Goal: Contribute content: Contribute content

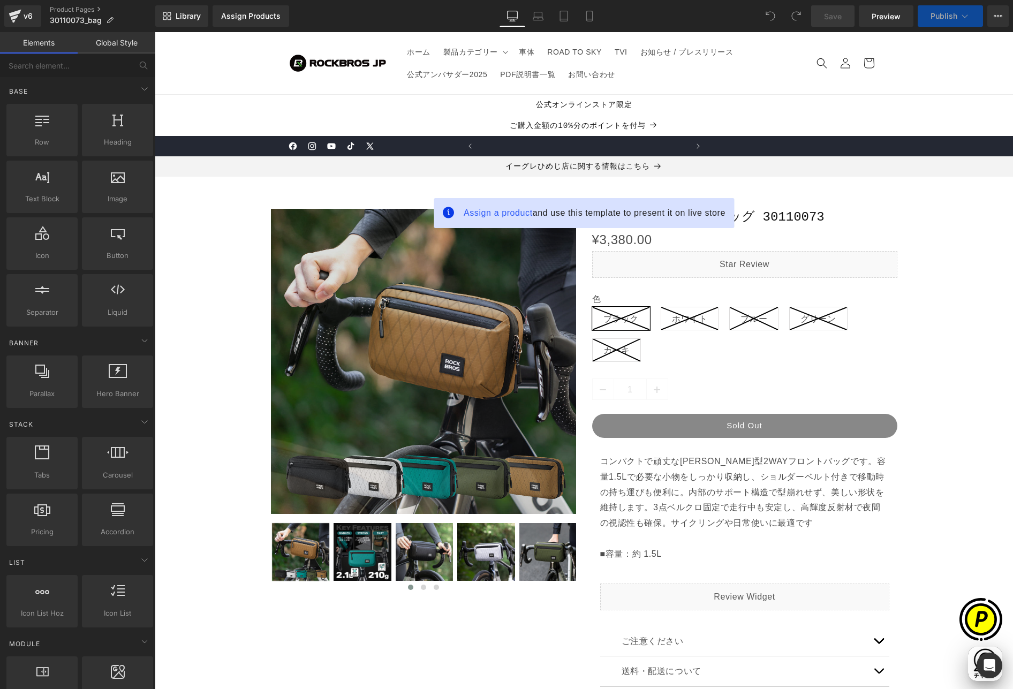
scroll to position [0, 209]
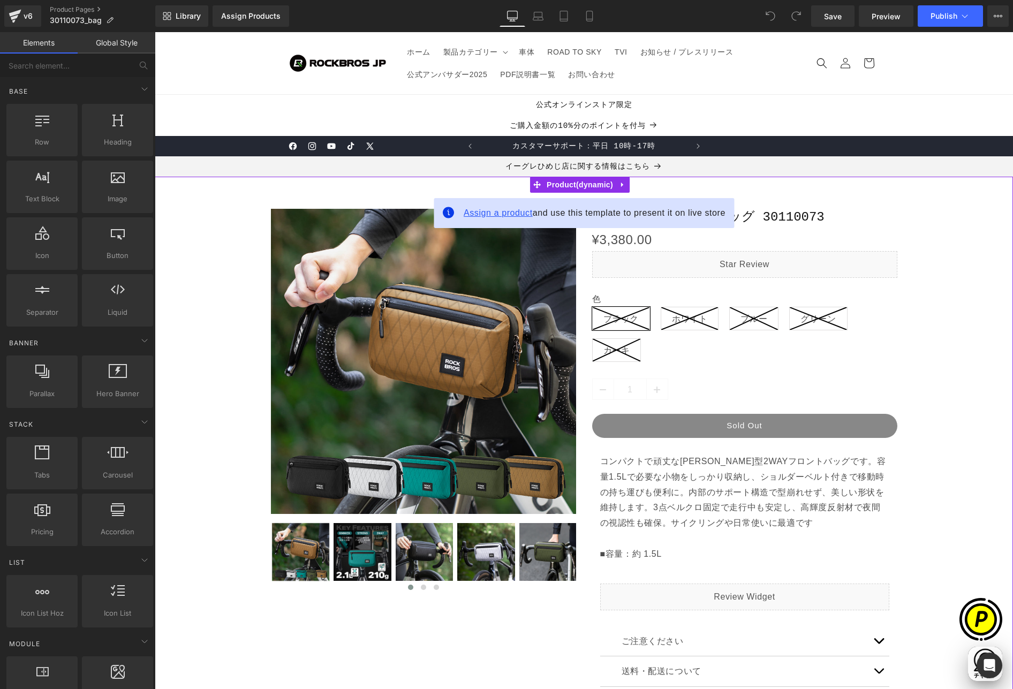
click at [473, 212] on span "Assign a product" at bounding box center [497, 212] width 69 height 9
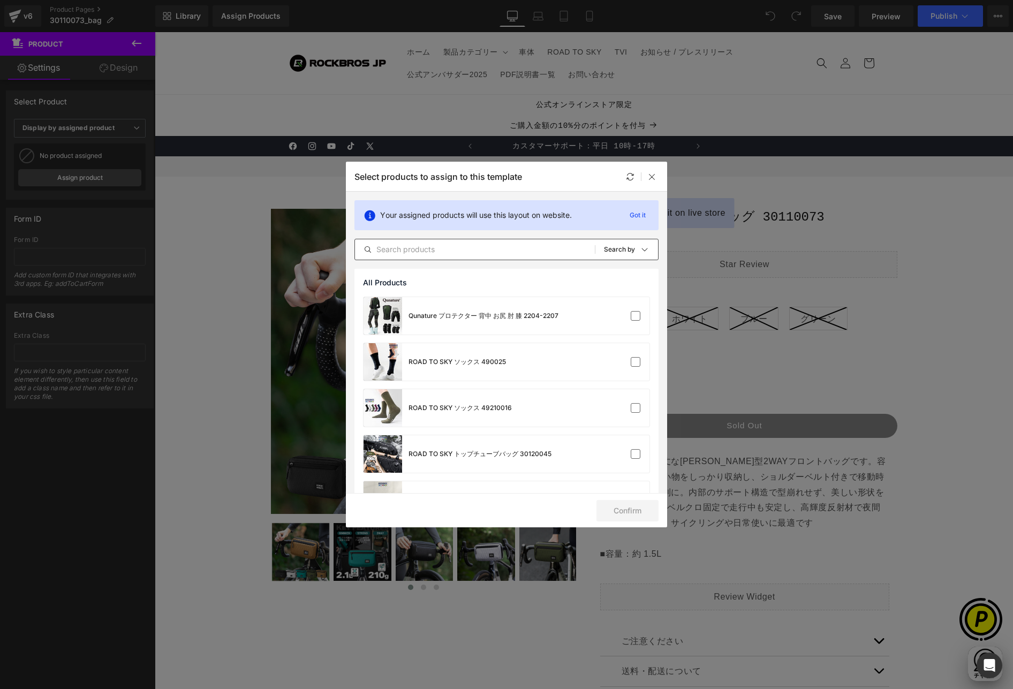
click at [462, 246] on input "text" at bounding box center [475, 249] width 240 height 13
paste input "30110073"
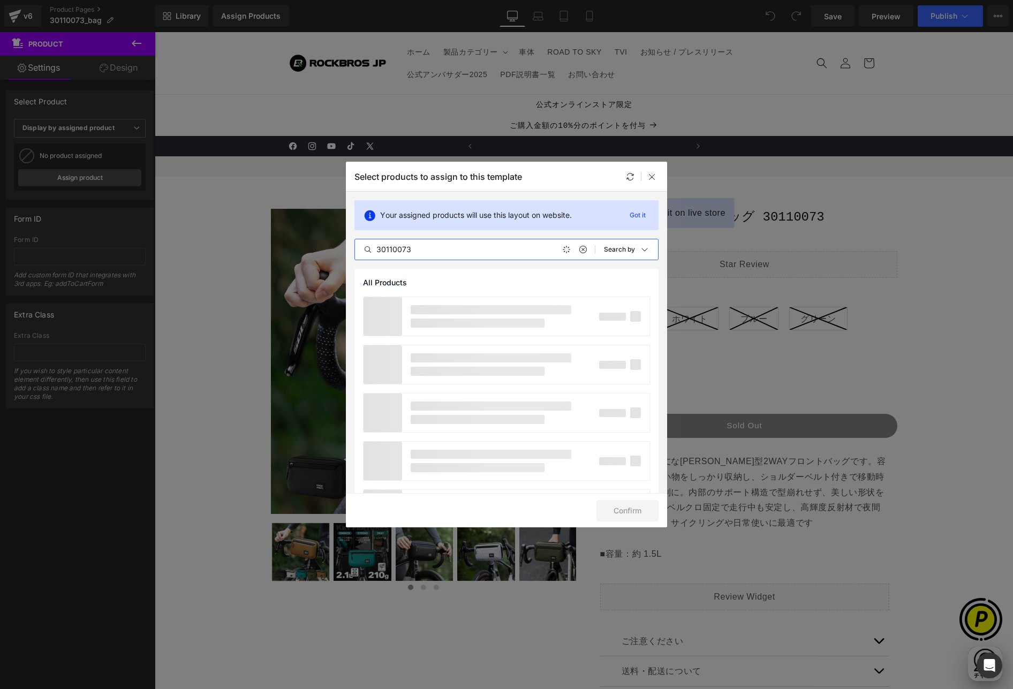
scroll to position [0, 417]
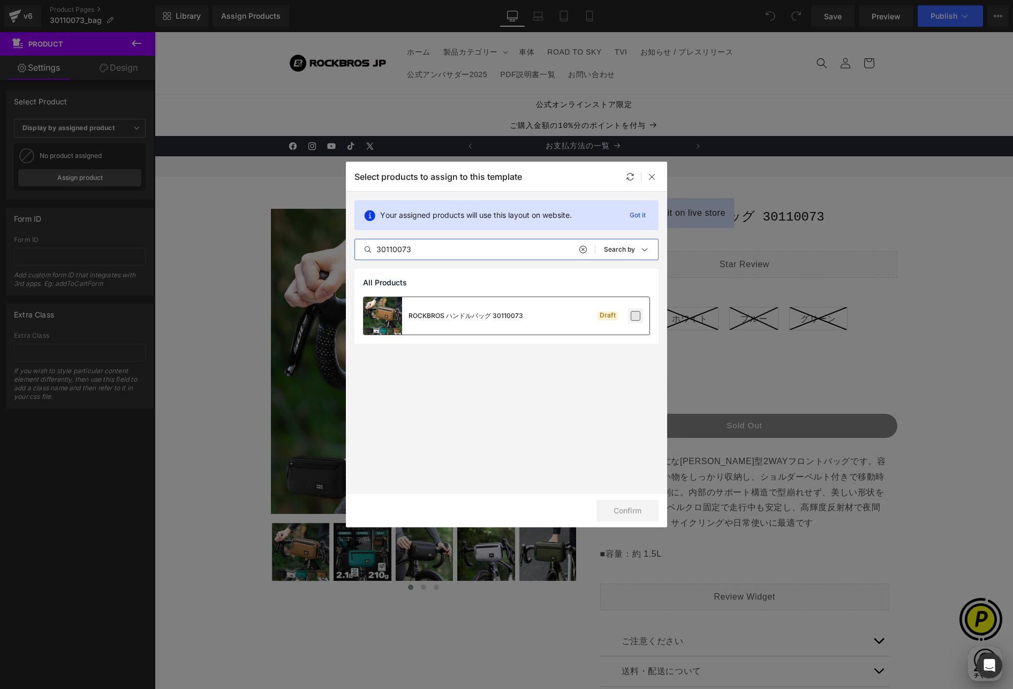
type input "30110073"
click at [637, 314] on label at bounding box center [635, 316] width 10 height 10
click at [635, 316] on input "checkbox" at bounding box center [635, 316] width 0 height 0
click at [640, 512] on button "Confirm" at bounding box center [627, 510] width 62 height 21
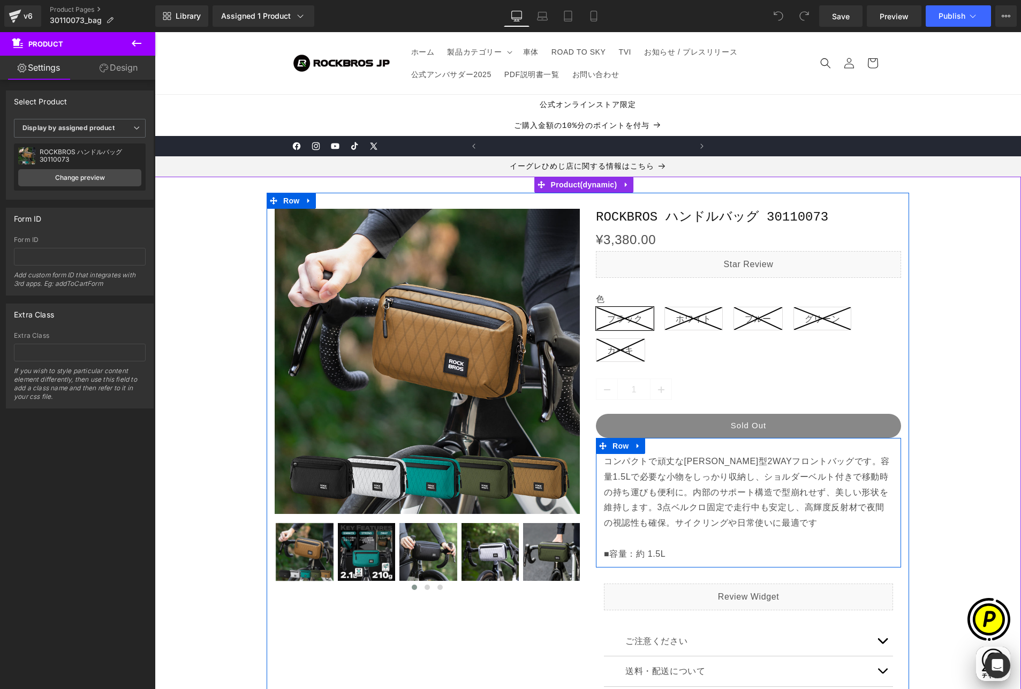
scroll to position [0, 209]
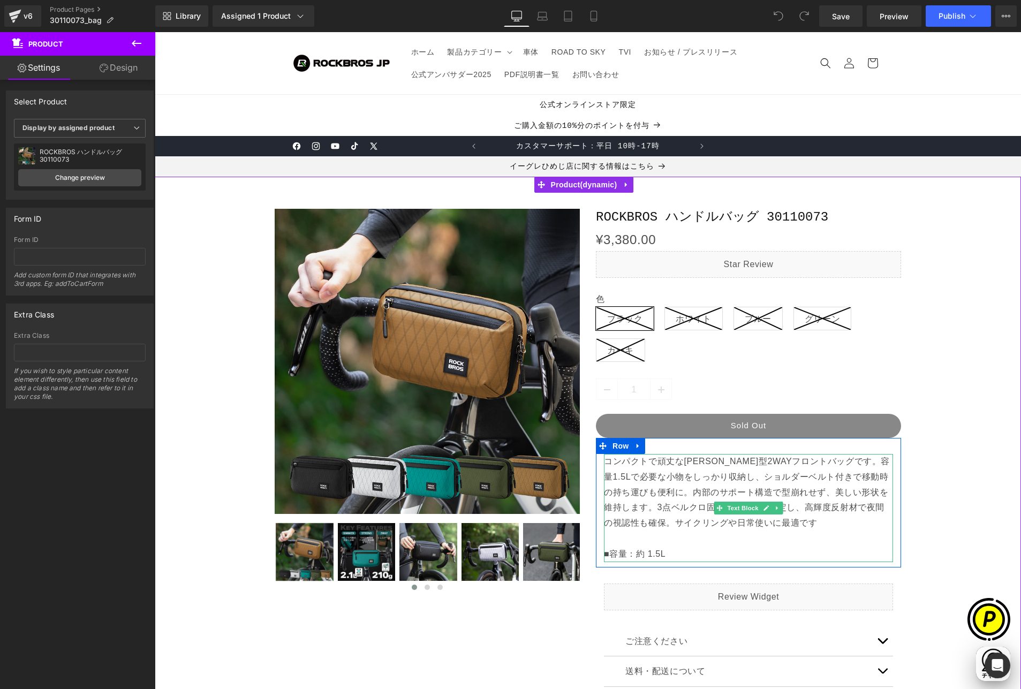
click at [644, 492] on p "コンパクトで頑丈な[PERSON_NAME]型2WAYフロントバッグです。容量1.5Lで必要な小物をしっかり収納し、ショルダーベルト付きで移動時の持ち運びも便…" at bounding box center [748, 508] width 289 height 108
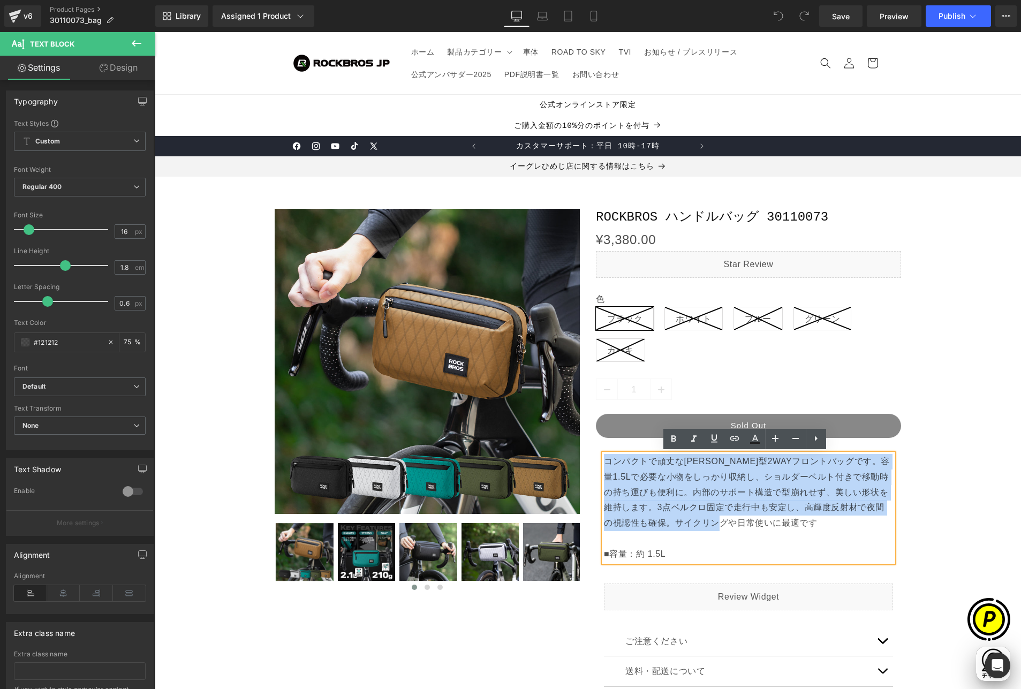
drag, startPoint x: 762, startPoint y: 523, endPoint x: 603, endPoint y: 470, distance: 168.1
click at [604, 463] on p "コンパクトで頑丈な[PERSON_NAME]型2WAYフロントバッグです。容量1.5Lで必要な小物をしっかり収納し、ショルダーベルト付きで移動時の持ち運びも便…" at bounding box center [748, 508] width 289 height 108
paste div
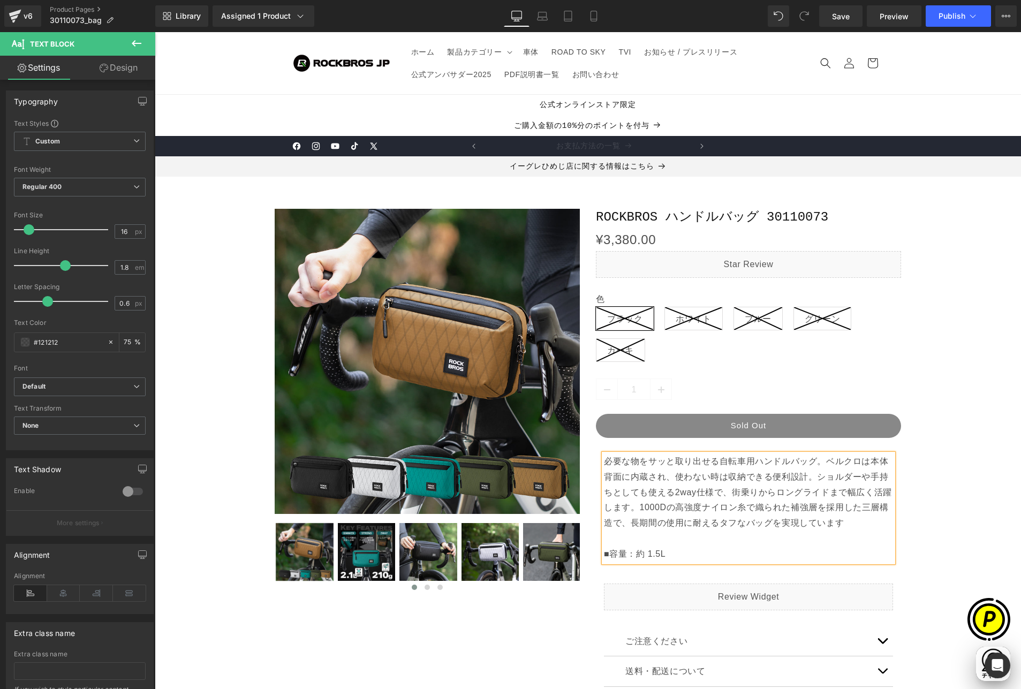
scroll to position [0, 626]
click at [619, 557] on p "必要な物をサッと取り出せる自転車用ハンドルバッグ。ベルクロは本体背面に内蔵され、使わない時は収納できる便利設計。ショルダーや手持ちとしても使える2way仕様で…" at bounding box center [748, 508] width 289 height 108
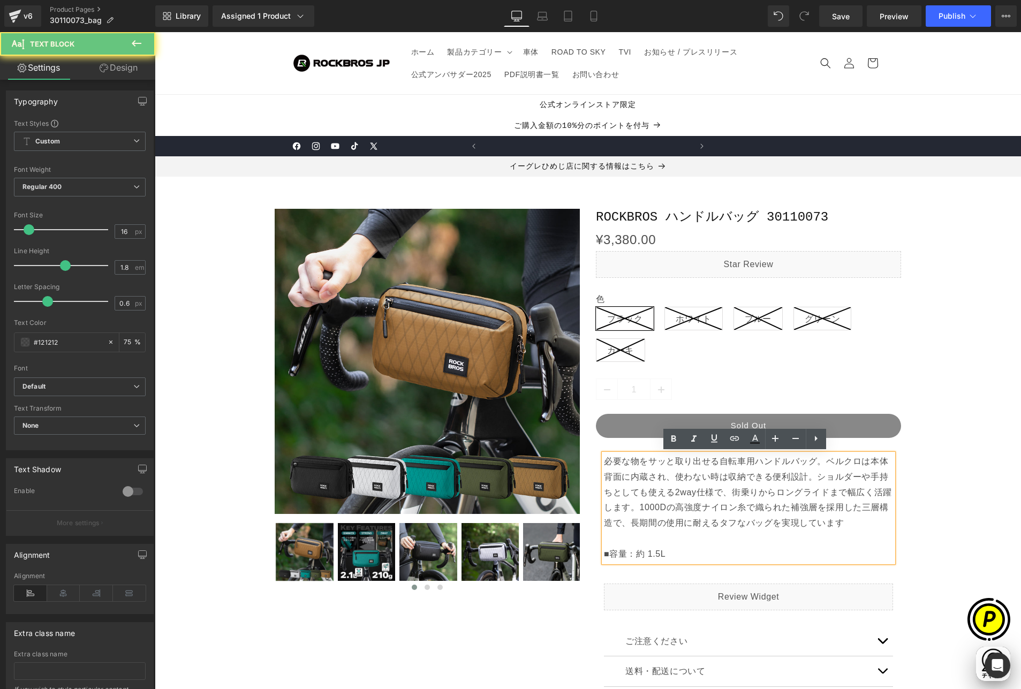
click at [604, 552] on p "必要な物をサッと取り出せる自転車用ハンドルバッグ。ベルクロは本体背面に内蔵され、使わない時は収納できる便利設計。ショルダーや手持ちとしても使える2way仕様で…" at bounding box center [748, 508] width 289 height 108
drag, startPoint x: 602, startPoint y: 553, endPoint x: 687, endPoint y: 553, distance: 85.1
click at [687, 553] on p "必要な物をサッと取り出せる自転車用ハンドルバッグ。ベルクロは本体背面に内蔵され、使わない時は収納できる便利設計。ショルダーや手持ちとしても使える2way仕様で…" at bounding box center [748, 508] width 289 height 108
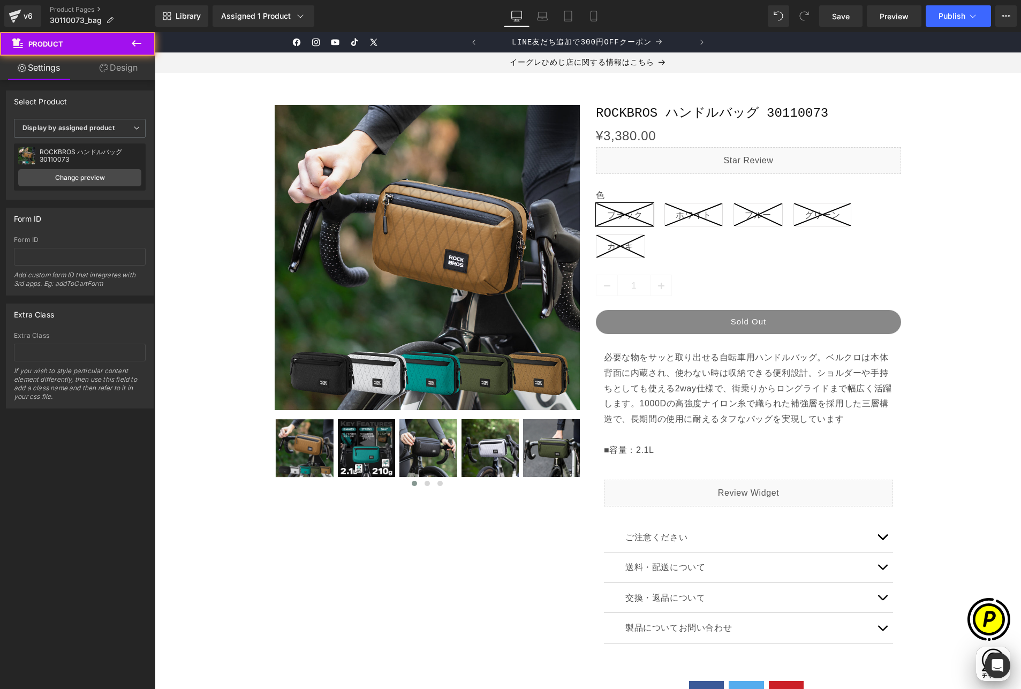
scroll to position [188, 0]
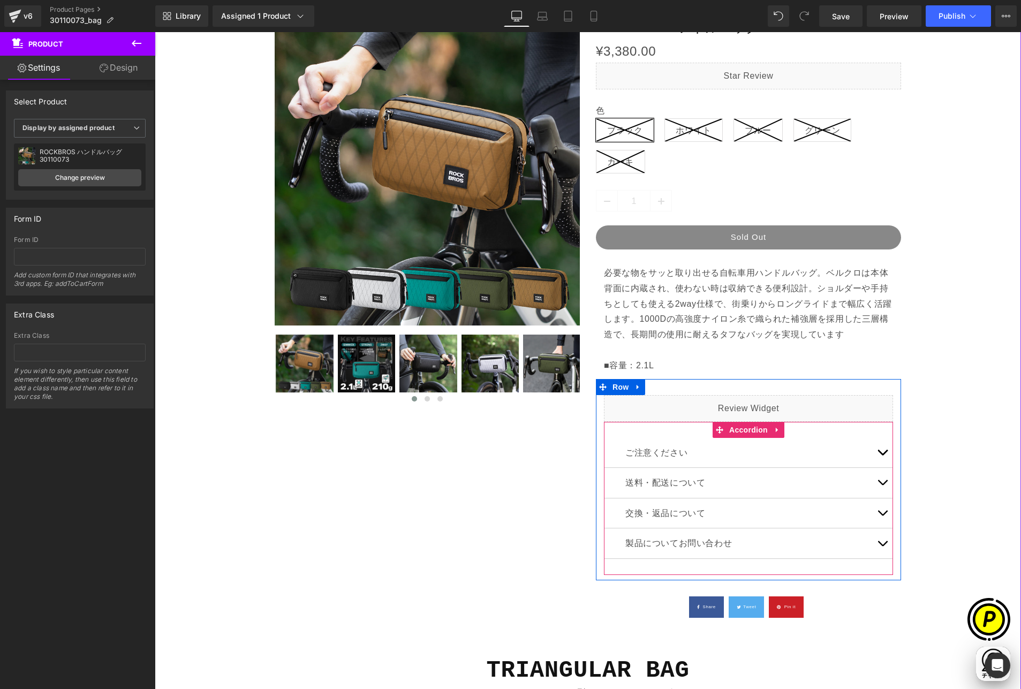
click at [878, 448] on button "button" at bounding box center [881, 453] width 21 height 30
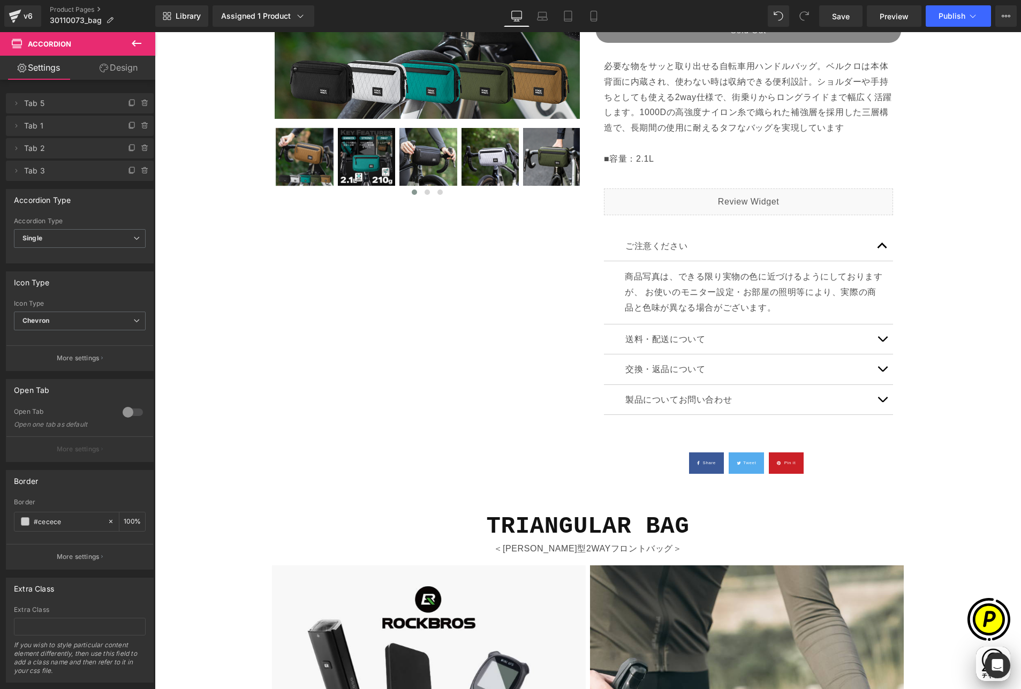
scroll to position [0, 417]
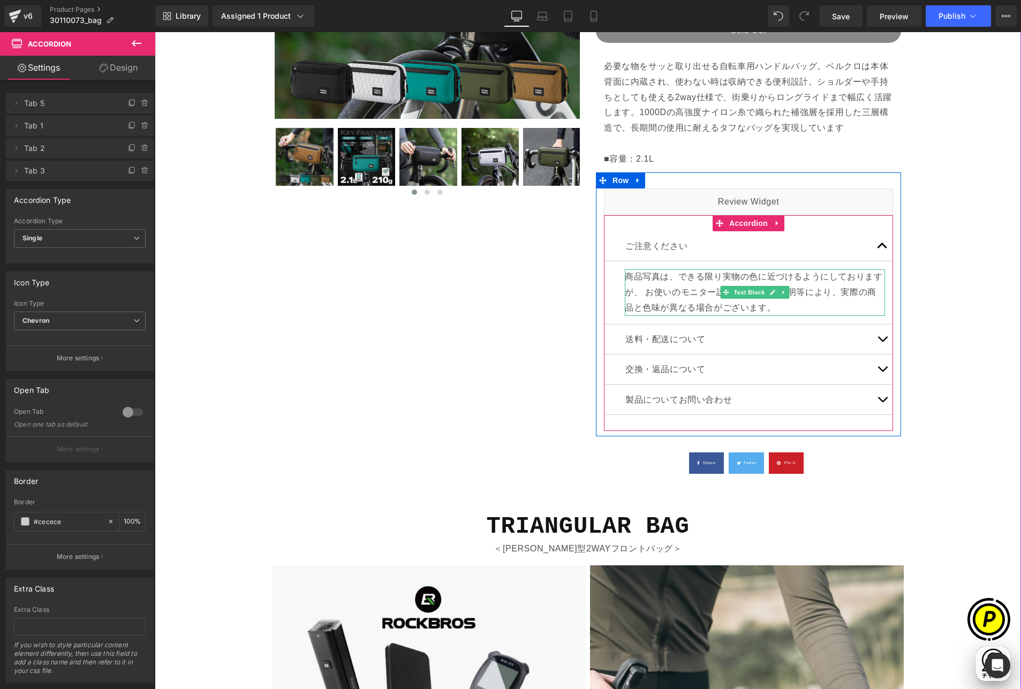
click at [647, 282] on p "商品写真は、できる限り実物の色に近づけるようにしておりますが、 お使いのモニター設定・お部屋の照明等により、実際の商品と色味が異なる場合がございます。" at bounding box center [755, 292] width 260 height 46
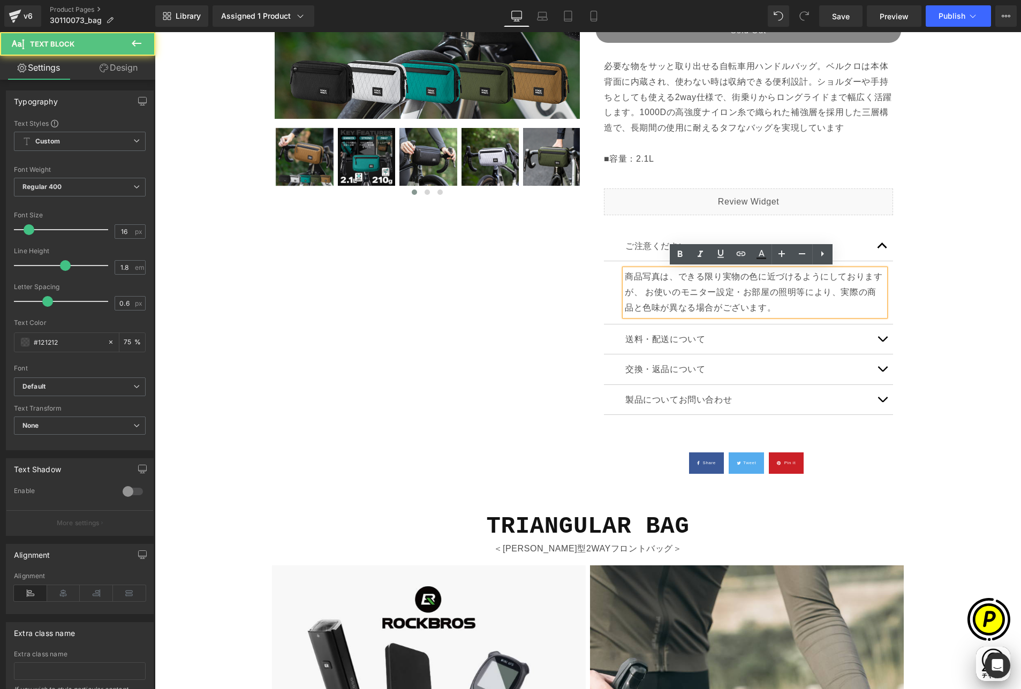
click at [625, 275] on p "商品写真は、できる限り実物の色に近づけるようにしておりますが、 お使いのモニター設定・お部屋の照明等により、実際の商品と色味が異なる場合がございます。" at bounding box center [755, 292] width 260 height 46
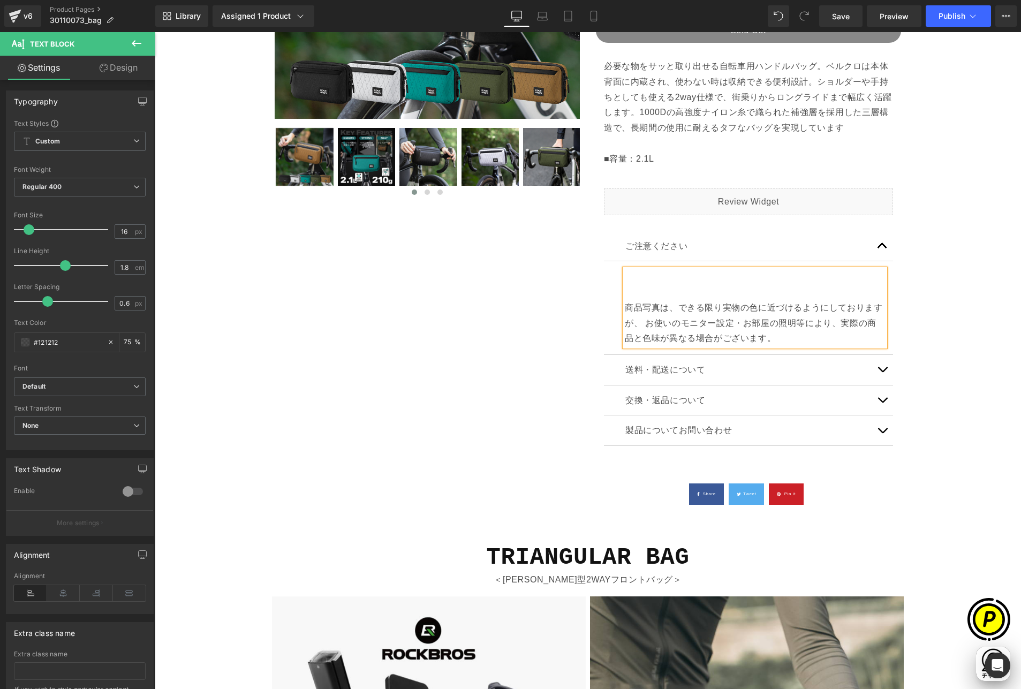
scroll to position [0, 626]
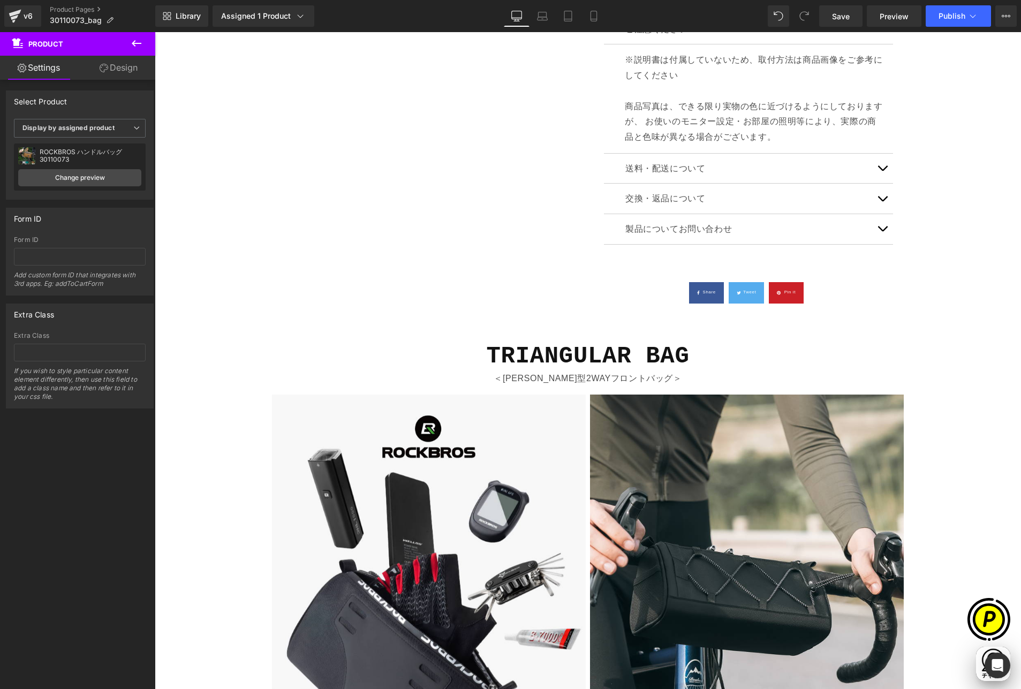
scroll to position [0, 0]
click at [549, 362] on b "TRIANGULAR BAG" at bounding box center [587, 356] width 203 height 27
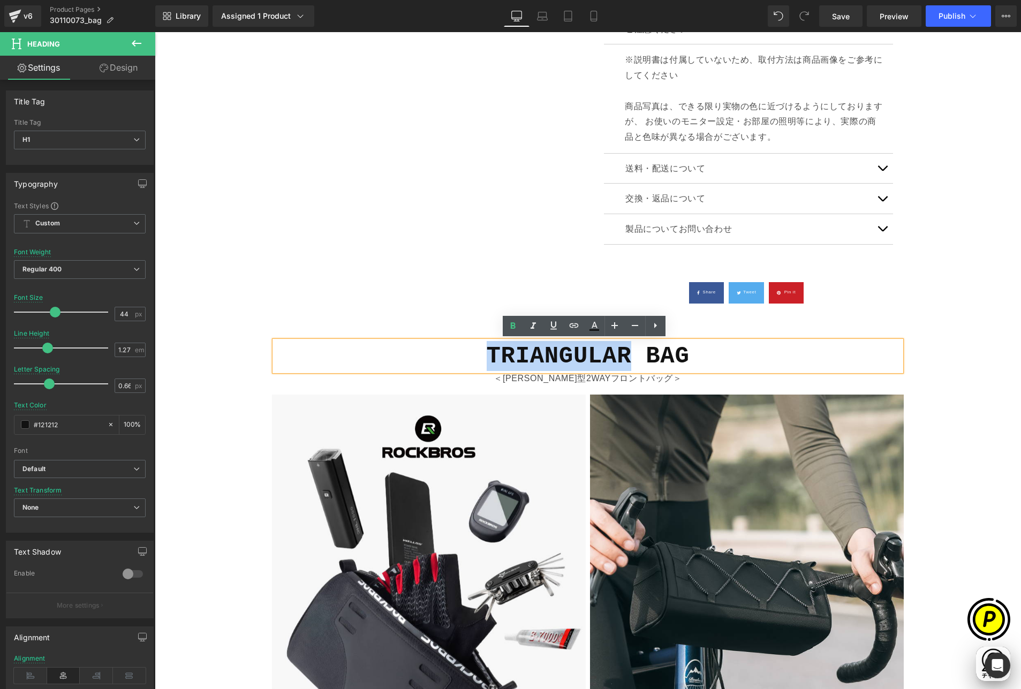
drag, startPoint x: 505, startPoint y: 354, endPoint x: 623, endPoint y: 360, distance: 119.0
click at [623, 360] on h1 "TRIANGULAR BAG" at bounding box center [588, 356] width 626 height 30
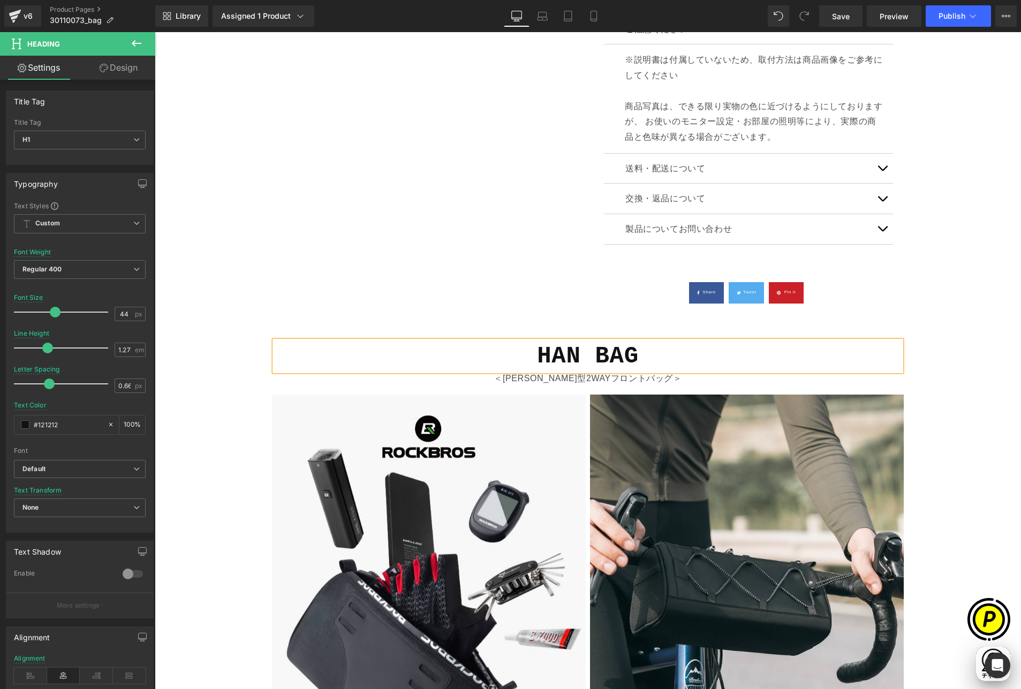
scroll to position [0, 209]
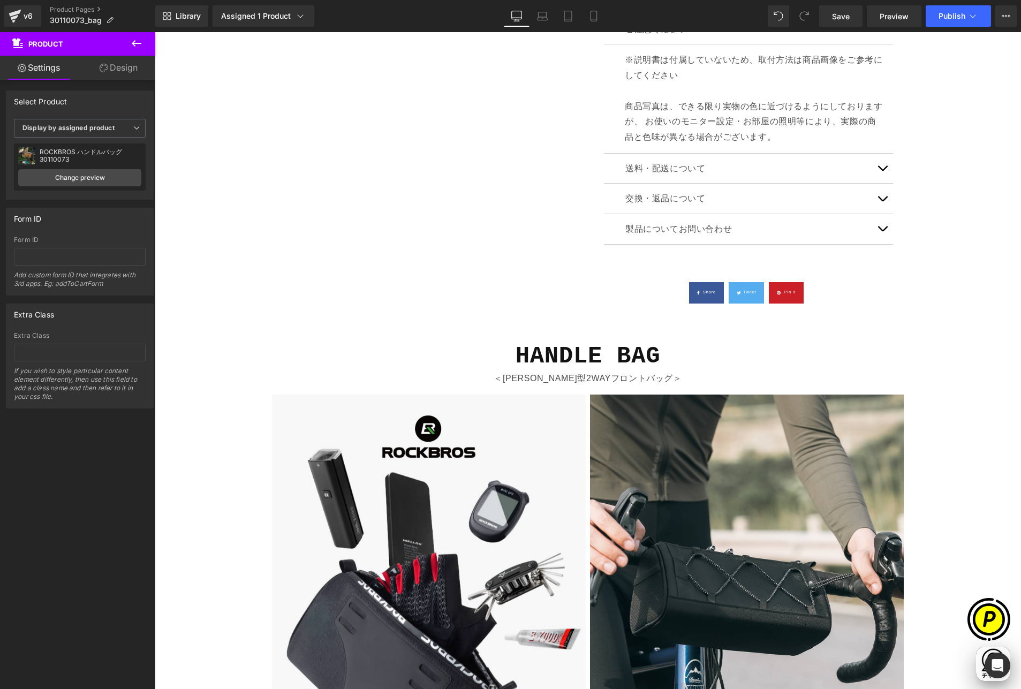
scroll to position [0, 0]
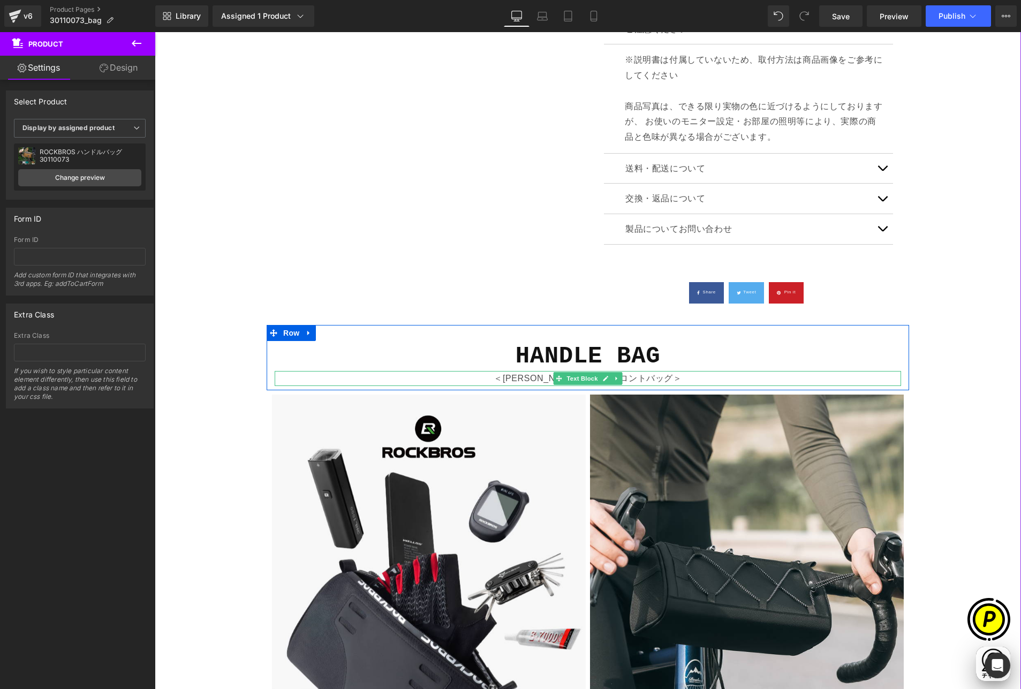
click at [603, 381] on icon at bounding box center [606, 378] width 6 height 6
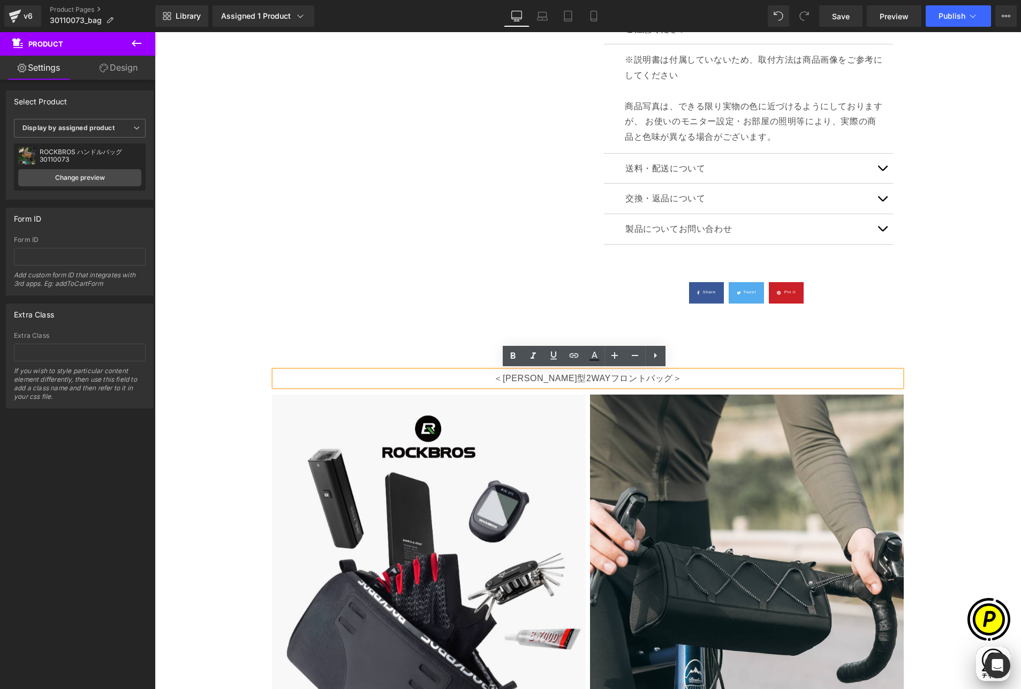
click at [533, 379] on p "＜[PERSON_NAME]型2WAYフロントバッグ＞" at bounding box center [588, 379] width 626 height 16
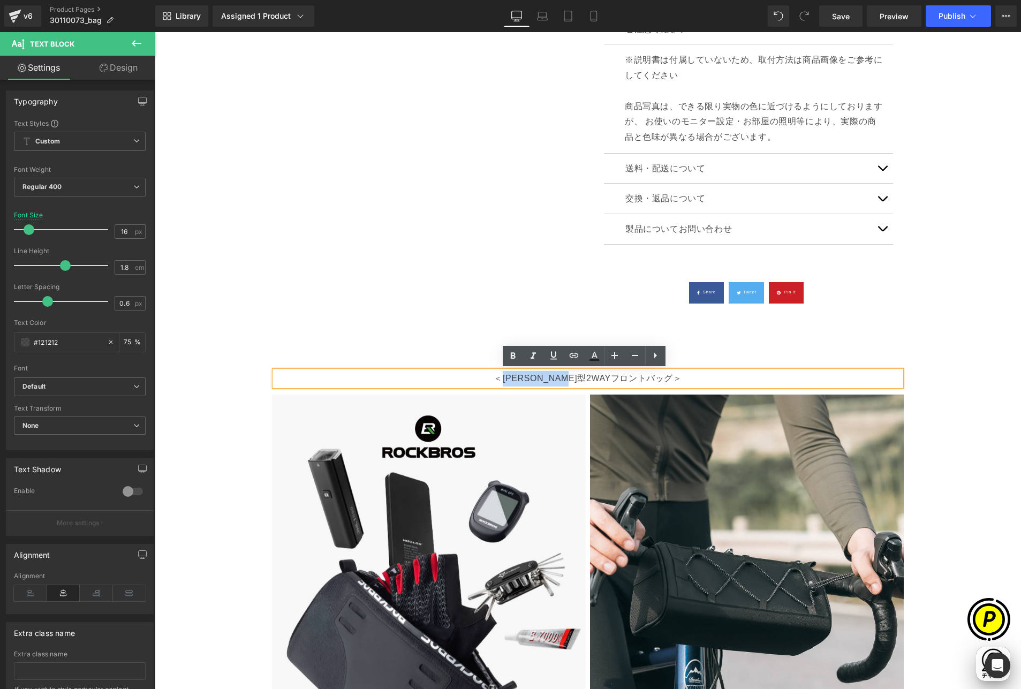
scroll to position [0, 209]
drag, startPoint x: 527, startPoint y: 376, endPoint x: 611, endPoint y: 379, distance: 84.1
click at [611, 379] on p "＜[PERSON_NAME]型2WAYフロントバッグ＞" at bounding box center [588, 379] width 626 height 16
paste div
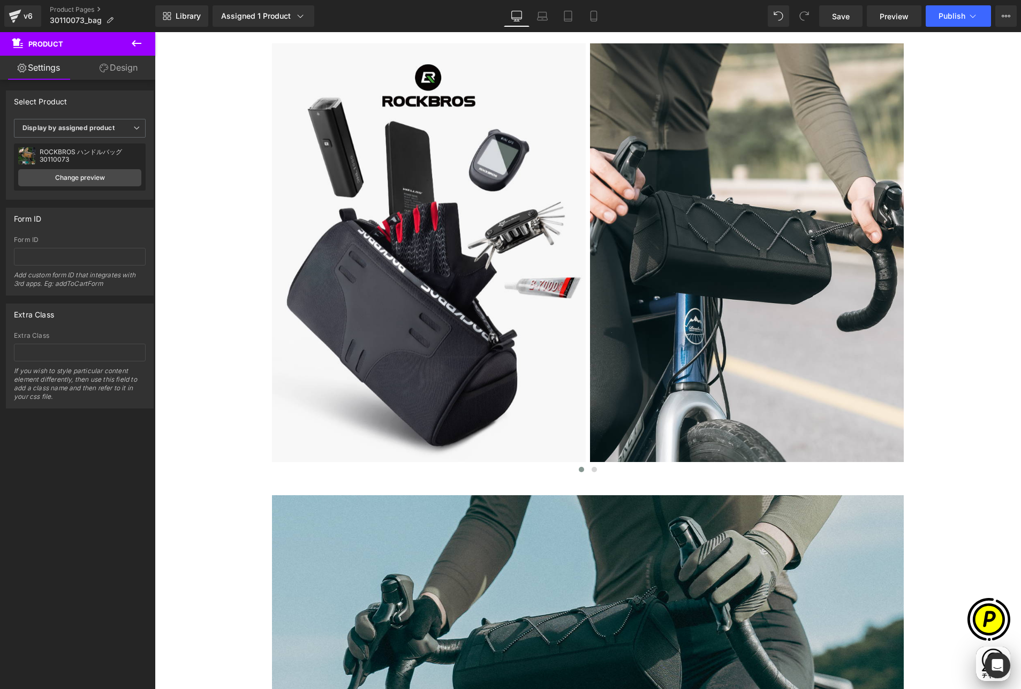
scroll to position [0, 209]
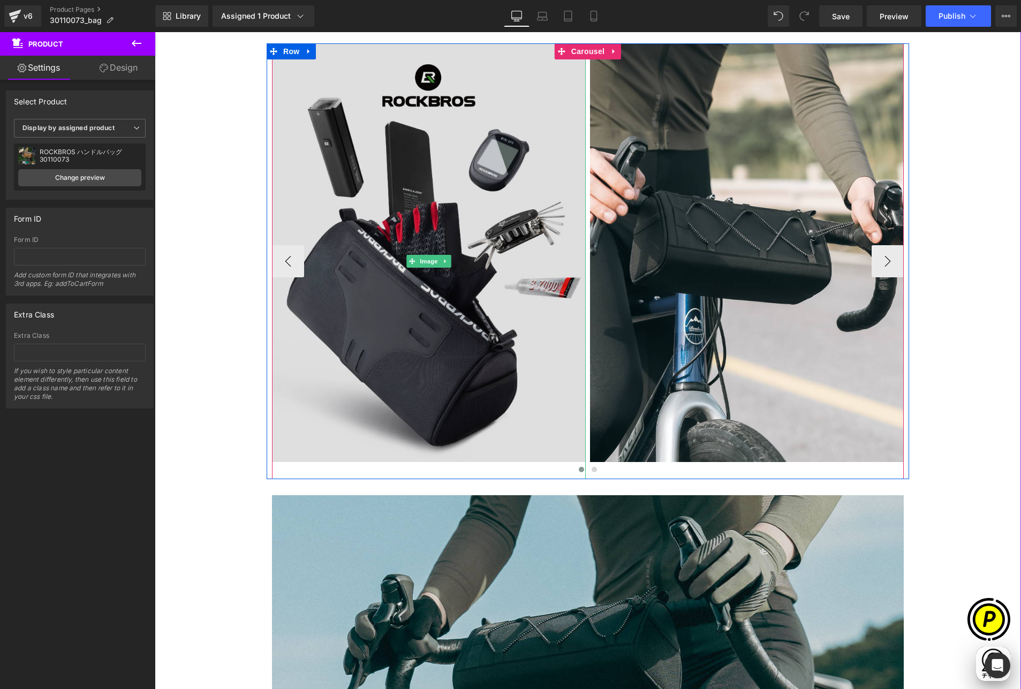
click at [377, 191] on img at bounding box center [429, 260] width 314 height 435
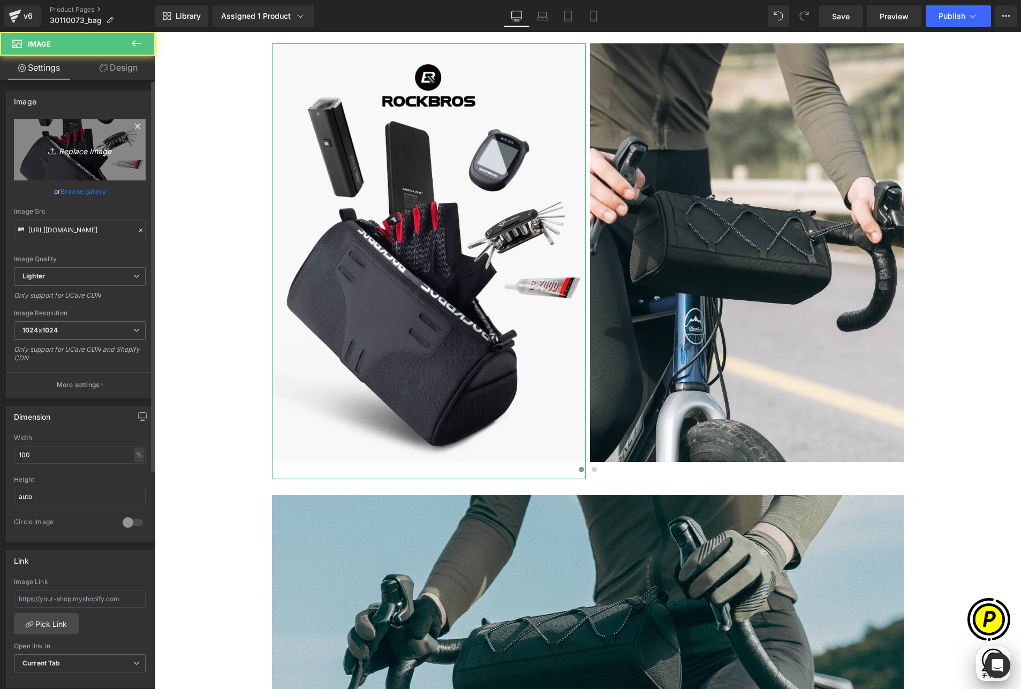
click at [77, 134] on link "Replace Image" at bounding box center [80, 150] width 132 height 62
type input "C:\fakepath\shopify-LP-30110073_01-1.jpg"
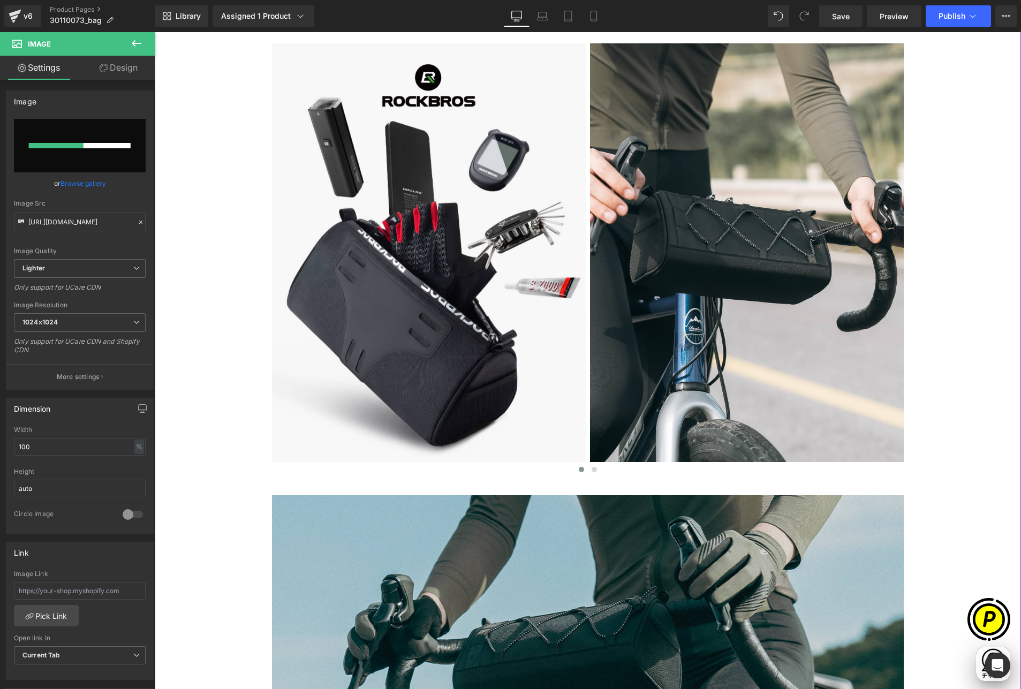
scroll to position [0, 626]
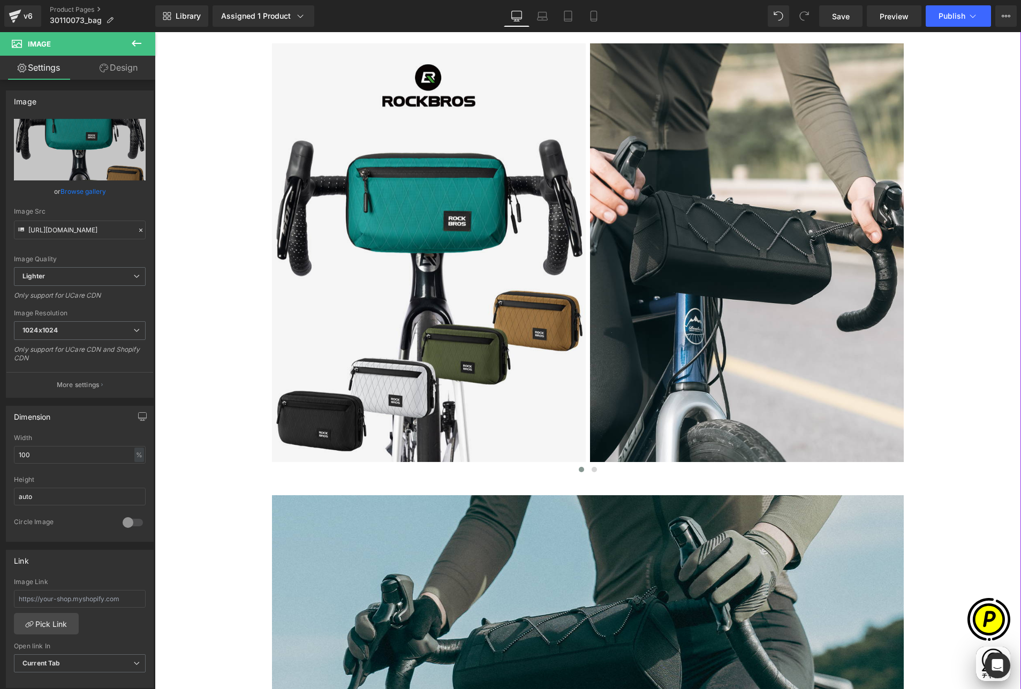
type input "[URL][DOMAIN_NAME]"
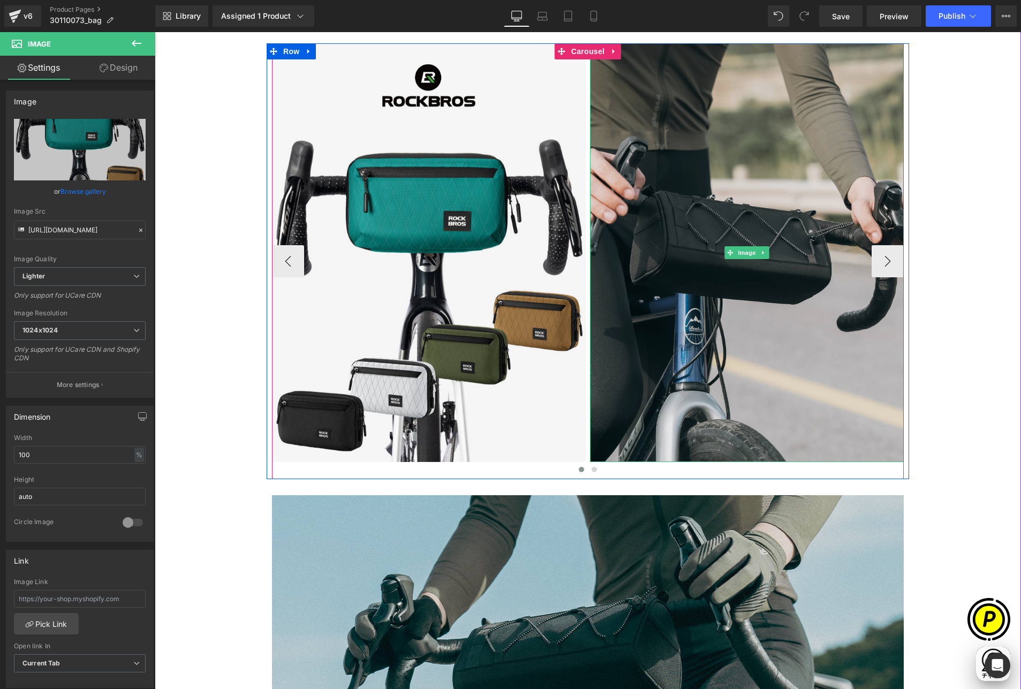
click at [712, 212] on img at bounding box center [747, 252] width 314 height 418
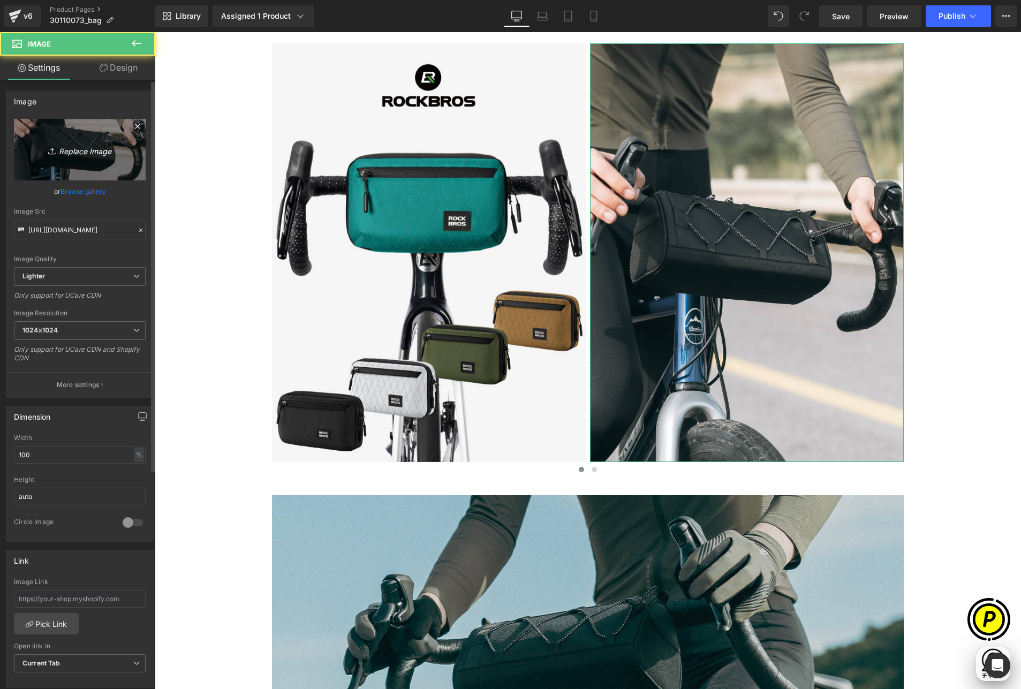
click at [73, 133] on link "Replace Image" at bounding box center [80, 150] width 132 height 62
type input "C:\fakepath\shopify-LP-30110073_01-2.jpg"
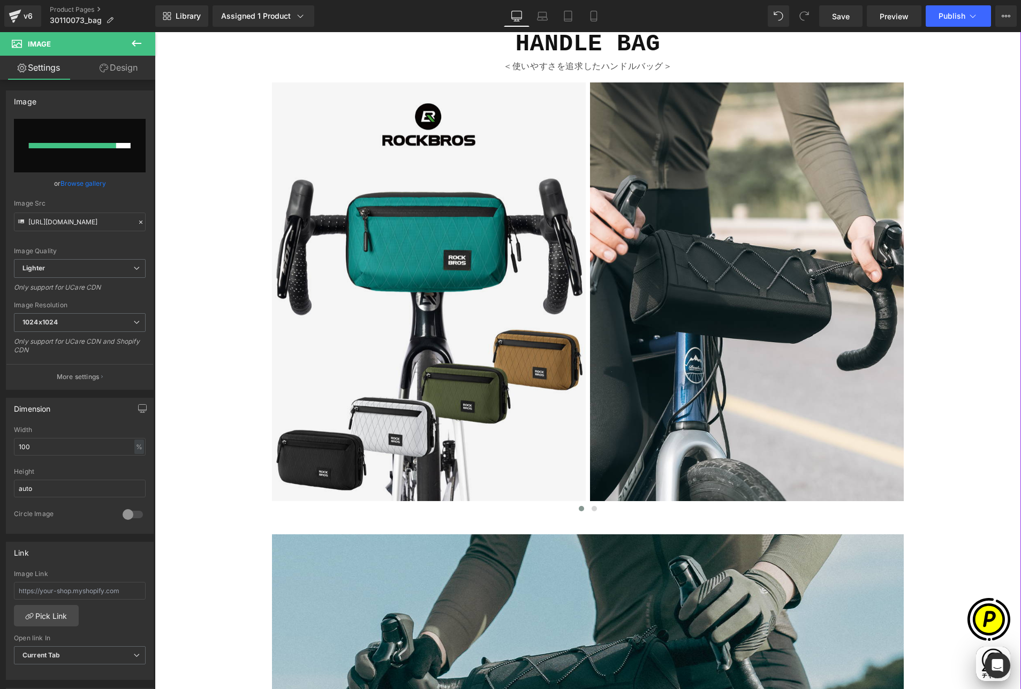
scroll to position [922, 0]
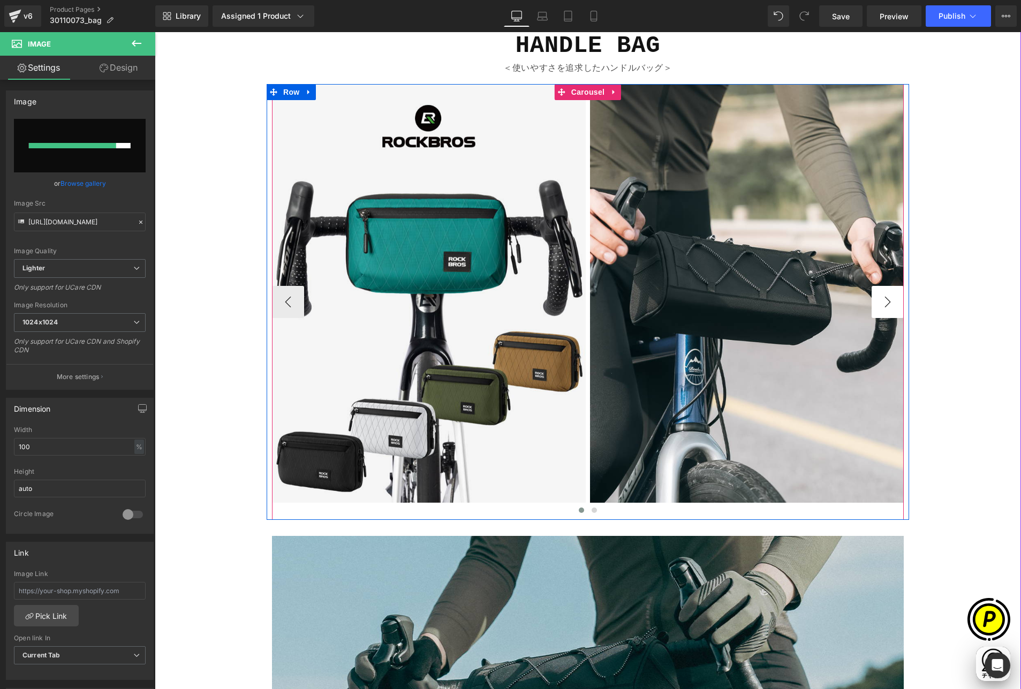
click at [886, 307] on button "›" at bounding box center [887, 302] width 32 height 32
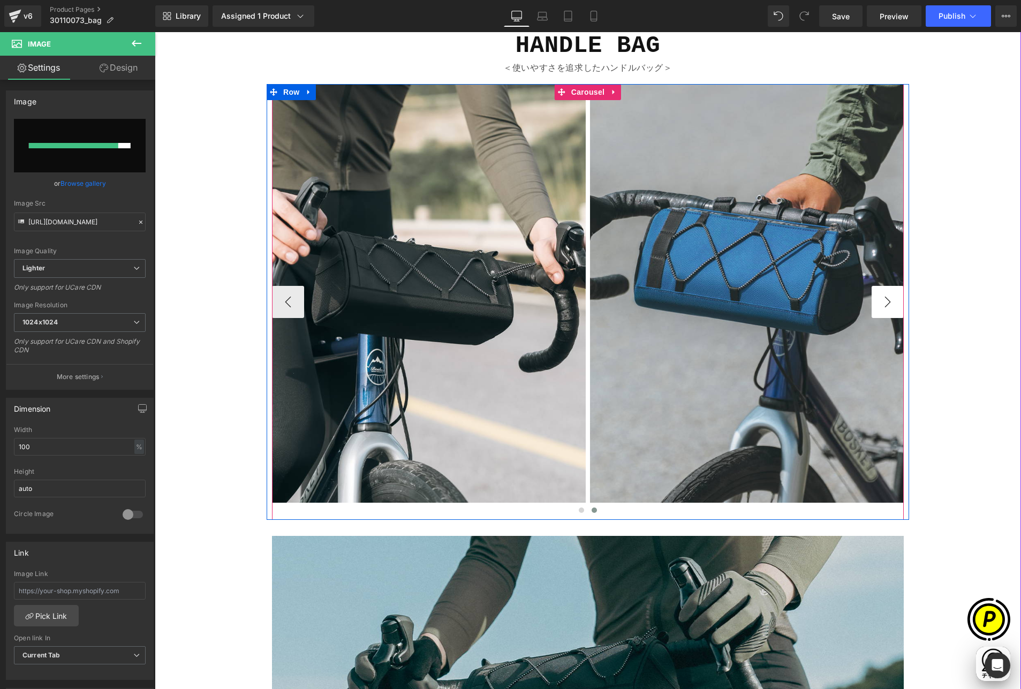
click at [886, 307] on button "›" at bounding box center [887, 302] width 32 height 32
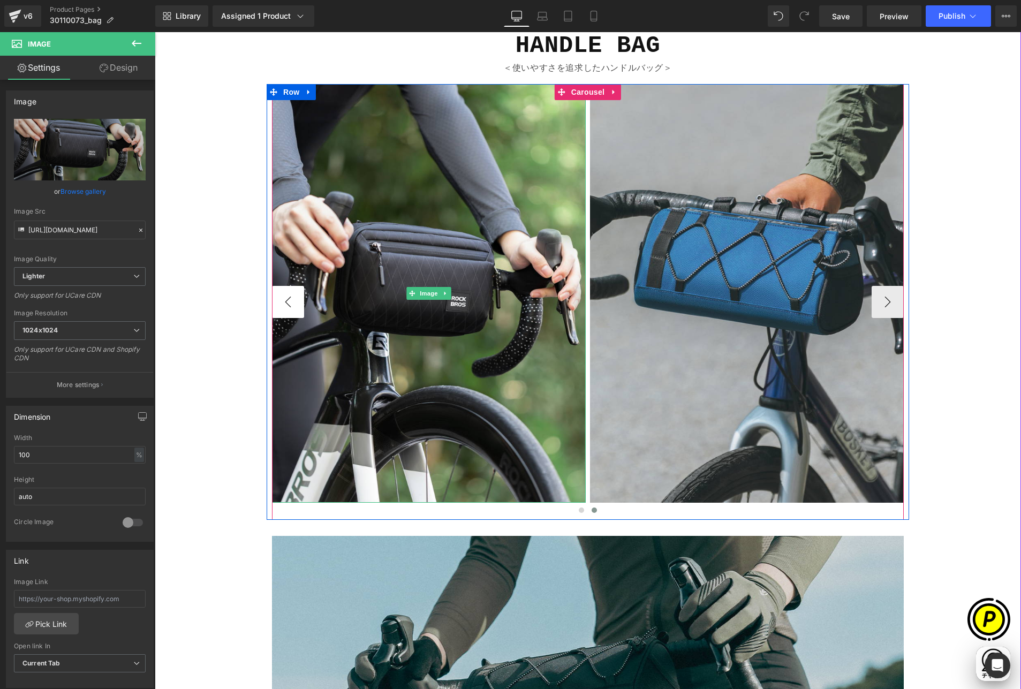
type input "[URL][DOMAIN_NAME]"
click at [295, 293] on button "‹" at bounding box center [288, 302] width 32 height 32
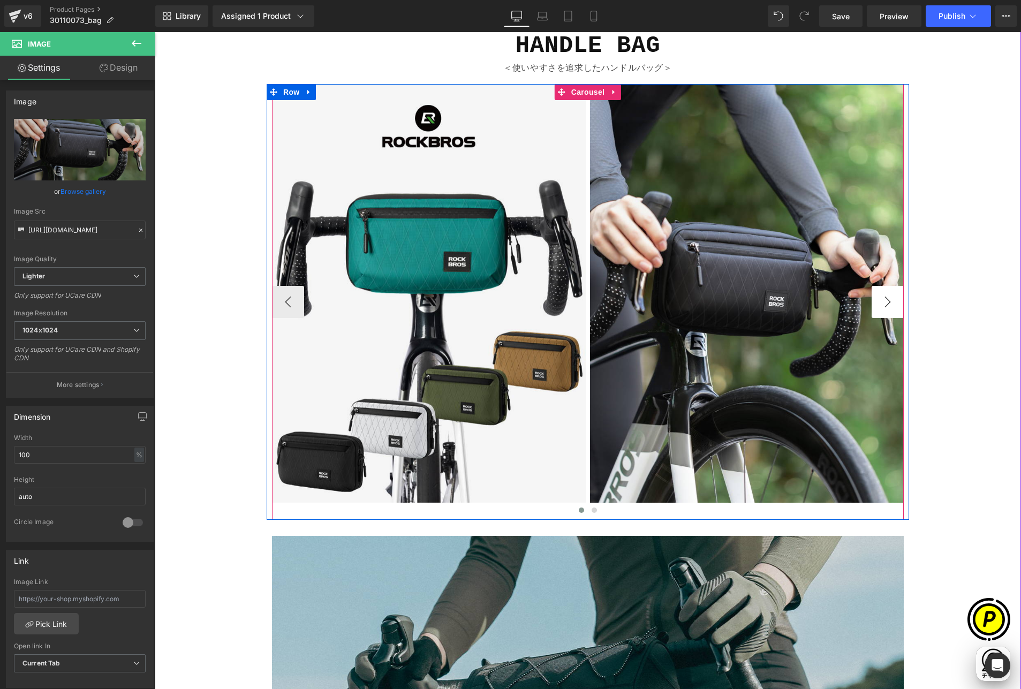
click at [882, 303] on button "›" at bounding box center [887, 302] width 32 height 32
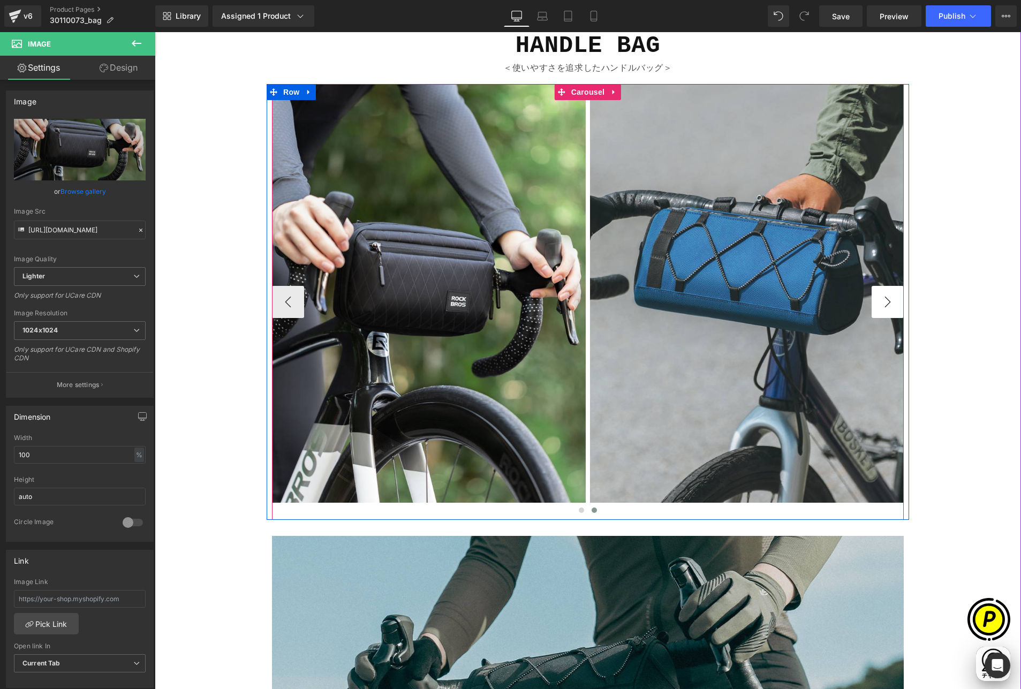
click at [882, 303] on button "›" at bounding box center [887, 302] width 32 height 32
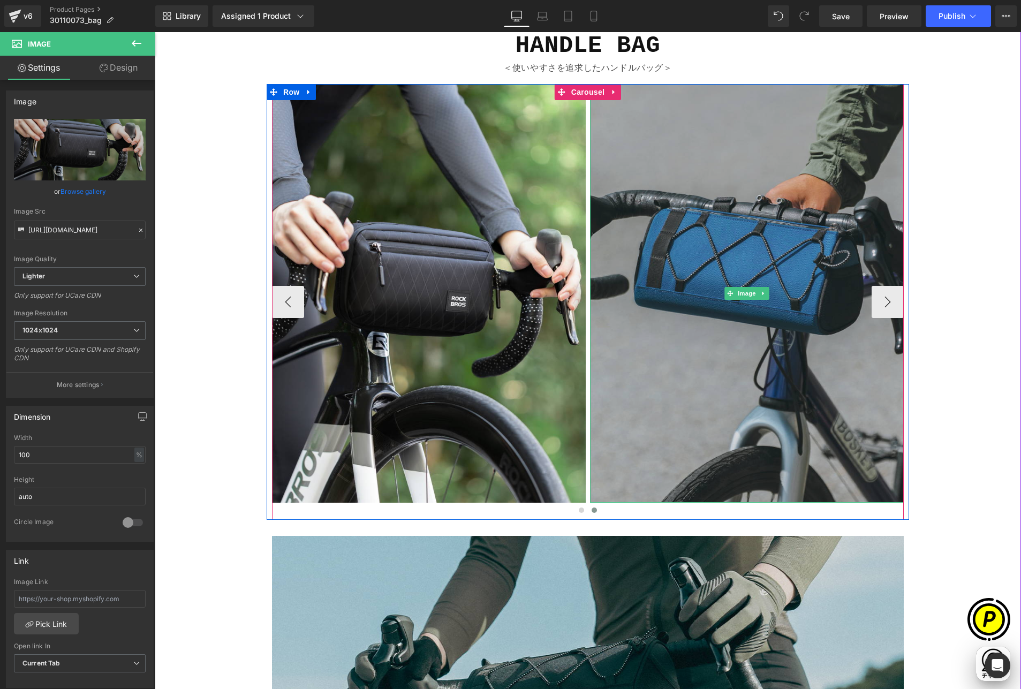
click at [673, 213] on img at bounding box center [747, 293] width 314 height 418
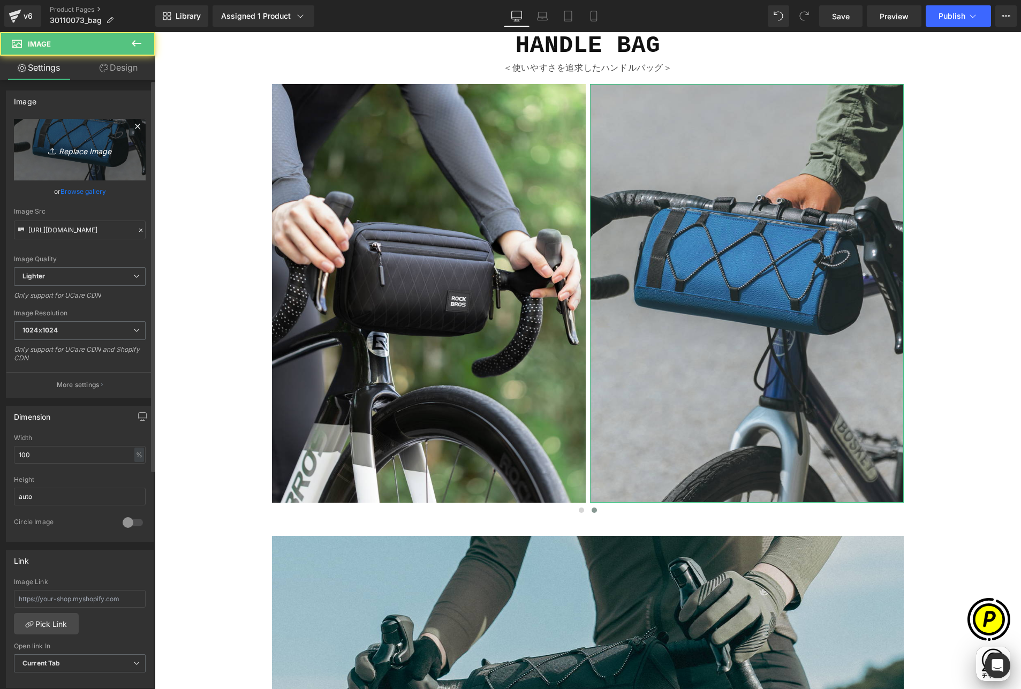
click at [102, 147] on icon "Replace Image" at bounding box center [80, 149] width 86 height 13
type input "C:\fakepath\shopify-LP-30110073_01-3.jpg"
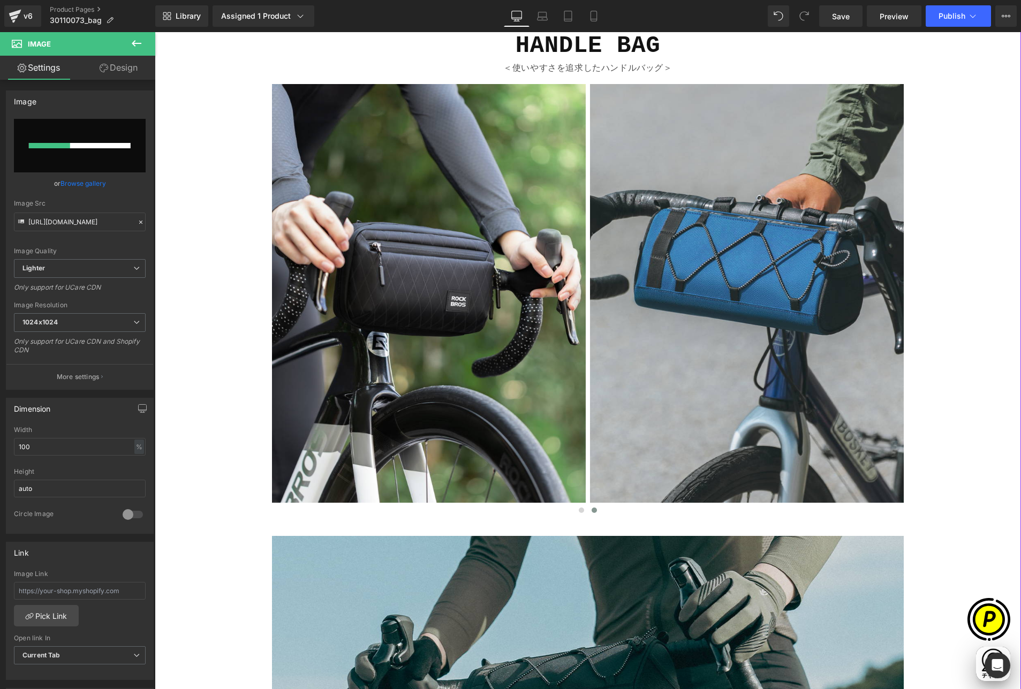
scroll to position [0, 417]
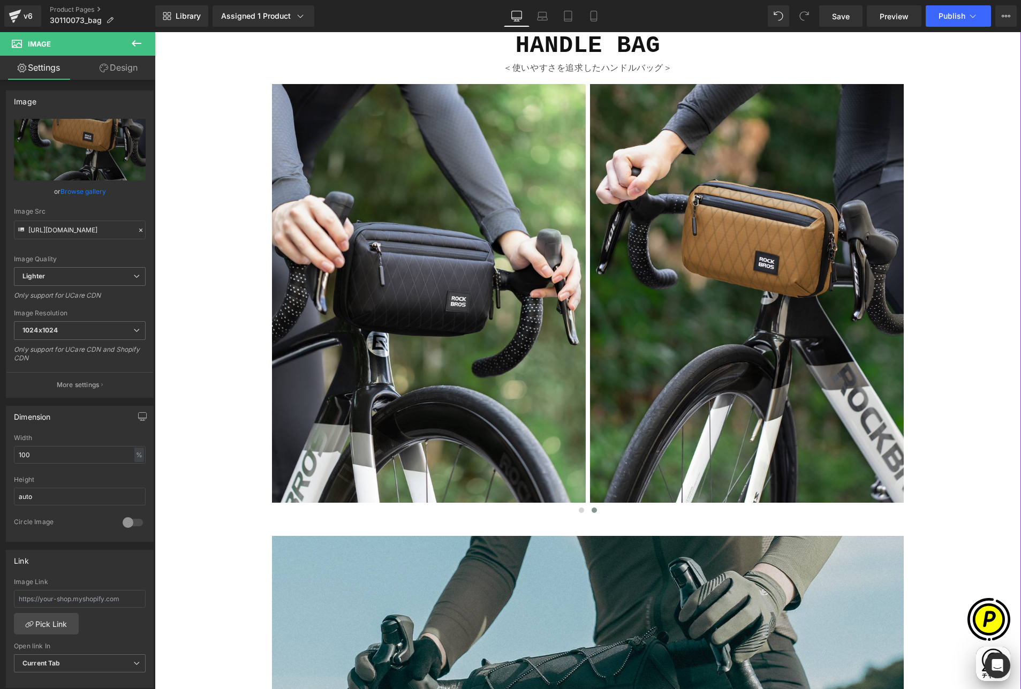
type input "[URL][DOMAIN_NAME]"
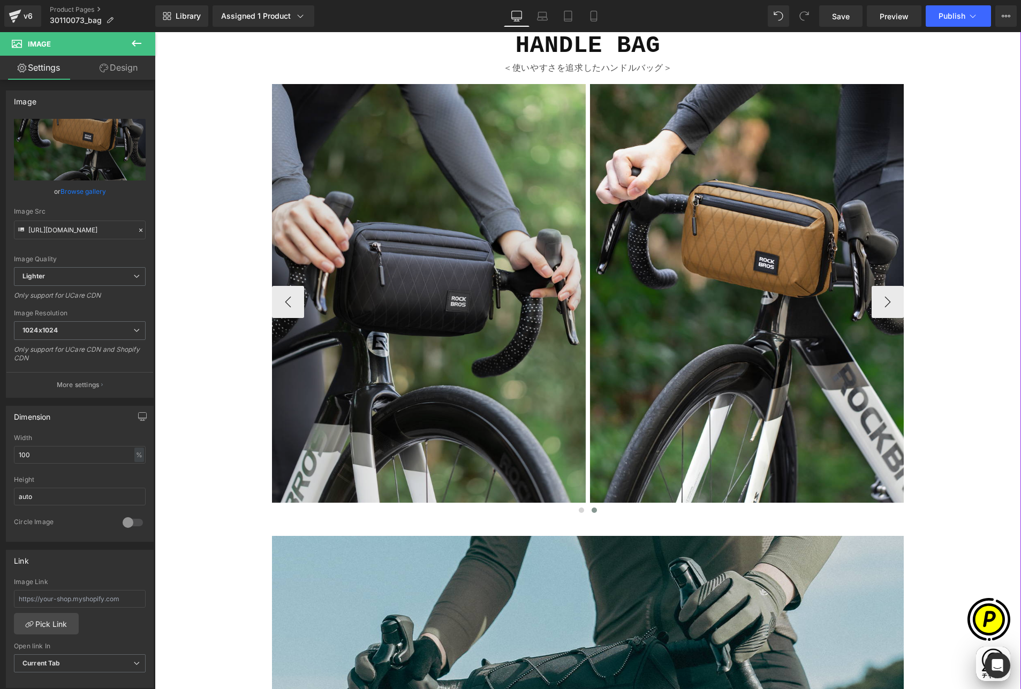
scroll to position [0, 626]
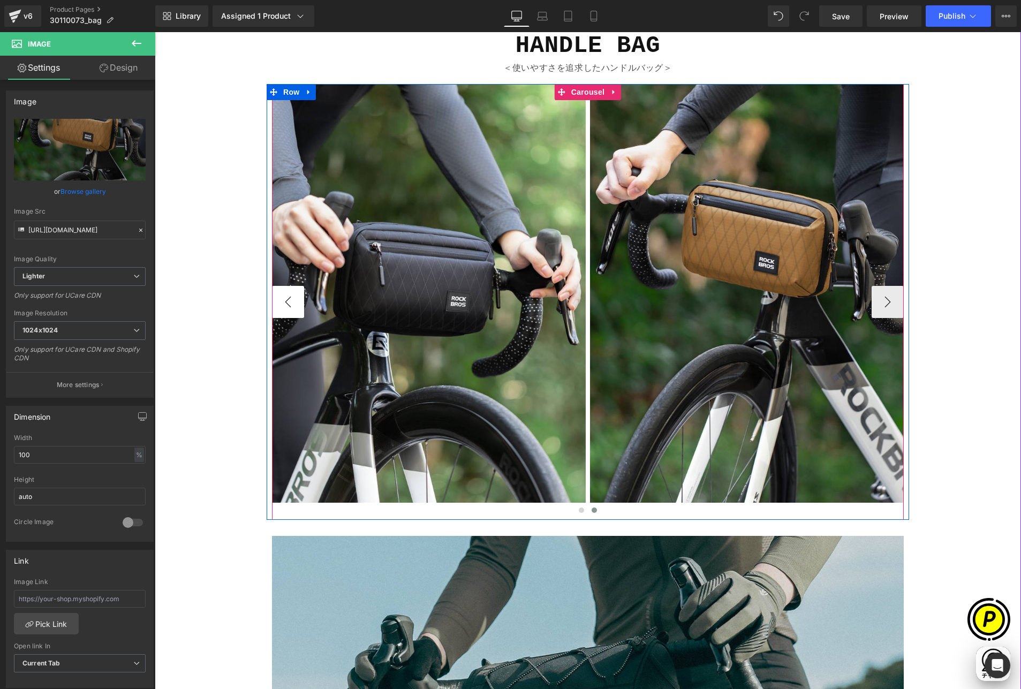
click at [289, 302] on button "‹" at bounding box center [288, 302] width 32 height 32
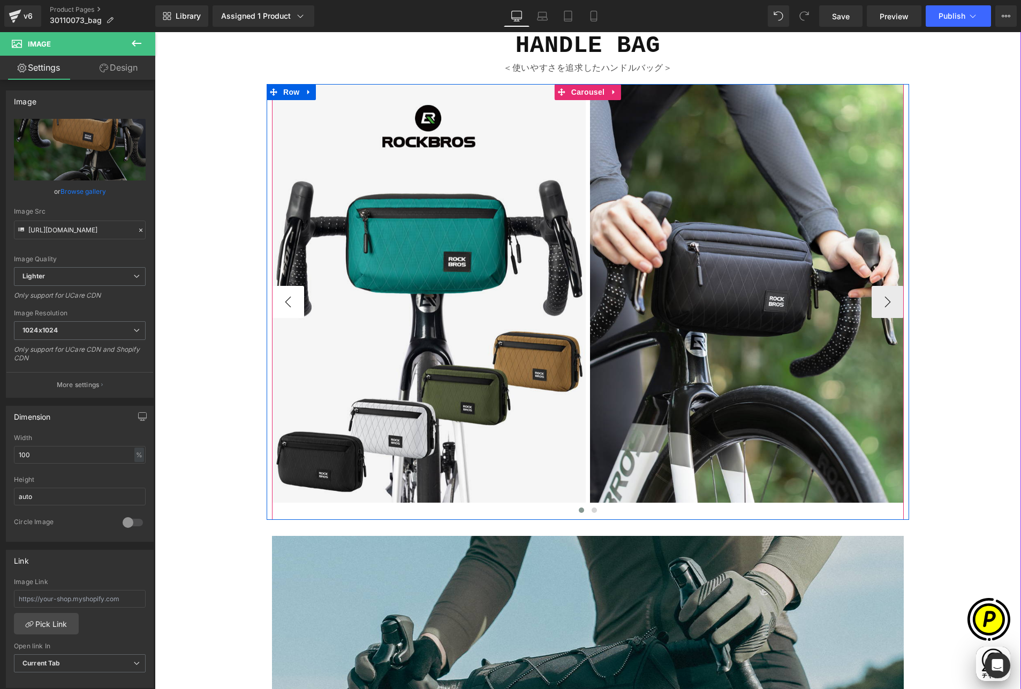
click at [289, 302] on button "‹" at bounding box center [288, 302] width 32 height 32
click at [878, 307] on button "›" at bounding box center [887, 302] width 32 height 32
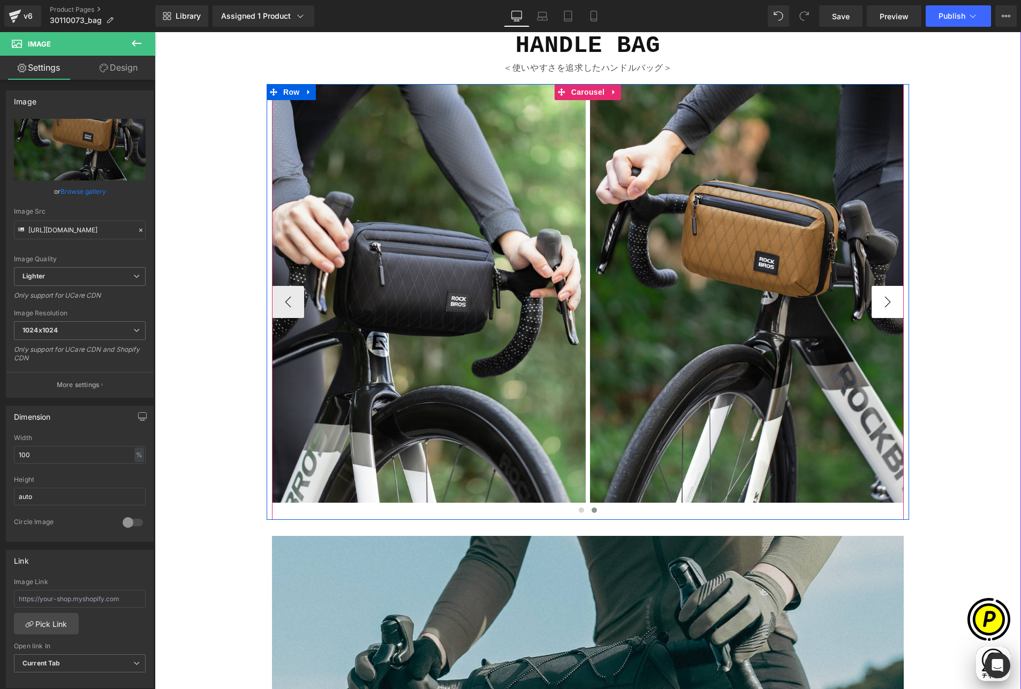
scroll to position [0, 0]
click at [878, 307] on button "›" at bounding box center [887, 302] width 32 height 32
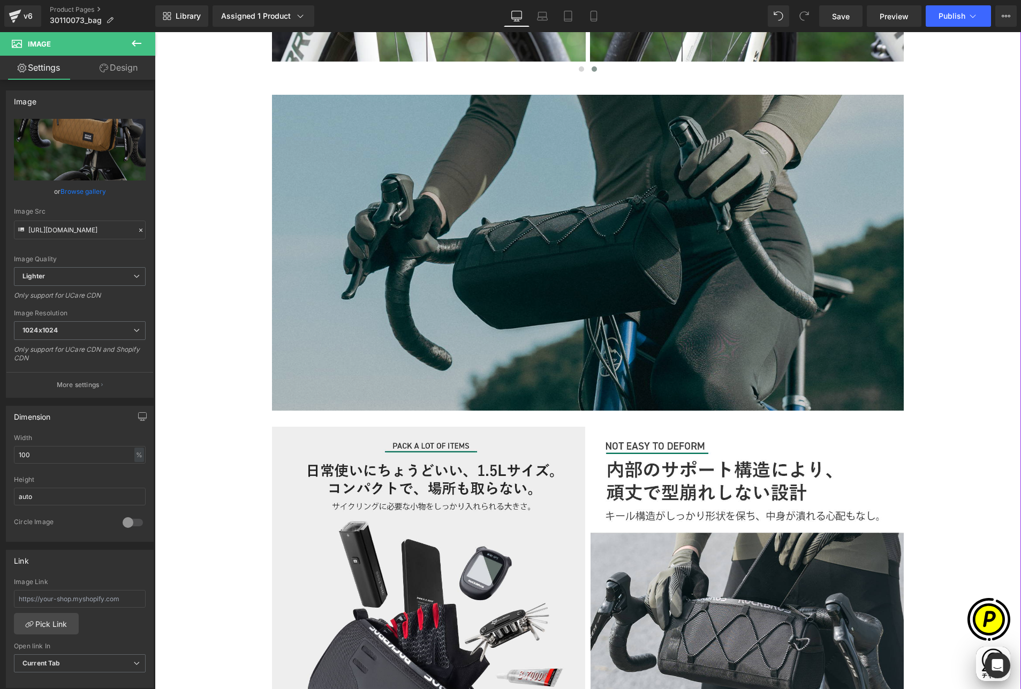
scroll to position [1363, 0]
click at [529, 216] on img at bounding box center [588, 253] width 632 height 316
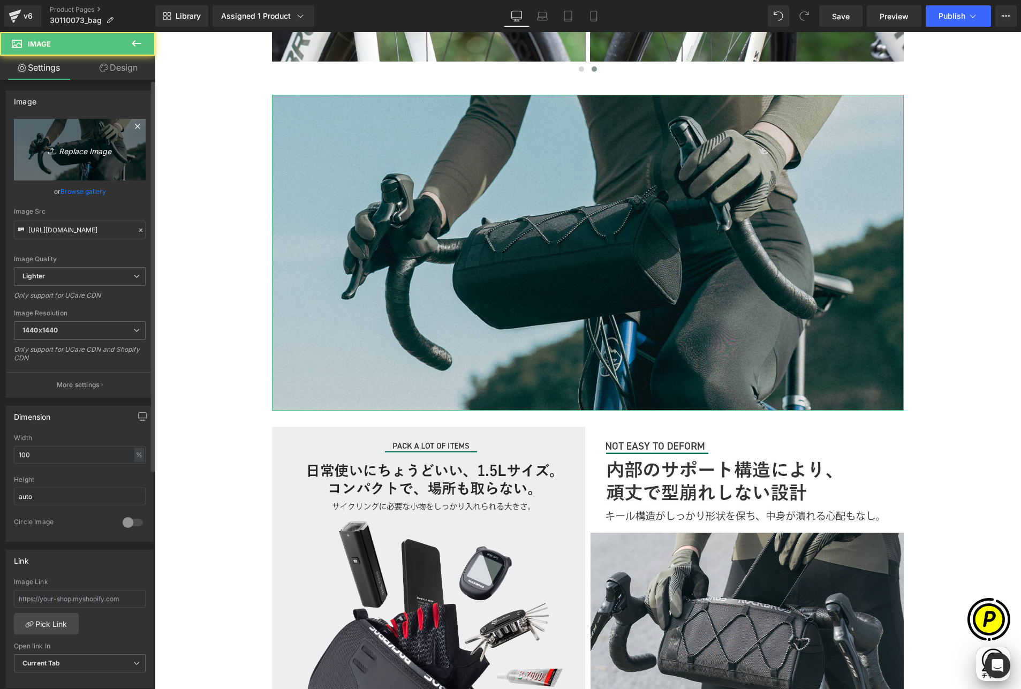
click at [104, 158] on link "Replace Image" at bounding box center [80, 150] width 132 height 62
type input "C:\fakepath\shopify-LP-30110073_02.jpg"
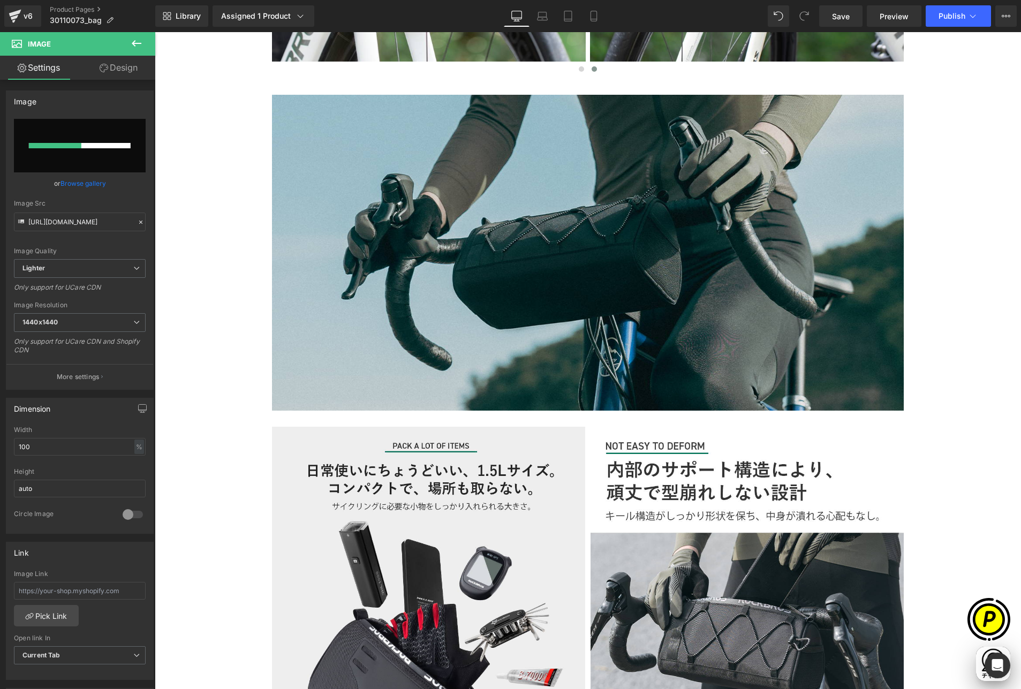
scroll to position [0, 417]
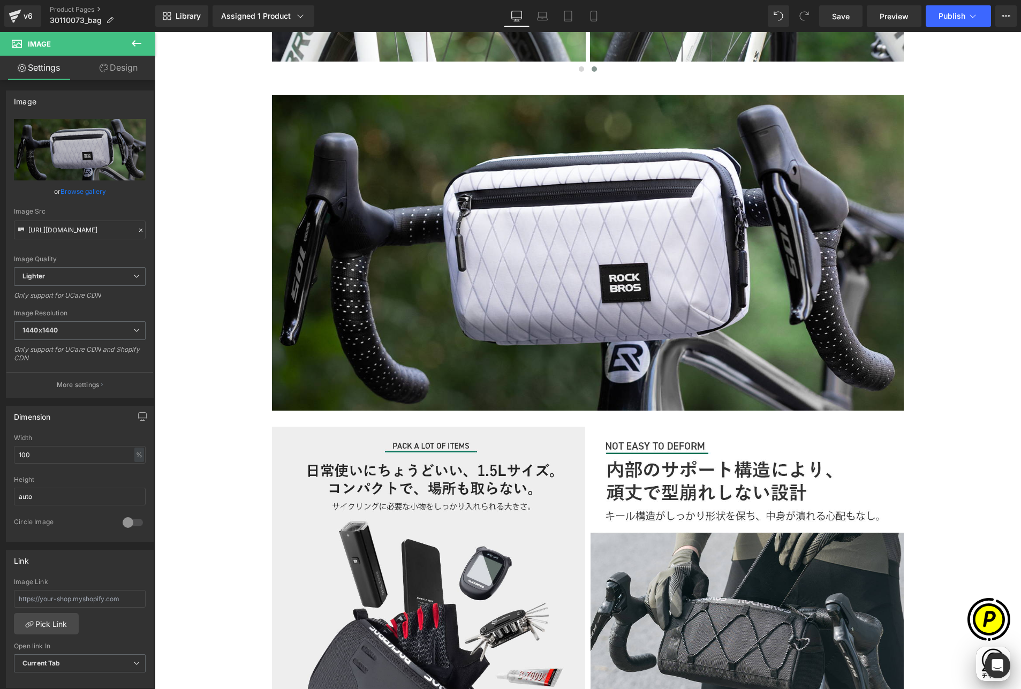
type input "[URL][DOMAIN_NAME]"
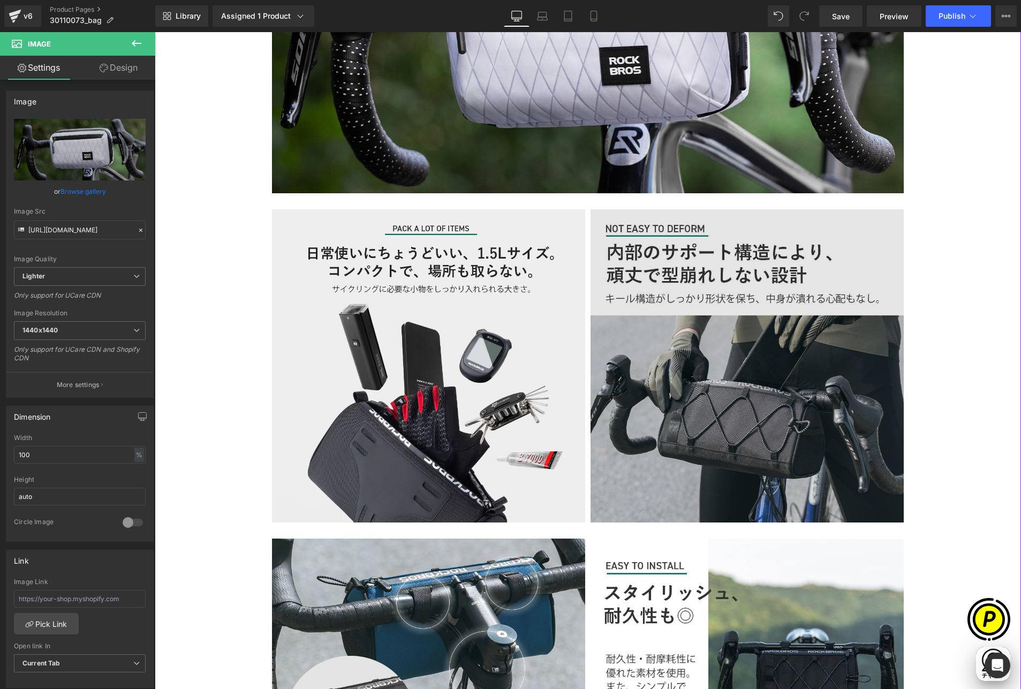
scroll to position [1595, 0]
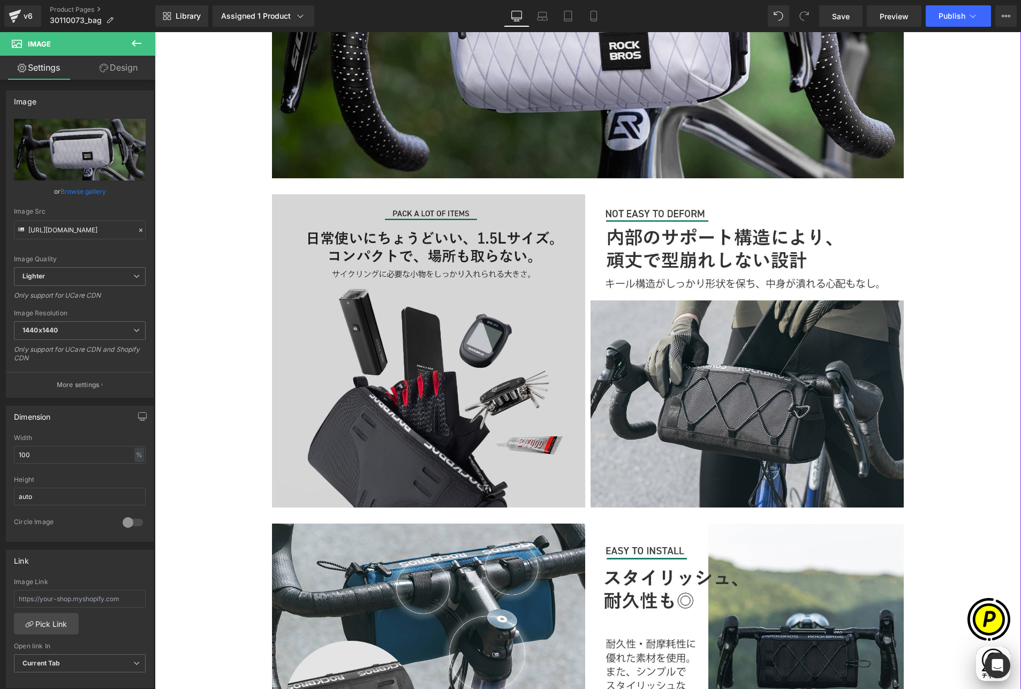
click at [370, 263] on img at bounding box center [428, 350] width 313 height 313
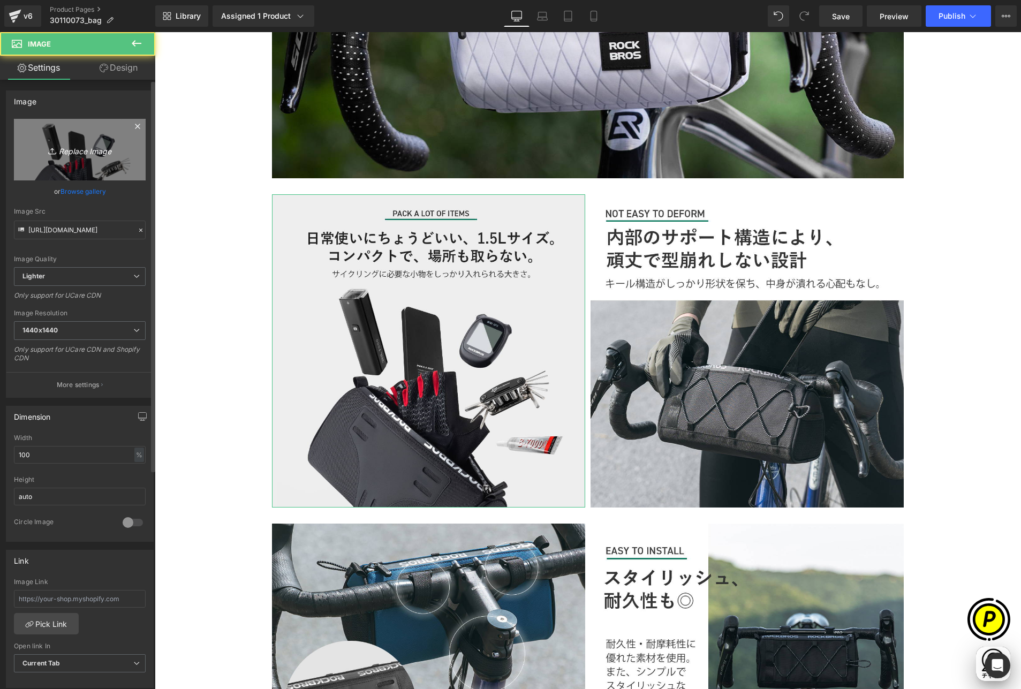
click at [81, 166] on link "Replace Image" at bounding box center [80, 150] width 132 height 62
type input "C:\fakepath\30110073-2.jpg"
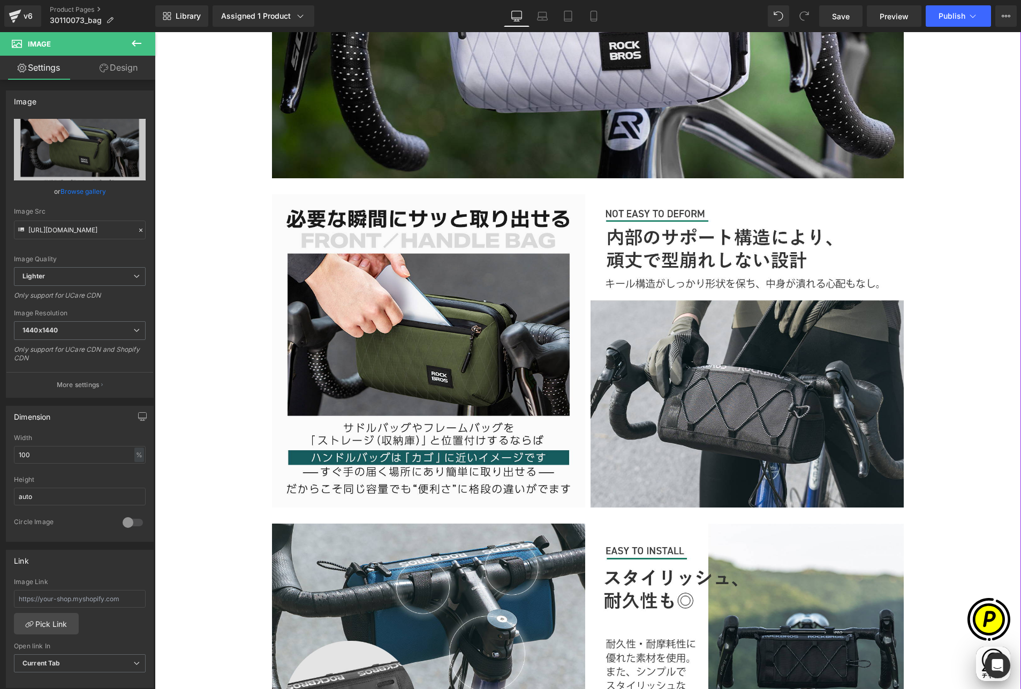
scroll to position [0, 626]
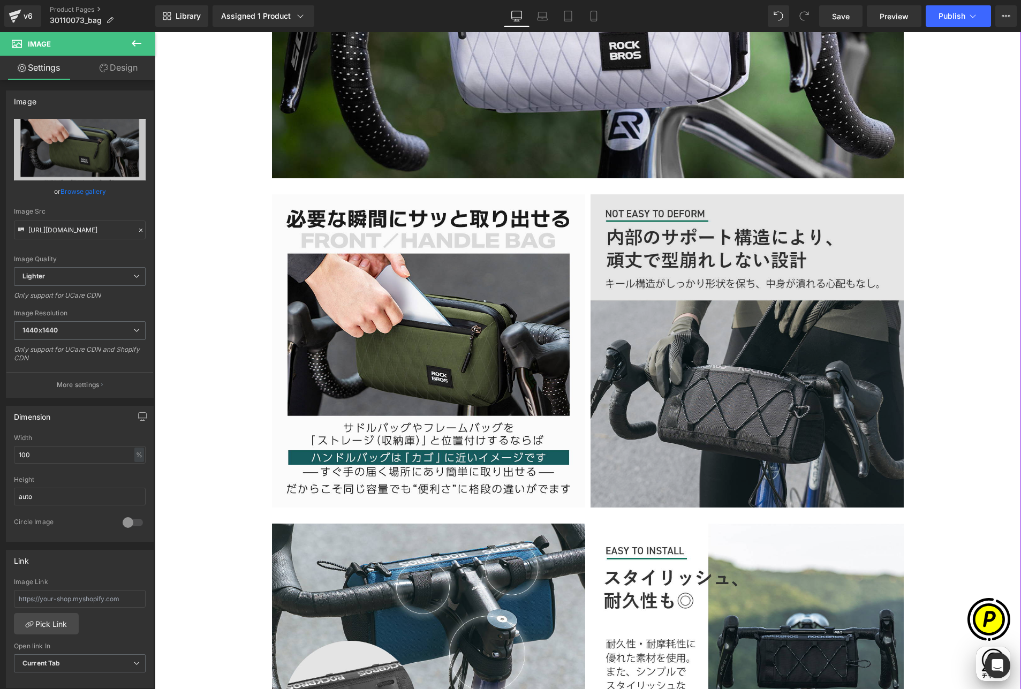
type input "[URL][DOMAIN_NAME]"
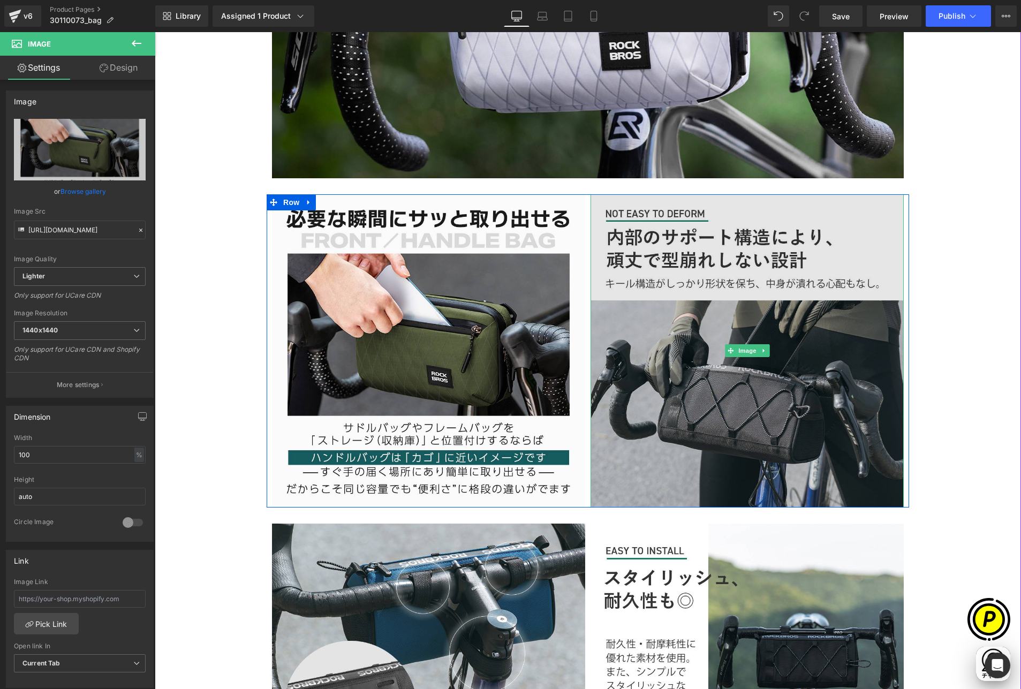
click at [648, 323] on img at bounding box center [746, 350] width 313 height 313
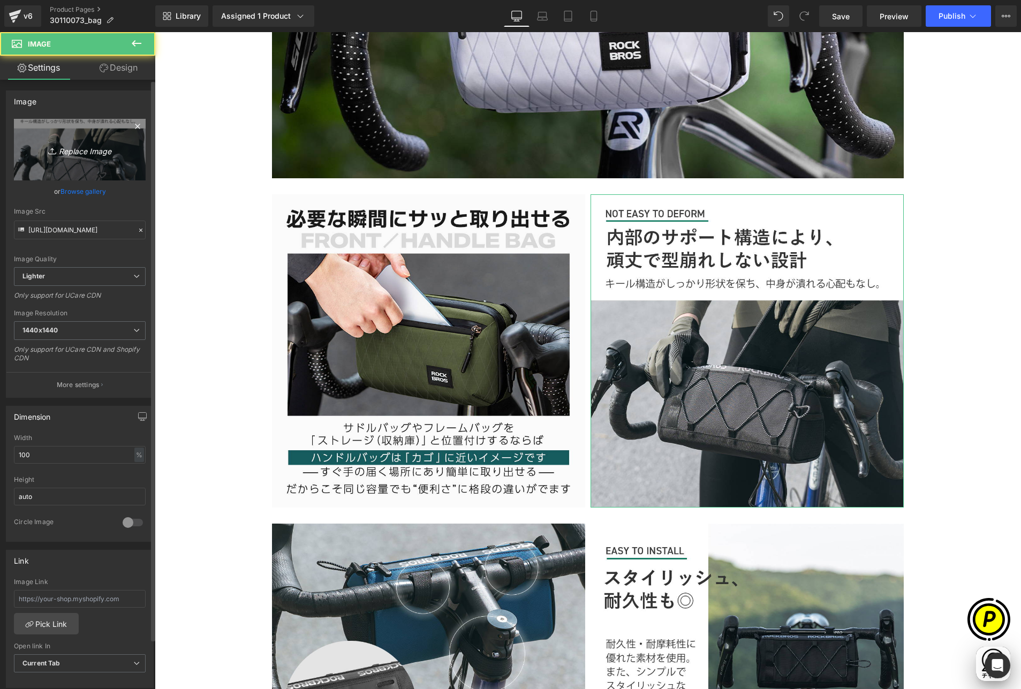
click at [105, 161] on link "Replace Image" at bounding box center [80, 150] width 132 height 62
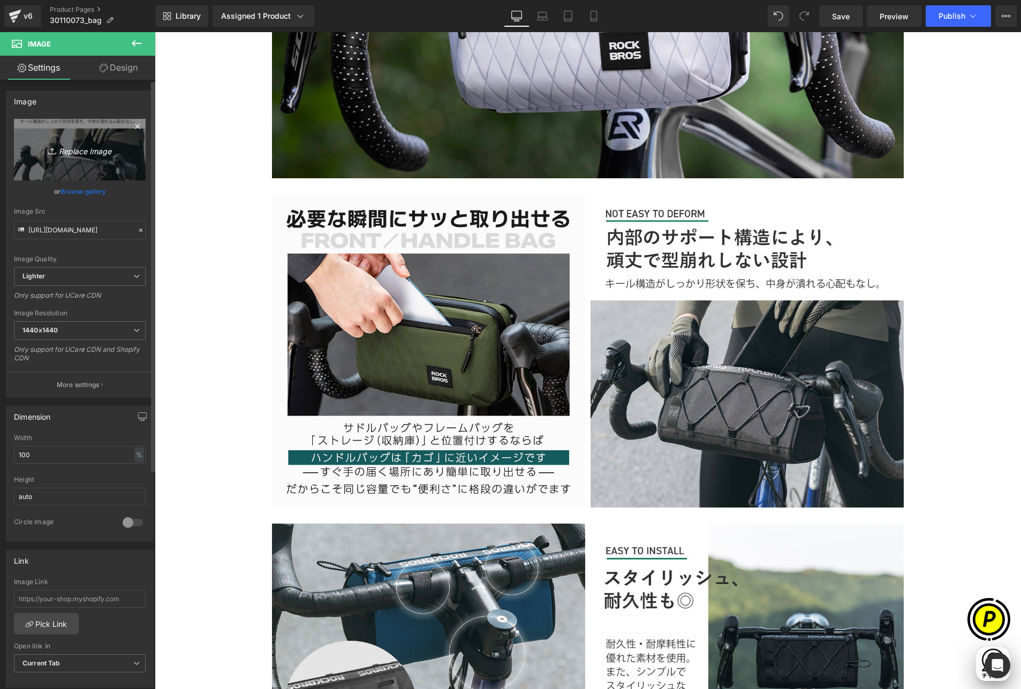
type input "C:\fakepath\30110073-3.jpg"
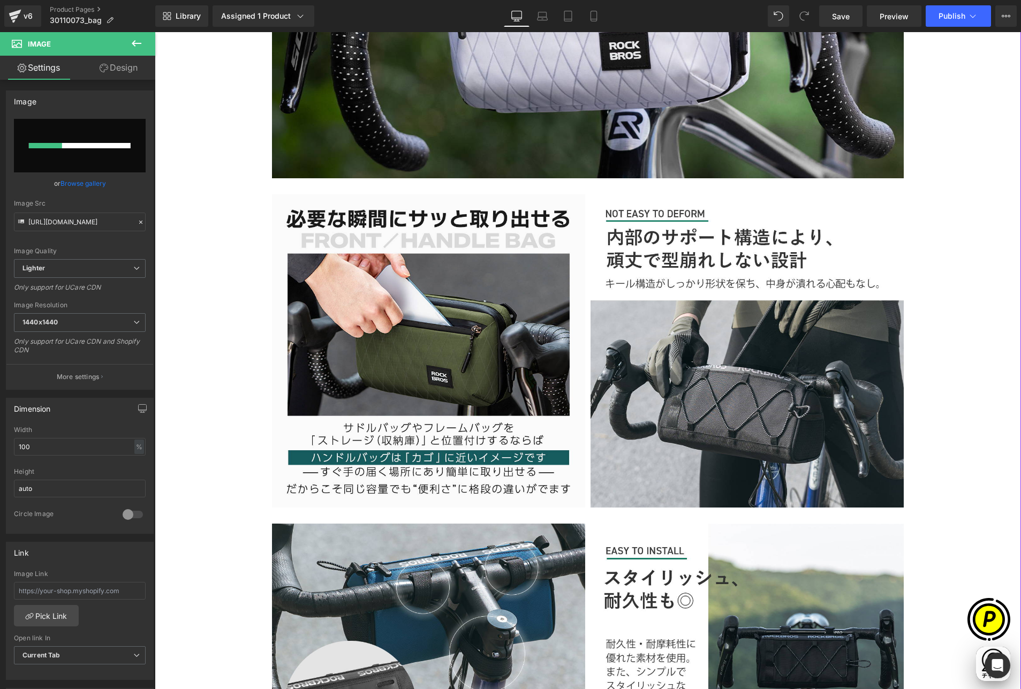
scroll to position [0, 0]
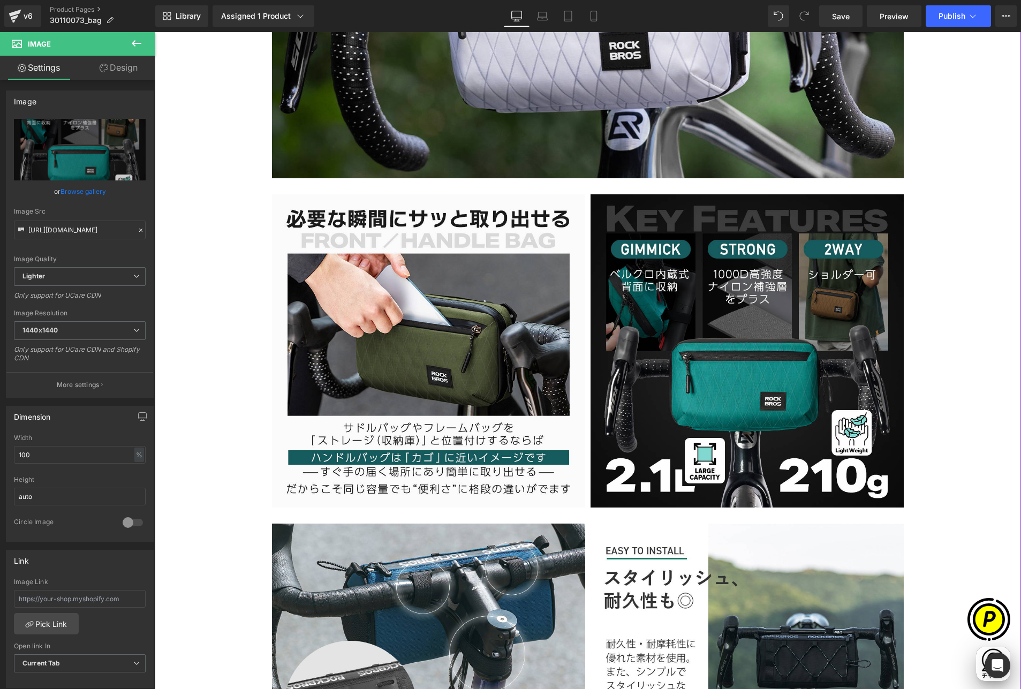
type input "[URL][DOMAIN_NAME]"
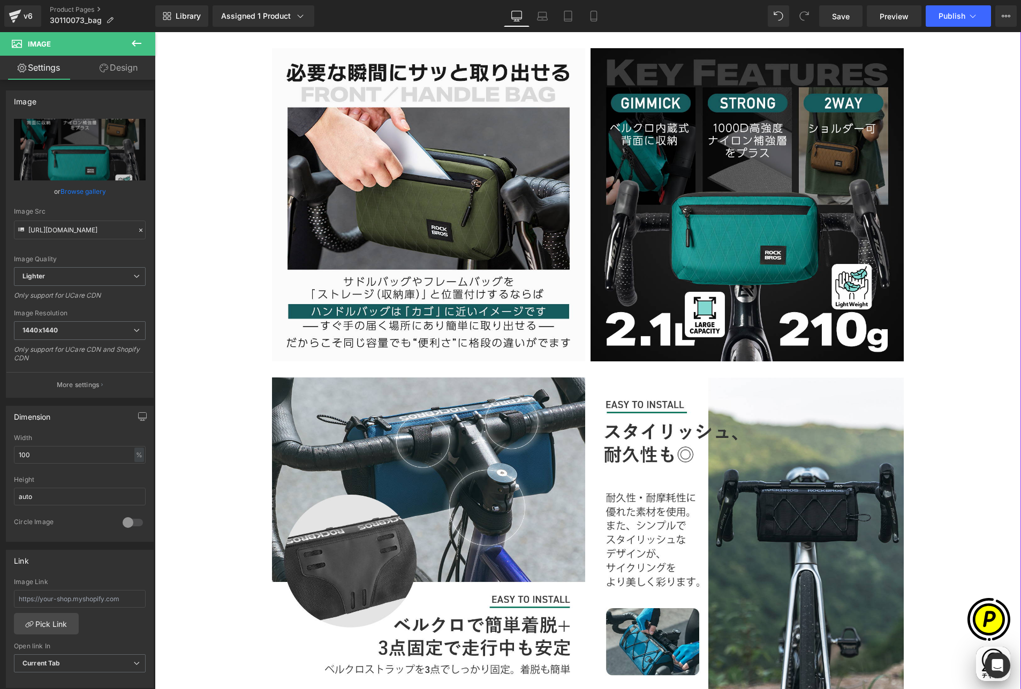
scroll to position [1974, 0]
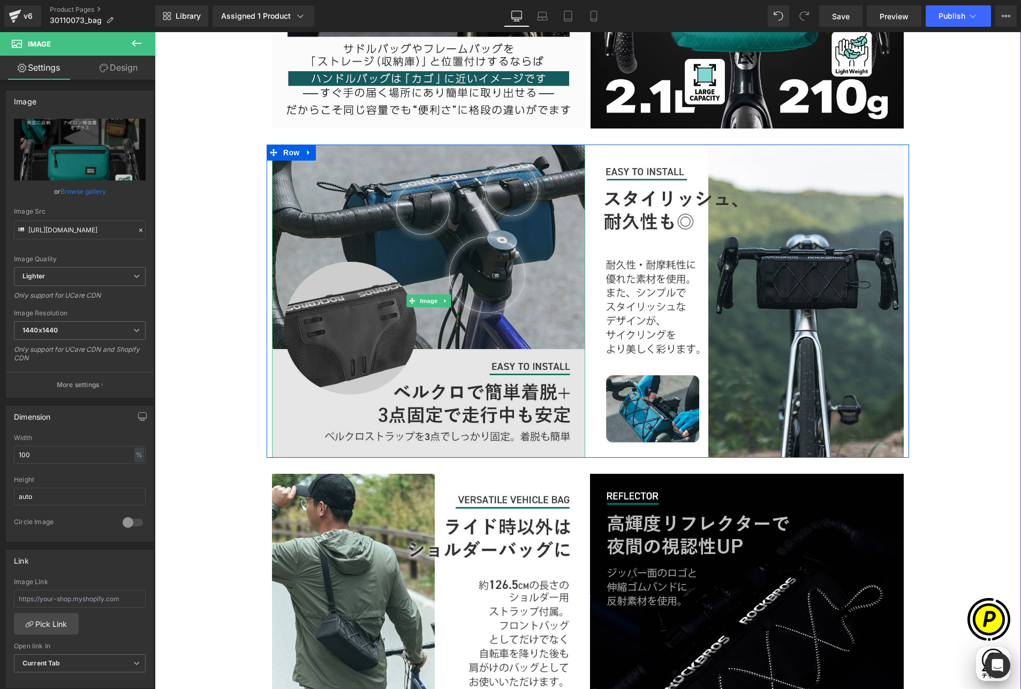
click at [402, 242] on img at bounding box center [428, 301] width 313 height 313
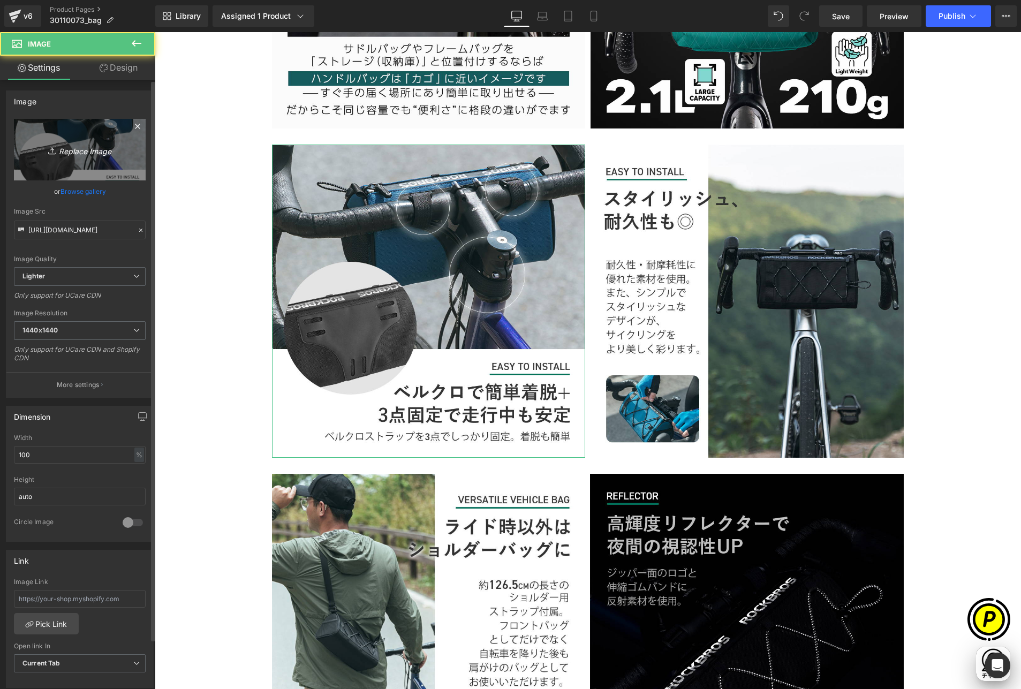
click at [79, 148] on icon "Replace Image" at bounding box center [80, 149] width 86 height 13
type input "C:\fakepath\30110073-4.jpg"
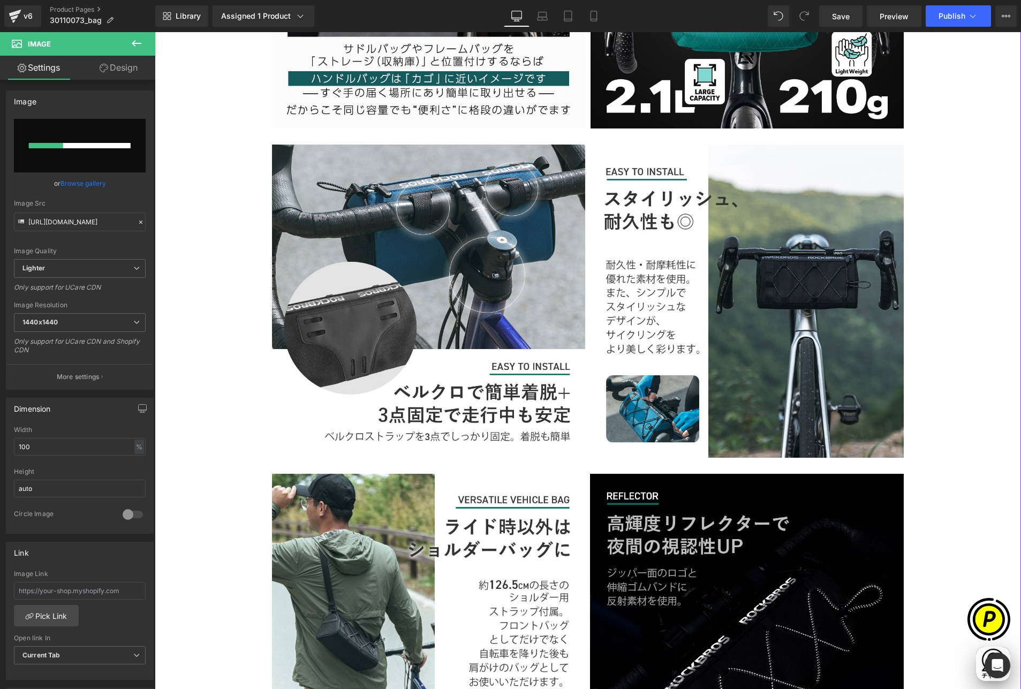
scroll to position [0, 417]
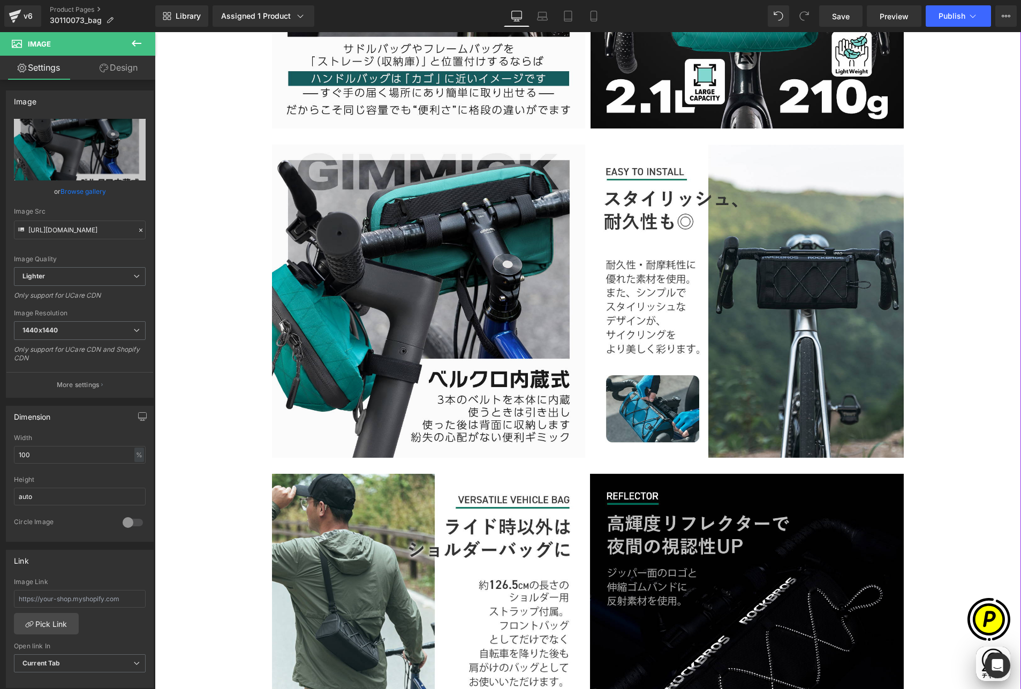
type input "[URL][DOMAIN_NAME]"
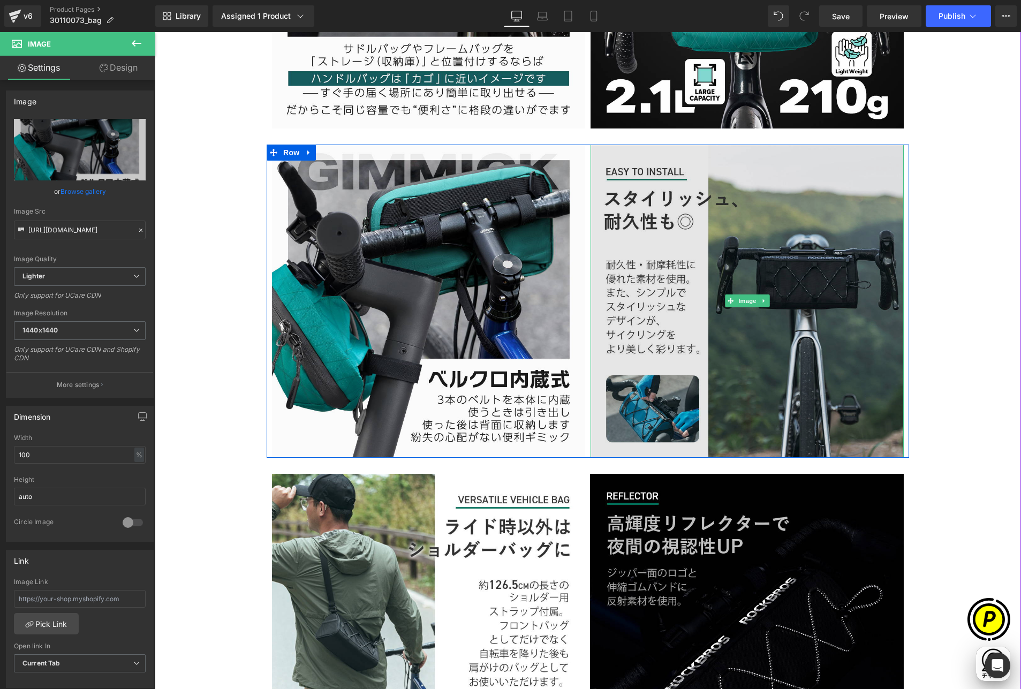
click at [667, 256] on img at bounding box center [746, 301] width 313 height 313
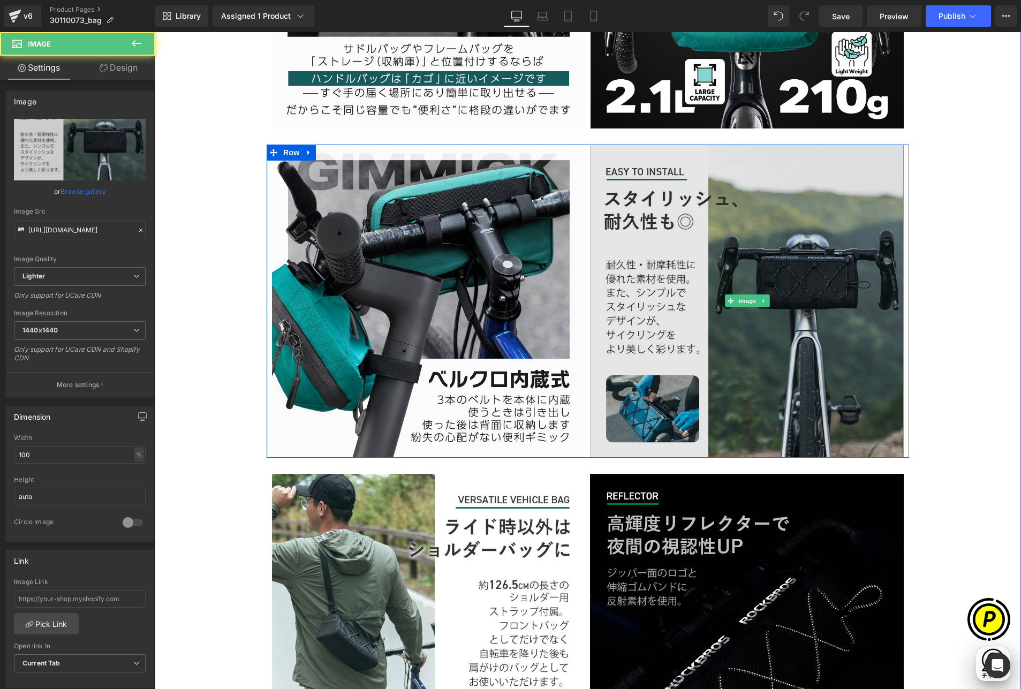
scroll to position [0, 626]
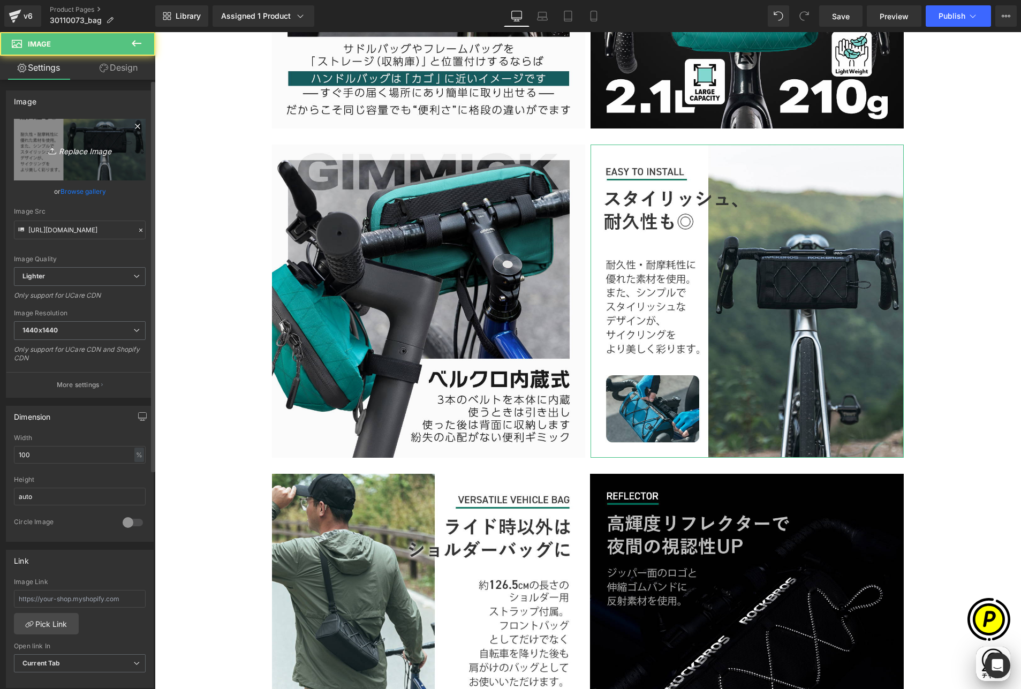
click at [96, 156] on icon "Replace Image" at bounding box center [80, 149] width 86 height 13
type input "C:\fakepath\30110073-5.jpg"
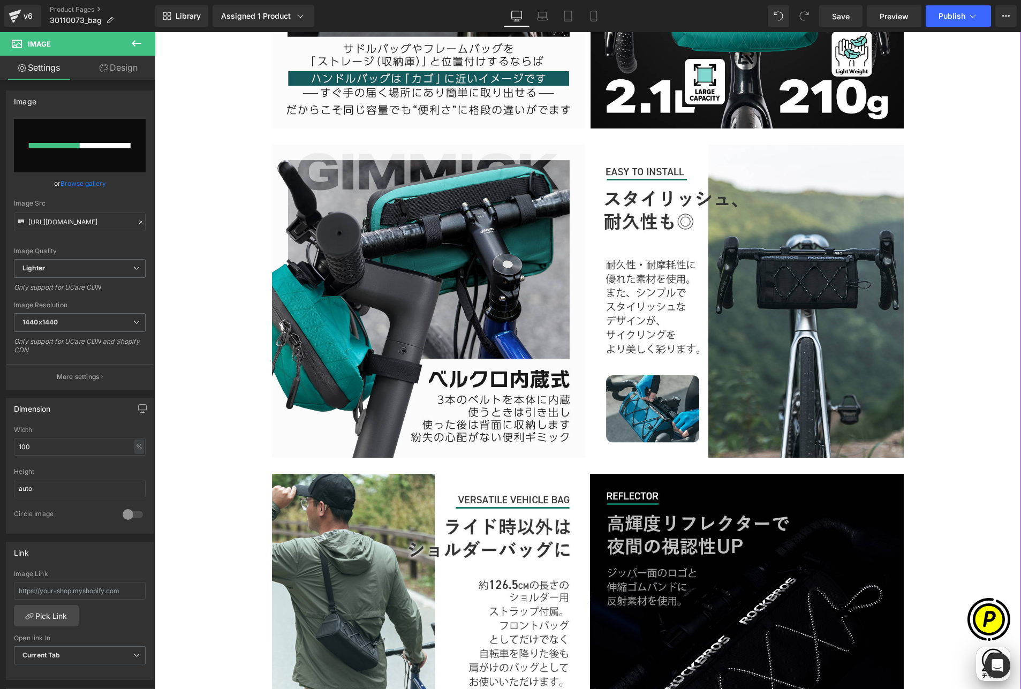
scroll to position [0, 0]
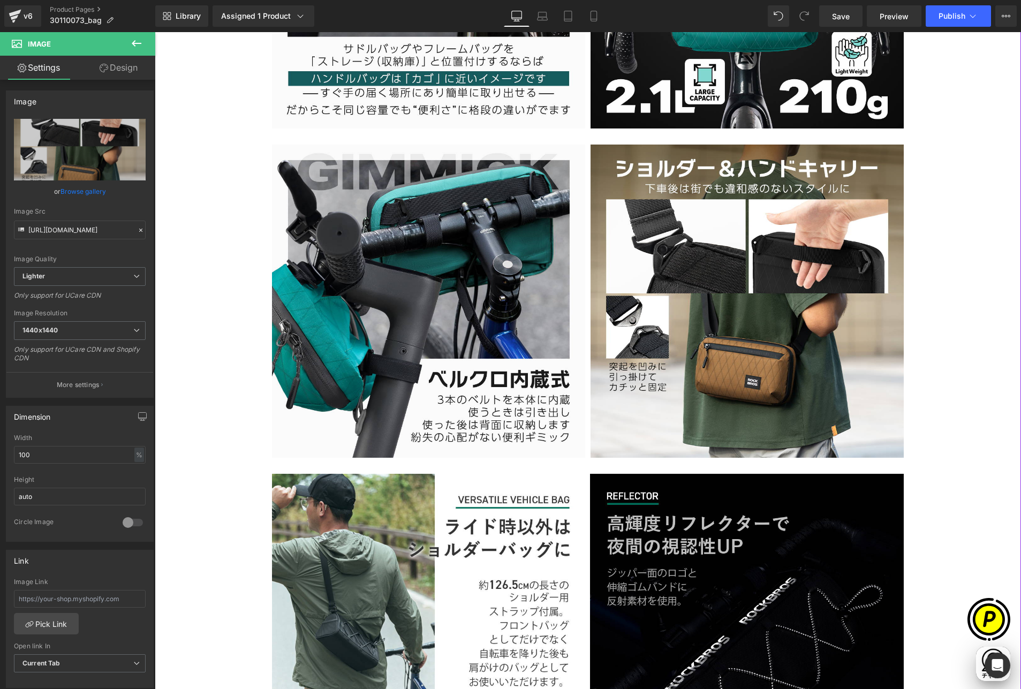
type input "[URL][DOMAIN_NAME]"
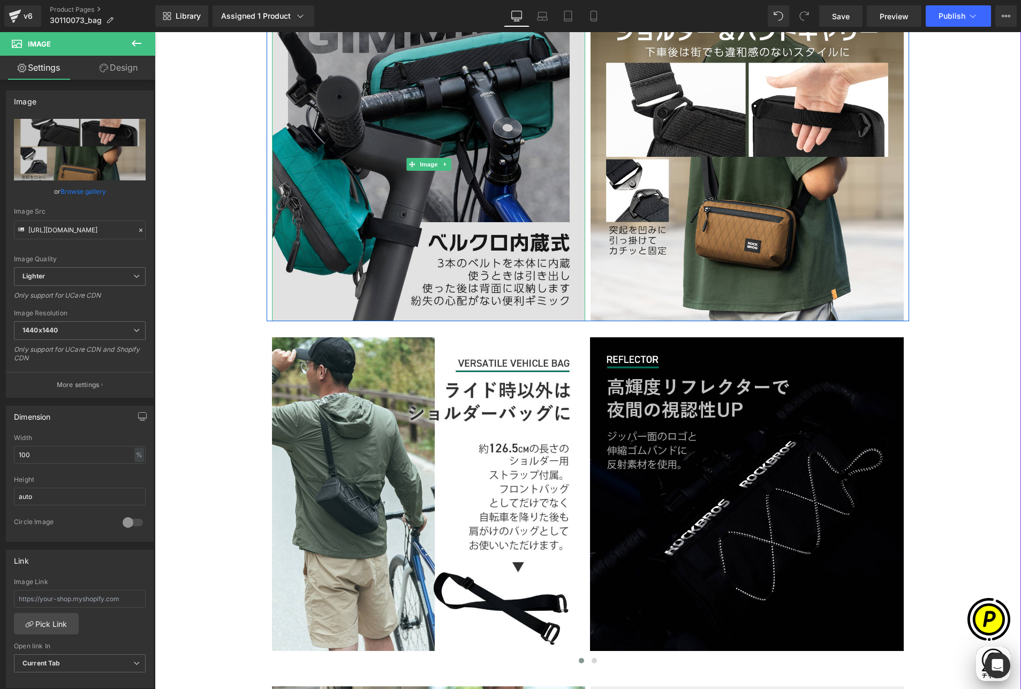
scroll to position [1964, 0]
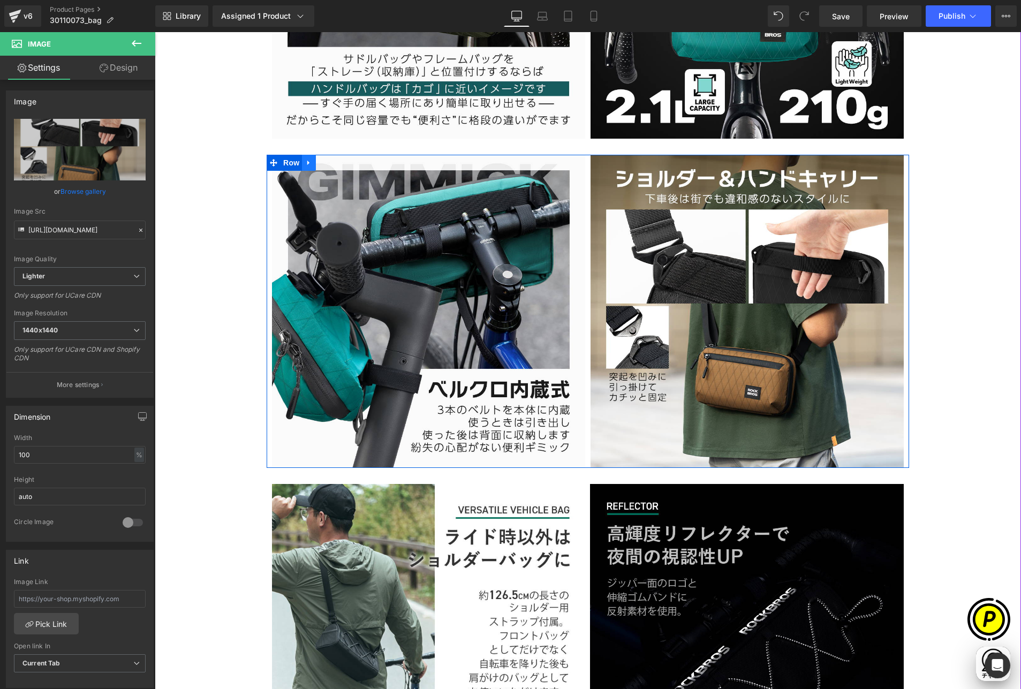
click at [305, 159] on icon at bounding box center [308, 162] width 7 height 8
click at [319, 162] on icon at bounding box center [322, 162] width 7 height 7
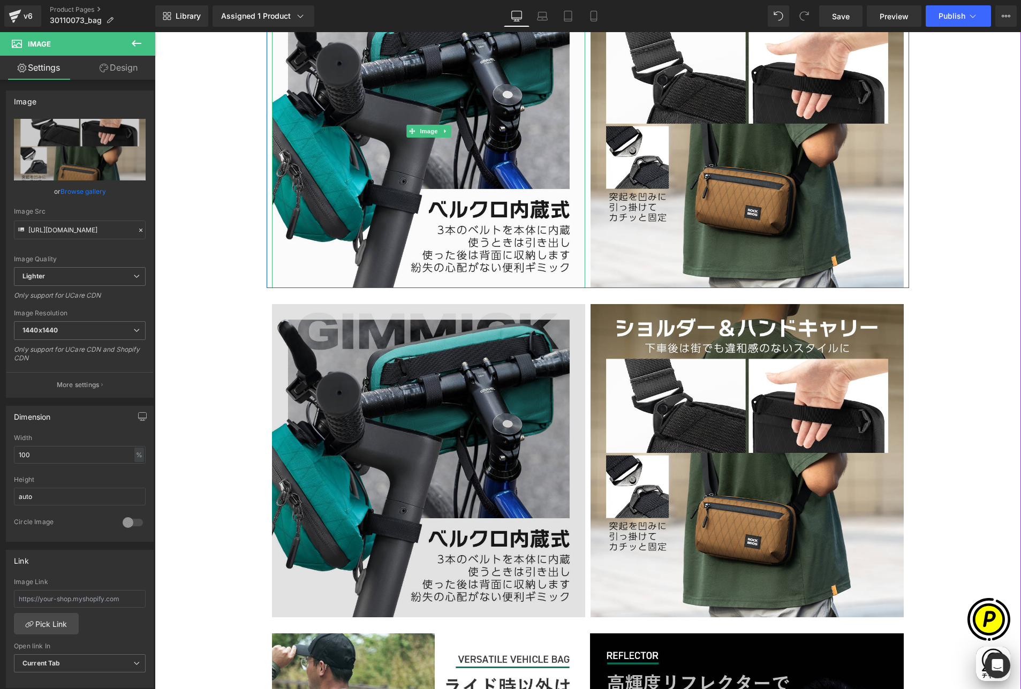
scroll to position [2163, 0]
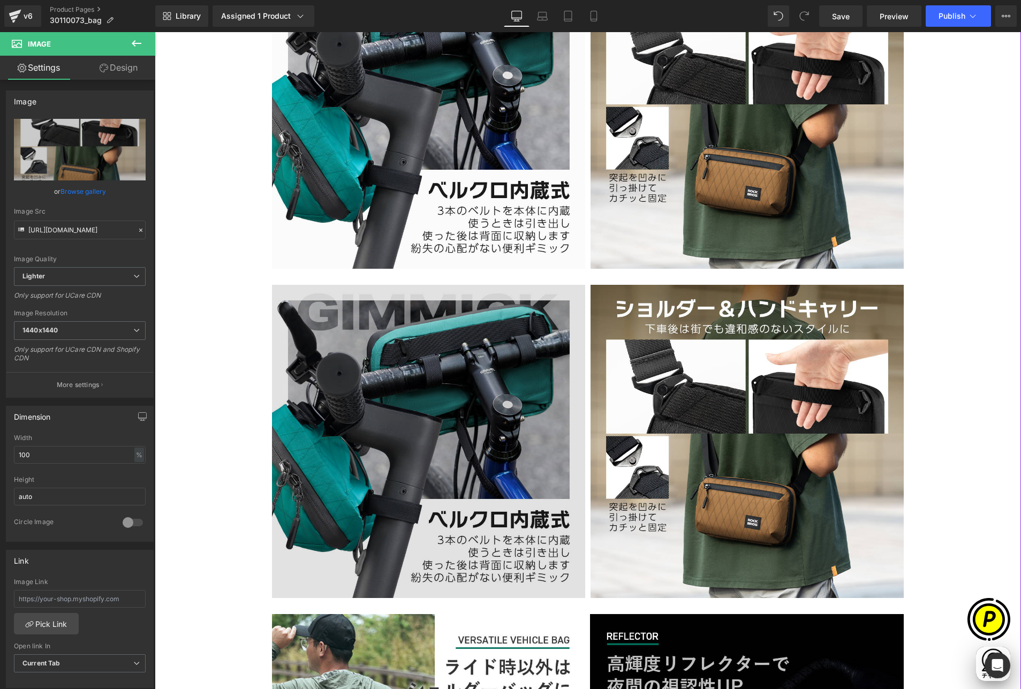
click at [455, 399] on img at bounding box center [428, 441] width 313 height 313
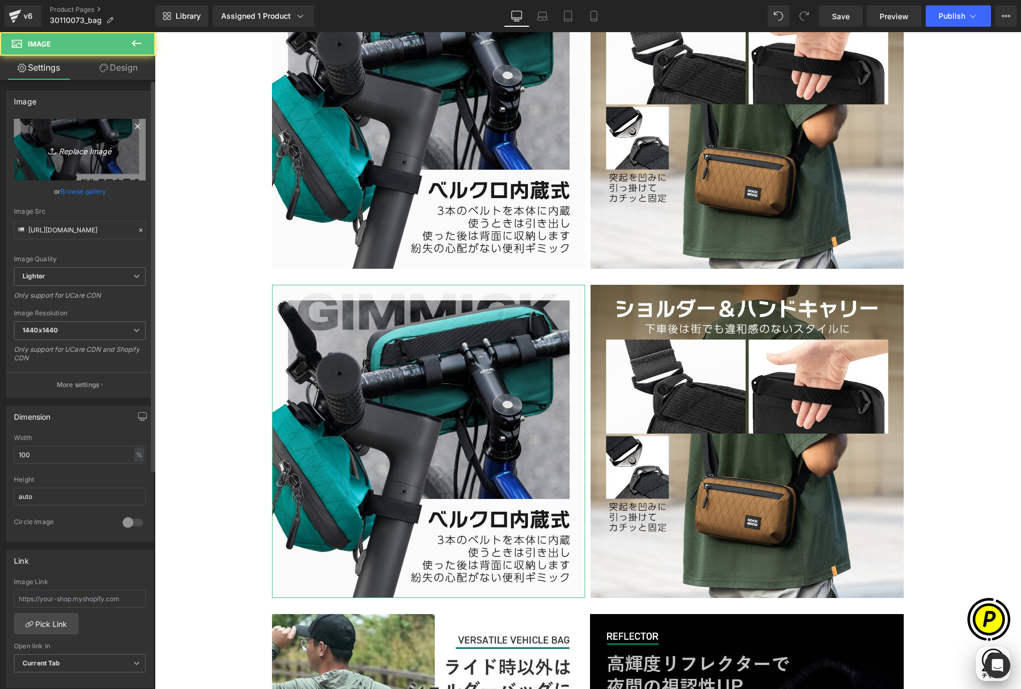
click at [96, 158] on link "Replace Image" at bounding box center [80, 150] width 132 height 62
type input "C:\fakepath\30110073-6.jpg"
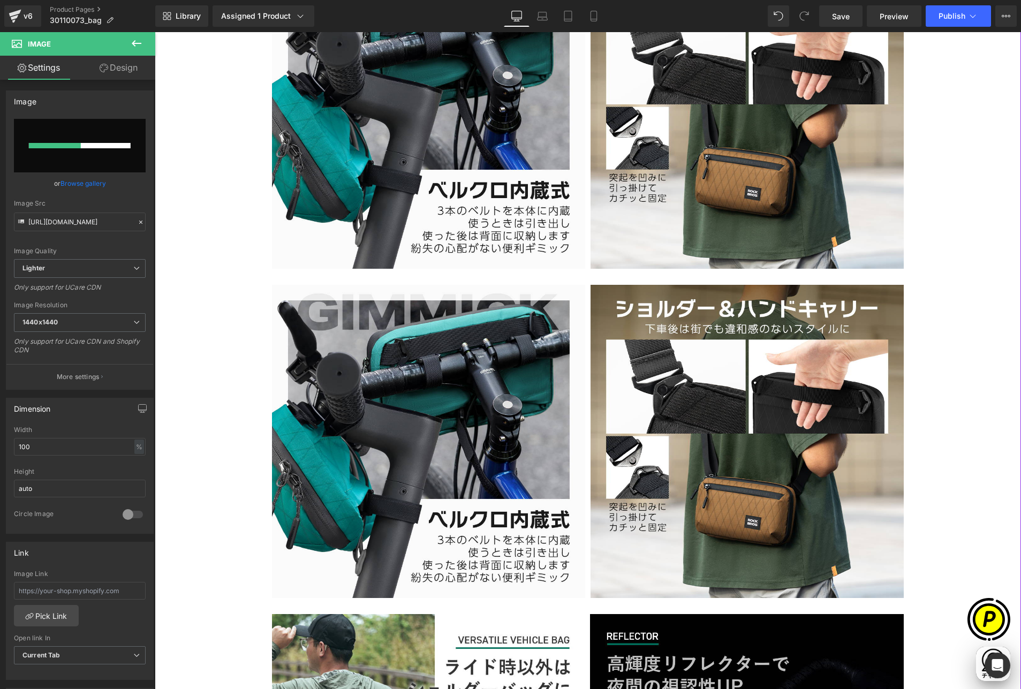
scroll to position [0, 417]
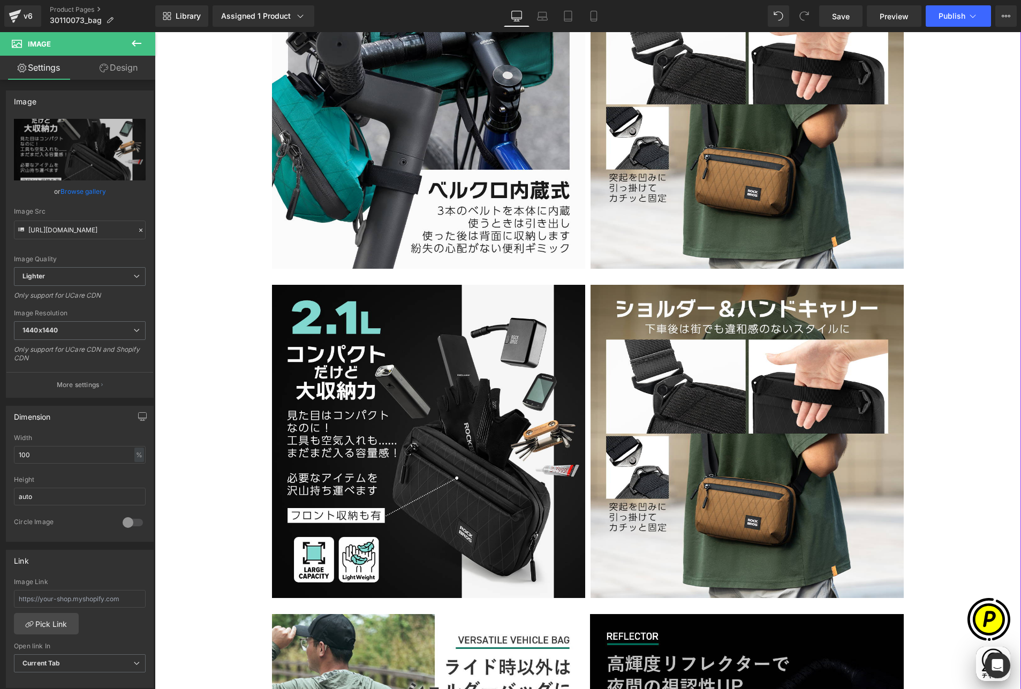
type input "[URL][DOMAIN_NAME]"
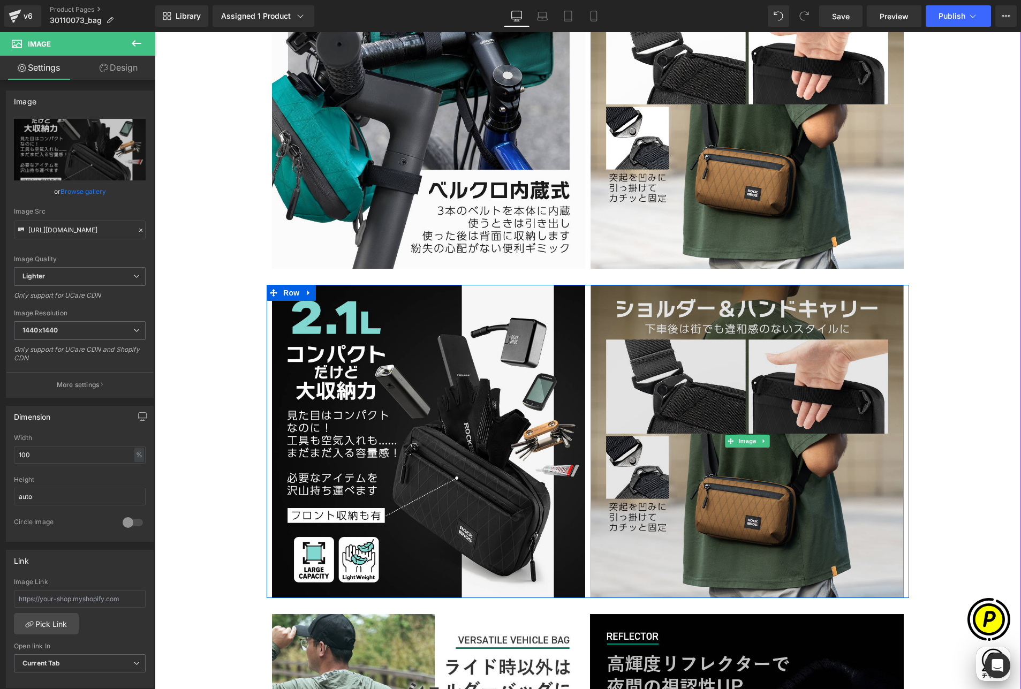
click at [693, 372] on img at bounding box center [746, 441] width 313 height 313
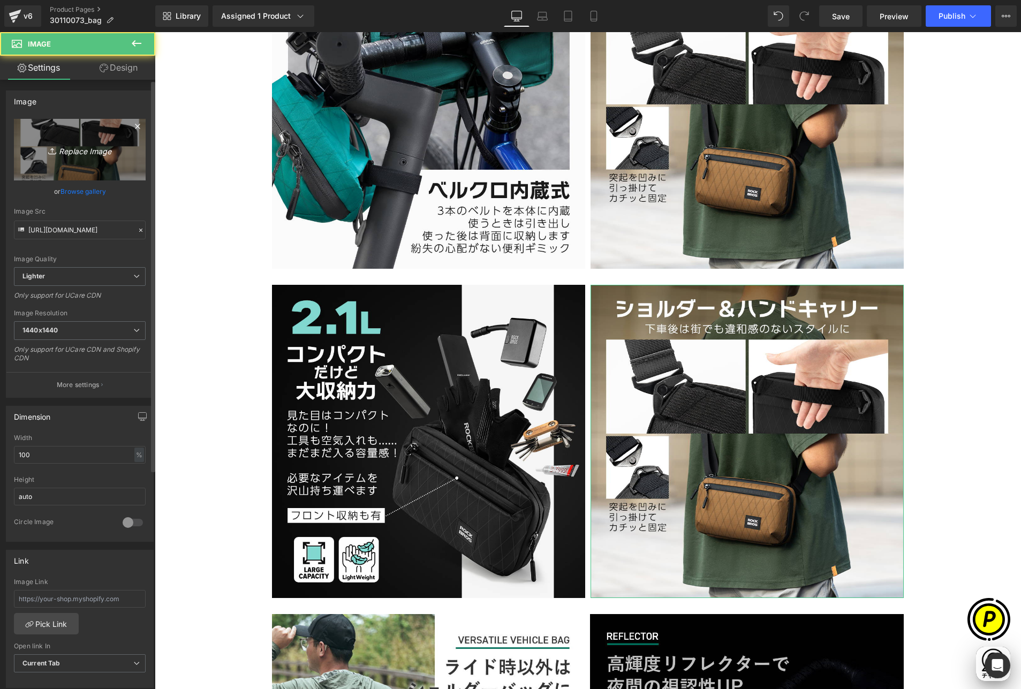
click at [101, 155] on icon "Replace Image" at bounding box center [80, 149] width 86 height 13
type input "C:\fakepath\30110073-7.jpg"
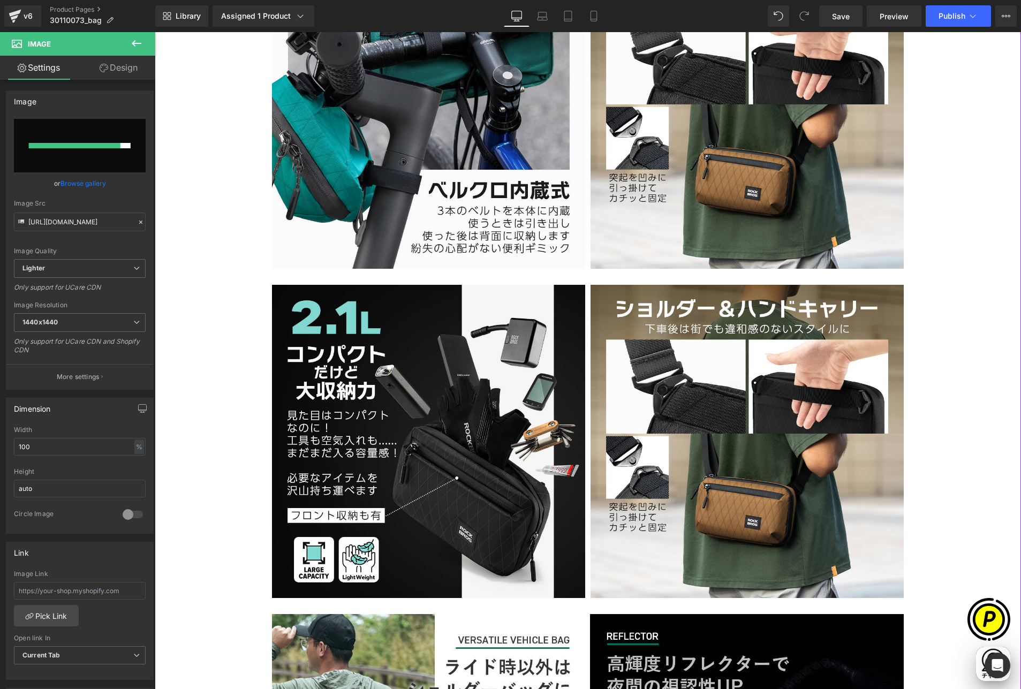
scroll to position [0, 0]
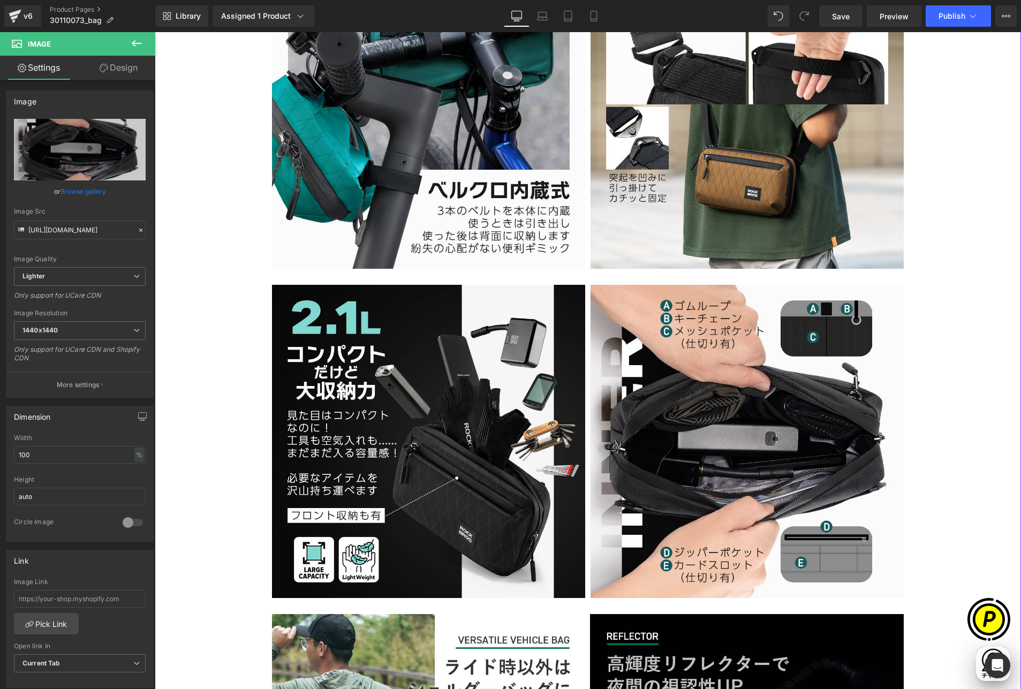
type input "[URL][DOMAIN_NAME]"
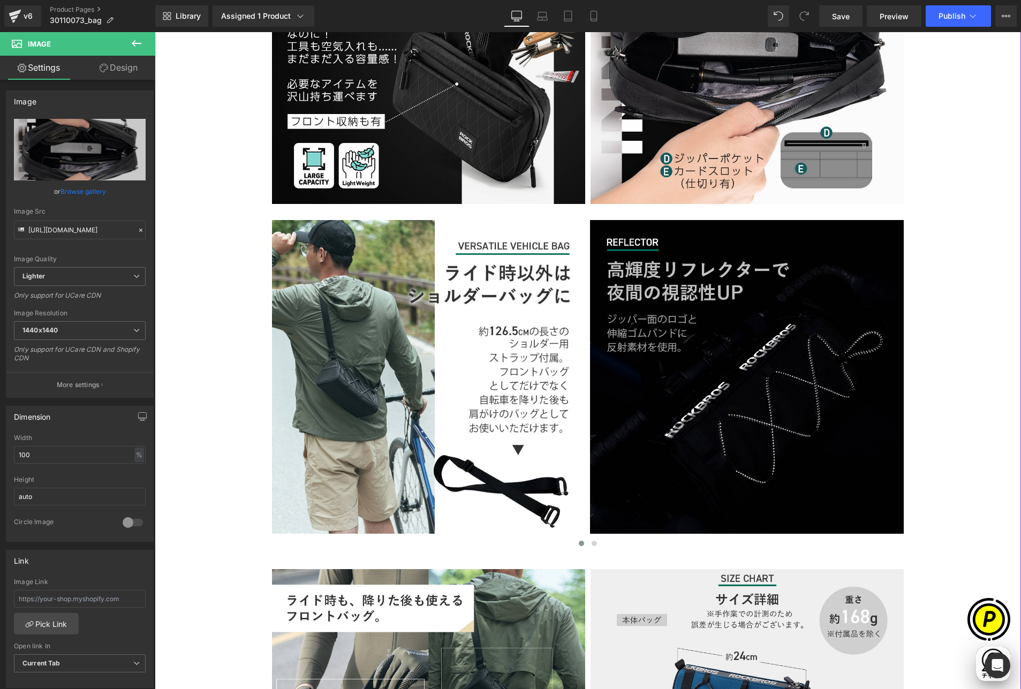
scroll to position [2558, 0]
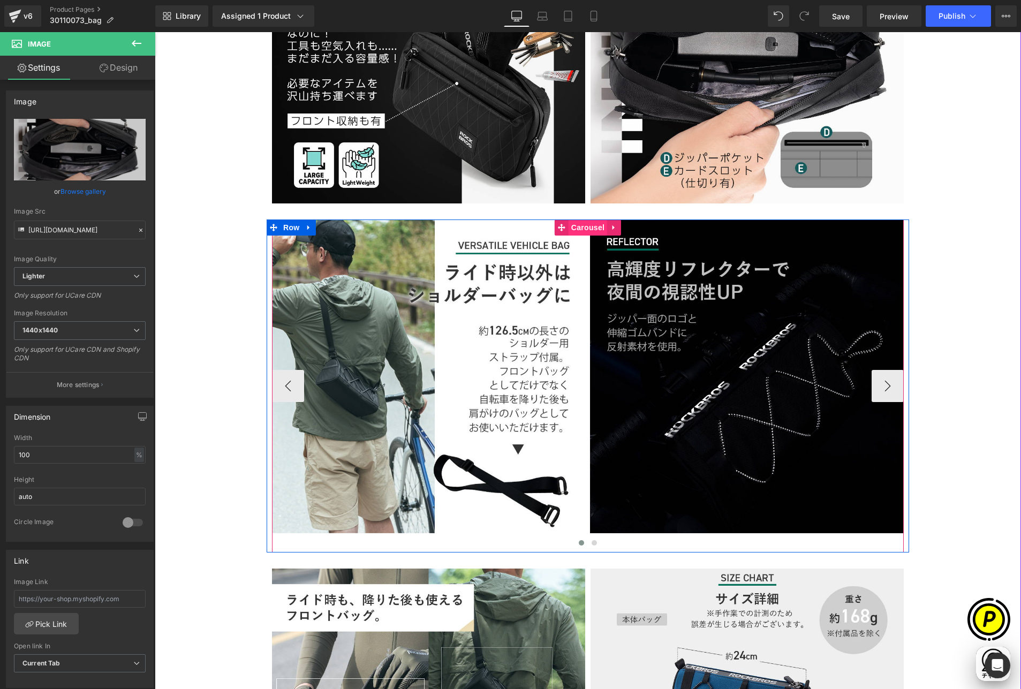
click at [574, 224] on span "Carousel" at bounding box center [587, 227] width 39 height 16
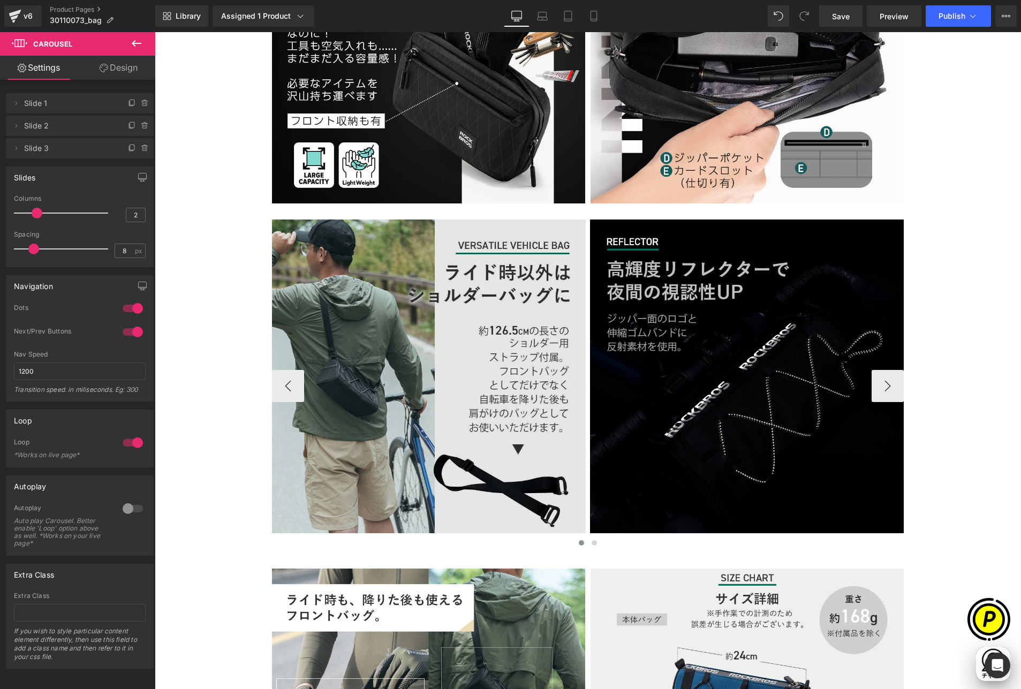
scroll to position [0, 626]
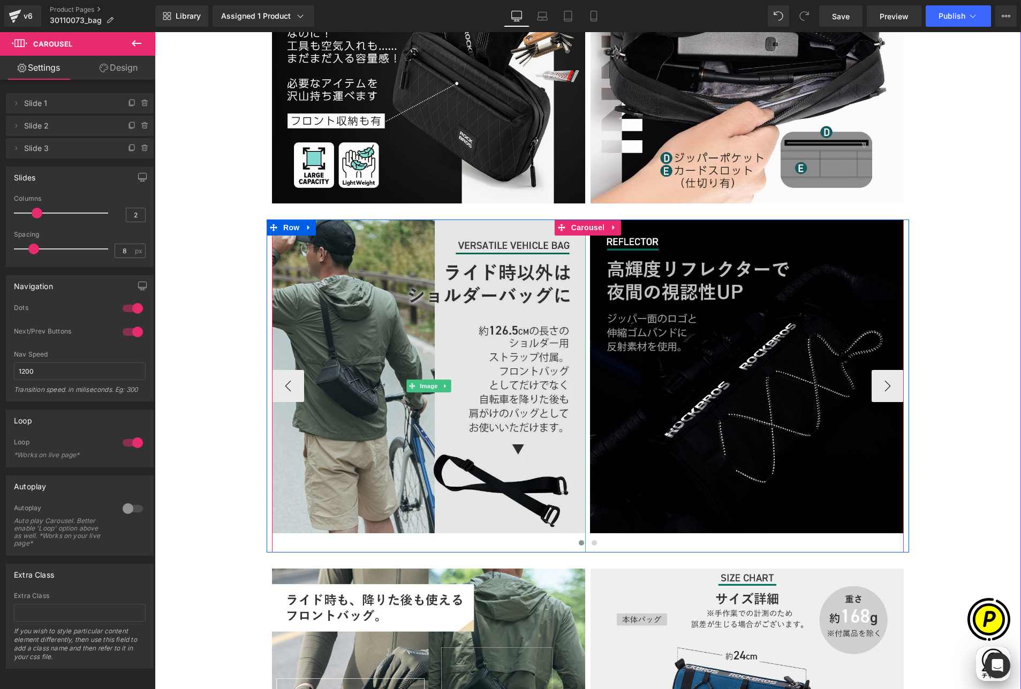
click at [490, 278] on img at bounding box center [429, 385] width 314 height 333
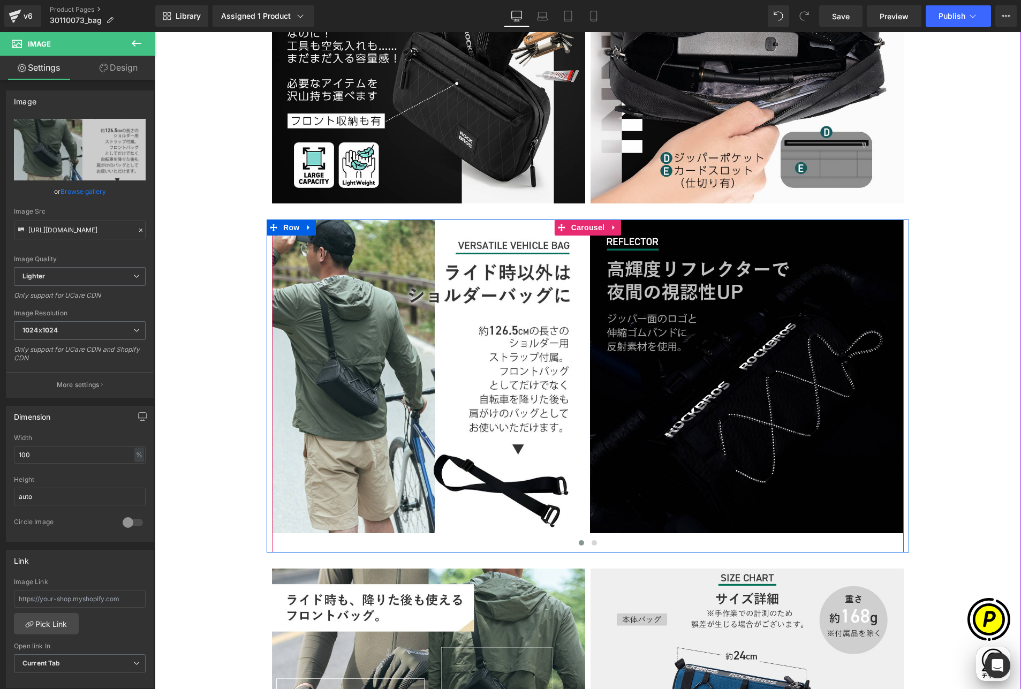
drag, startPoint x: 578, startPoint y: 224, endPoint x: 423, endPoint y: 211, distance: 155.7
click at [578, 224] on span "Carousel" at bounding box center [587, 227] width 39 height 16
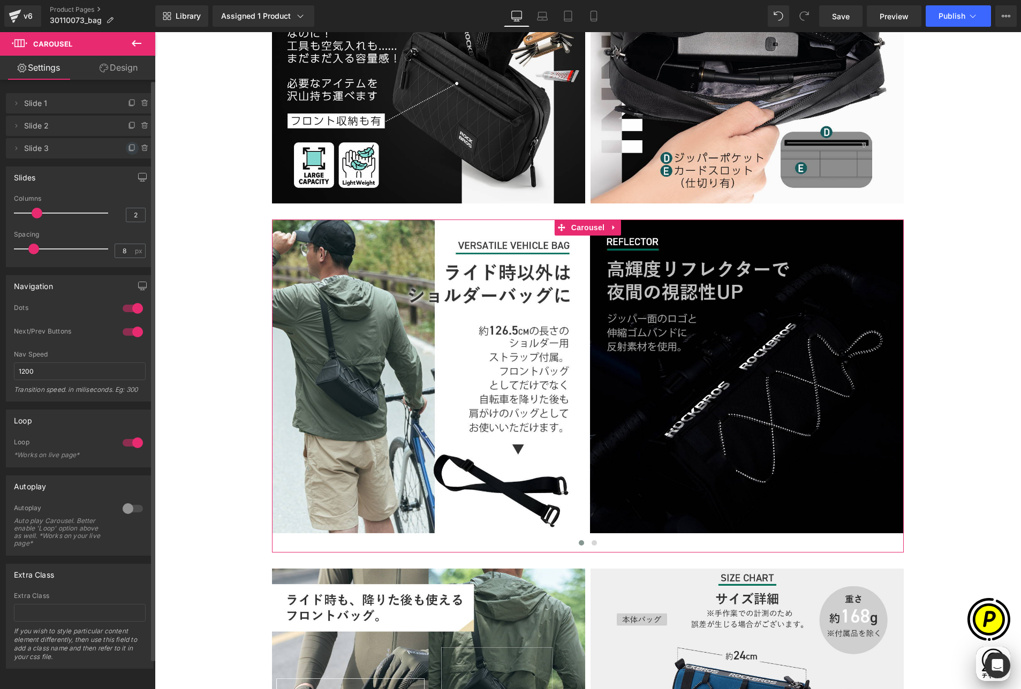
drag, startPoint x: 127, startPoint y: 149, endPoint x: 62, endPoint y: 181, distance: 72.5
click at [128, 149] on icon at bounding box center [132, 148] width 9 height 9
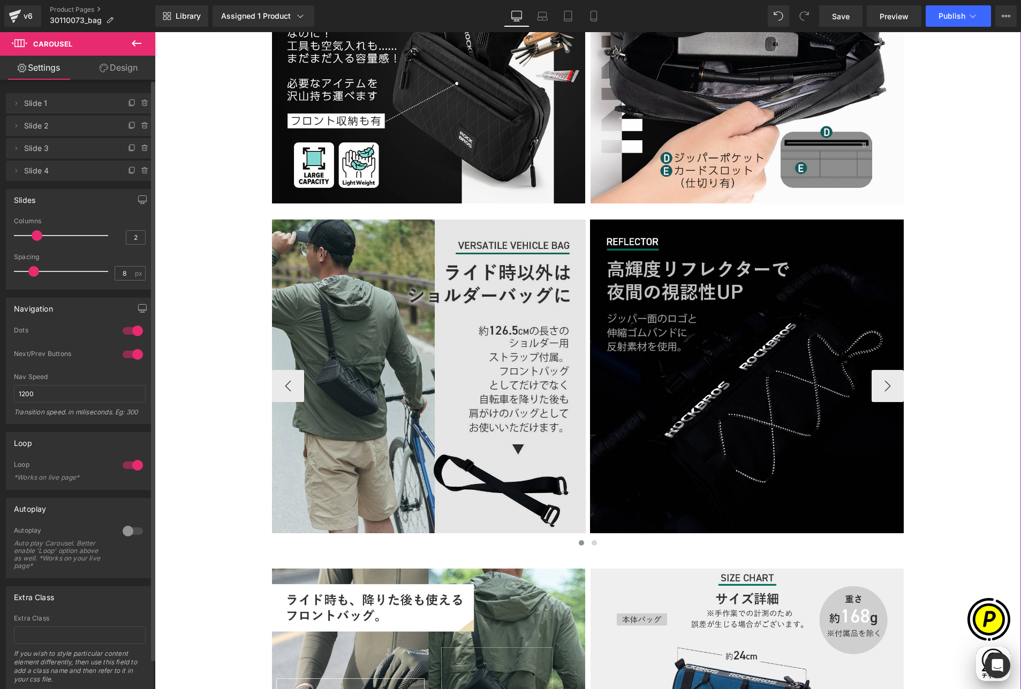
click at [393, 275] on img at bounding box center [429, 385] width 314 height 333
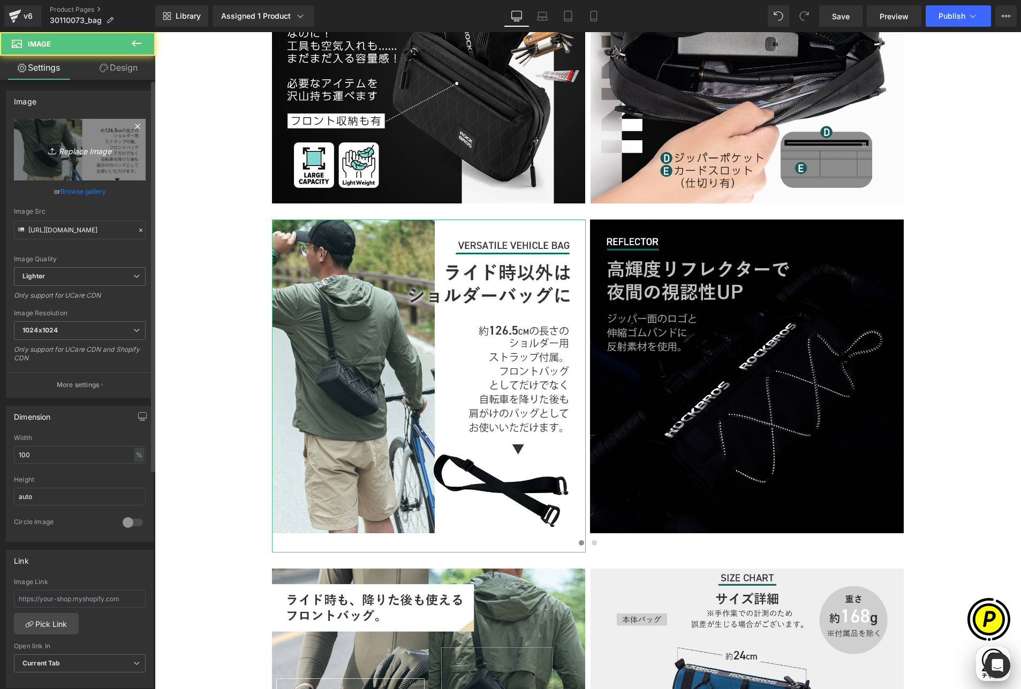
click at [104, 150] on icon "Replace Image" at bounding box center [80, 149] width 86 height 13
type input "C:\fakepath\30110073-8.jpg"
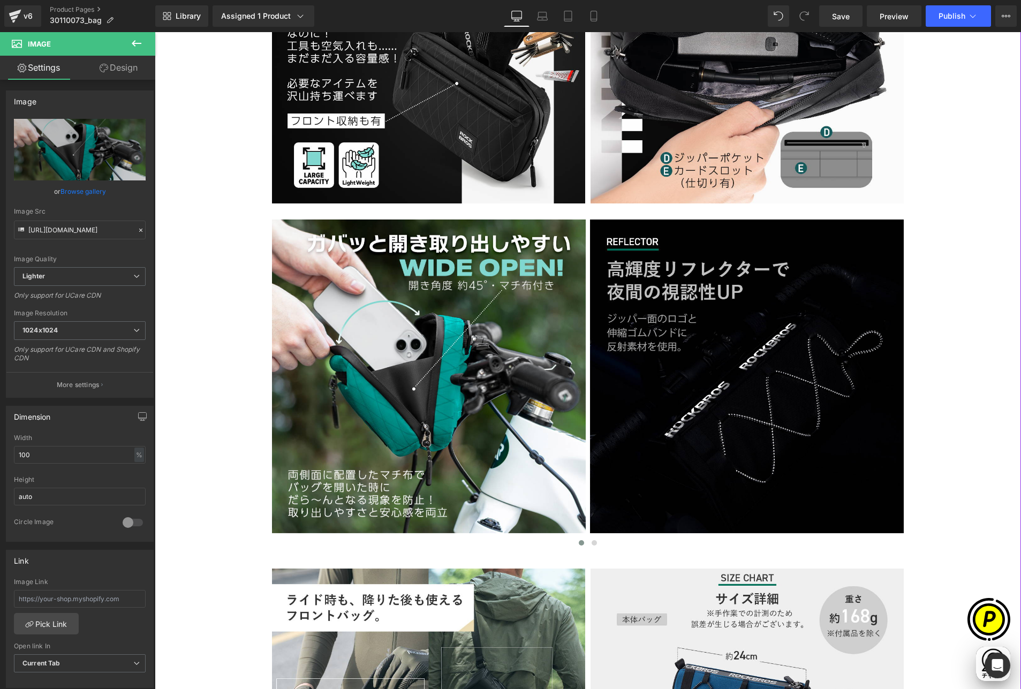
type input "[URL][DOMAIN_NAME]"
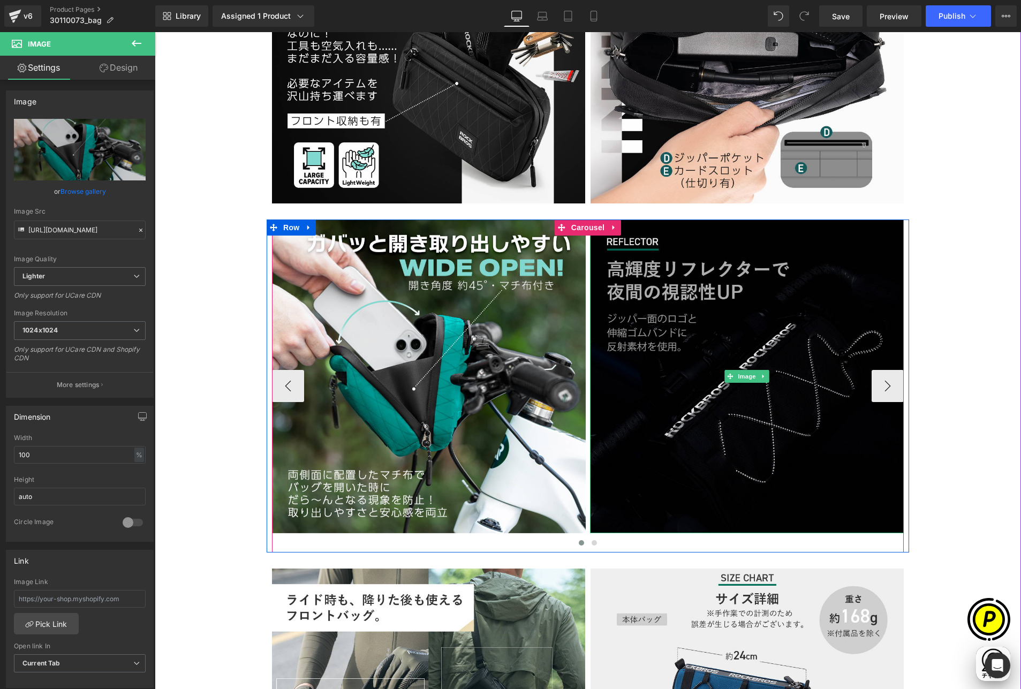
click at [657, 331] on img at bounding box center [747, 376] width 314 height 314
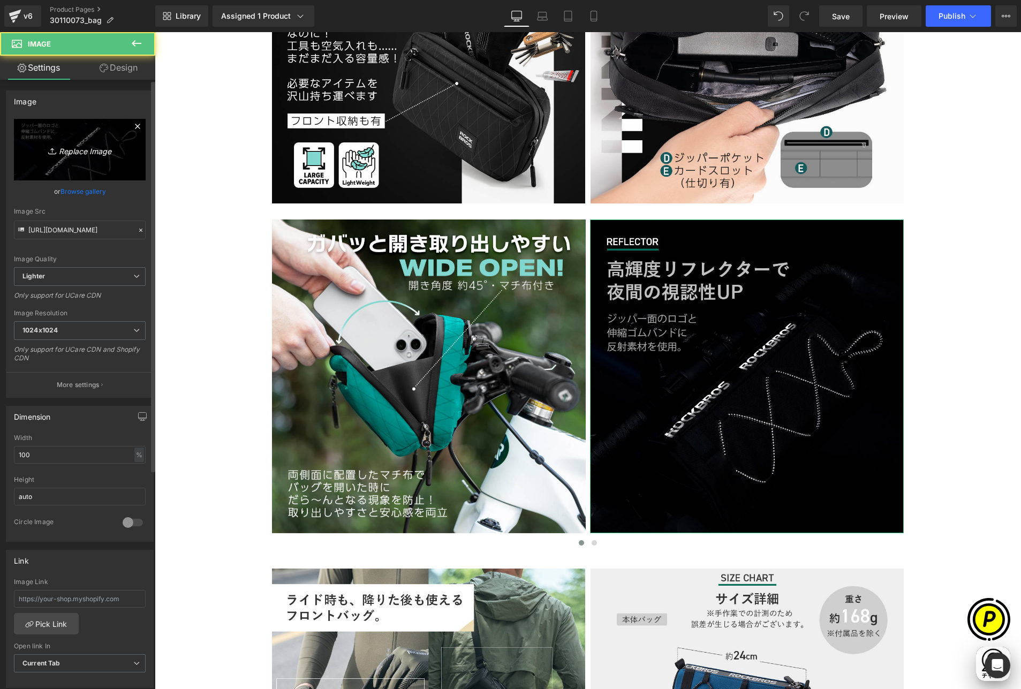
click at [86, 150] on icon "Replace Image" at bounding box center [80, 149] width 86 height 13
type input "C:\fakepath\30110073-9.jpg"
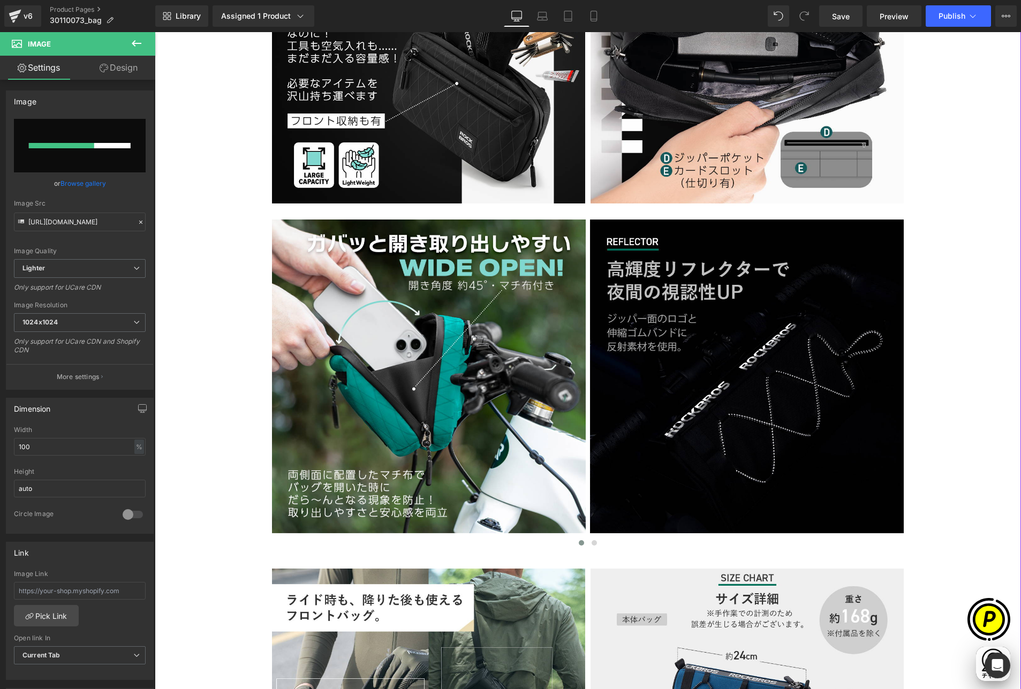
scroll to position [0, 0]
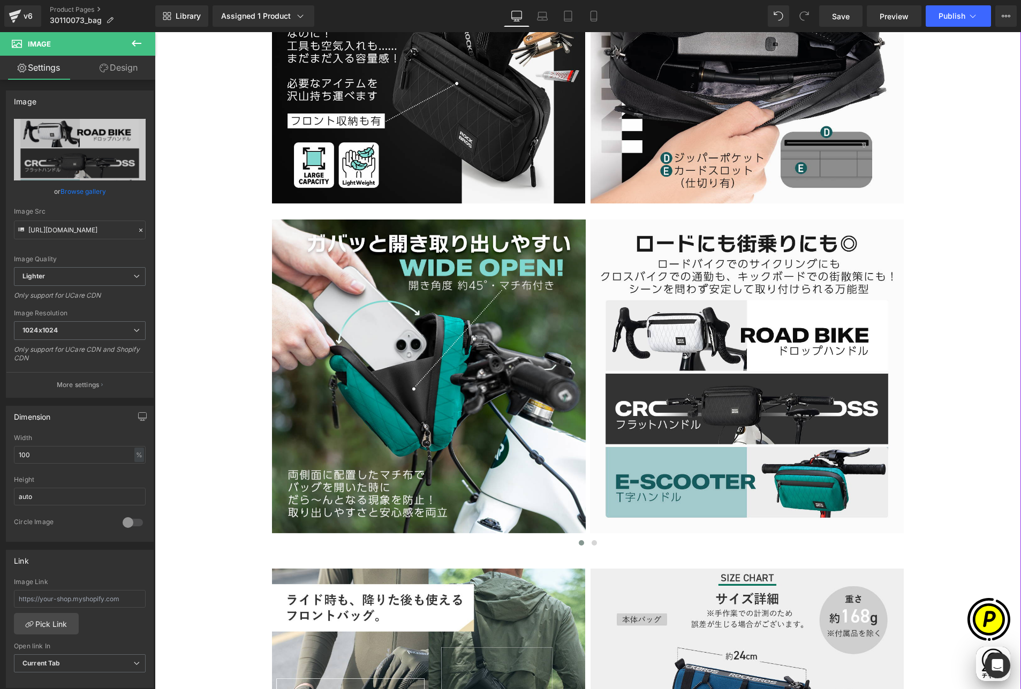
type input "[URL][DOMAIN_NAME]"
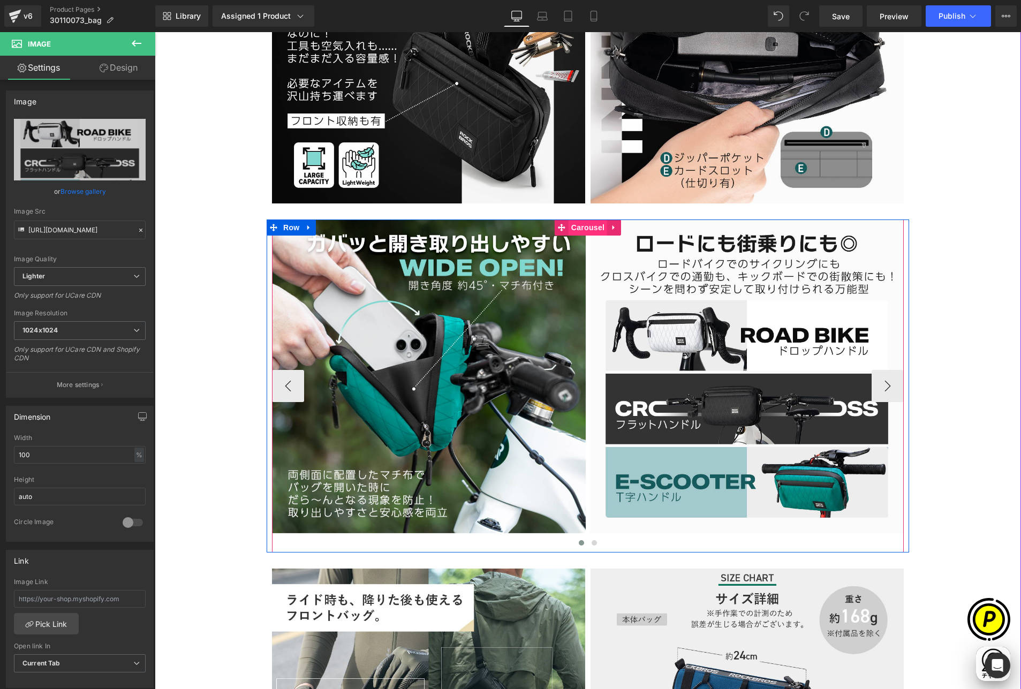
click at [589, 224] on span "Carousel" at bounding box center [587, 227] width 39 height 16
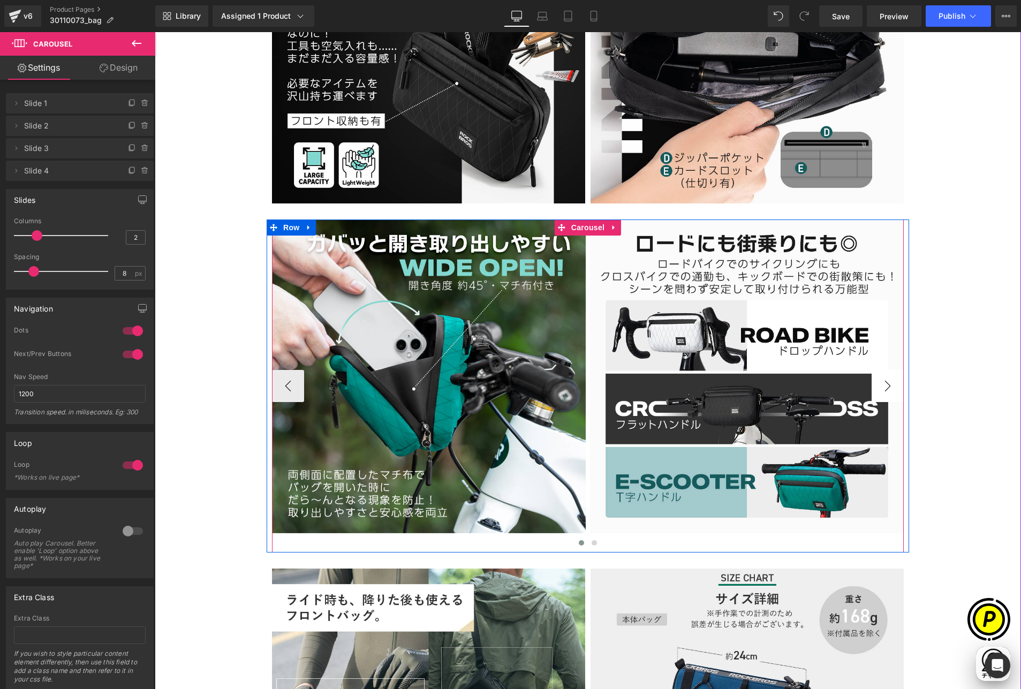
click at [878, 379] on button "›" at bounding box center [887, 386] width 32 height 32
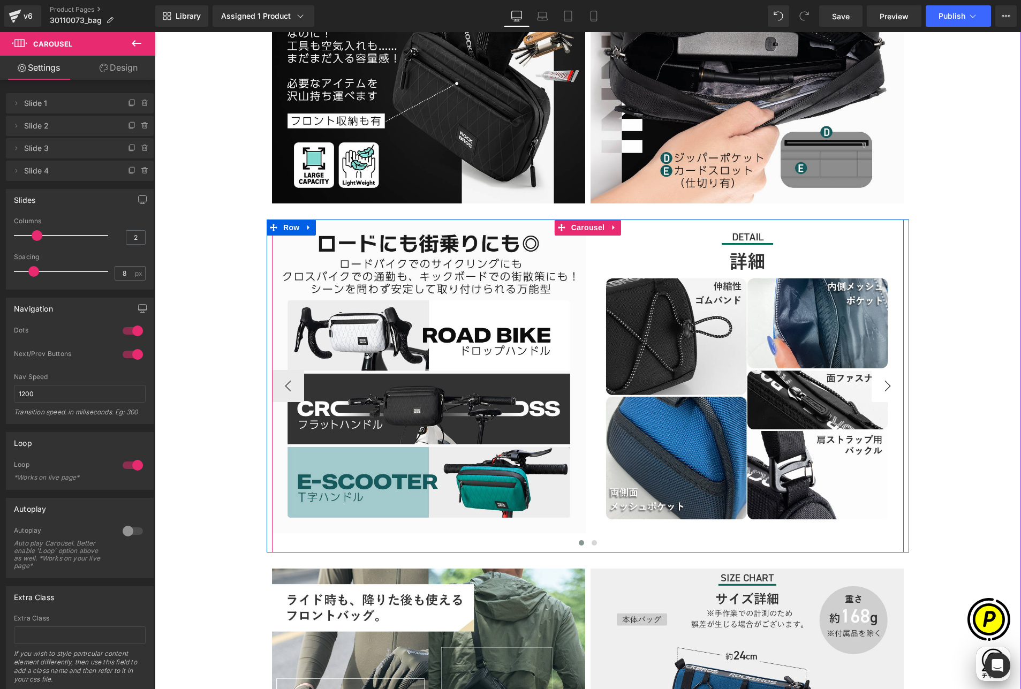
click at [884, 380] on button "›" at bounding box center [887, 386] width 32 height 32
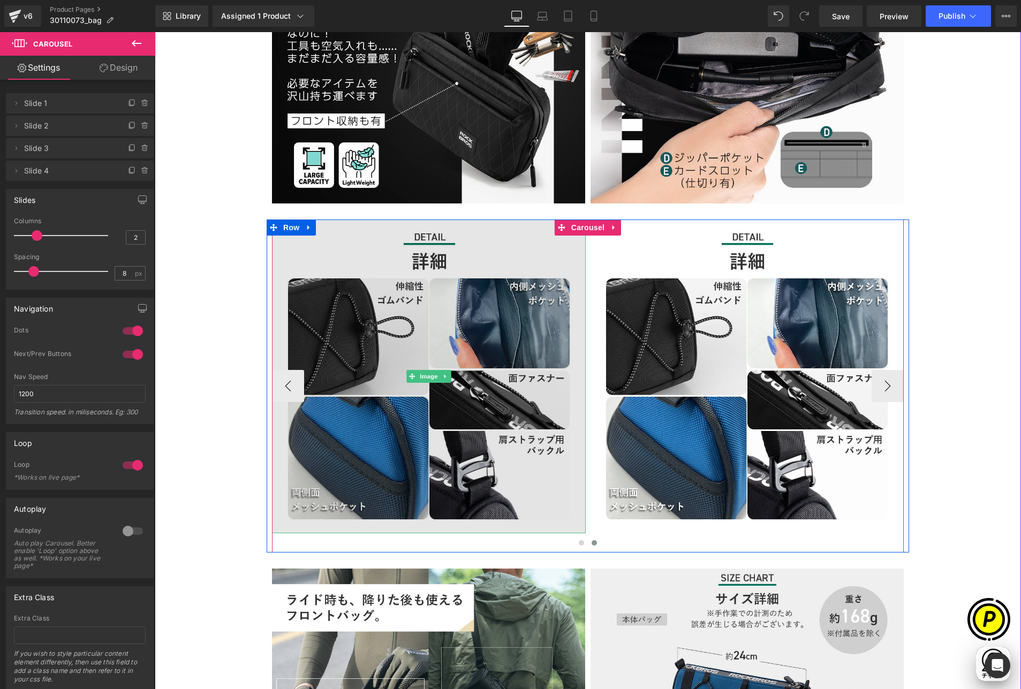
click at [465, 292] on img at bounding box center [429, 376] width 314 height 314
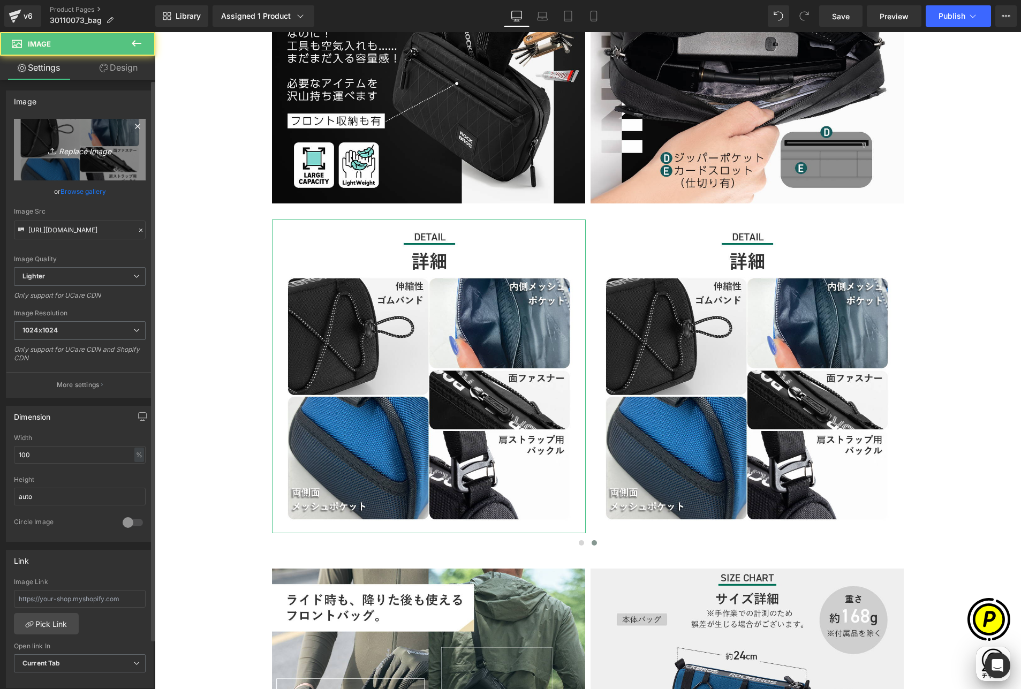
scroll to position [0, 417]
click at [102, 157] on link "Replace Image" at bounding box center [80, 150] width 132 height 62
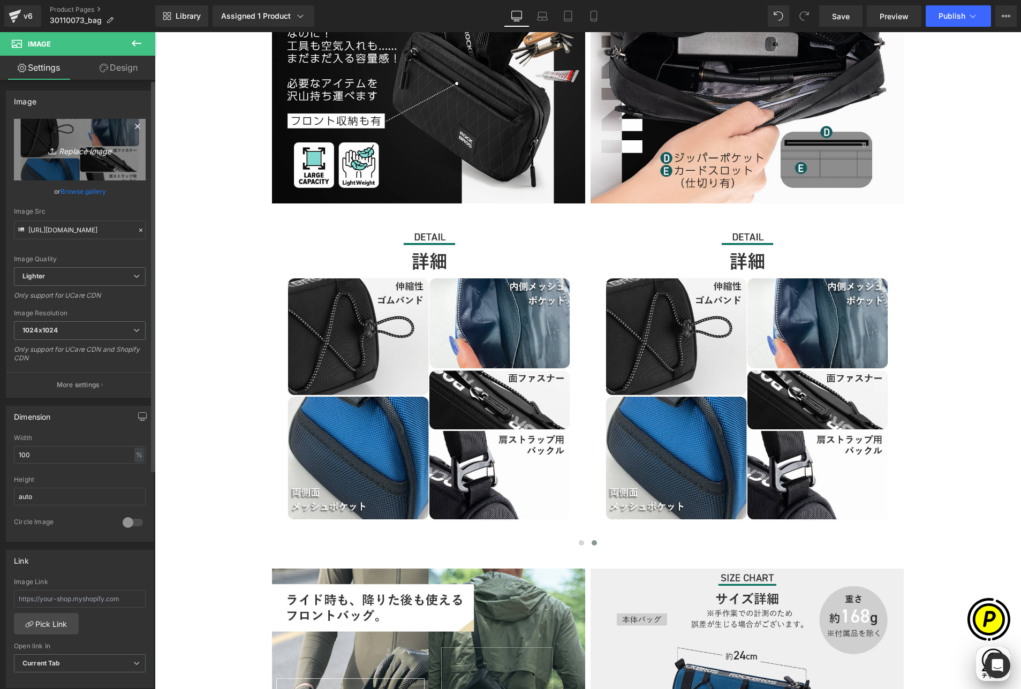
type input "C:\fakepath\30110073-10.jpg"
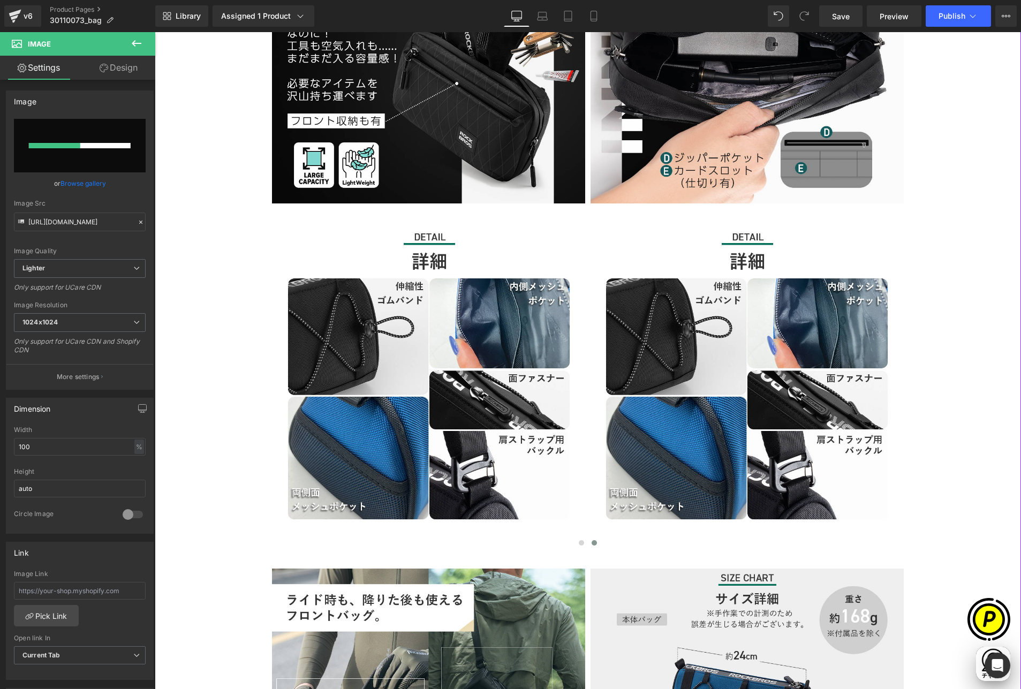
scroll to position [0, 626]
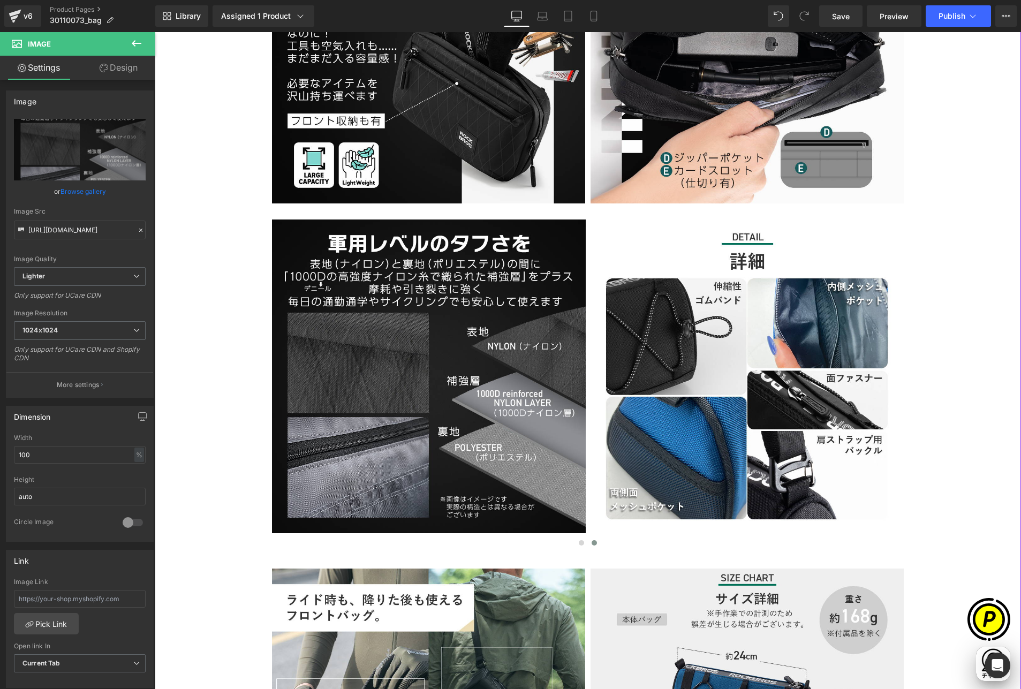
type input "[URL][DOMAIN_NAME]"
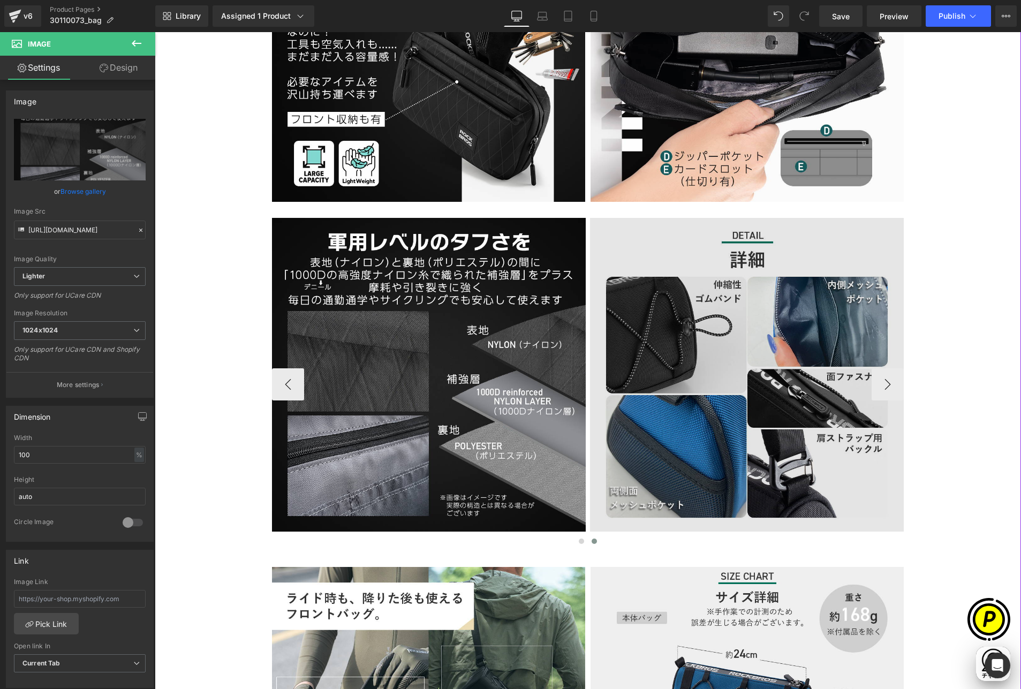
scroll to position [2560, 0]
click at [710, 360] on img at bounding box center [747, 374] width 314 height 314
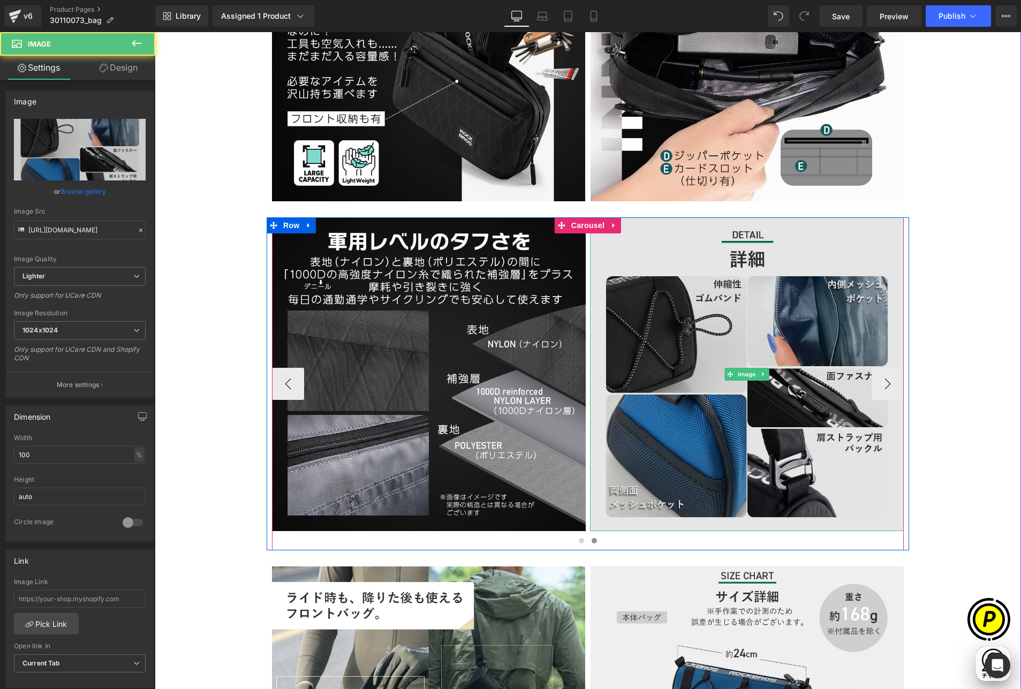
scroll to position [0, 0]
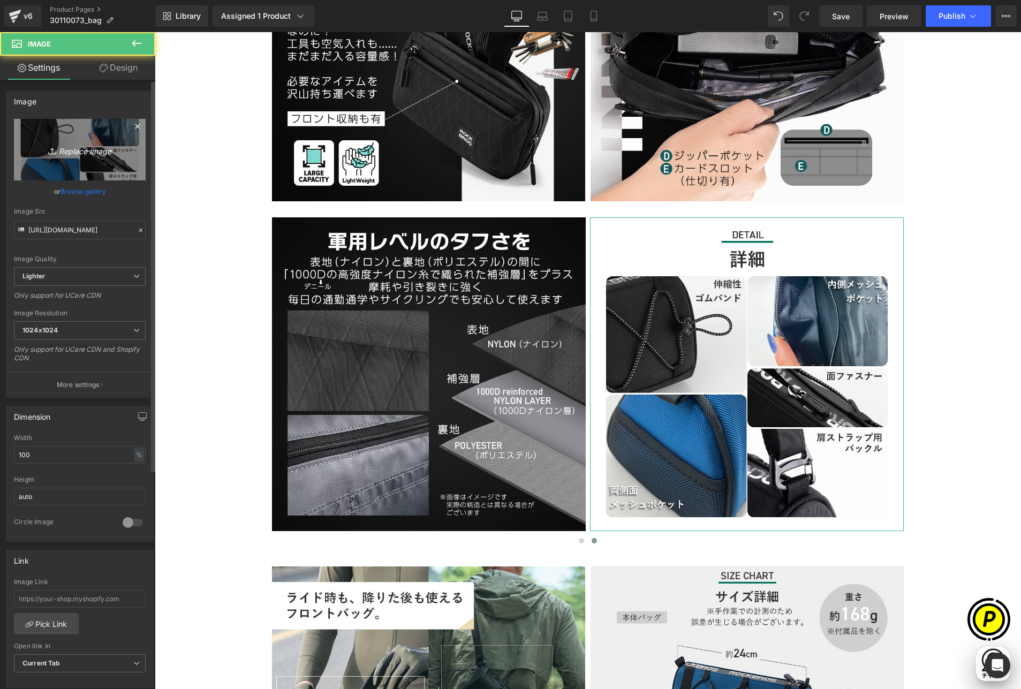
click at [107, 157] on link "Replace Image" at bounding box center [80, 150] width 132 height 62
type input "C:\fakepath\30110073-12.jpg"
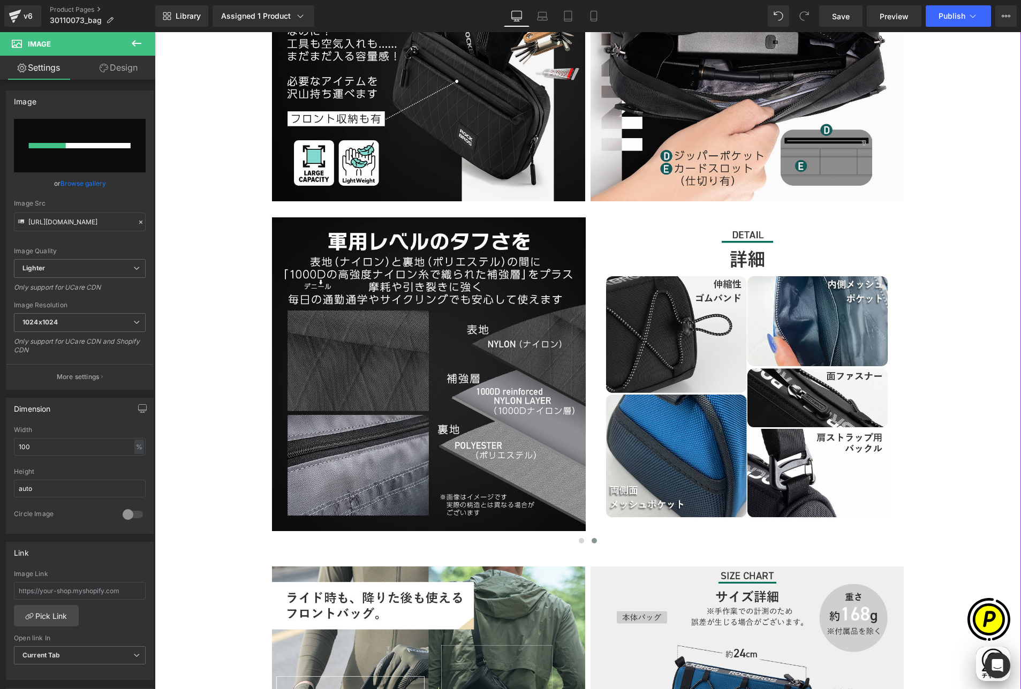
scroll to position [0, 209]
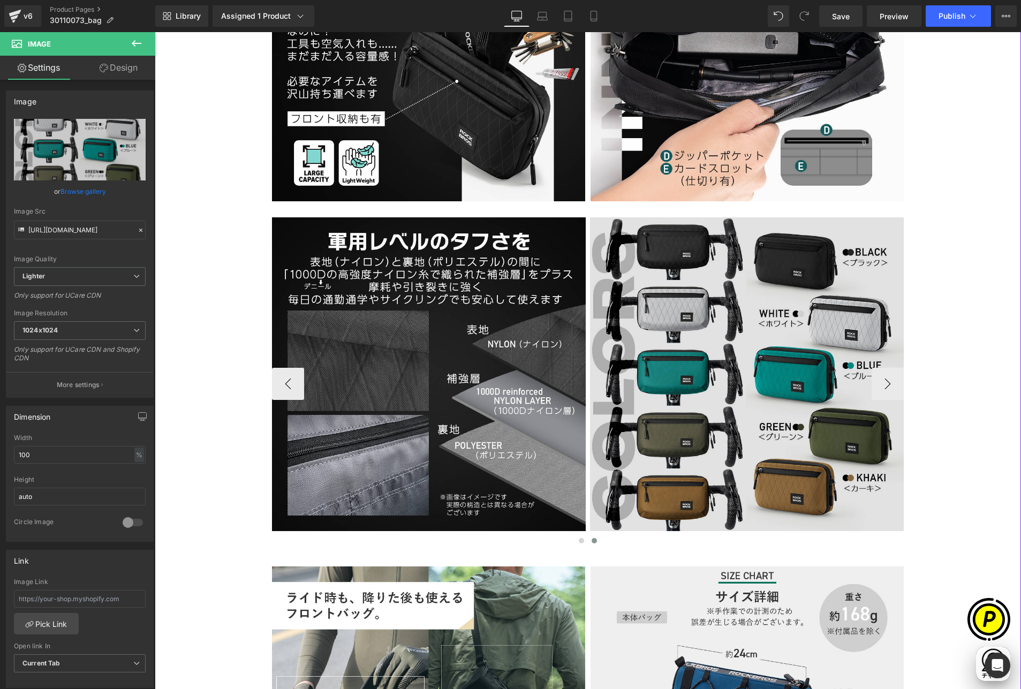
type input "[URL][DOMAIN_NAME]"
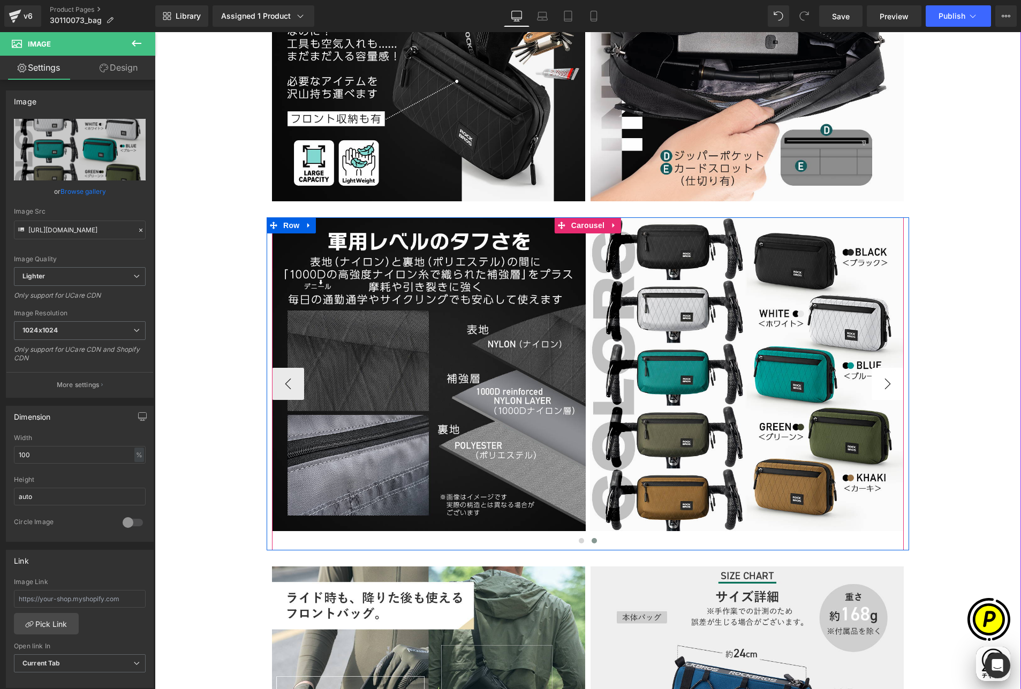
click at [879, 383] on button "›" at bounding box center [887, 384] width 32 height 32
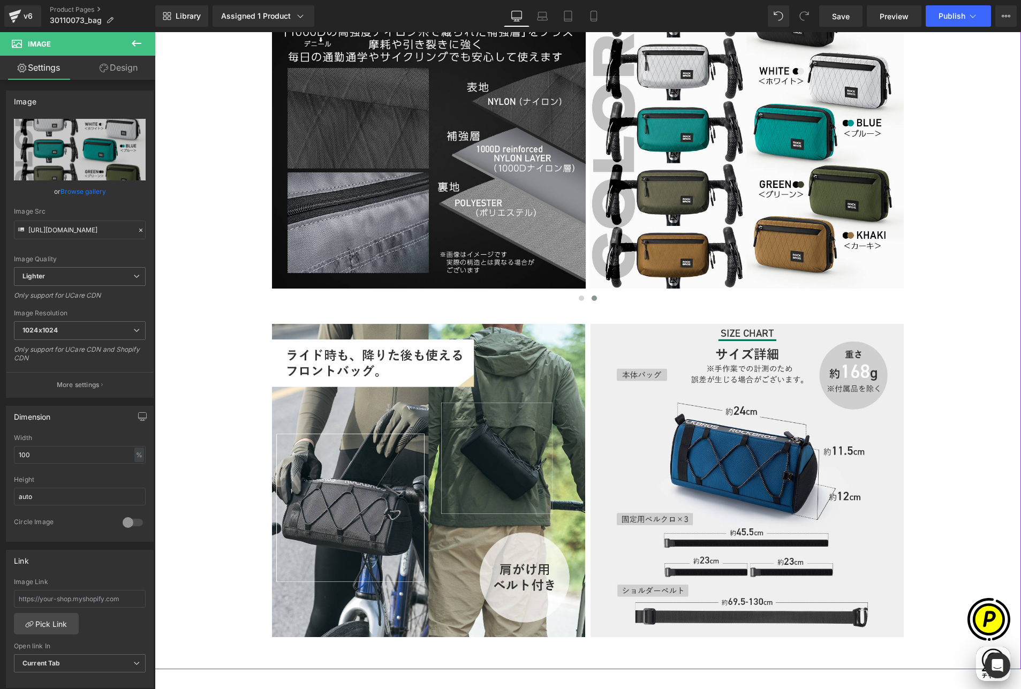
scroll to position [2825, 0]
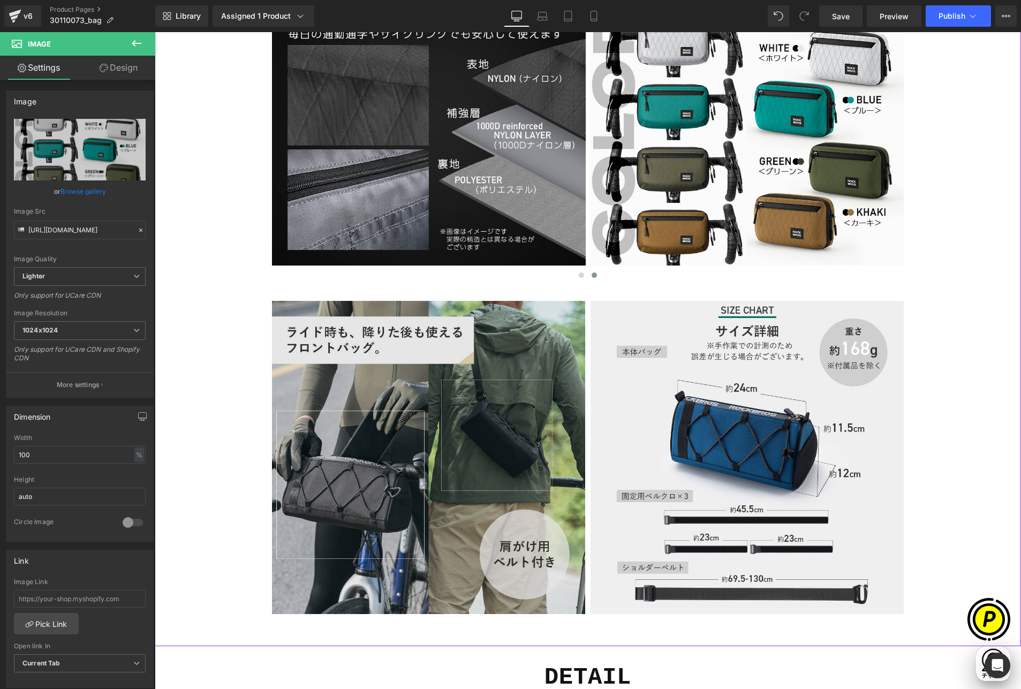
drag, startPoint x: 399, startPoint y: 389, endPoint x: 407, endPoint y: 391, distance: 7.8
click at [399, 389] on img at bounding box center [428, 457] width 313 height 313
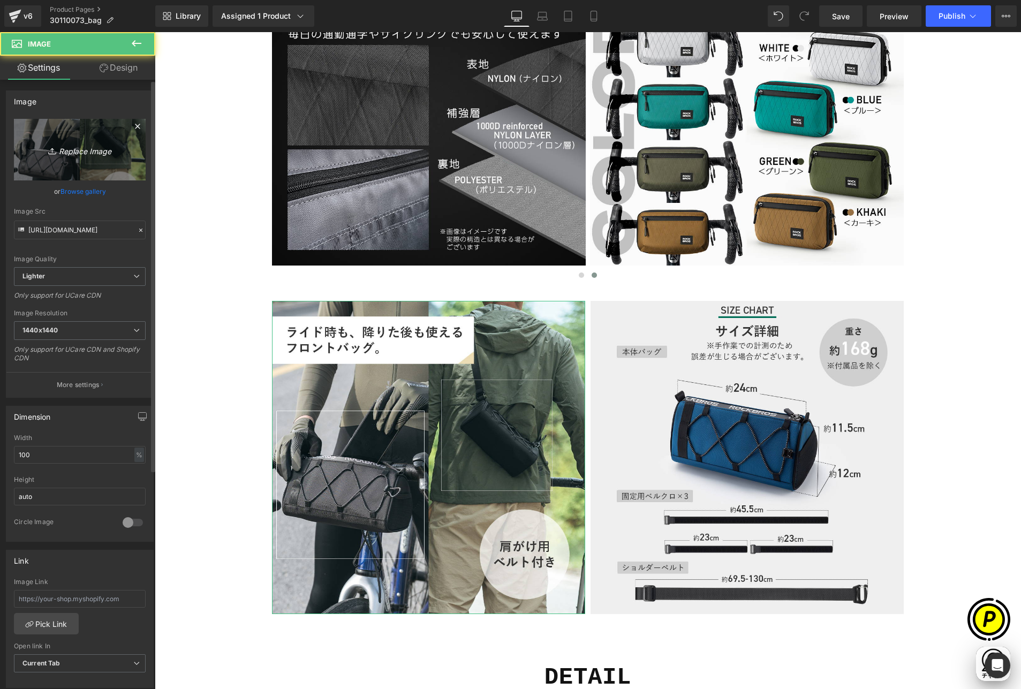
click at [87, 153] on icon "Replace Image" at bounding box center [80, 149] width 86 height 13
type input "C:\fakepath\30110073-13.jpg"
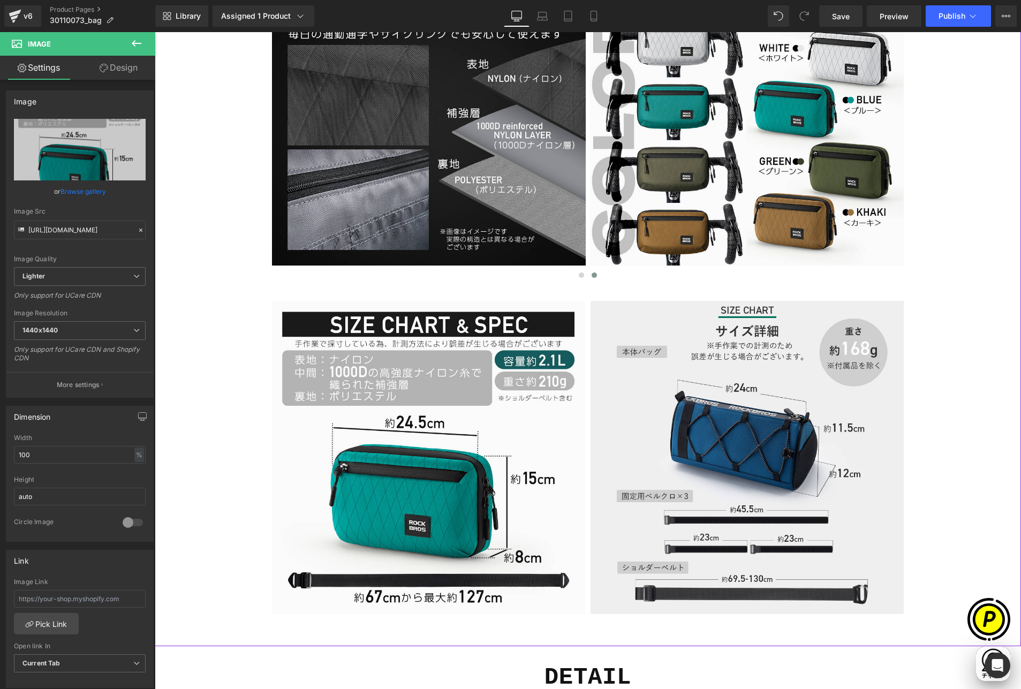
scroll to position [0, 0]
type input "[URL][DOMAIN_NAME]"
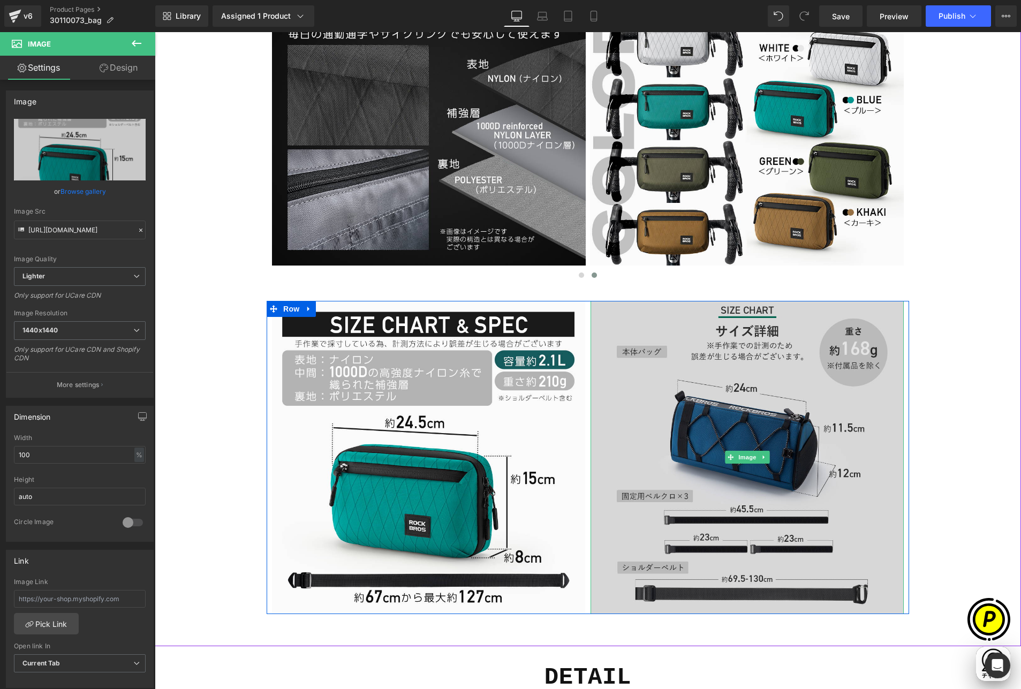
click at [661, 387] on img at bounding box center [746, 457] width 313 height 313
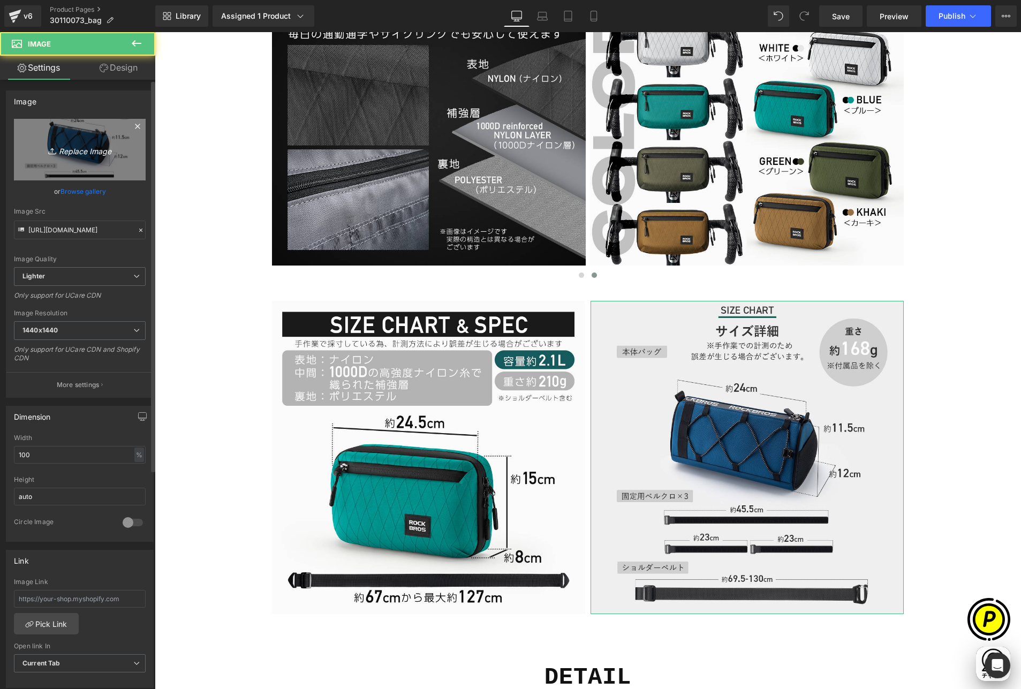
click at [72, 156] on link "Replace Image" at bounding box center [80, 150] width 132 height 62
type input "C:\fakepath\30110073-14.jpg"
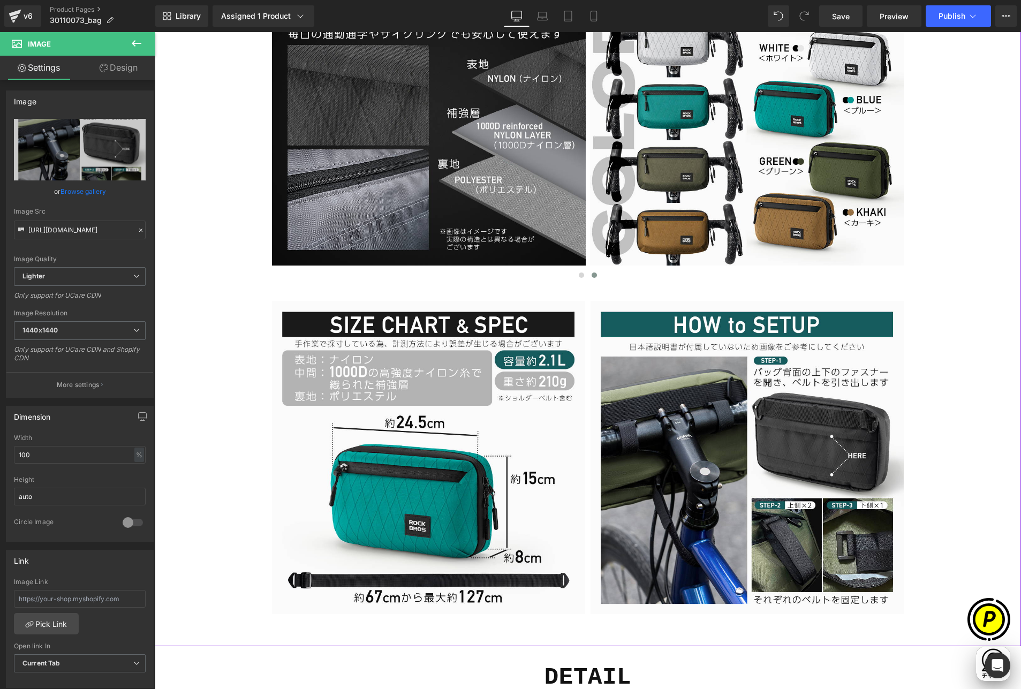
scroll to position [0, 417]
type input "[URL][DOMAIN_NAME]"
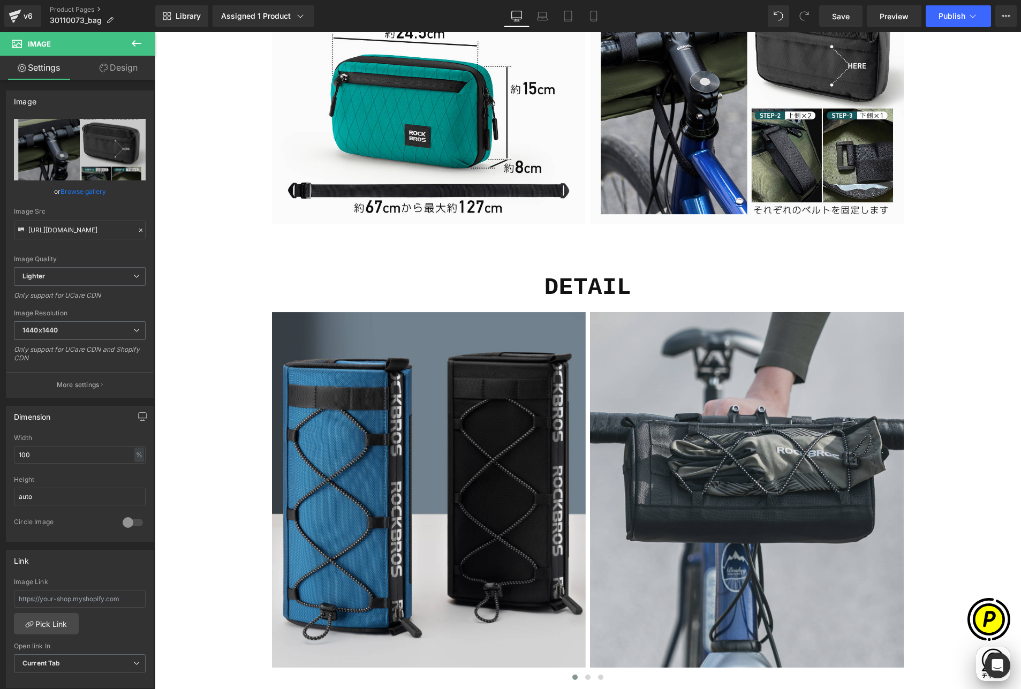
scroll to position [3319, 0]
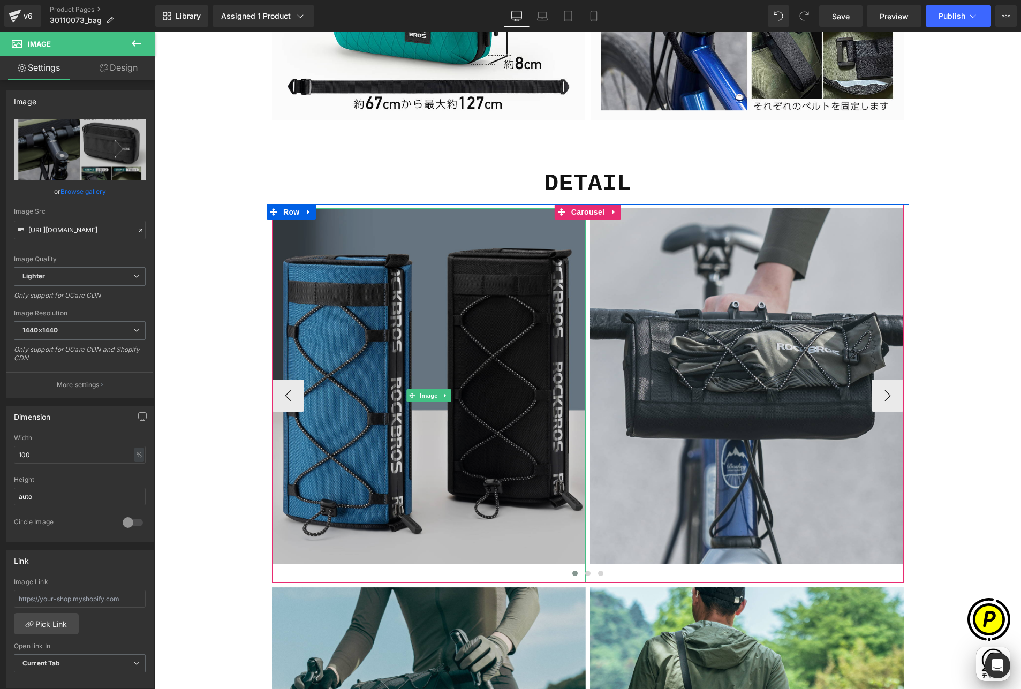
click at [432, 311] on img at bounding box center [429, 395] width 314 height 375
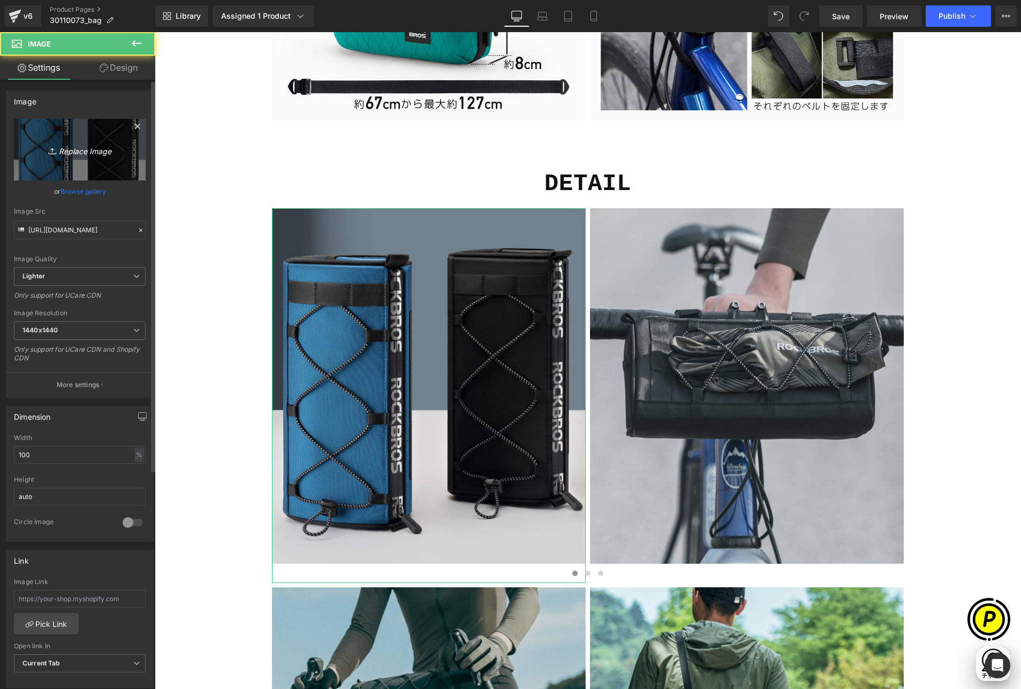
click at [105, 159] on link "Replace Image" at bounding box center [80, 150] width 132 height 62
type input "C:\fakepath\shopify-LP-30110073_04-1.jpg"
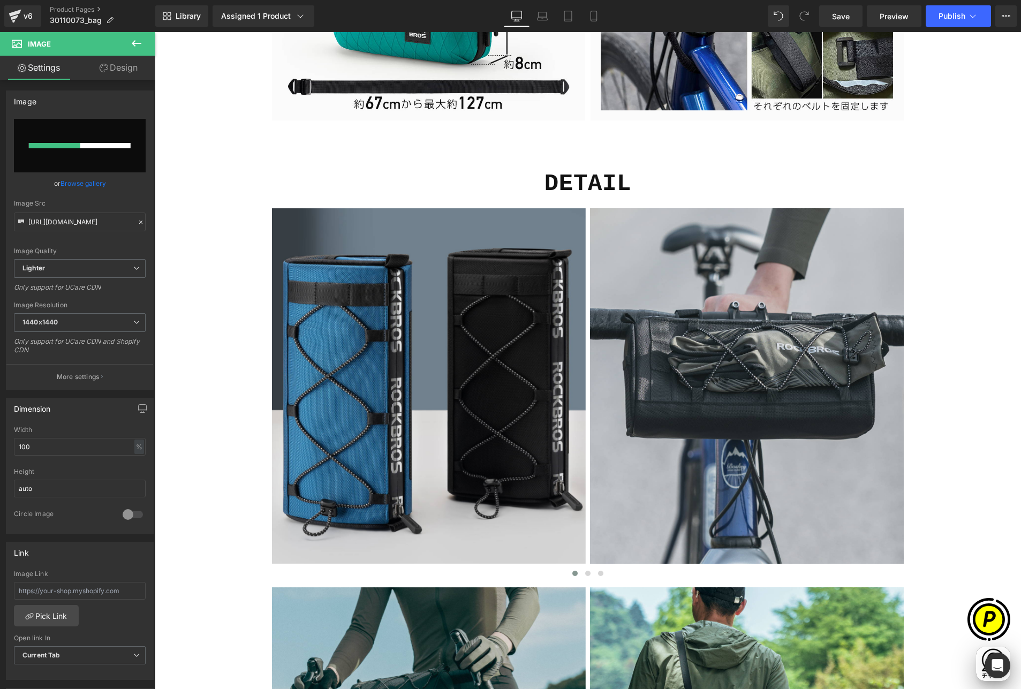
scroll to position [0, 209]
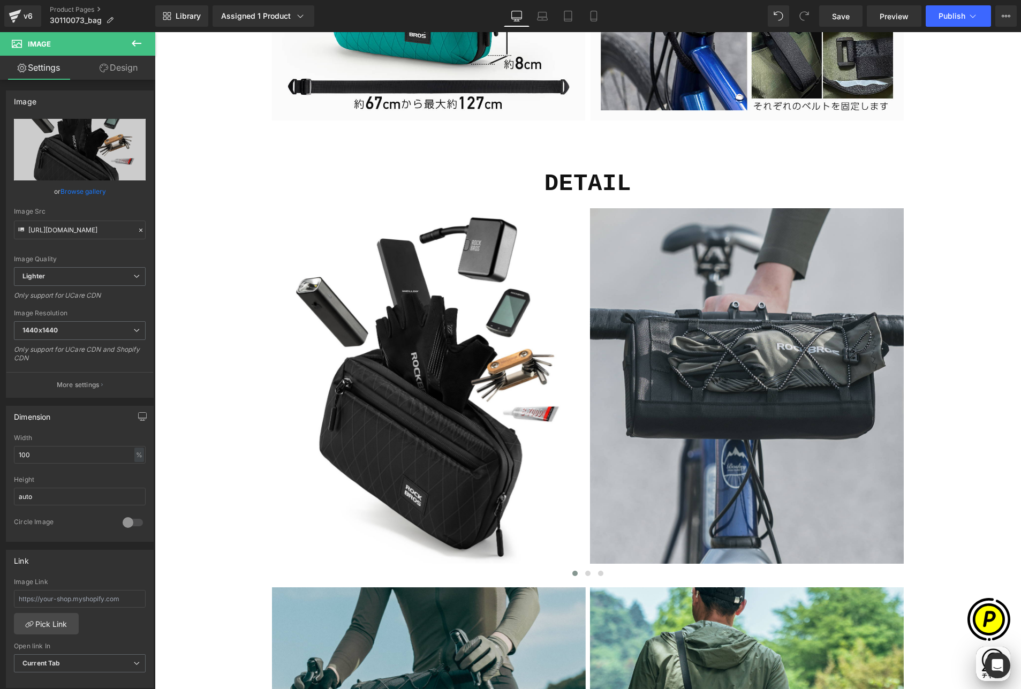
type input "[URL][DOMAIN_NAME]"
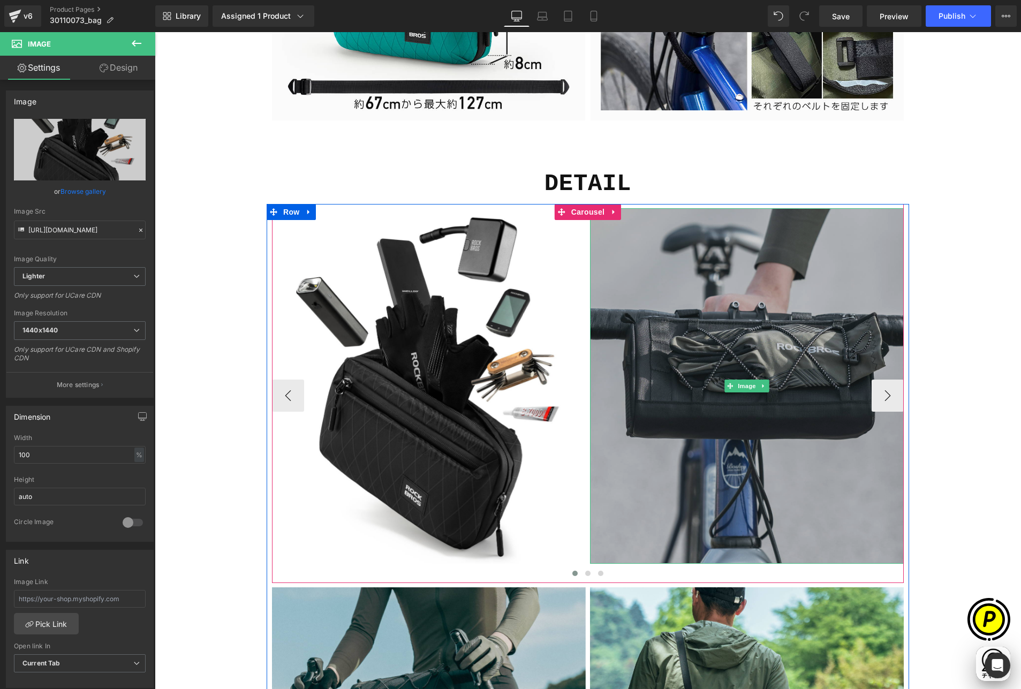
click at [669, 352] on img at bounding box center [747, 385] width 314 height 355
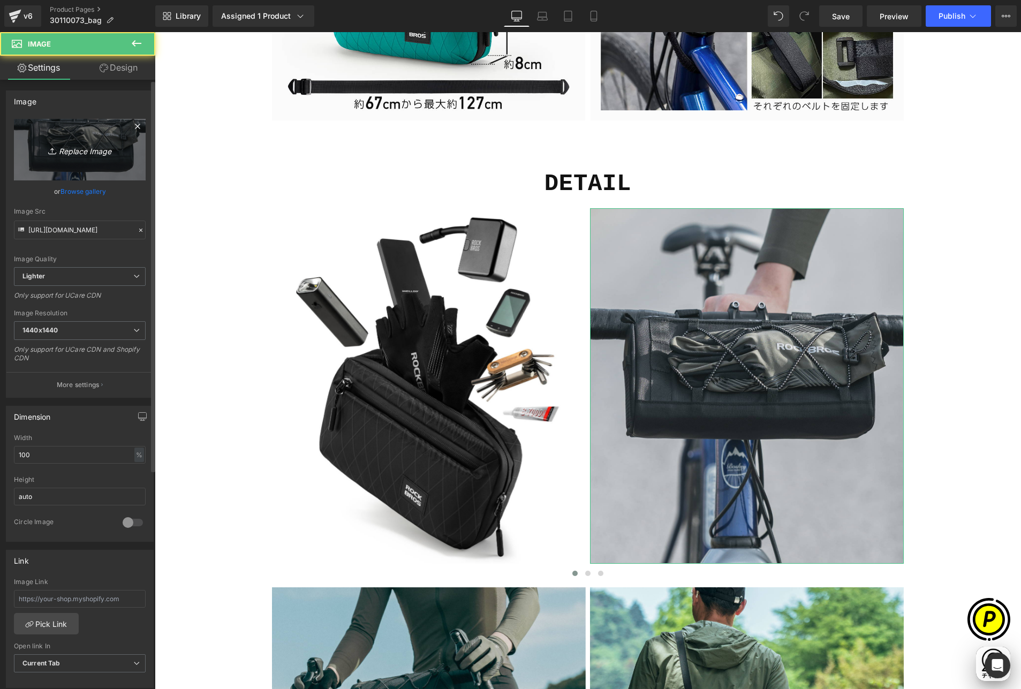
click at [107, 147] on icon "Replace Image" at bounding box center [80, 149] width 86 height 13
type input "C:\fakepath\shopify-LP-30110073_03-2.jpg"
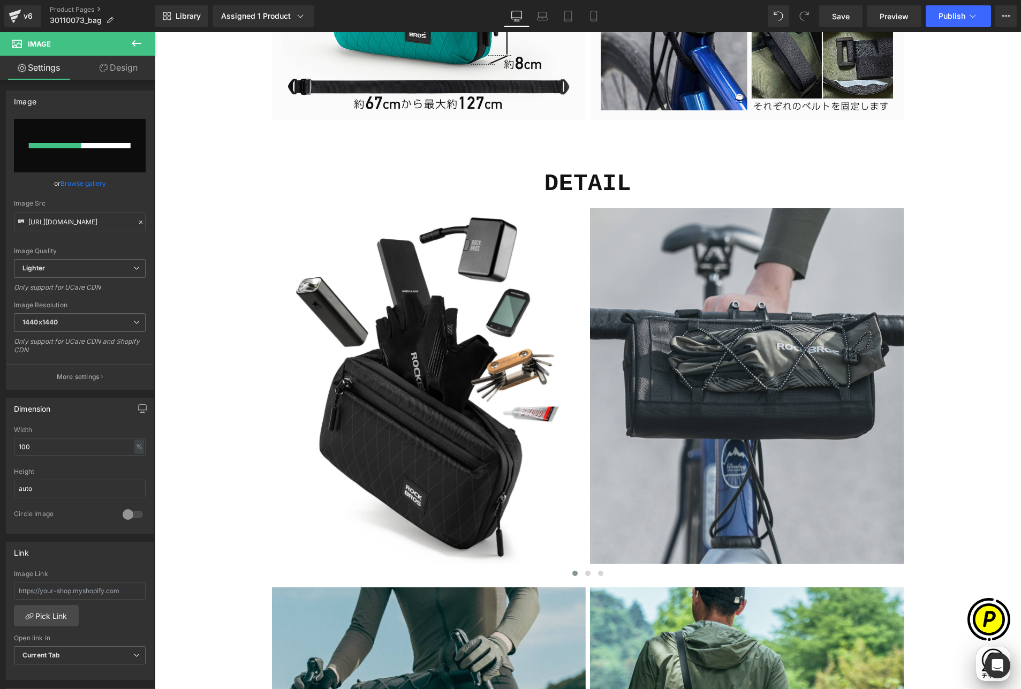
scroll to position [0, 626]
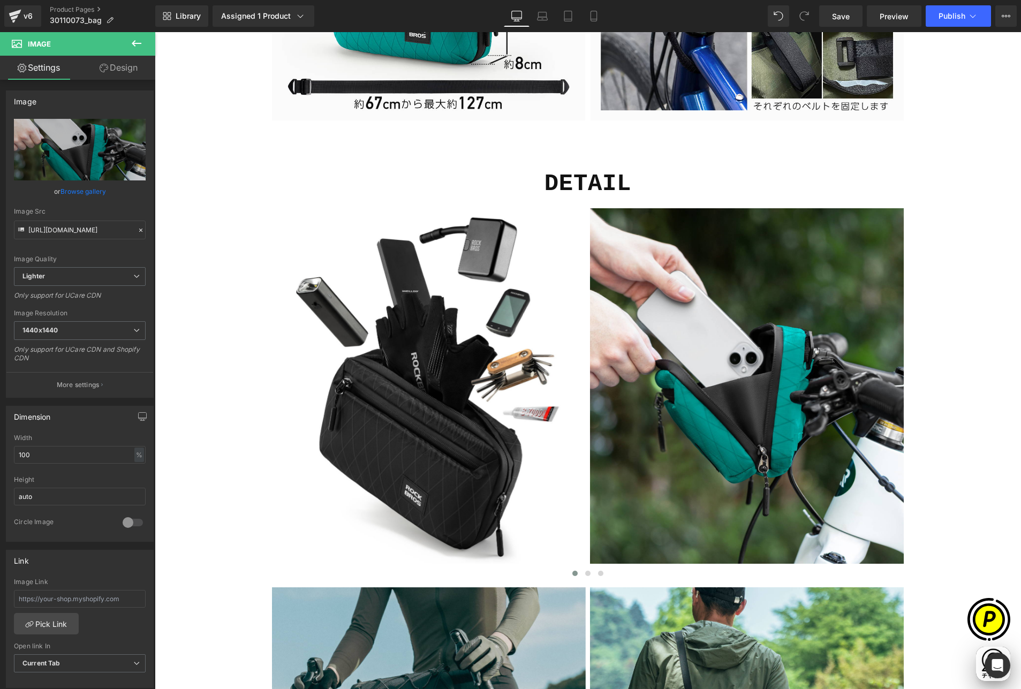
type input "[URL][DOMAIN_NAME]"
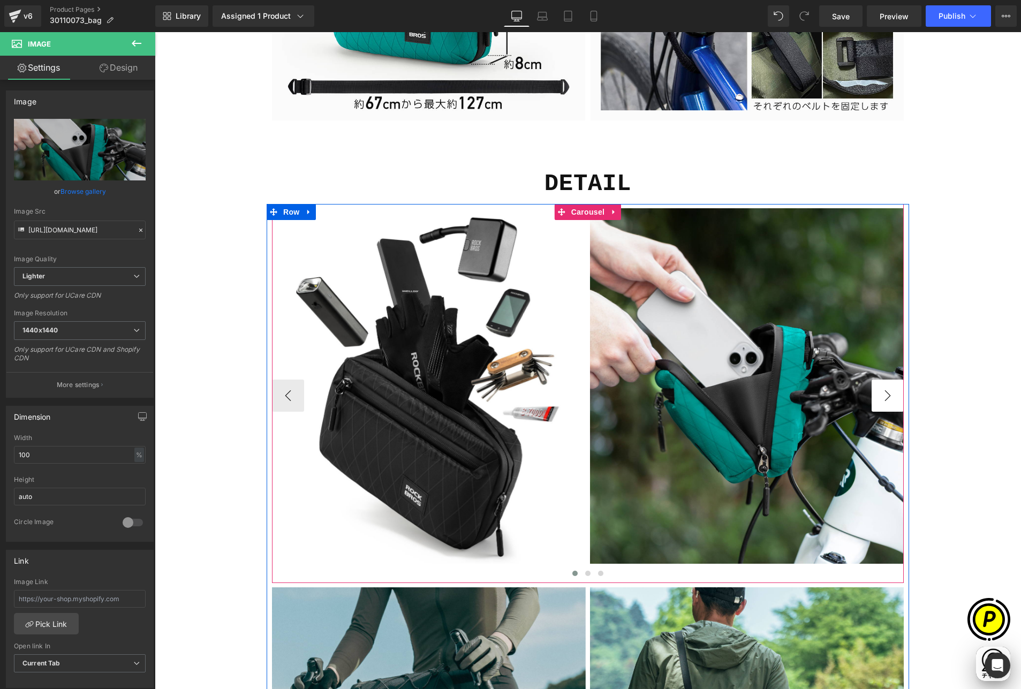
click at [878, 399] on button "›" at bounding box center [887, 395] width 32 height 32
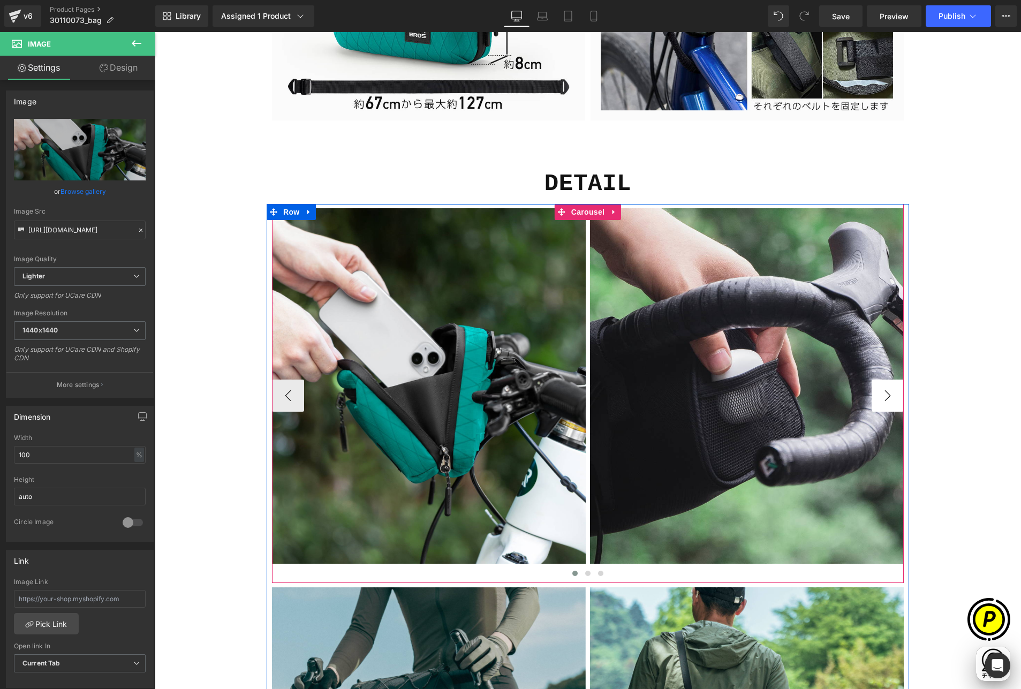
click at [878, 399] on button "›" at bounding box center [887, 395] width 32 height 32
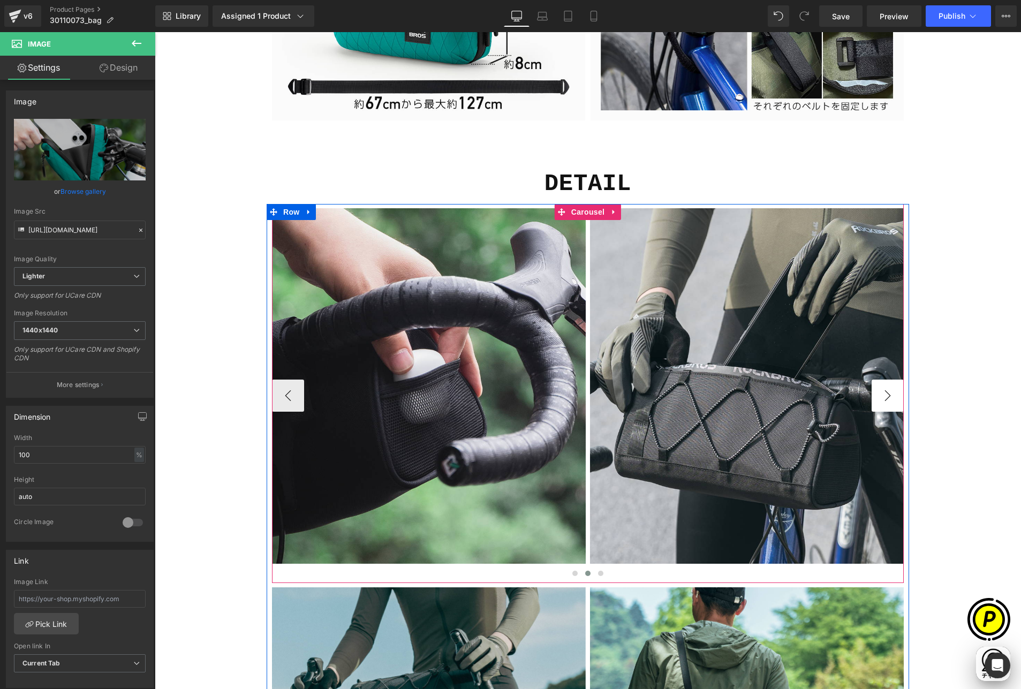
scroll to position [0, 0]
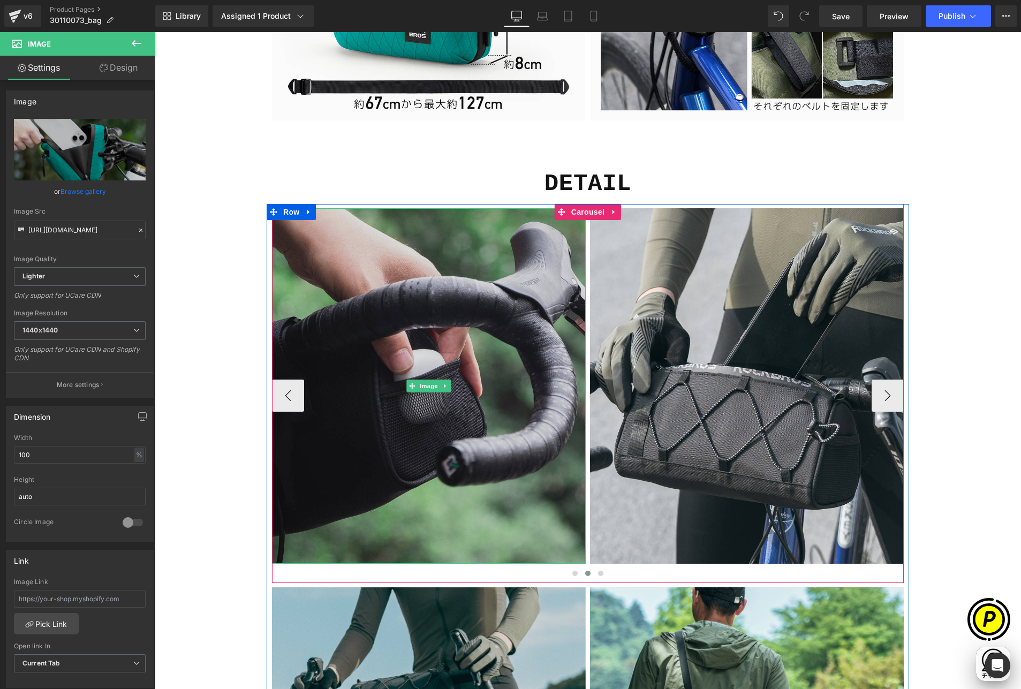
click at [414, 303] on img at bounding box center [429, 385] width 314 height 355
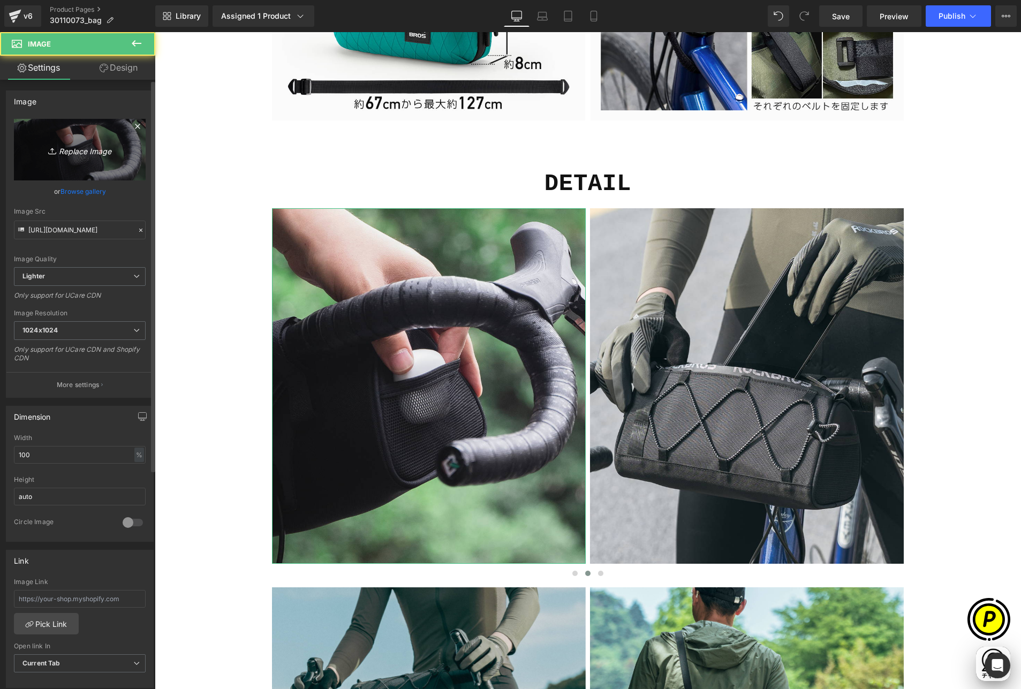
click at [88, 145] on icon "Replace Image" at bounding box center [80, 149] width 86 height 13
type input "C:\fakepath\shopify-LP-30110073_03-3.jpg"
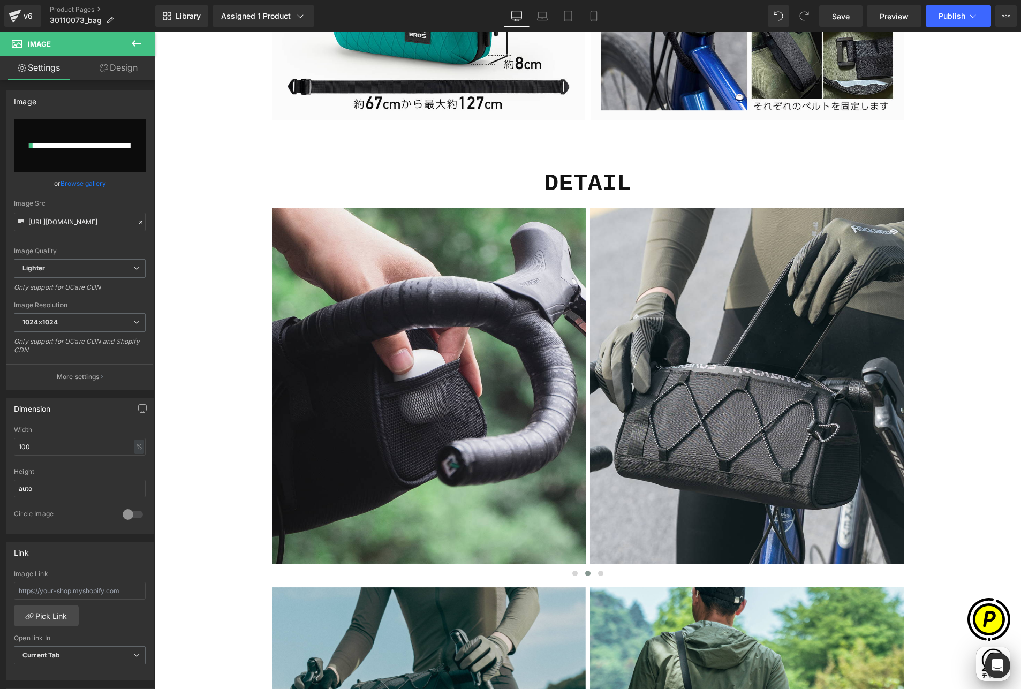
scroll to position [0, 209]
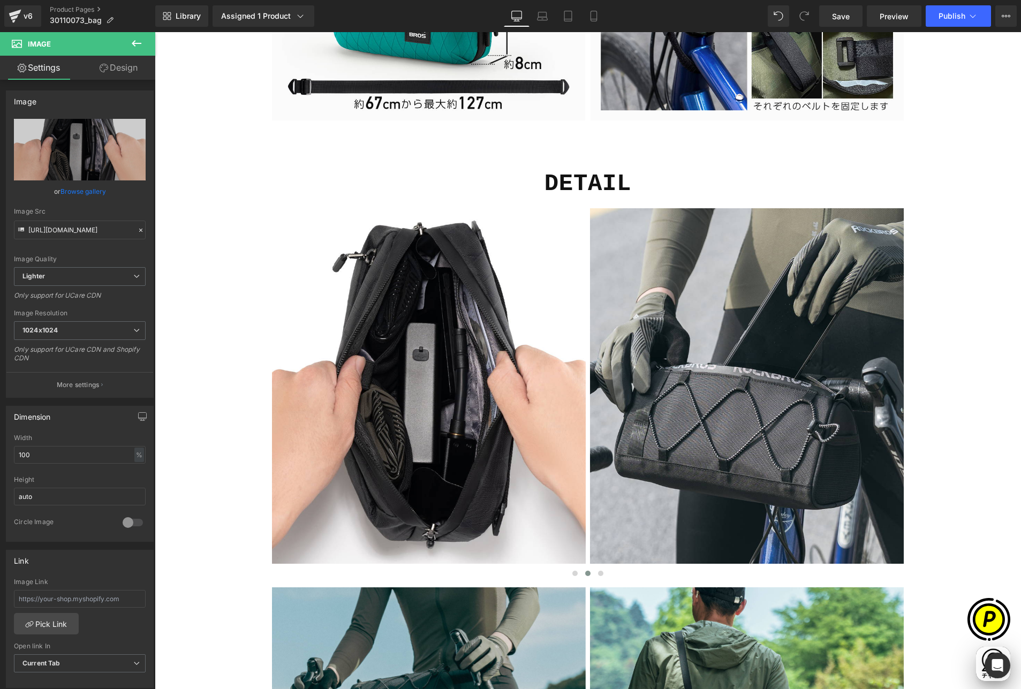
type input "[URL][DOMAIN_NAME]"
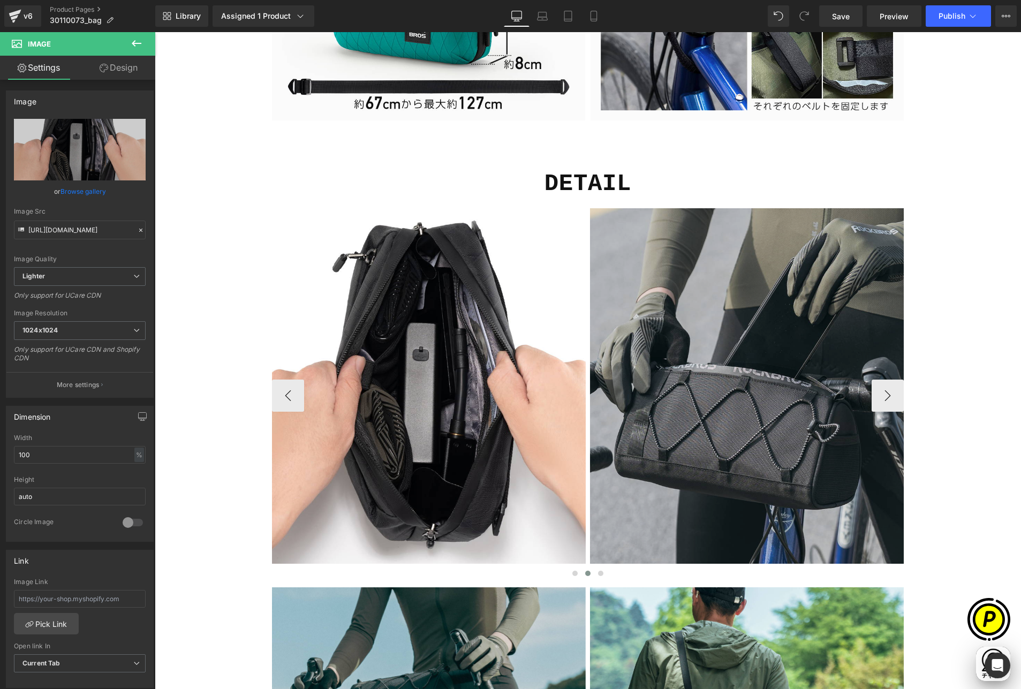
scroll to position [0, 417]
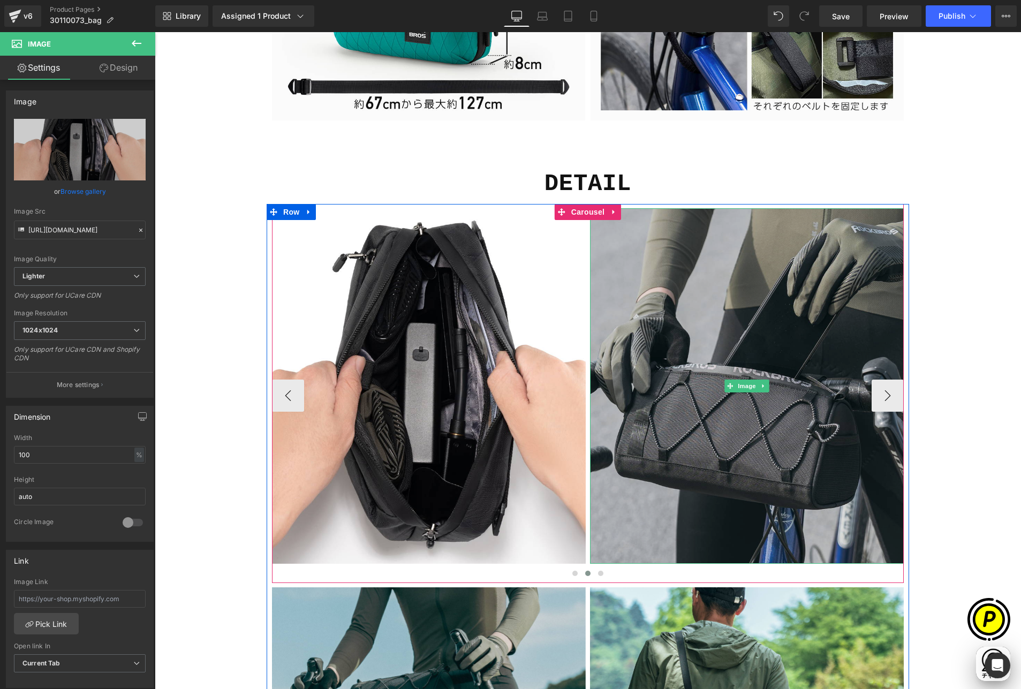
click at [674, 336] on img at bounding box center [747, 385] width 314 height 355
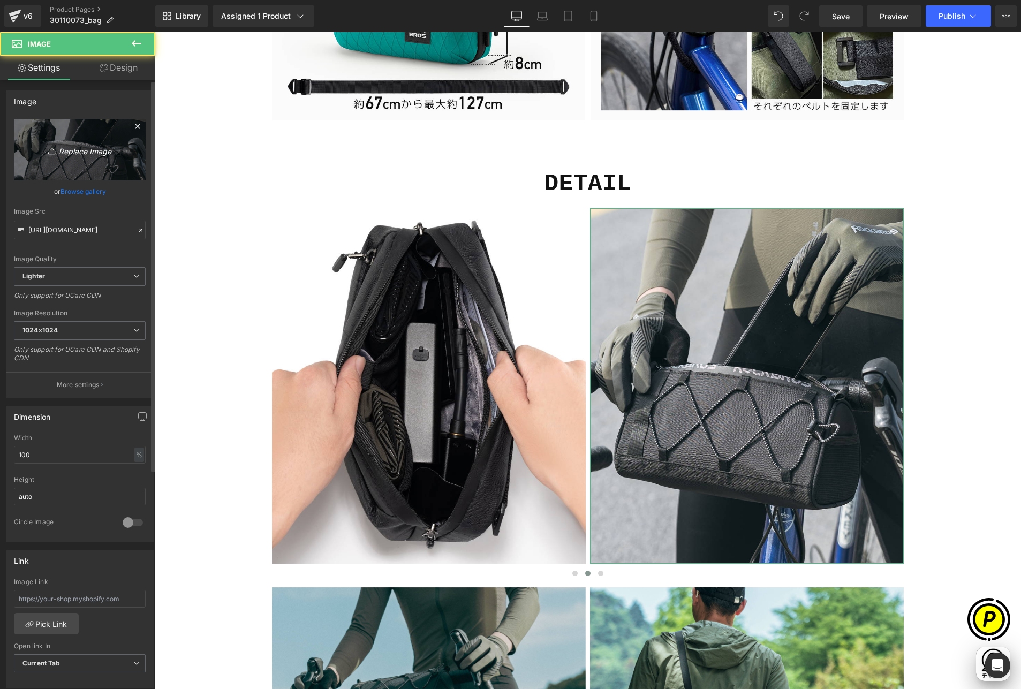
click at [107, 158] on link "Replace Image" at bounding box center [80, 150] width 132 height 62
type input "C:\fakepath\shopify-LP-30110073_03-4.jpg"
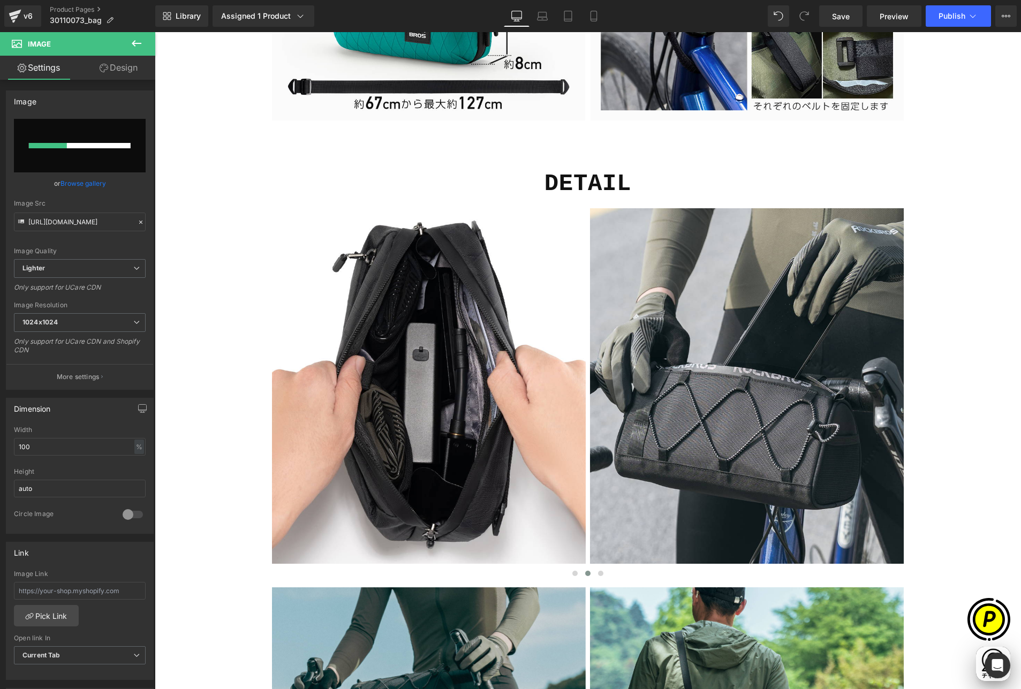
scroll to position [0, 626]
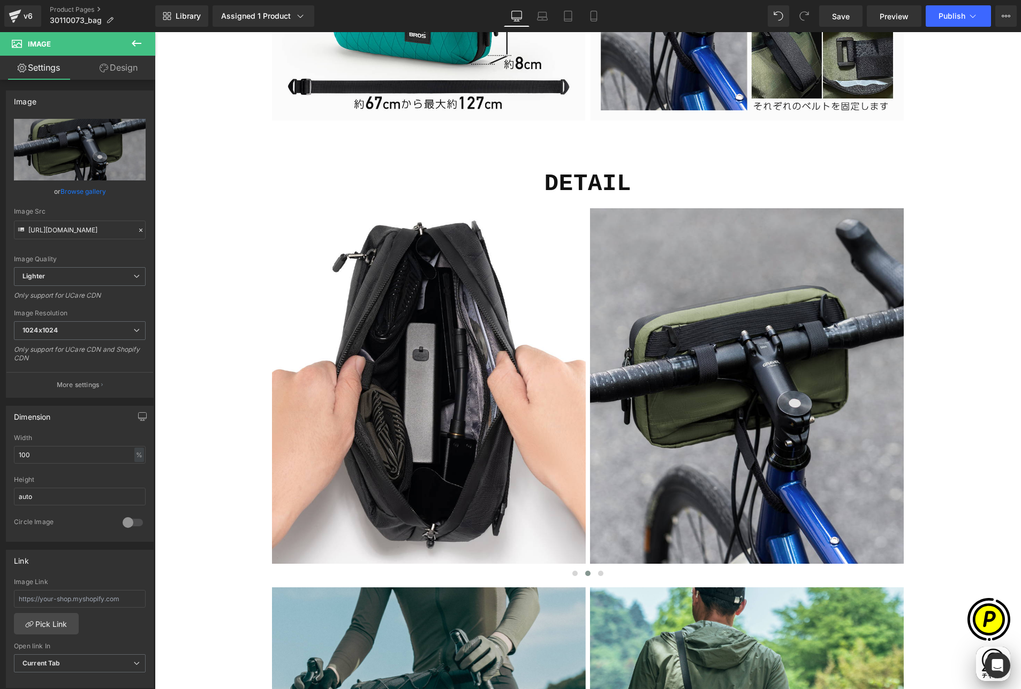
type input "[URL][DOMAIN_NAME]"
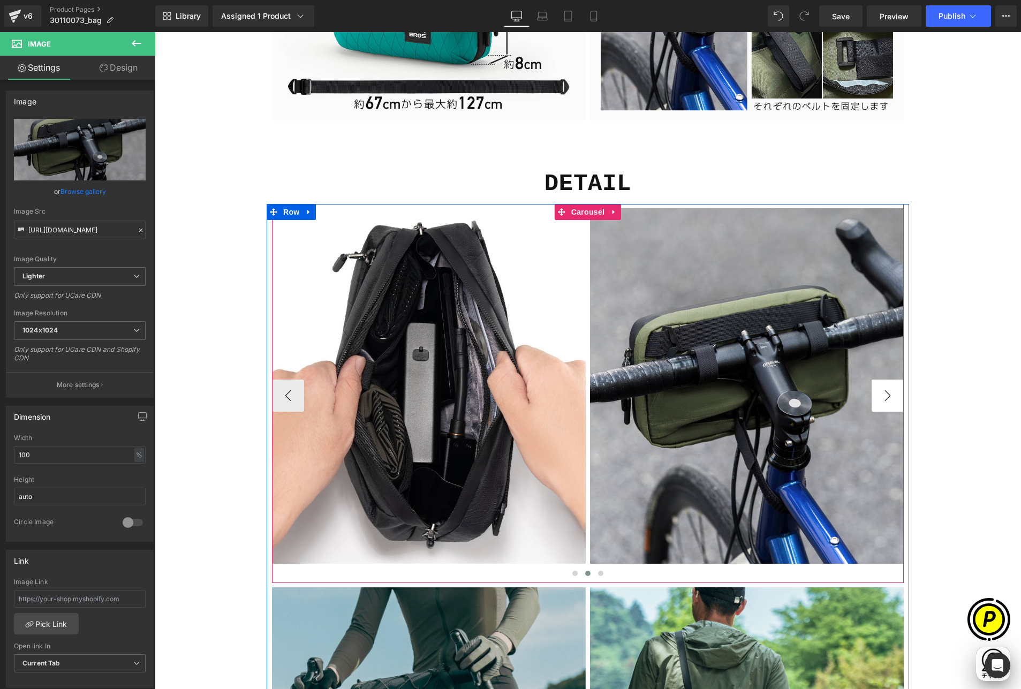
click at [888, 403] on button "›" at bounding box center [887, 395] width 32 height 32
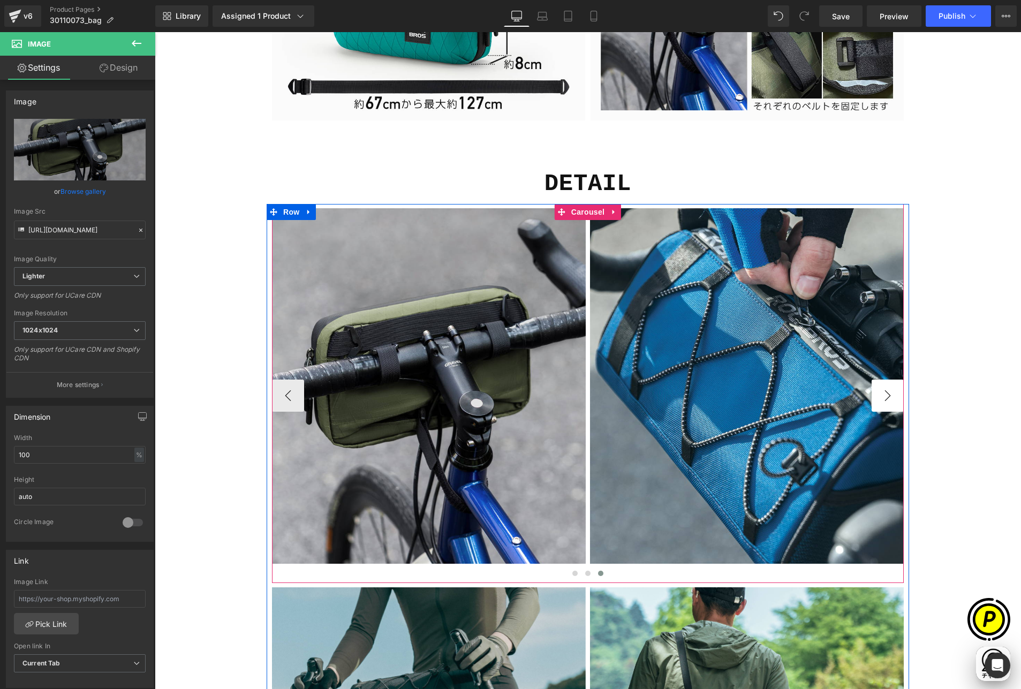
scroll to position [0, 0]
click at [887, 401] on button "›" at bounding box center [887, 395] width 32 height 32
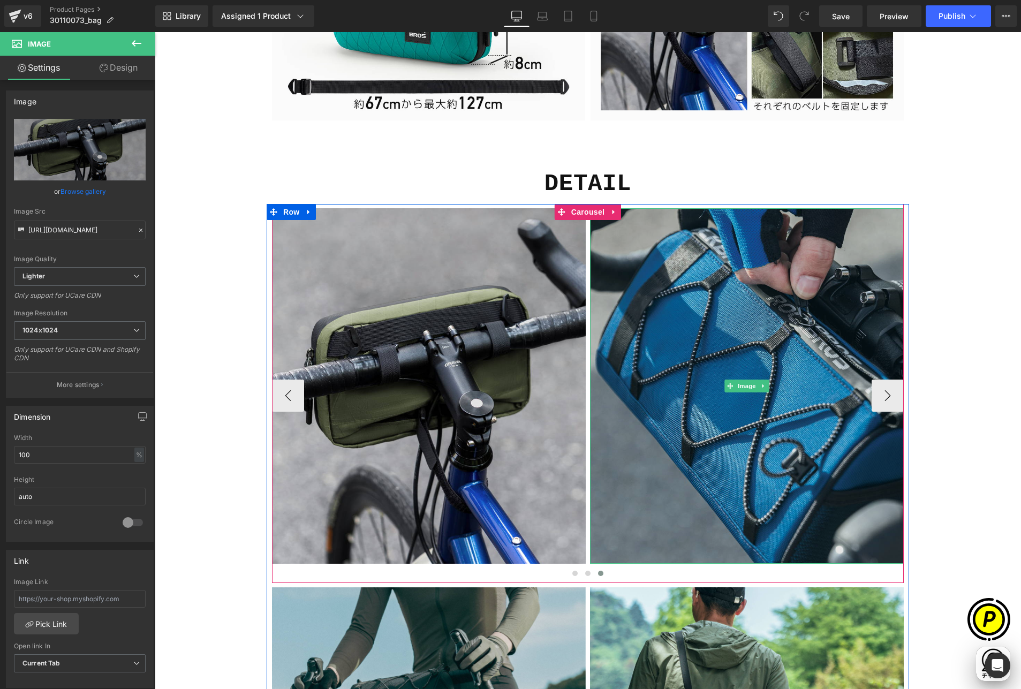
click at [711, 324] on img at bounding box center [747, 385] width 314 height 355
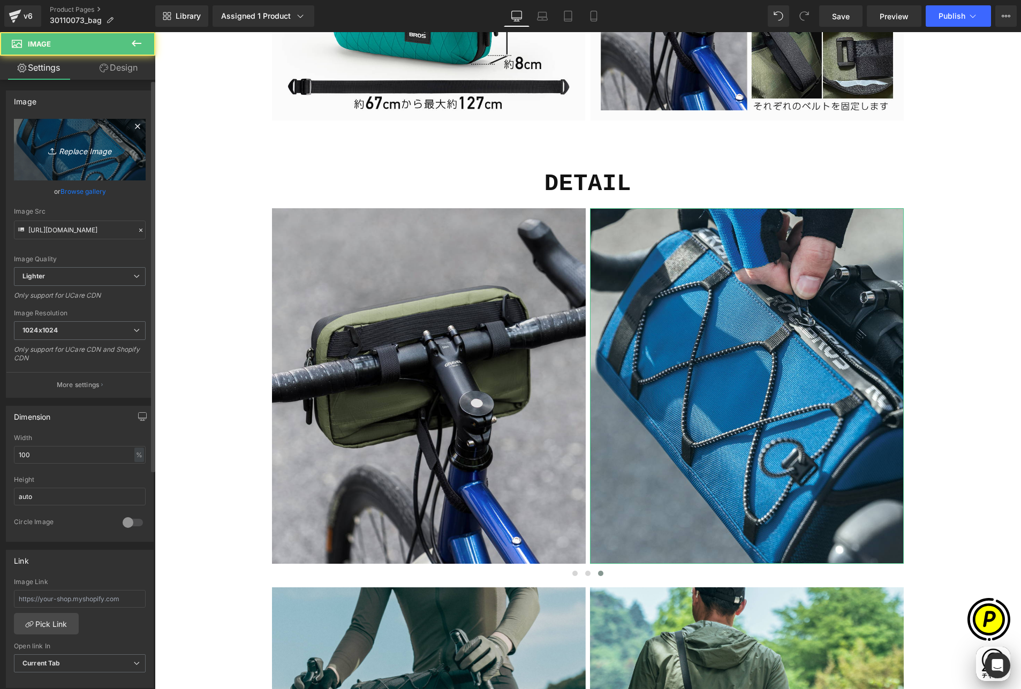
click at [75, 143] on icon "Replace Image" at bounding box center [80, 149] width 86 height 13
type input "C:\fakepath\shopify-LP-30110073_03-5.jpg"
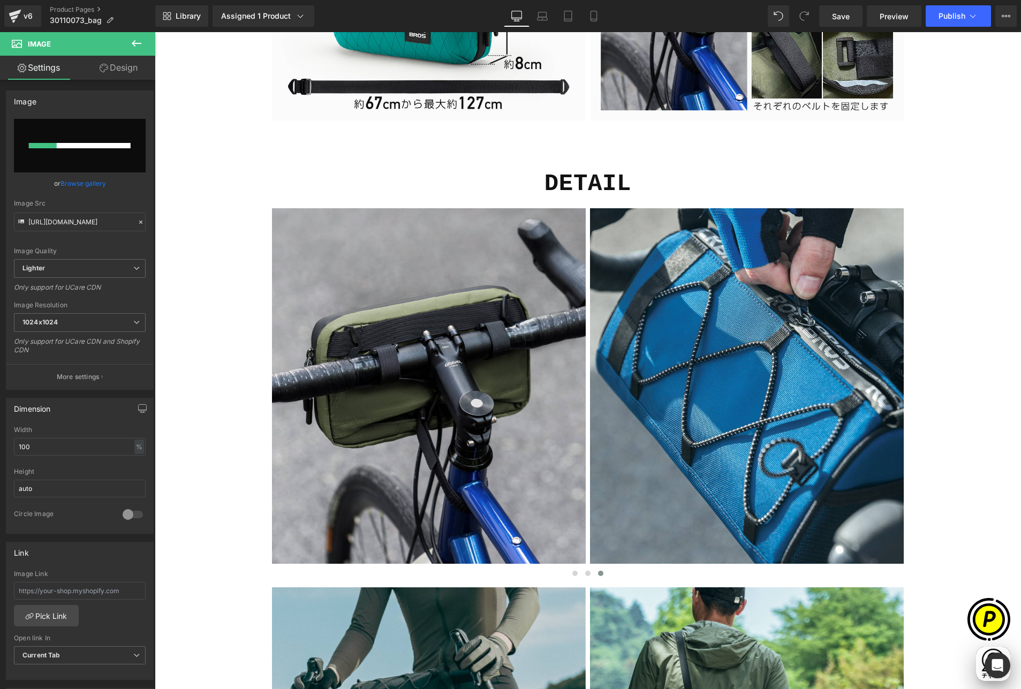
scroll to position [0, 209]
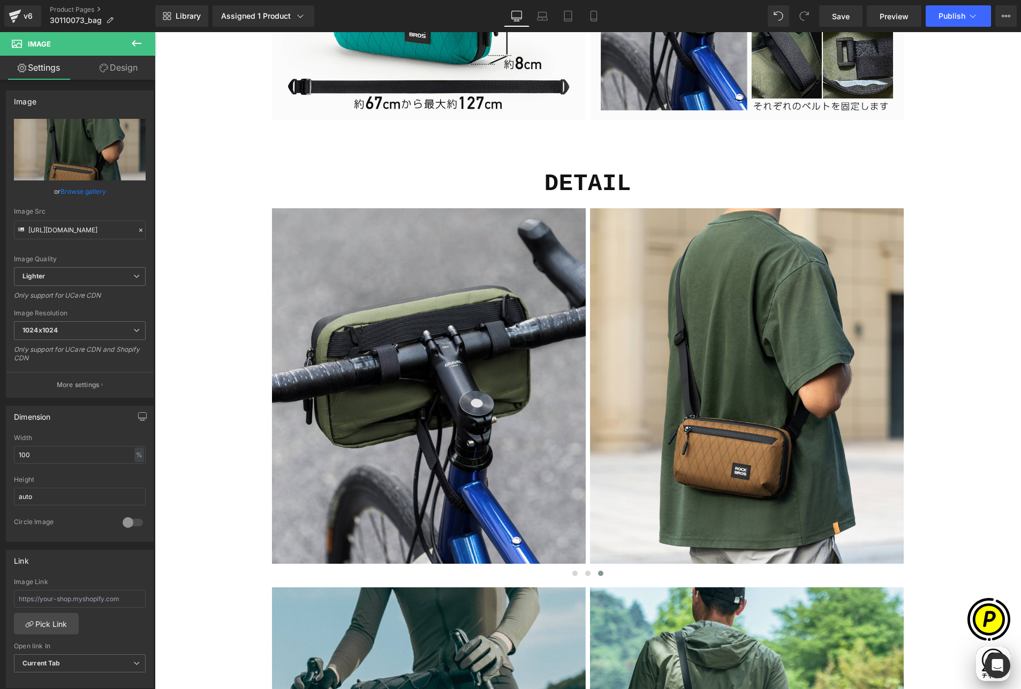
type input "[URL][DOMAIN_NAME]"
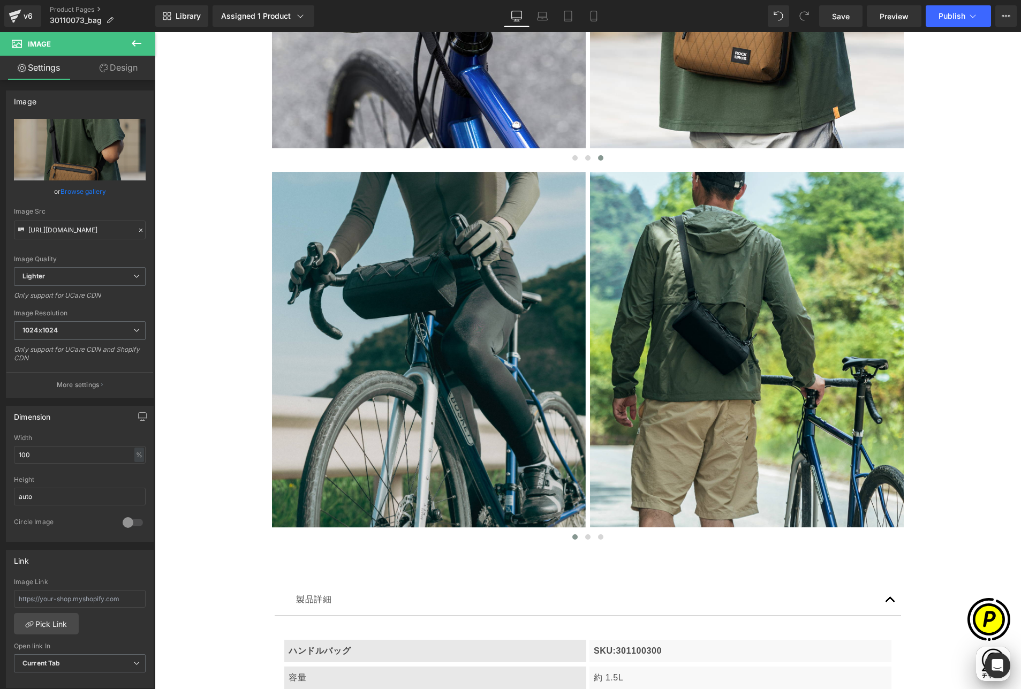
scroll to position [3751, 0]
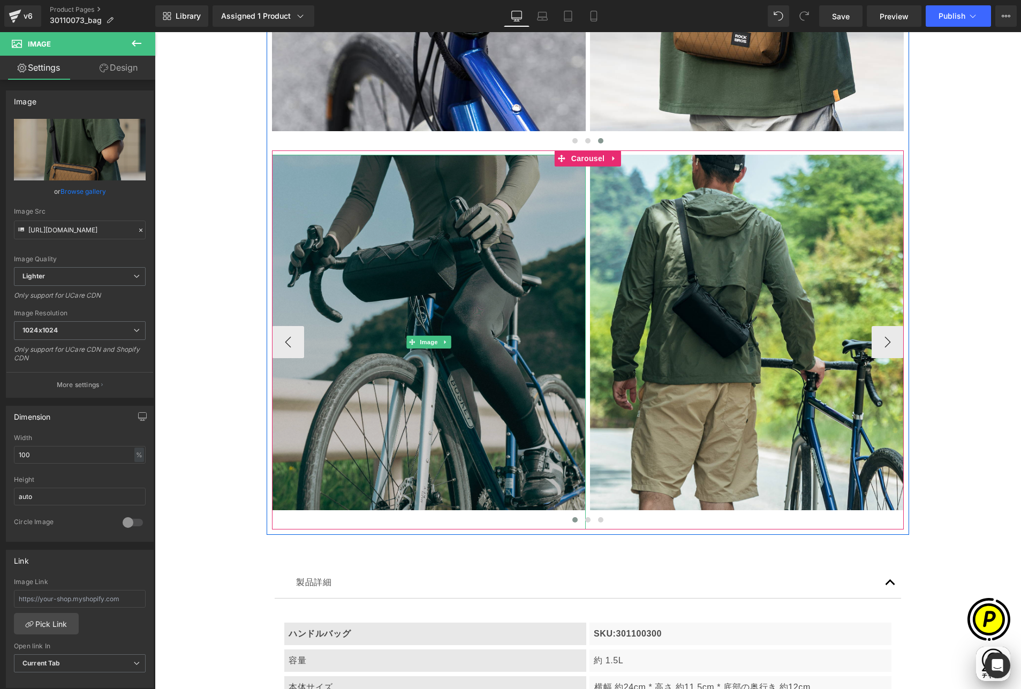
click at [411, 271] on img at bounding box center [429, 342] width 314 height 375
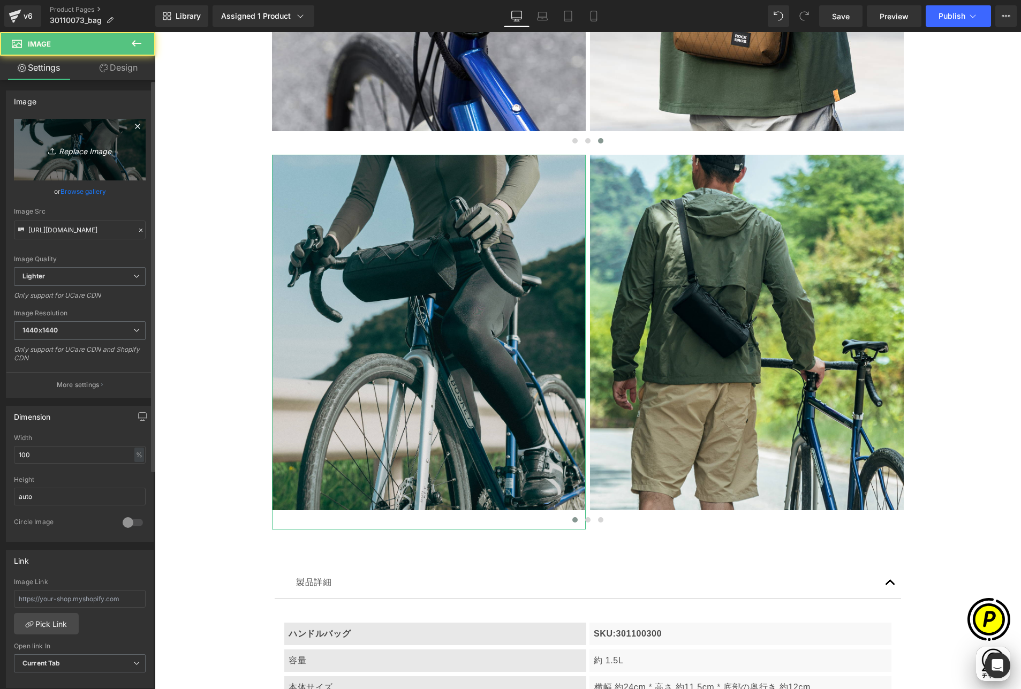
click at [100, 148] on icon "Replace Image" at bounding box center [80, 149] width 86 height 13
type input "C:\fakepath\shopify-LP-30110073_05-1.jpg"
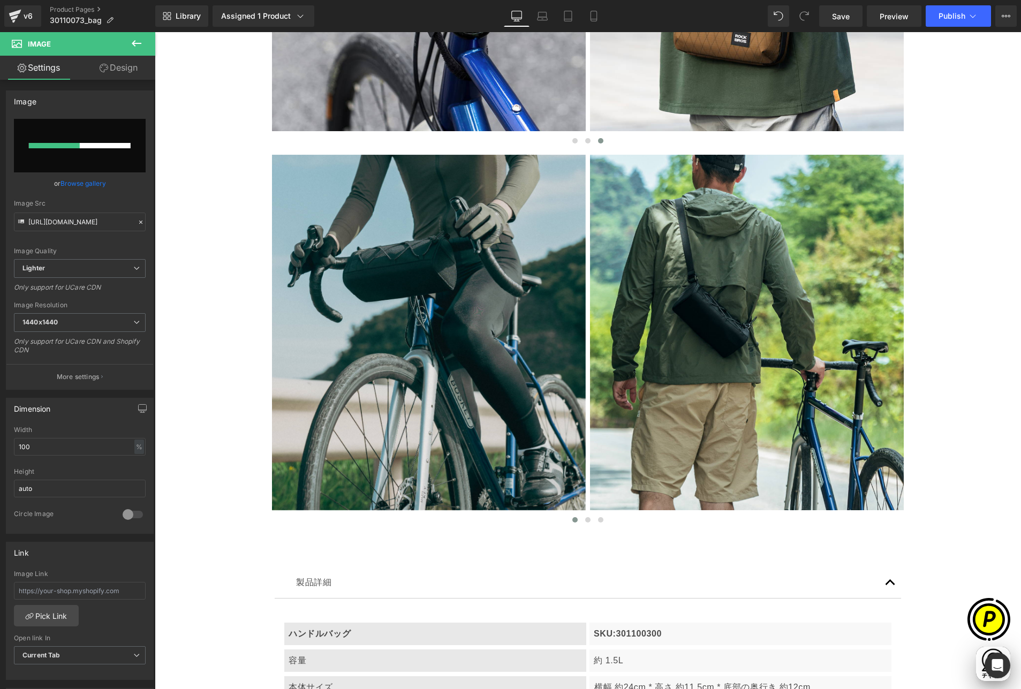
scroll to position [0, 0]
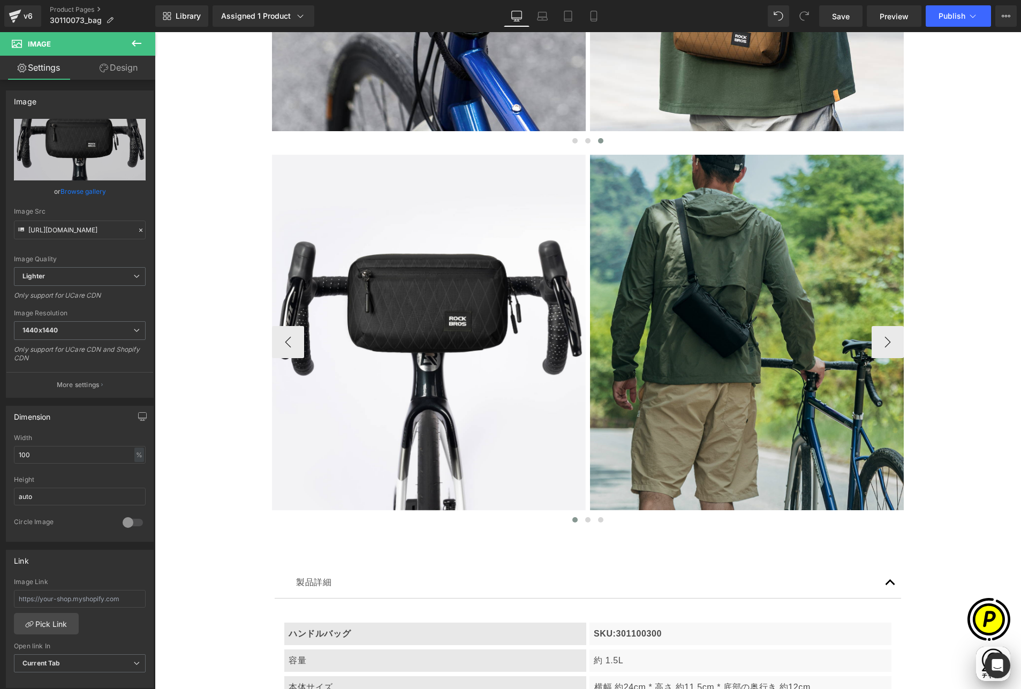
type input "[URL][DOMAIN_NAME]"
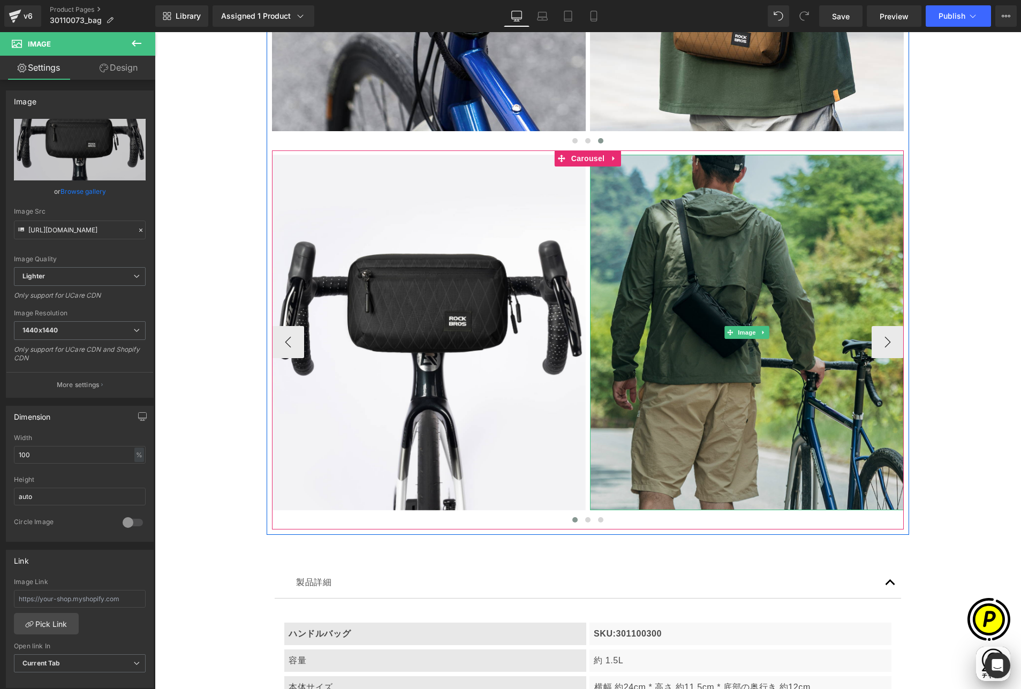
click at [652, 297] on img at bounding box center [747, 332] width 314 height 355
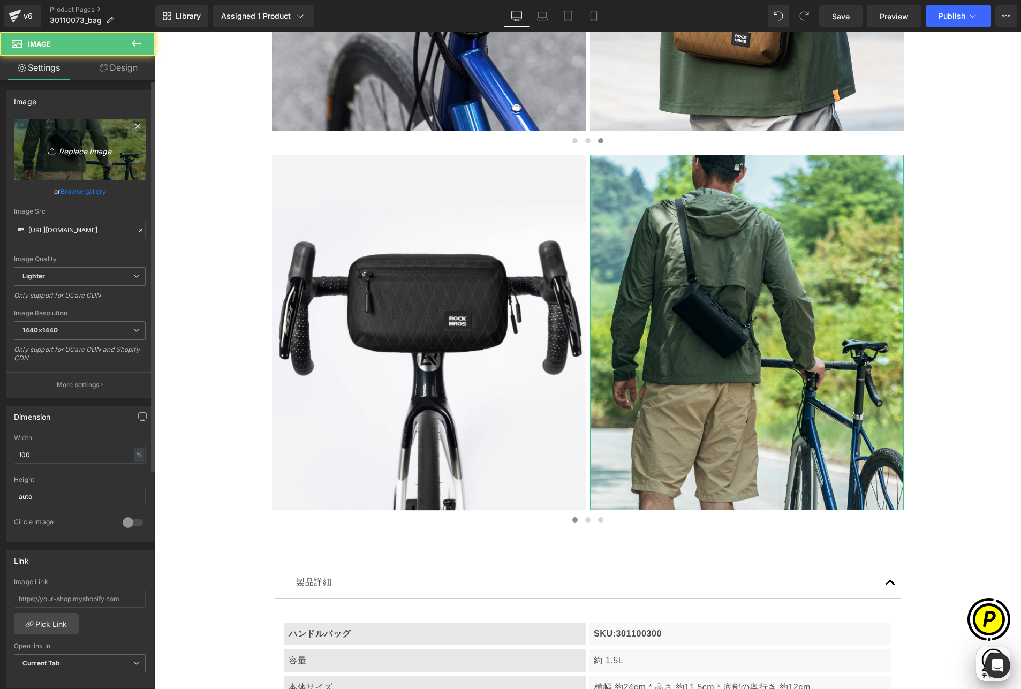
click at [109, 146] on icon "Replace Image" at bounding box center [80, 149] width 86 height 13
type input "C:\fakepath\shopify-LP-30110073_04-2.jpg"
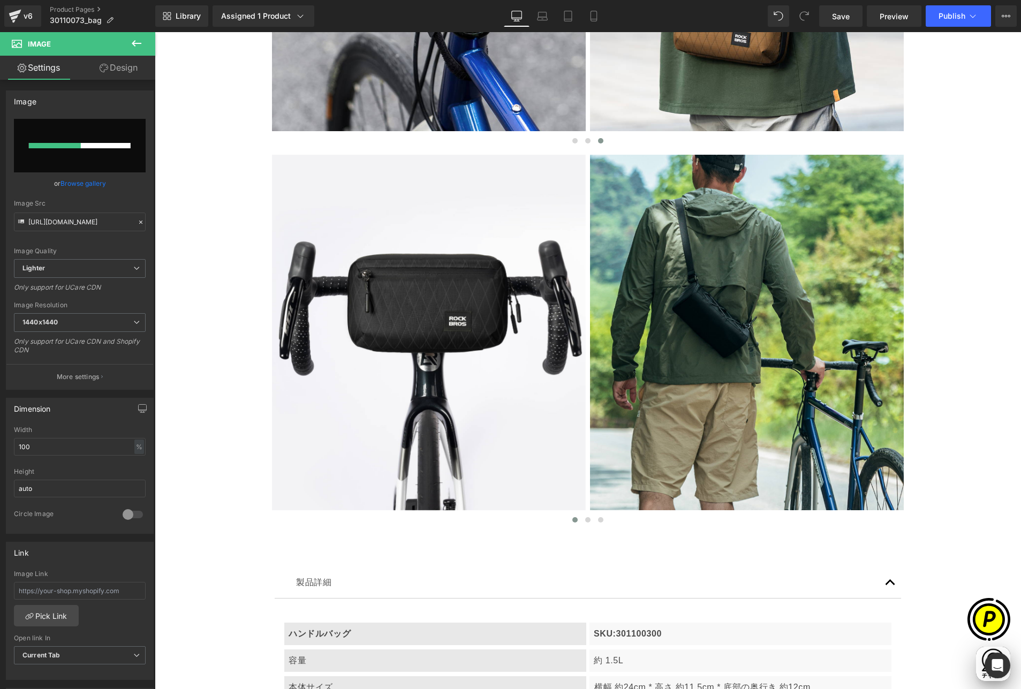
scroll to position [0, 417]
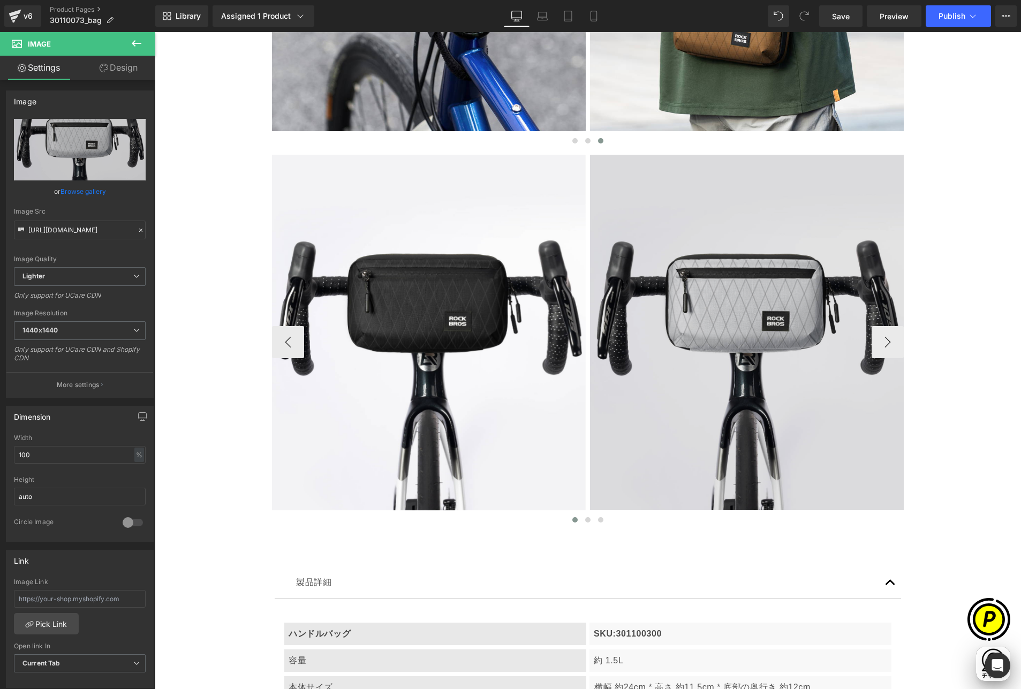
type input "[URL][DOMAIN_NAME]"
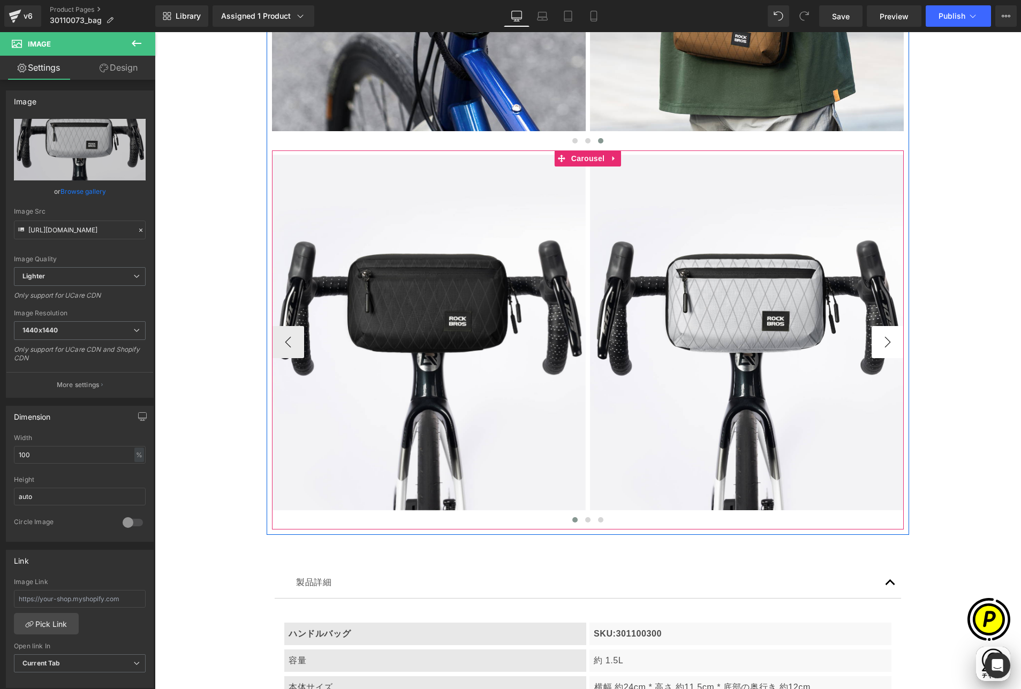
click at [883, 340] on button "›" at bounding box center [887, 342] width 32 height 32
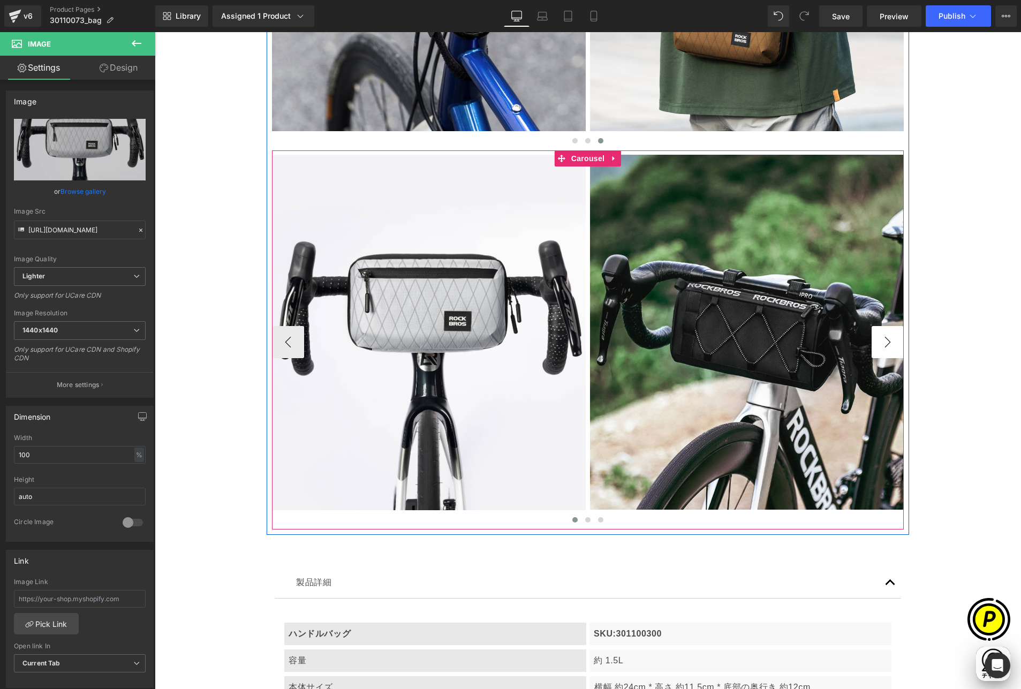
click at [883, 340] on button "›" at bounding box center [887, 342] width 32 height 32
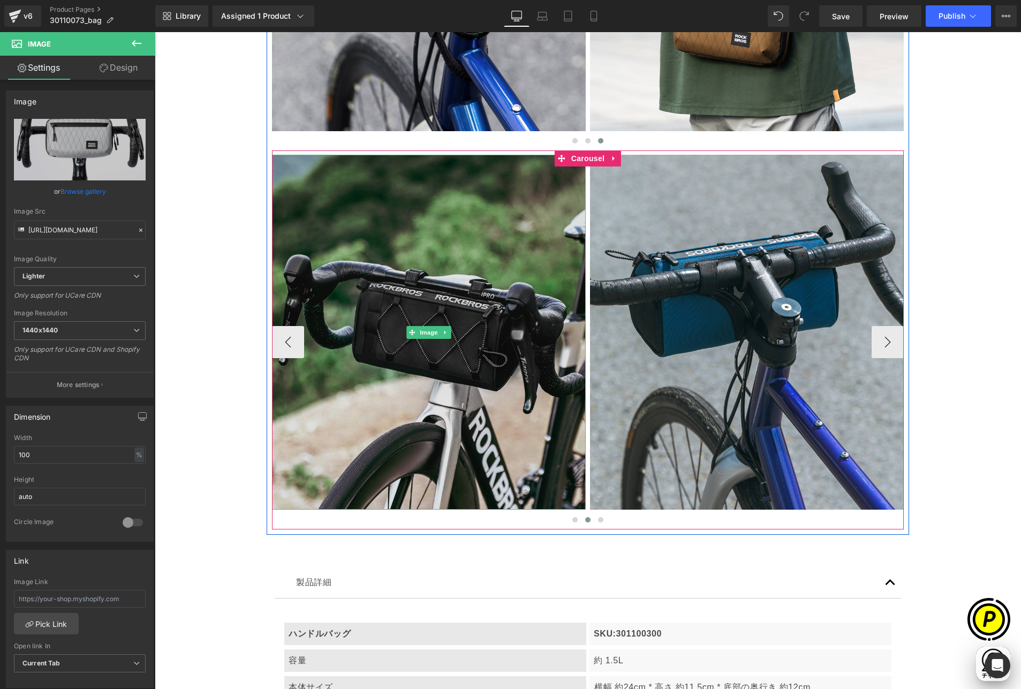
click at [402, 240] on img at bounding box center [429, 332] width 314 height 355
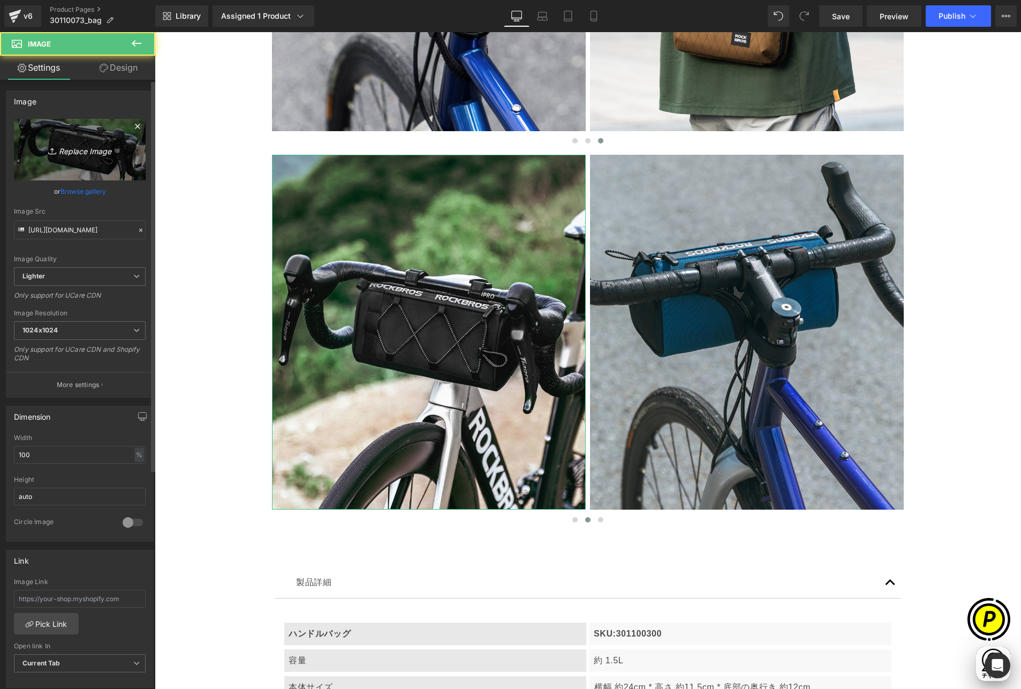
click at [83, 145] on icon "Replace Image" at bounding box center [80, 149] width 86 height 13
type input "C:\fakepath\shopify-LP-30110073_04-3.jpg"
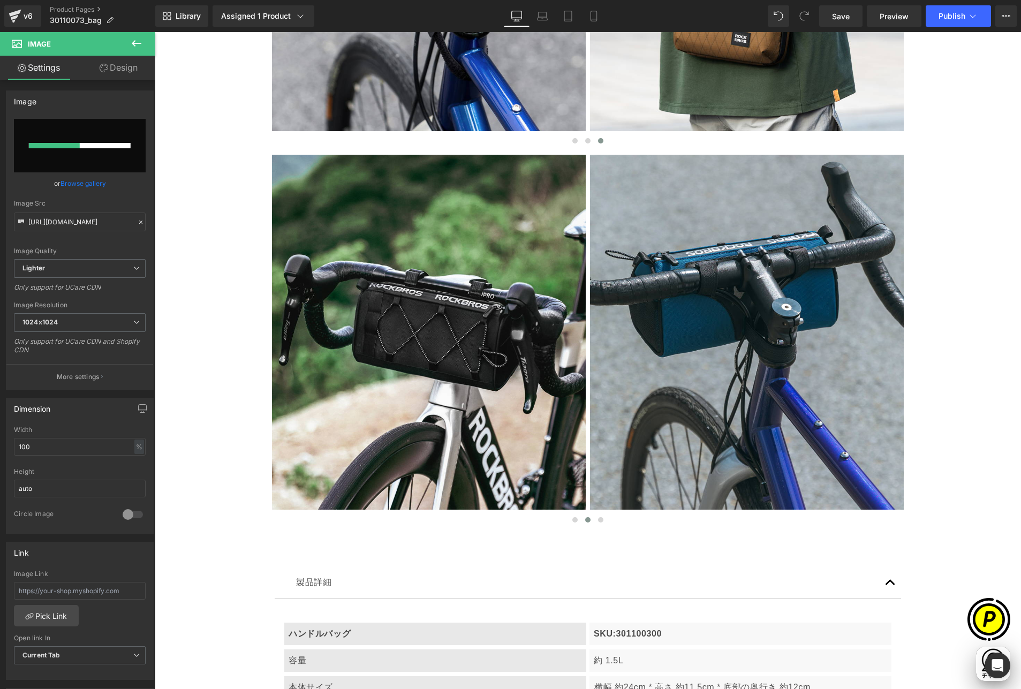
scroll to position [0, 0]
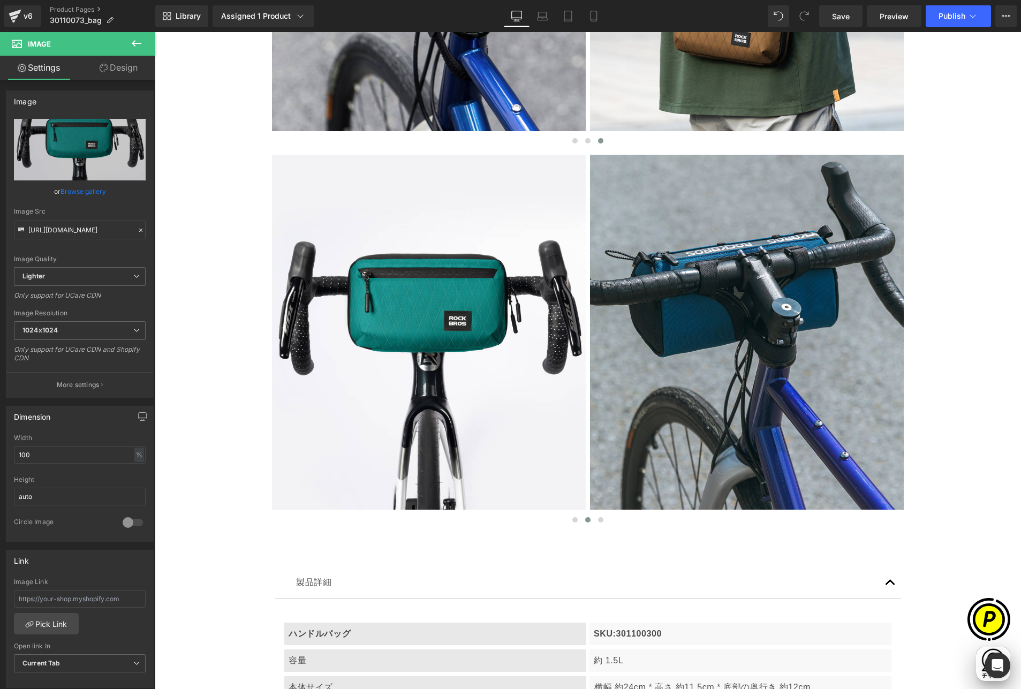
type input "[URL][DOMAIN_NAME]"
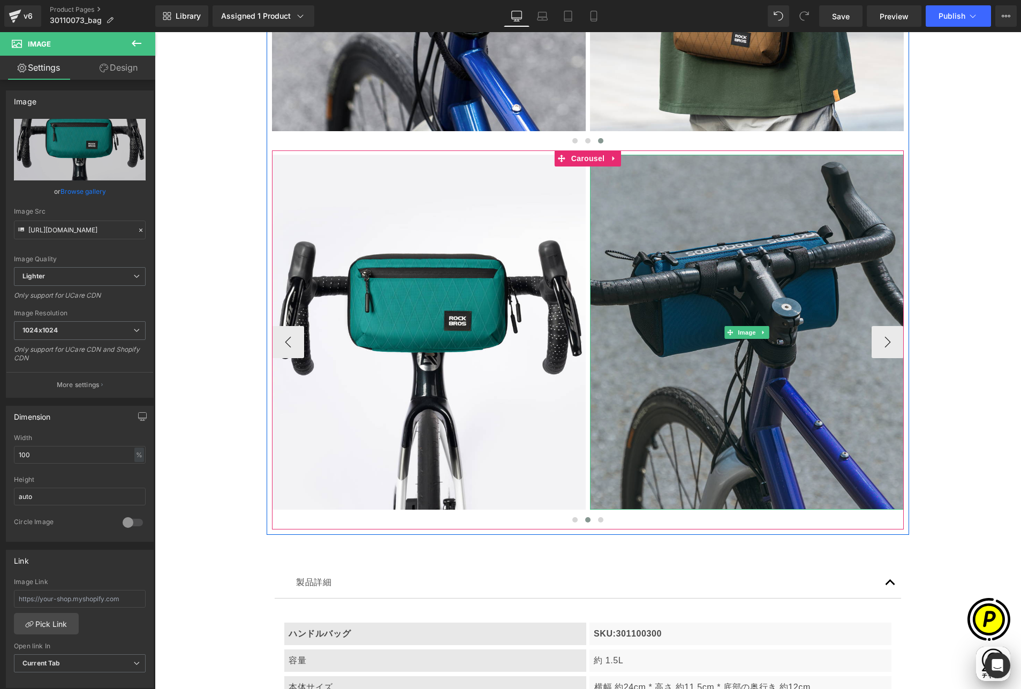
click at [674, 273] on img at bounding box center [747, 332] width 314 height 355
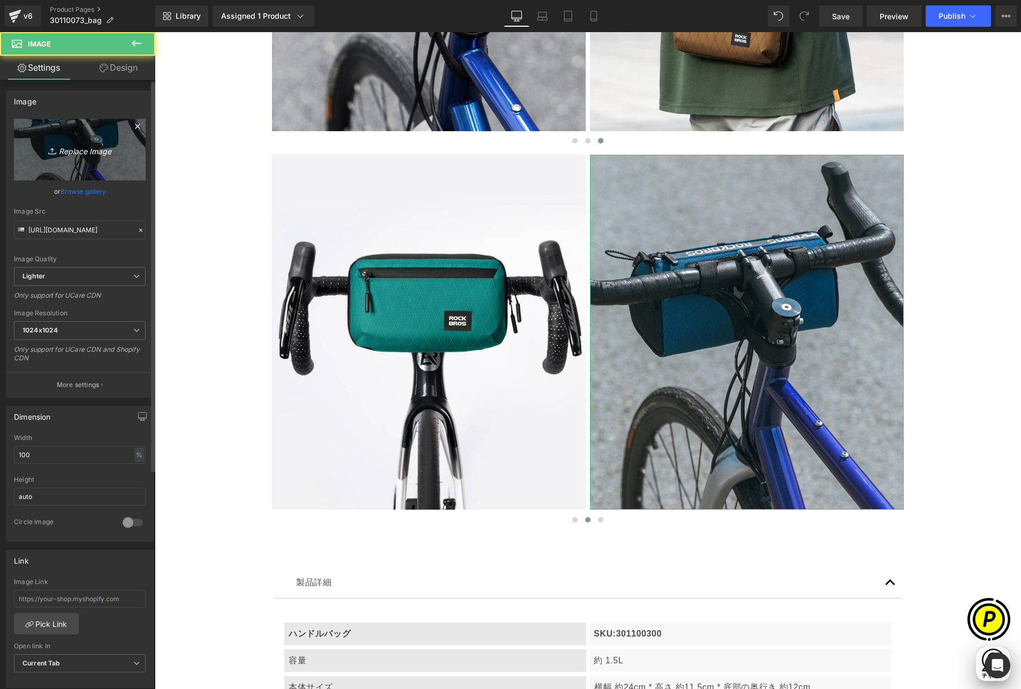
click at [79, 151] on icon "Replace Image" at bounding box center [80, 149] width 86 height 13
type input "C:\fakepath\shopify-LP-30110073_04-4.jpg"
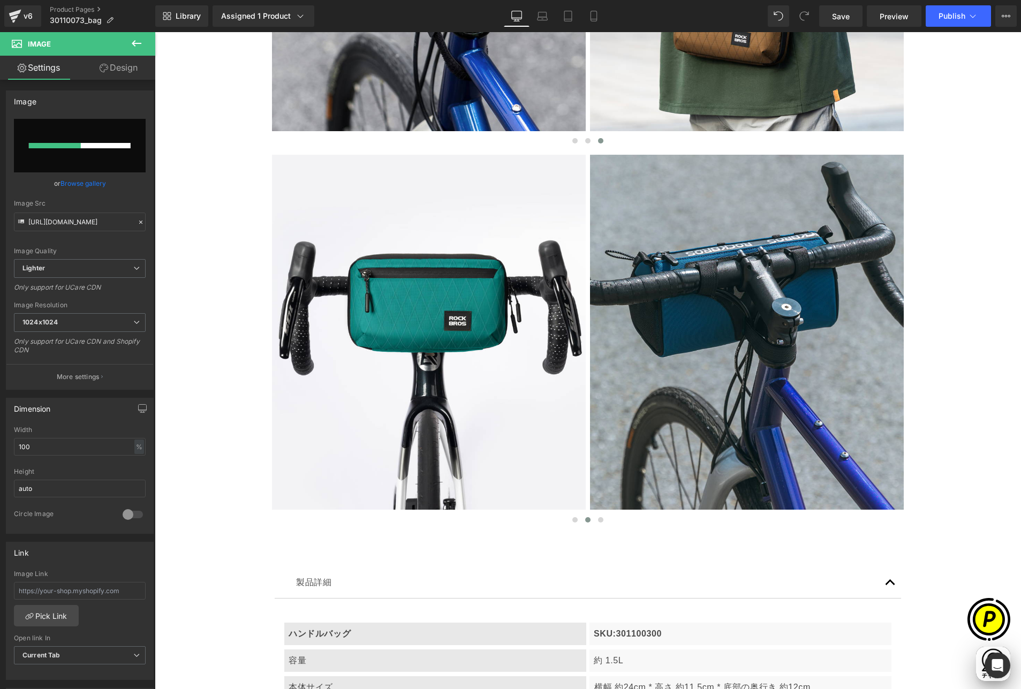
scroll to position [0, 417]
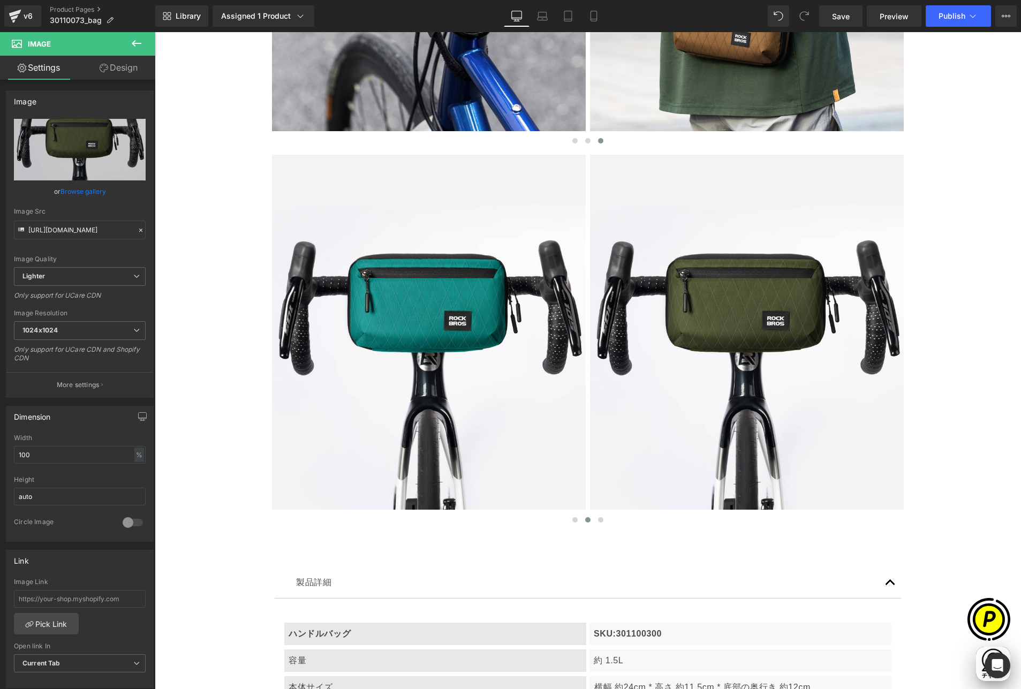
type input "[URL][DOMAIN_NAME]"
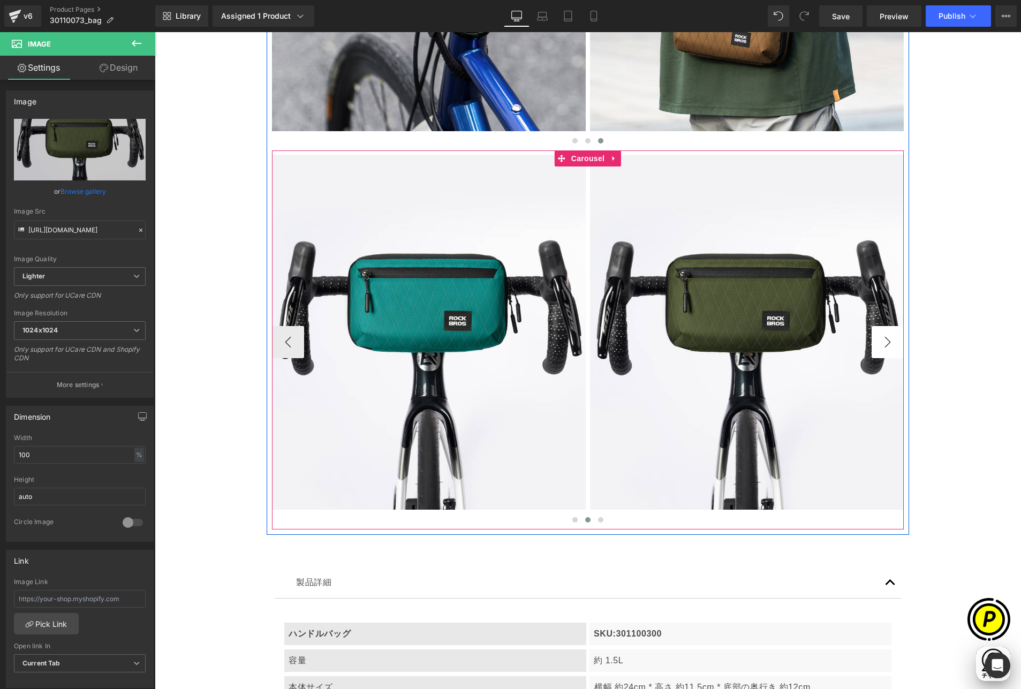
click at [885, 343] on button "›" at bounding box center [887, 342] width 32 height 32
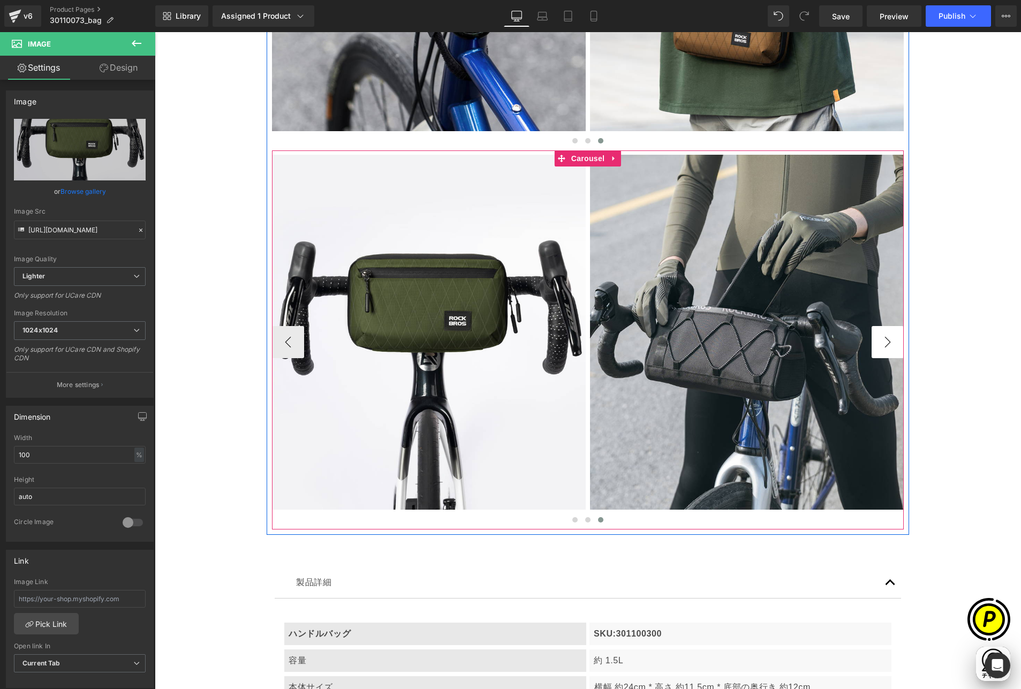
click at [885, 343] on button "›" at bounding box center [887, 342] width 32 height 32
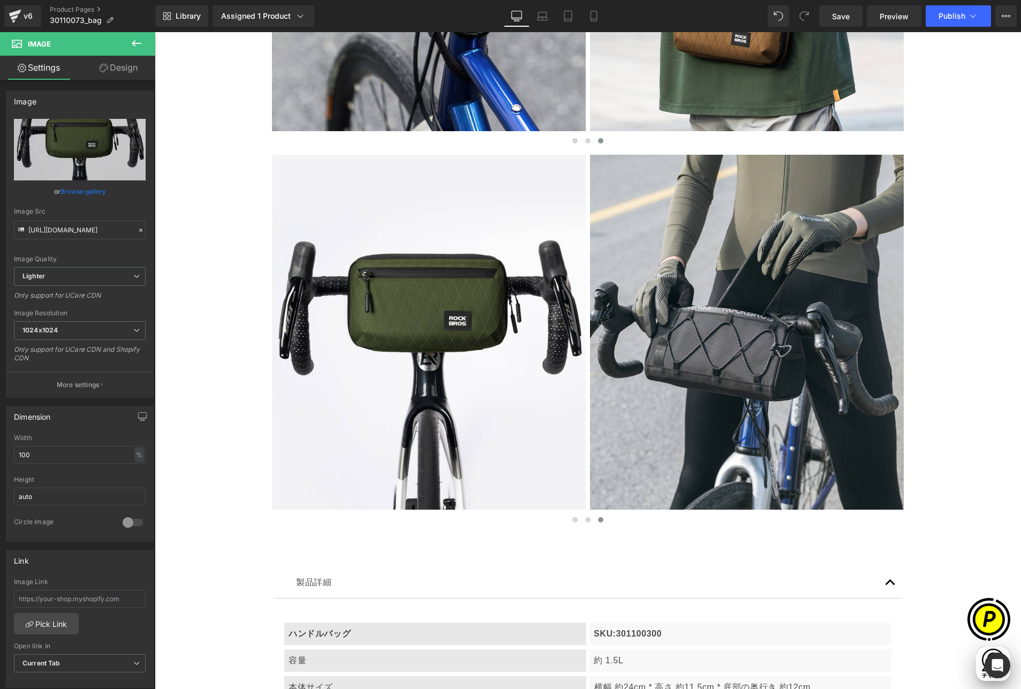
scroll to position [0, 626]
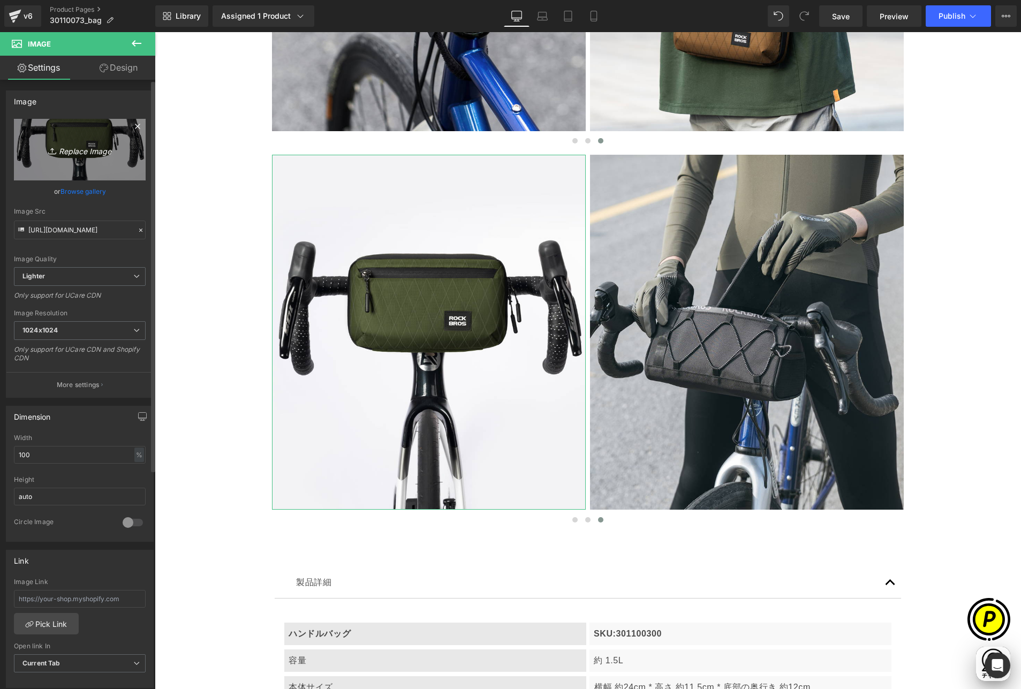
click at [107, 151] on icon "Replace Image" at bounding box center [80, 149] width 86 height 13
type input "C:\fakepath\shopify-LP-30110073_04-5.jpg"
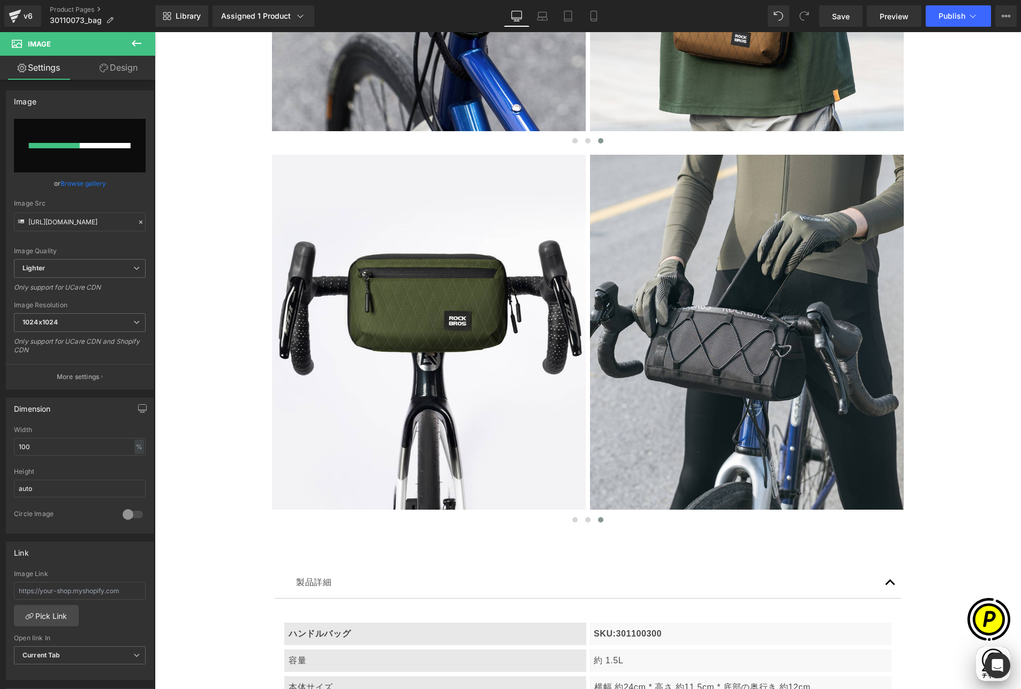
scroll to position [0, 0]
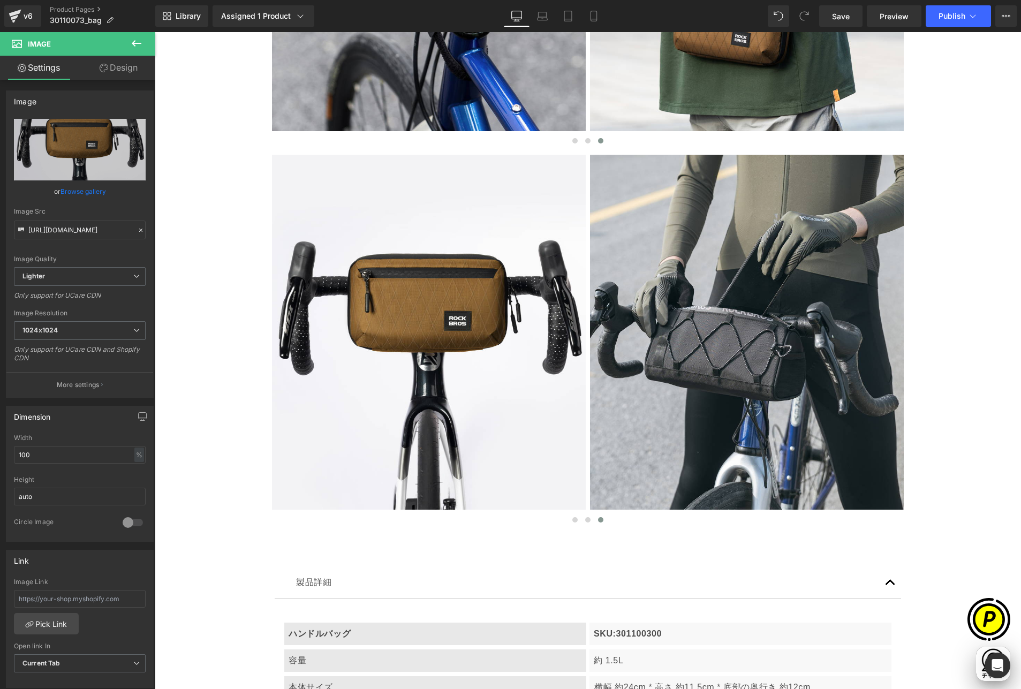
type input "[URL][DOMAIN_NAME]"
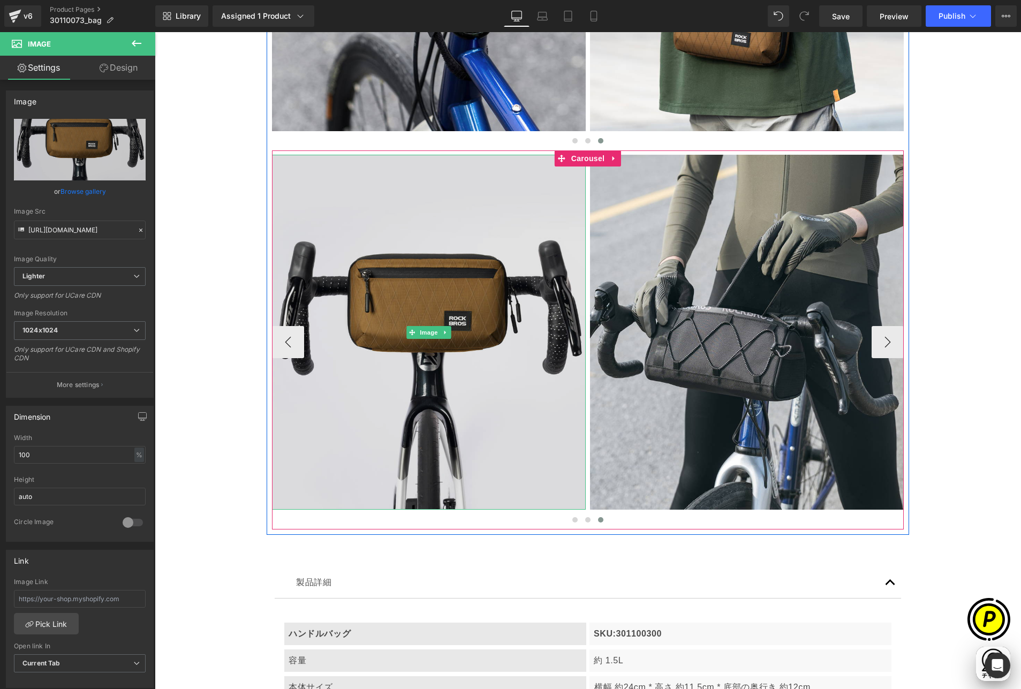
click at [472, 314] on img at bounding box center [429, 332] width 314 height 355
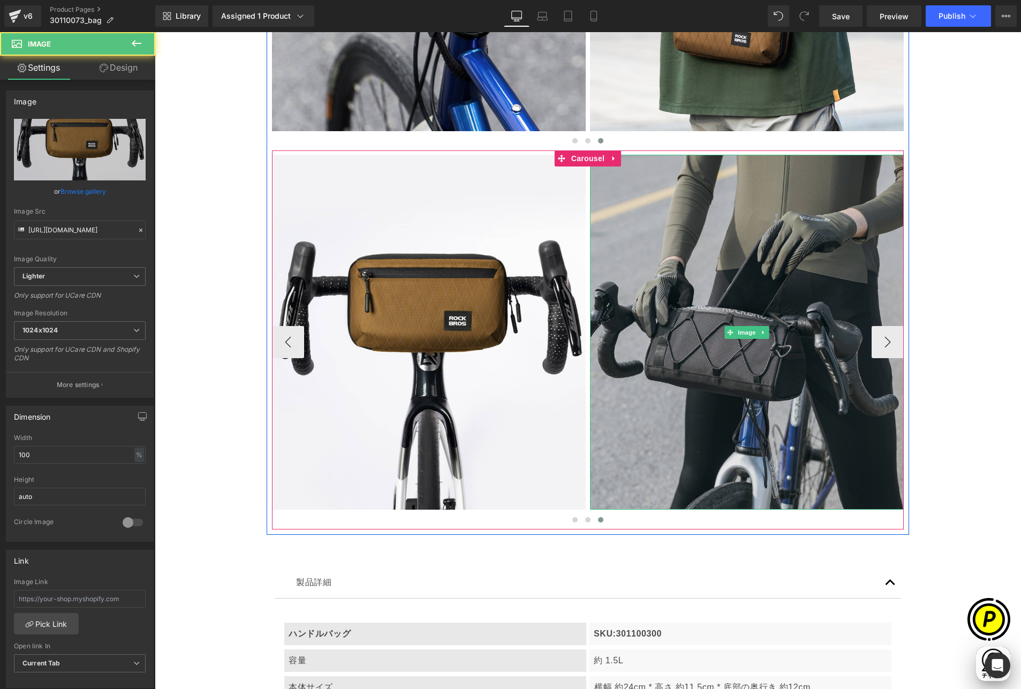
click at [729, 321] on img at bounding box center [747, 332] width 314 height 355
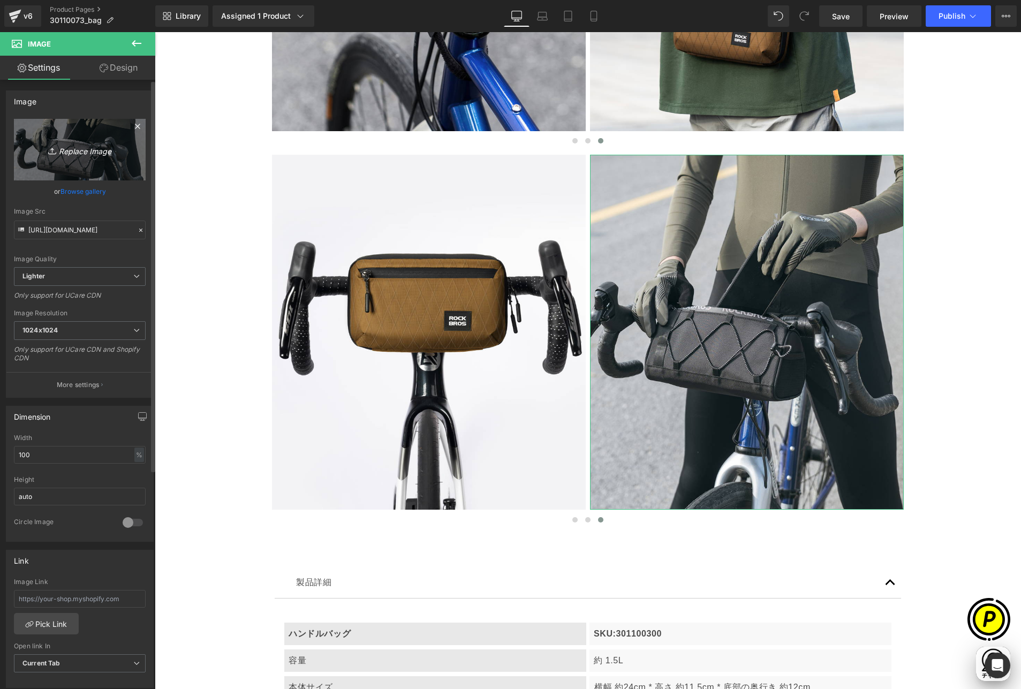
click at [68, 140] on link "Replace Image" at bounding box center [80, 150] width 132 height 62
type input "C:\fakepath\shopify-LP-30110073_04-5.jpg"
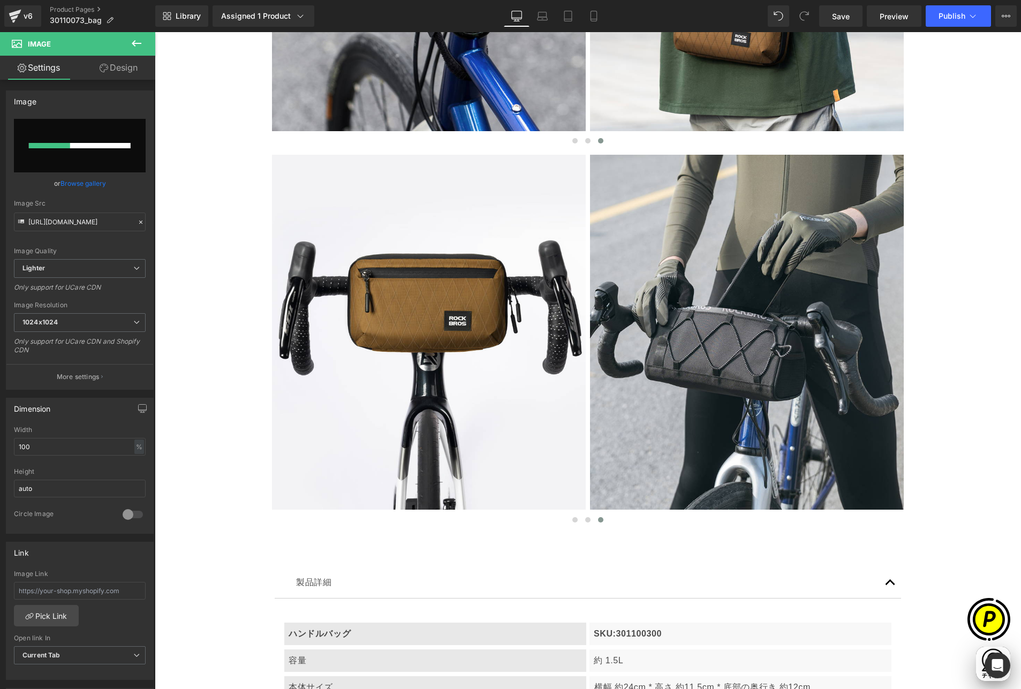
scroll to position [0, 417]
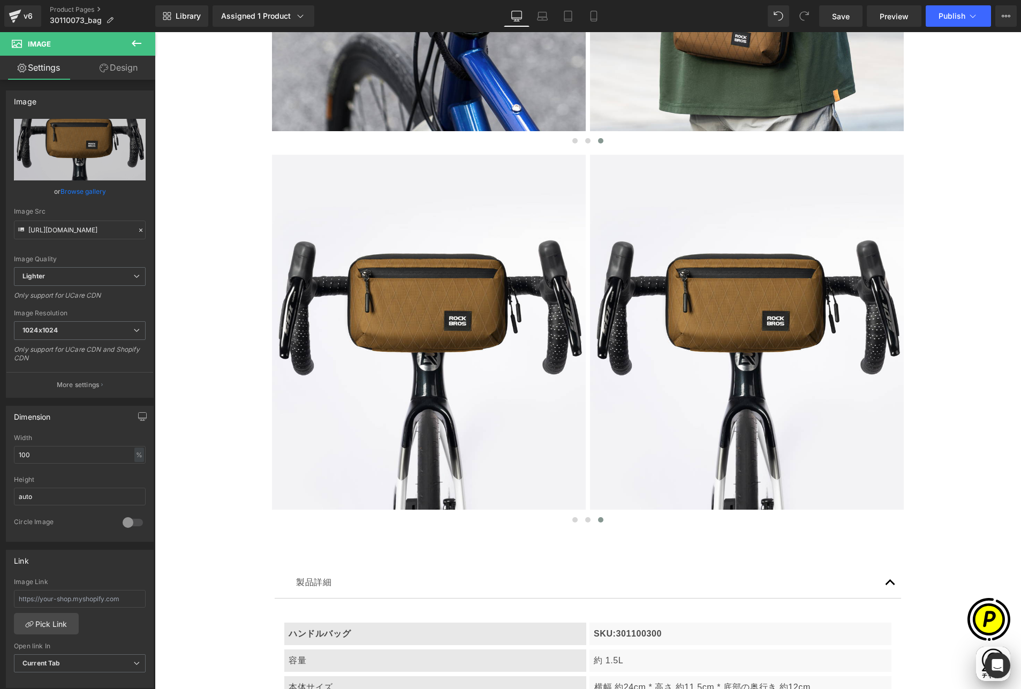
type input "[URL][DOMAIN_NAME]"
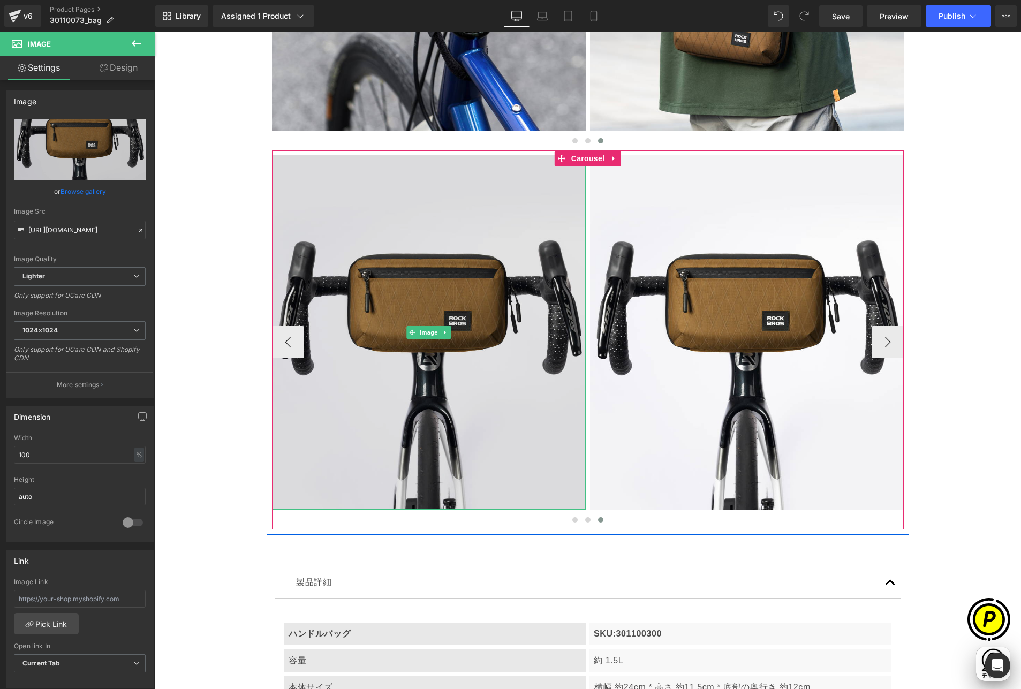
click at [417, 283] on img at bounding box center [429, 332] width 314 height 355
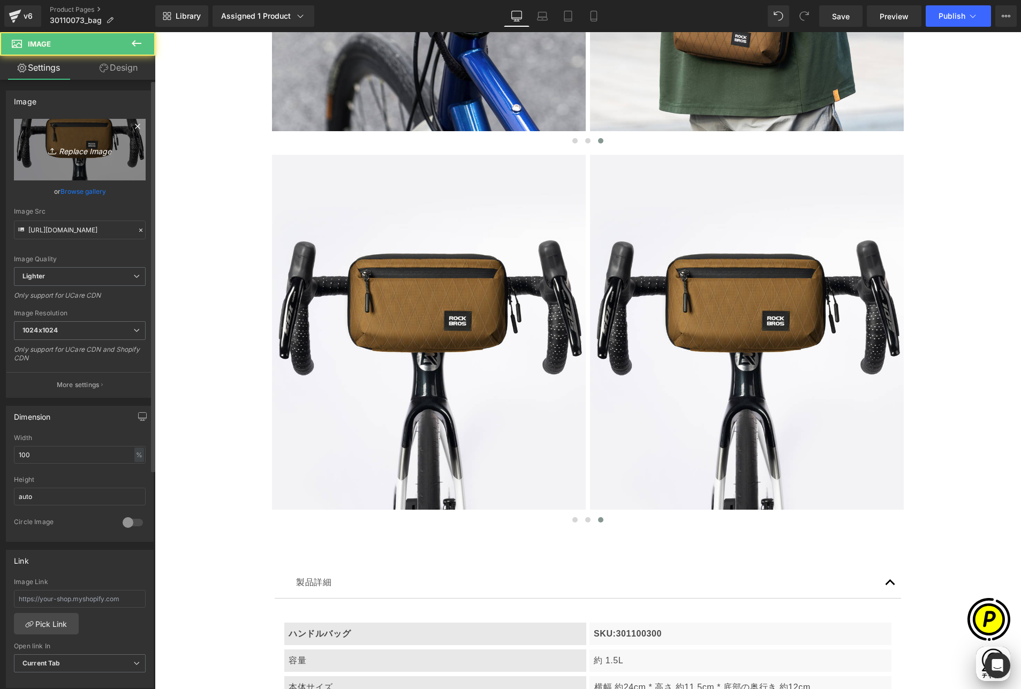
scroll to position [0, 626]
click at [92, 153] on icon "Replace Image" at bounding box center [80, 149] width 86 height 13
type input "C:\fakepath\shopify-LP-30110073_04-4.jpg"
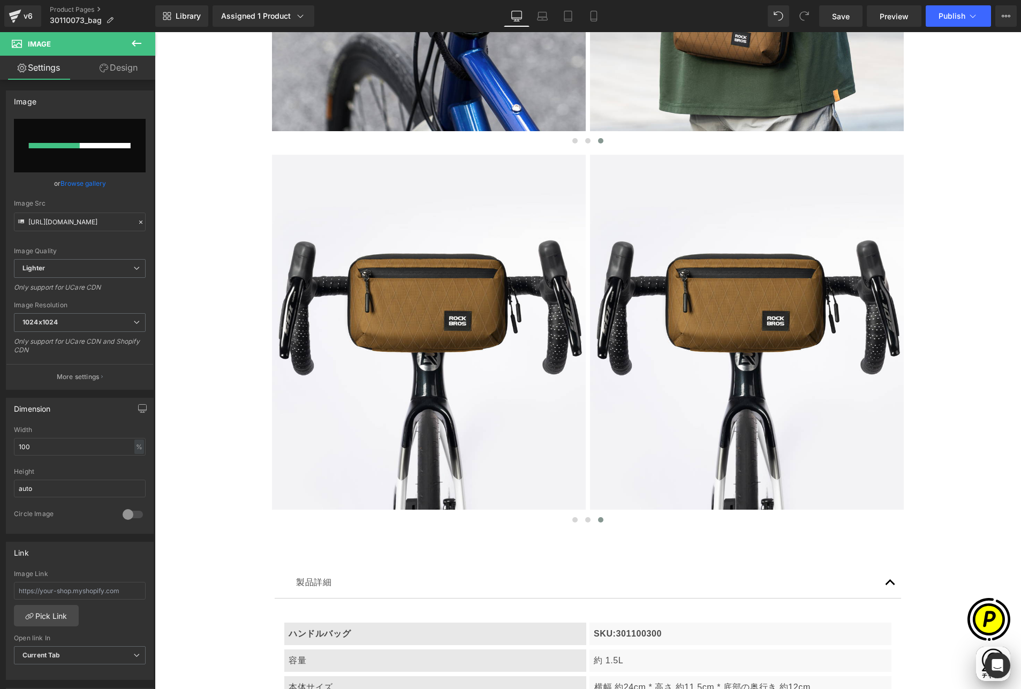
scroll to position [0, 0]
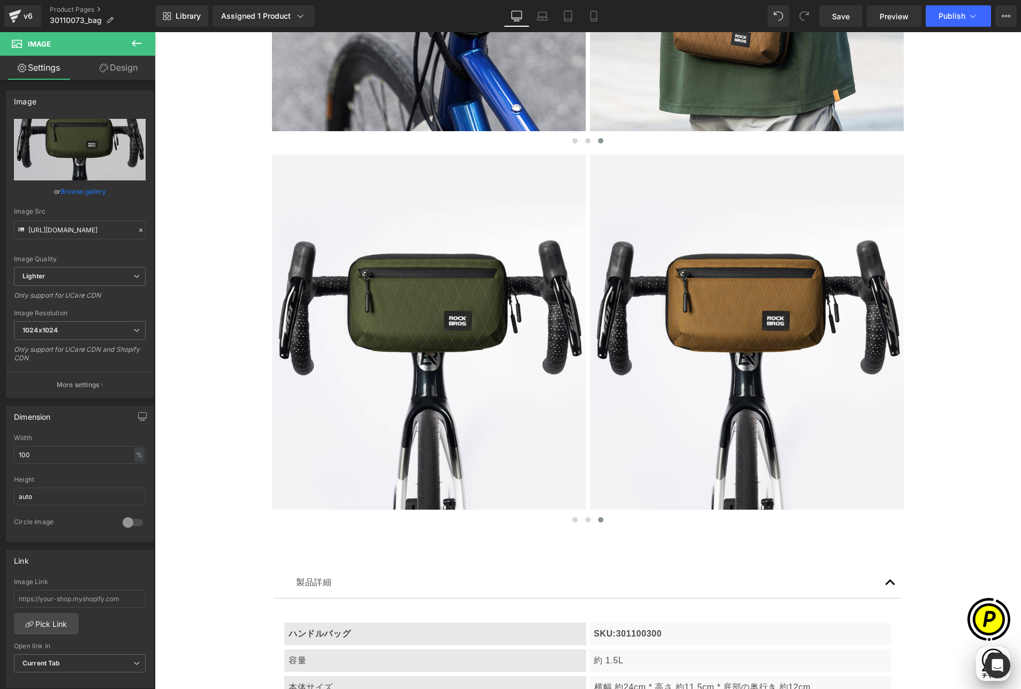
type input "[URL][DOMAIN_NAME]"
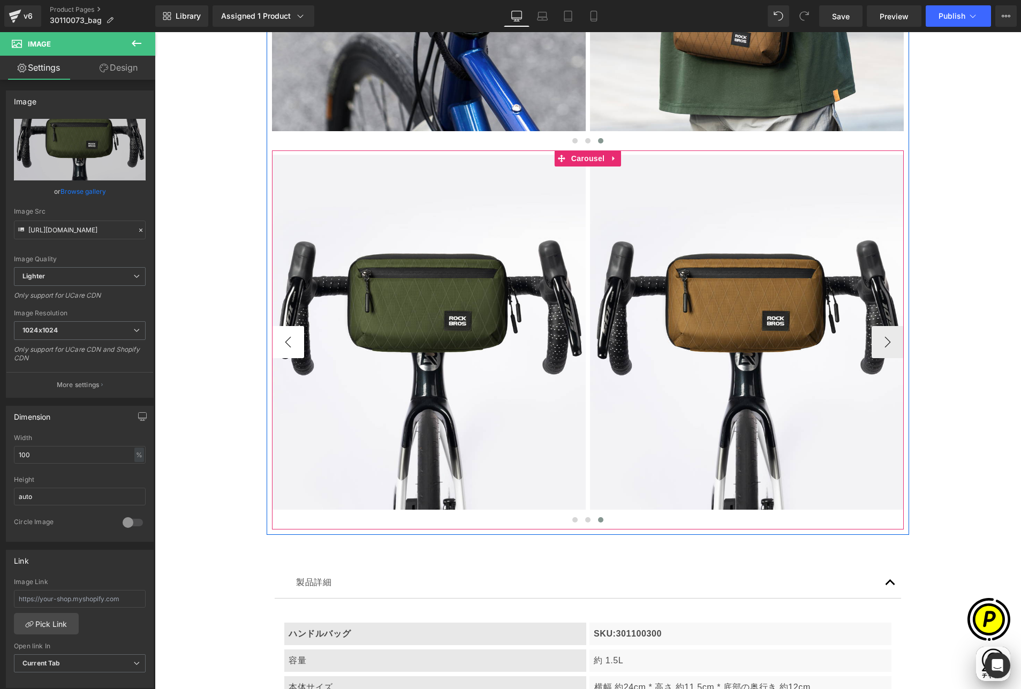
click at [283, 334] on button "‹" at bounding box center [288, 342] width 32 height 32
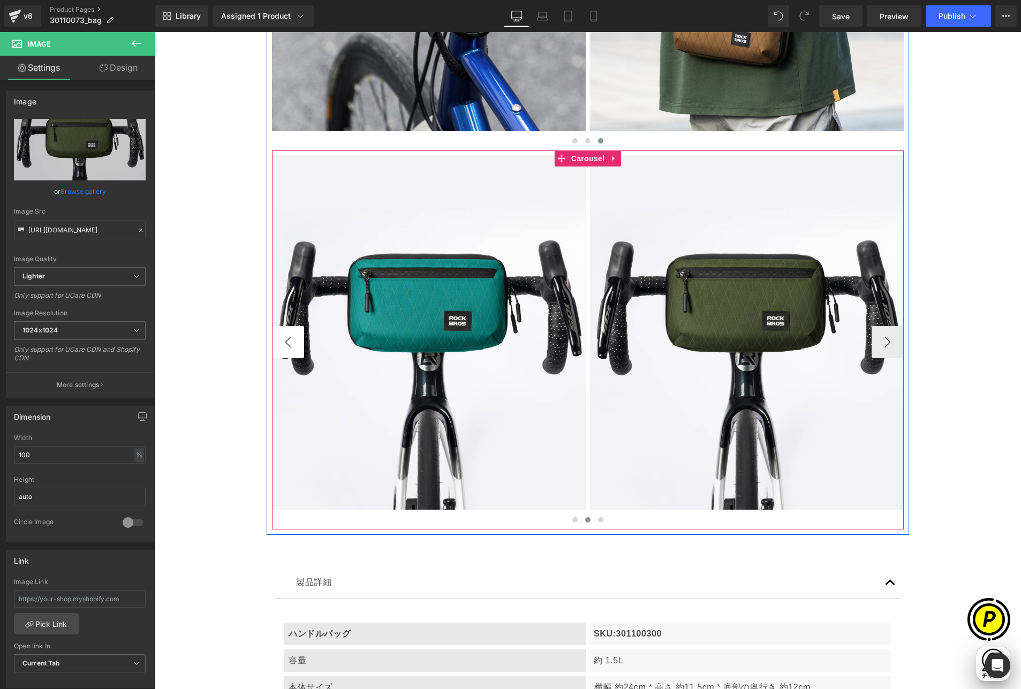
click at [283, 334] on button "‹" at bounding box center [288, 342] width 32 height 32
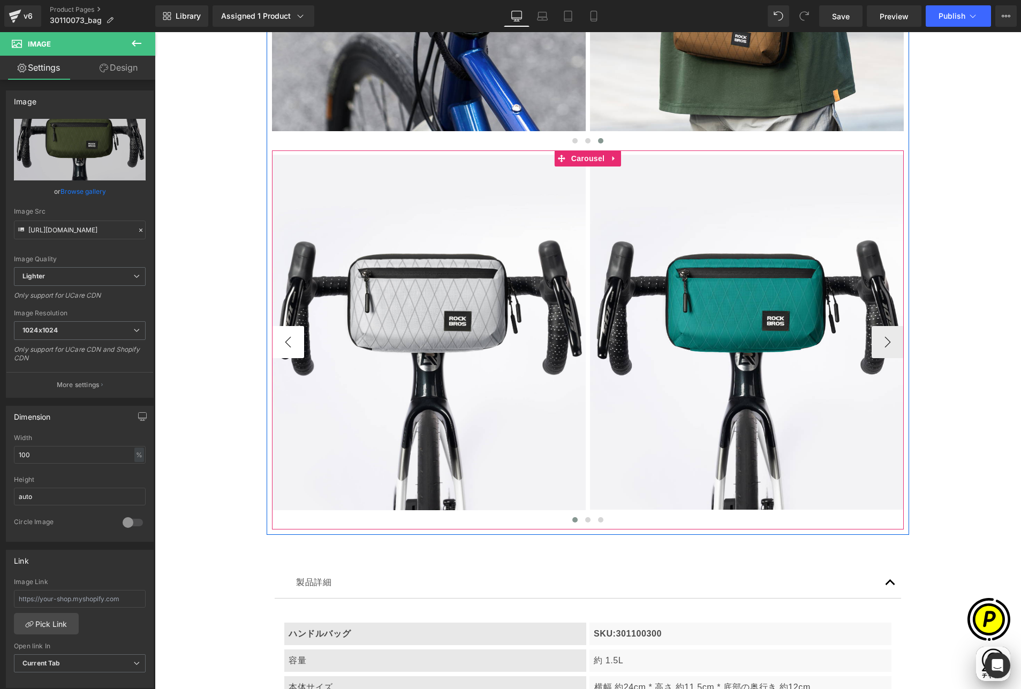
click at [283, 334] on button "‹" at bounding box center [288, 342] width 32 height 32
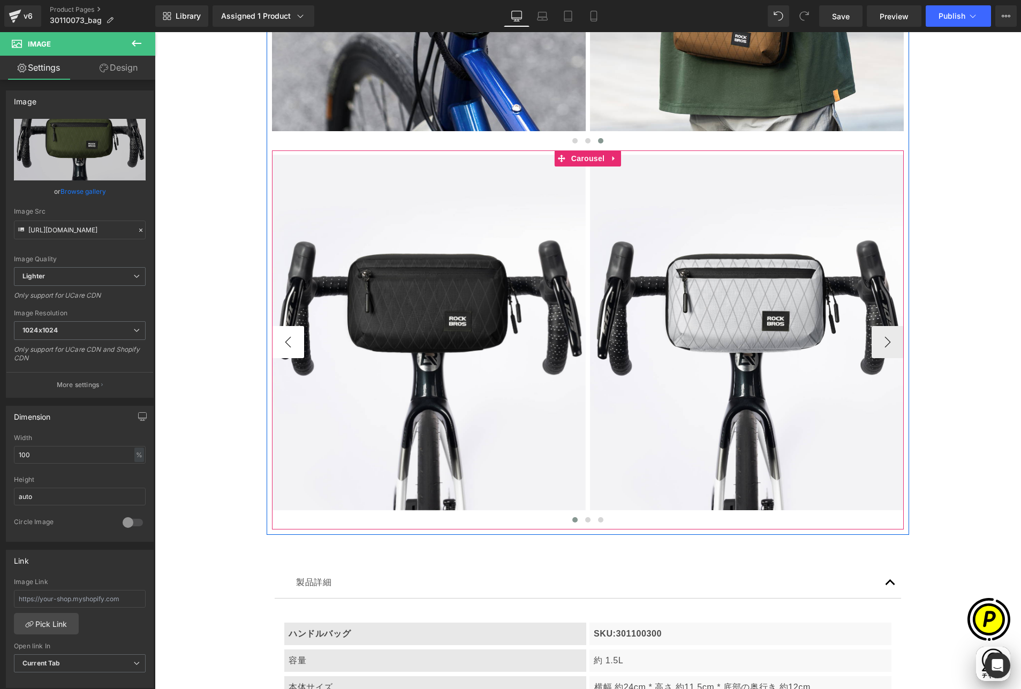
click at [283, 334] on button "‹" at bounding box center [288, 342] width 32 height 32
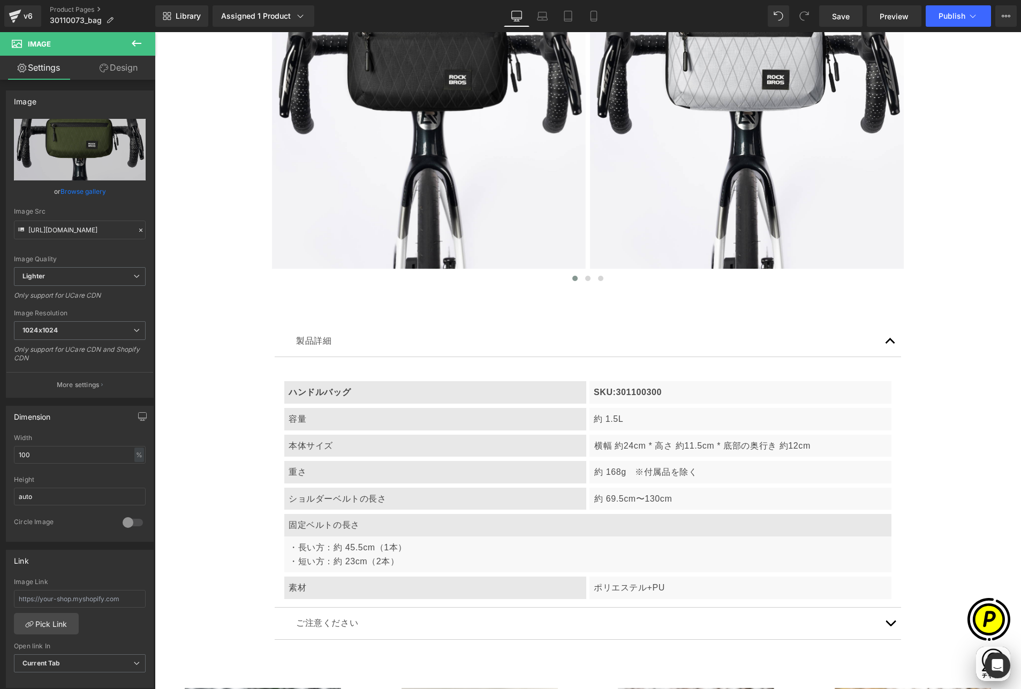
scroll to position [0, 417]
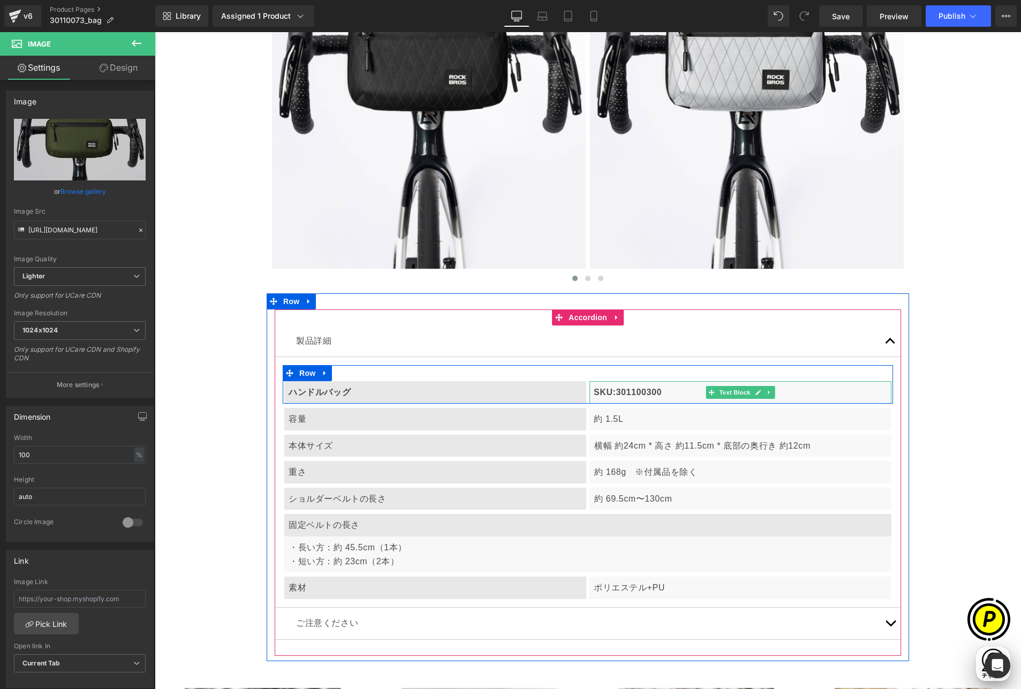
click at [631, 391] on p "SKU:301100300" at bounding box center [740, 392] width 293 height 14
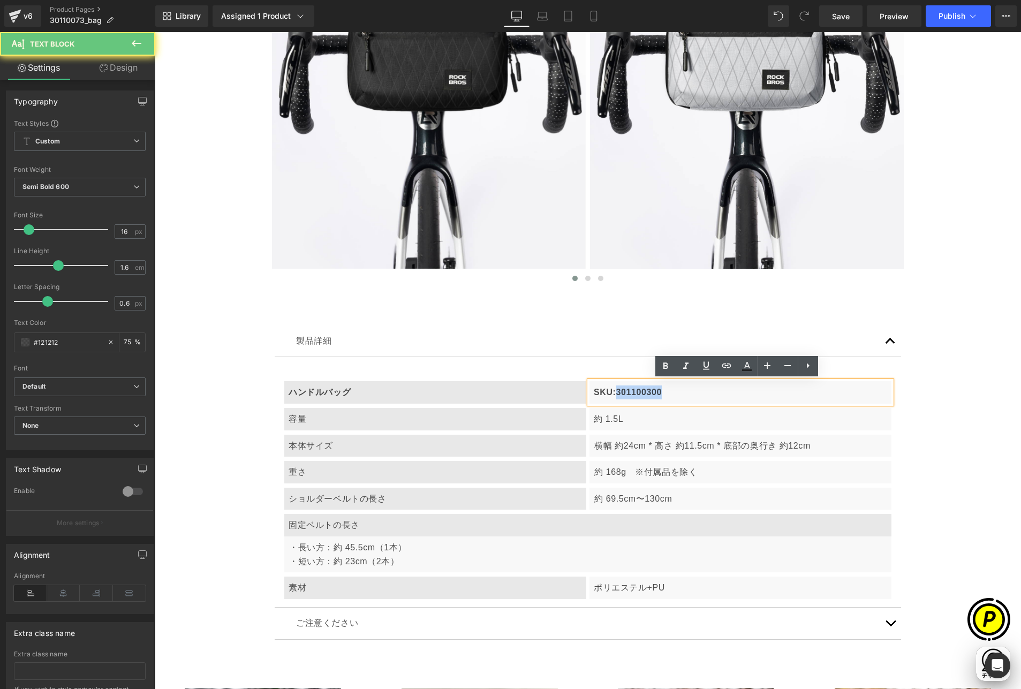
drag, startPoint x: 611, startPoint y: 391, endPoint x: 722, endPoint y: 397, distance: 111.0
click at [719, 397] on p "SKU:301100300" at bounding box center [740, 392] width 293 height 14
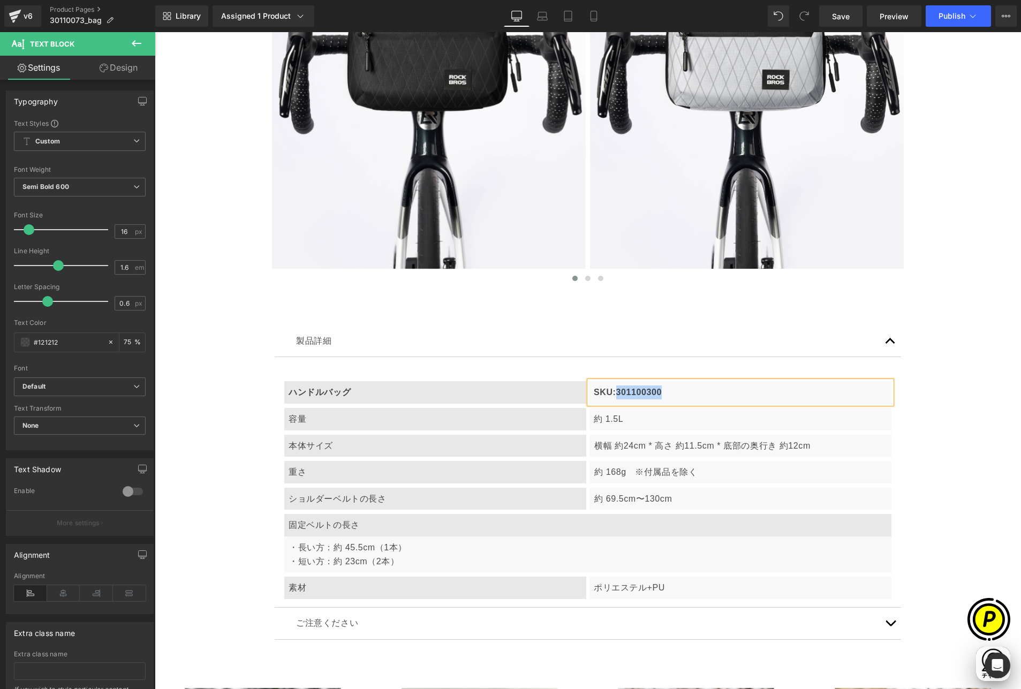
scroll to position [0, 626]
paste div
drag, startPoint x: 625, startPoint y: 415, endPoint x: 606, endPoint y: 418, distance: 18.9
click at [625, 415] on p "約 1.5L" at bounding box center [740, 419] width 293 height 14
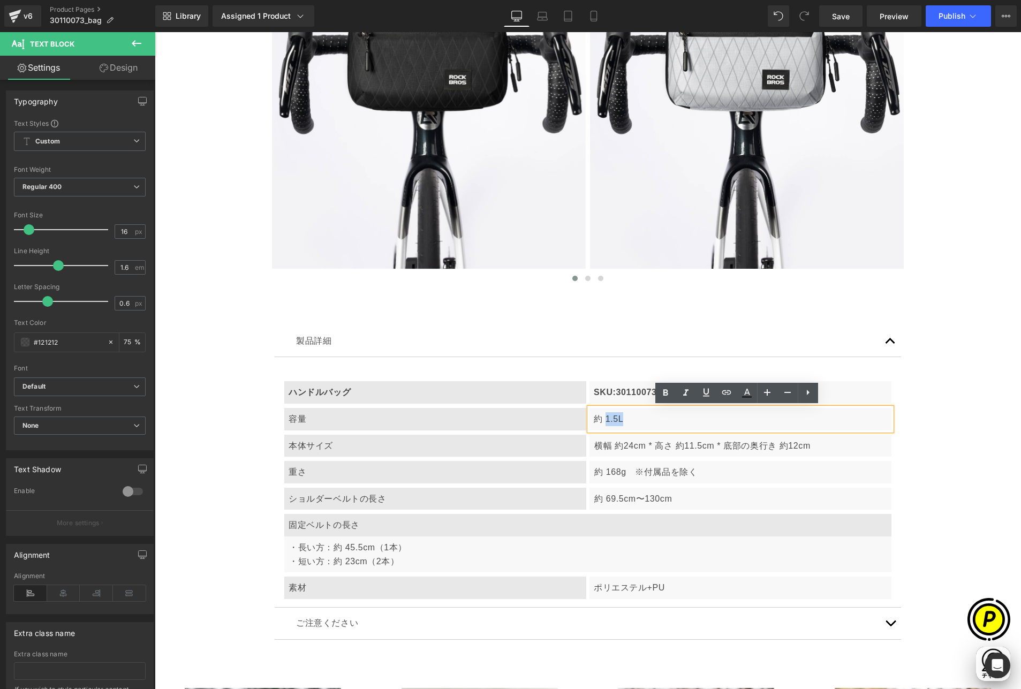
drag, startPoint x: 602, startPoint y: 418, endPoint x: 647, endPoint y: 423, distance: 45.3
click at [647, 423] on p "約 1.5L" at bounding box center [740, 419] width 293 height 14
paste div
click at [647, 444] on p "横幅 約24cm * 高さ 約11.5cm * 底部の奥行き 約12cm" at bounding box center [740, 446] width 293 height 14
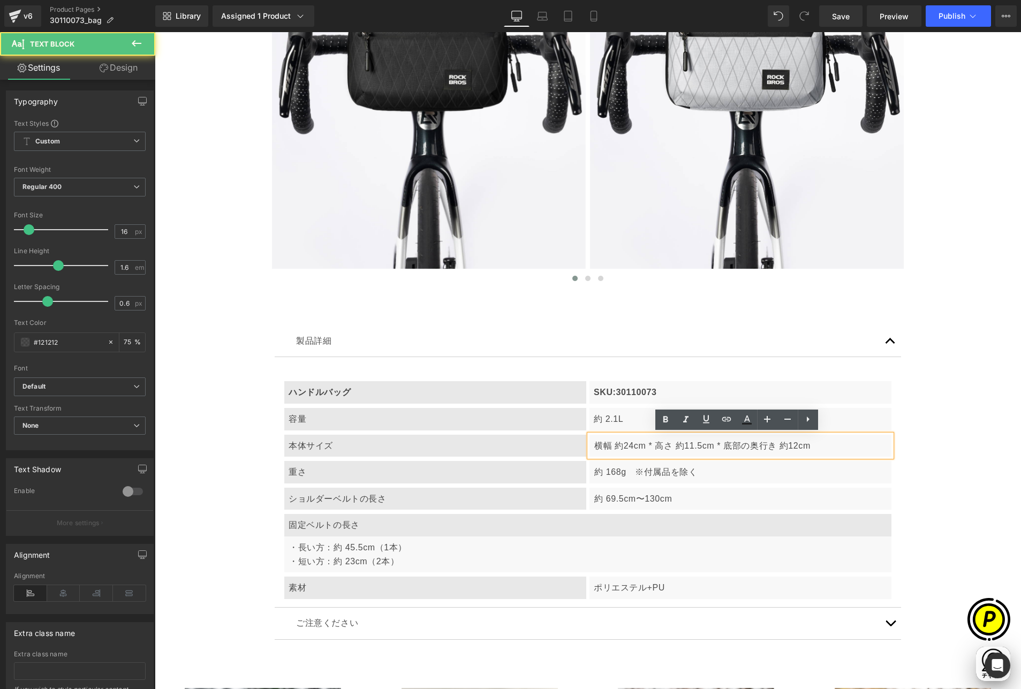
drag, startPoint x: 623, startPoint y: 444, endPoint x: 811, endPoint y: 445, distance: 187.9
click at [811, 445] on p "横幅 約24cm * 高さ 約11.5cm * 底部の奥行き 約12cm" at bounding box center [740, 446] width 293 height 14
paste div
drag, startPoint x: 614, startPoint y: 444, endPoint x: 580, endPoint y: 442, distance: 33.8
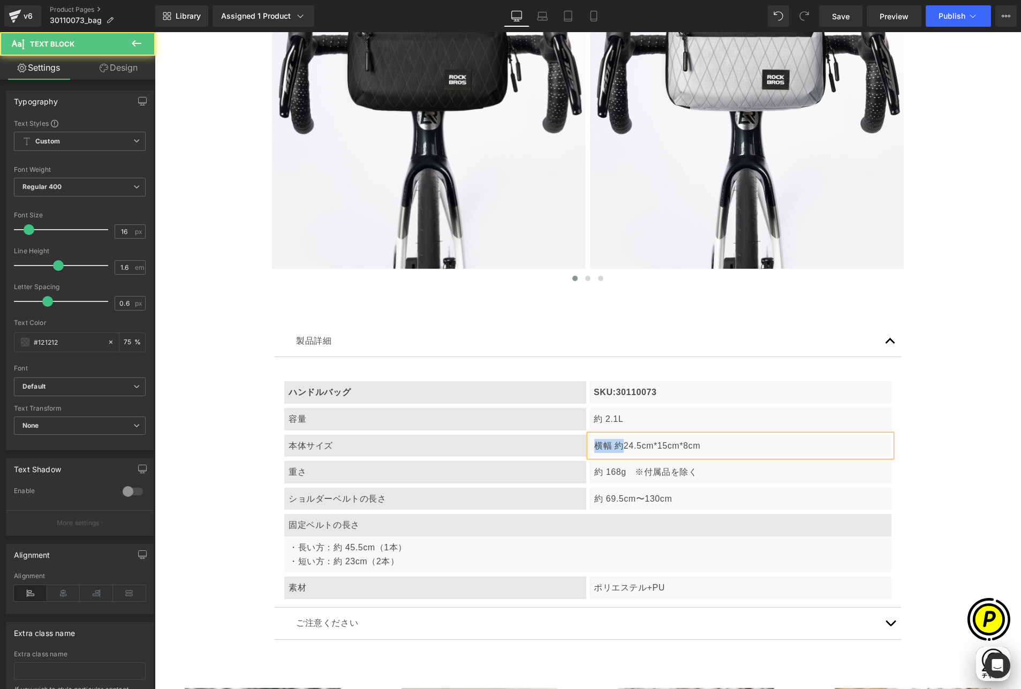
click at [580, 442] on div "本体サイズ Text Block 横幅 約24.5cm*15cm*8cm Text Block Row" at bounding box center [588, 443] width 610 height 27
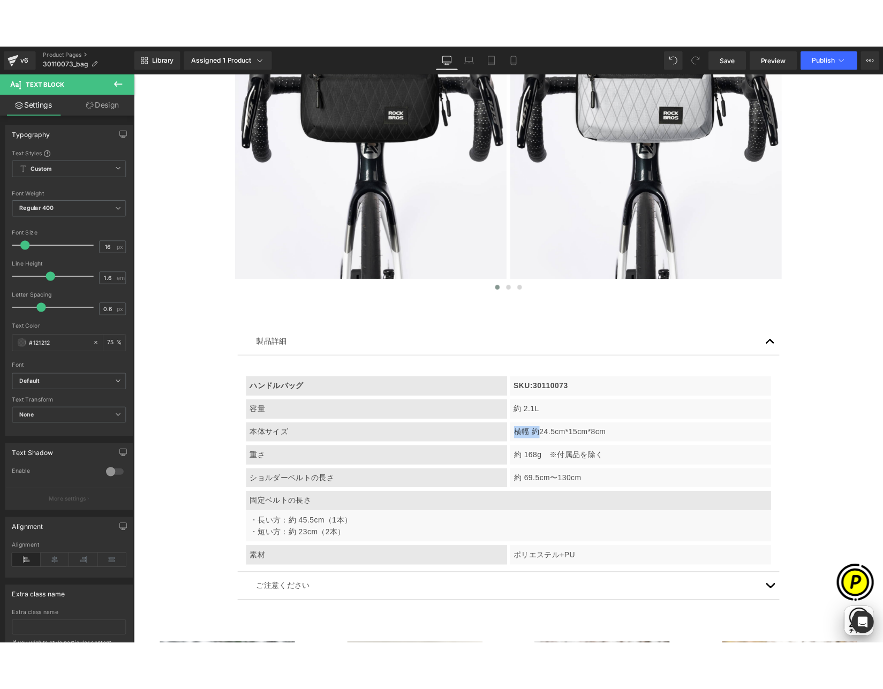
scroll to position [0, 0]
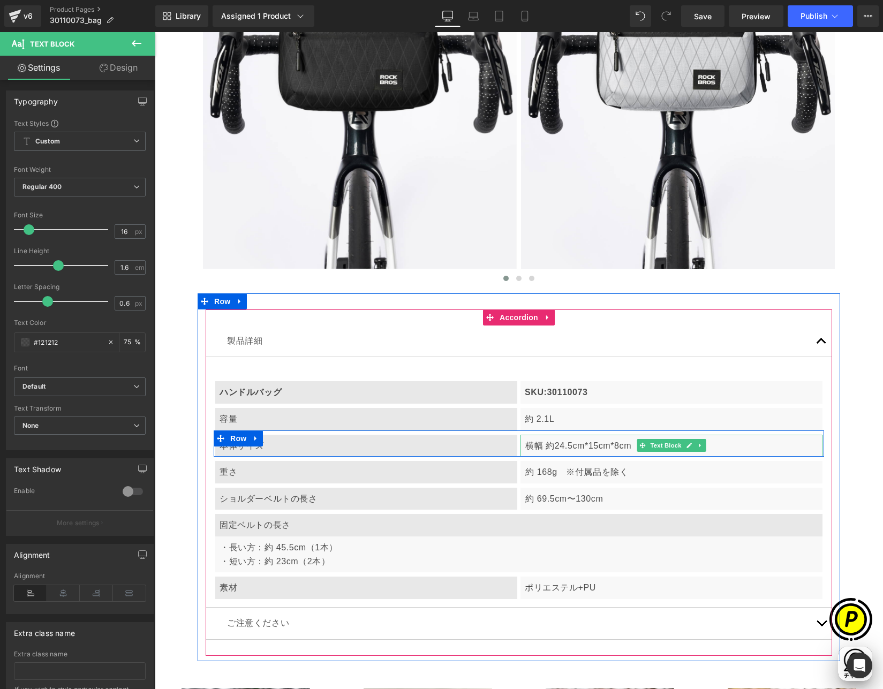
click at [566, 446] on p "横幅 約24.5cm*15cm*8cm" at bounding box center [671, 446] width 293 height 14
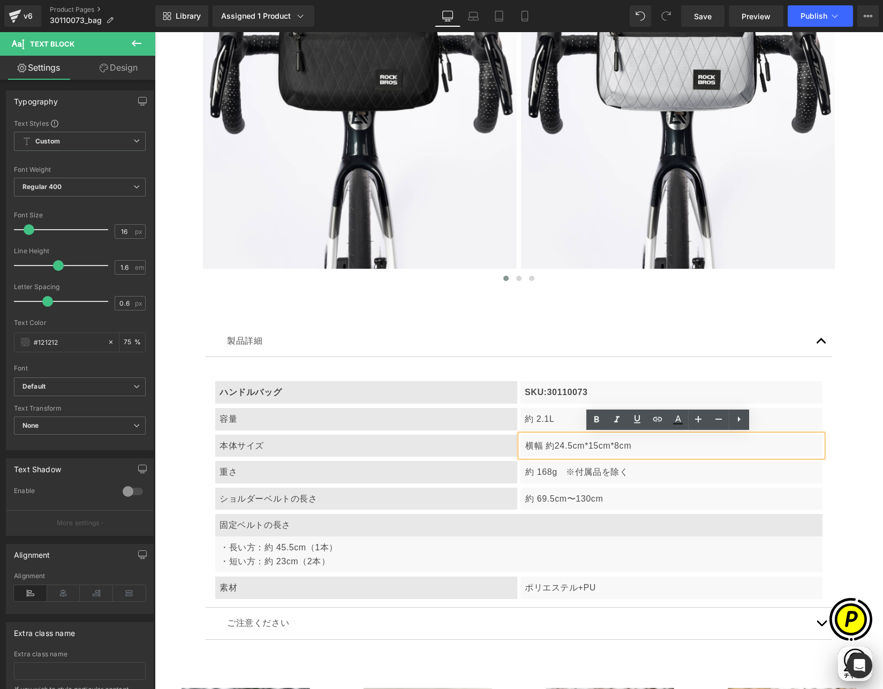
scroll to position [0, 209]
click at [589, 444] on p "横幅 約24.5cm*15cm*8cm" at bounding box center [671, 446] width 293 height 14
click at [641, 444] on p "横幅 約24.5cm* 高さ 約15cm*8cm" at bounding box center [671, 446] width 293 height 14
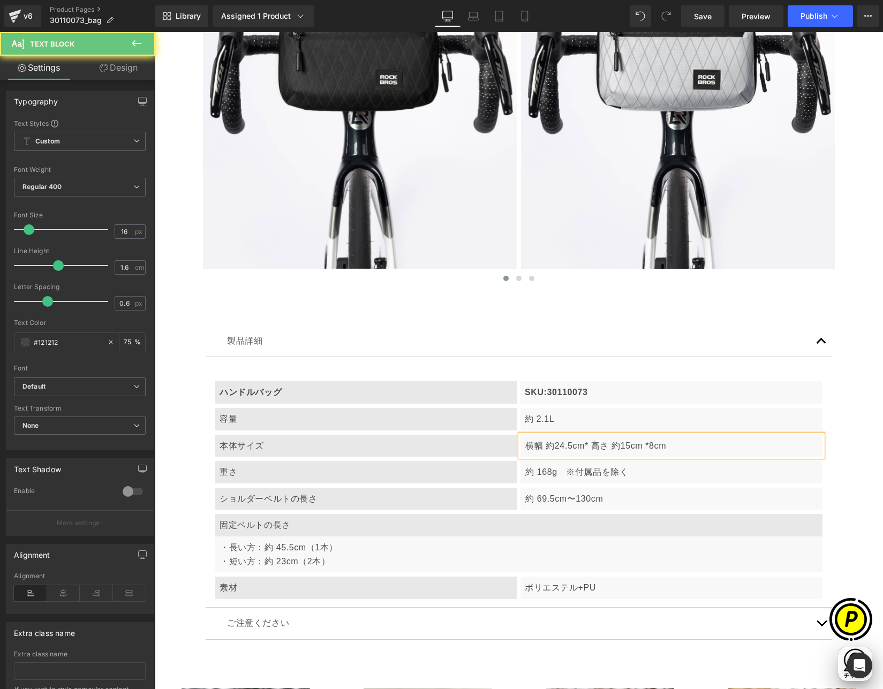
click at [646, 445] on p "横幅 約24.5cm* 高さ 約15cm *8cm" at bounding box center [671, 446] width 293 height 14
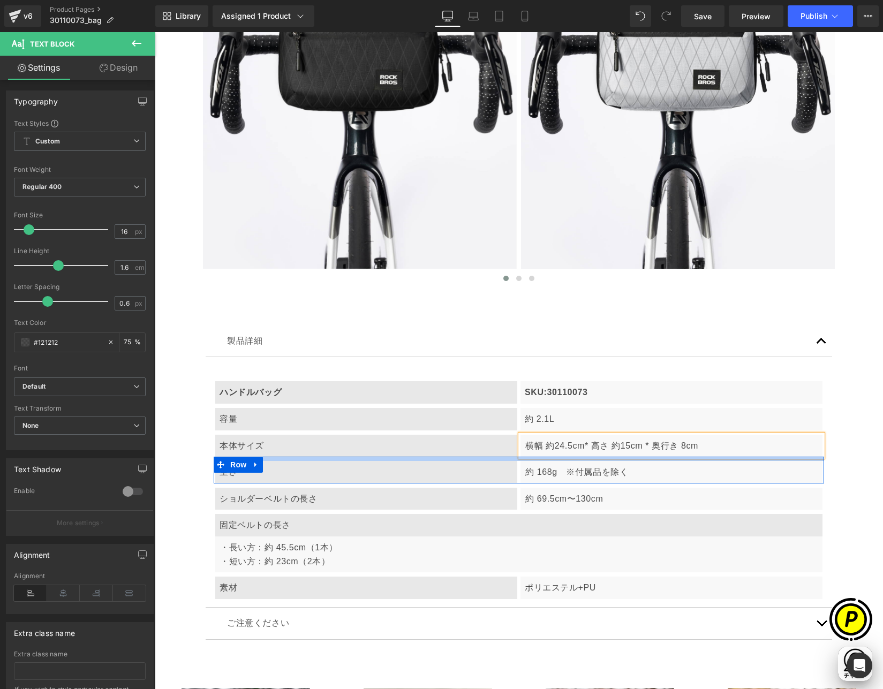
scroll to position [0, 0]
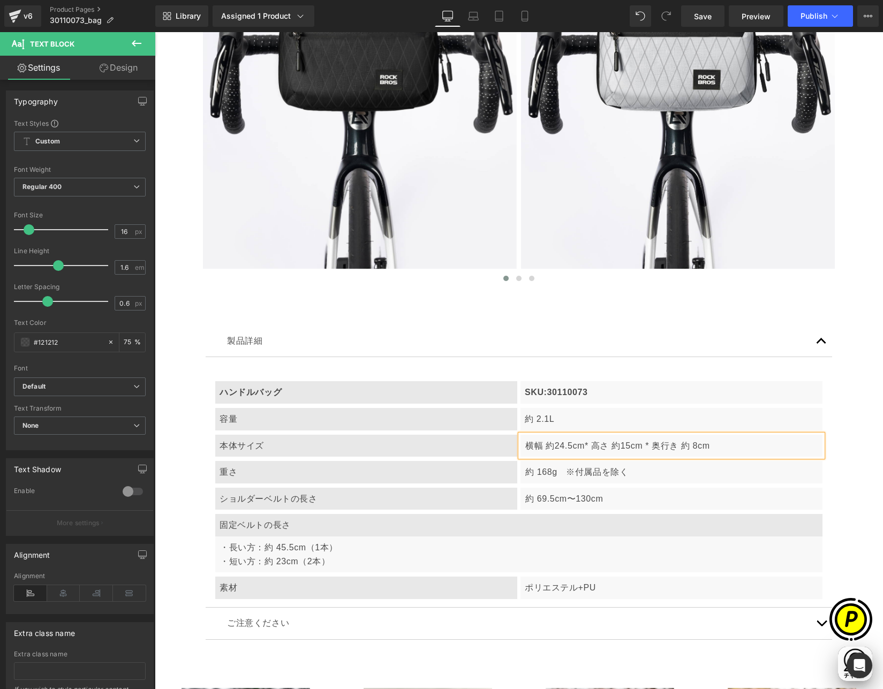
click at [620, 445] on p "横幅 約24.5cm* 高さ 約15cm * 奥行き 約 8cm" at bounding box center [671, 446] width 293 height 14
click at [552, 445] on p "横幅 約24.5cm* 高さ 約 15cm * 奥行き 約 8cm" at bounding box center [671, 446] width 293 height 14
click at [834, 478] on div "製品詳細 Text Block ハンドルバッグ Text Block SKU:30110073 Text Block Row 容量 Text Block 約 …" at bounding box center [518, 482] width 642 height 346
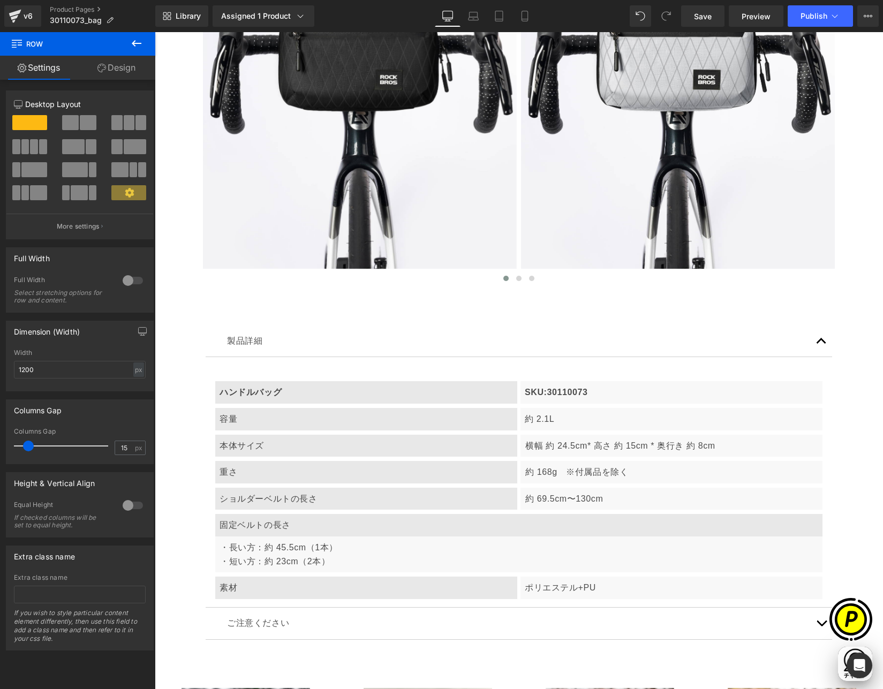
scroll to position [0, 417]
click at [557, 470] on p "約 168g　※付属品を除く" at bounding box center [671, 472] width 293 height 14
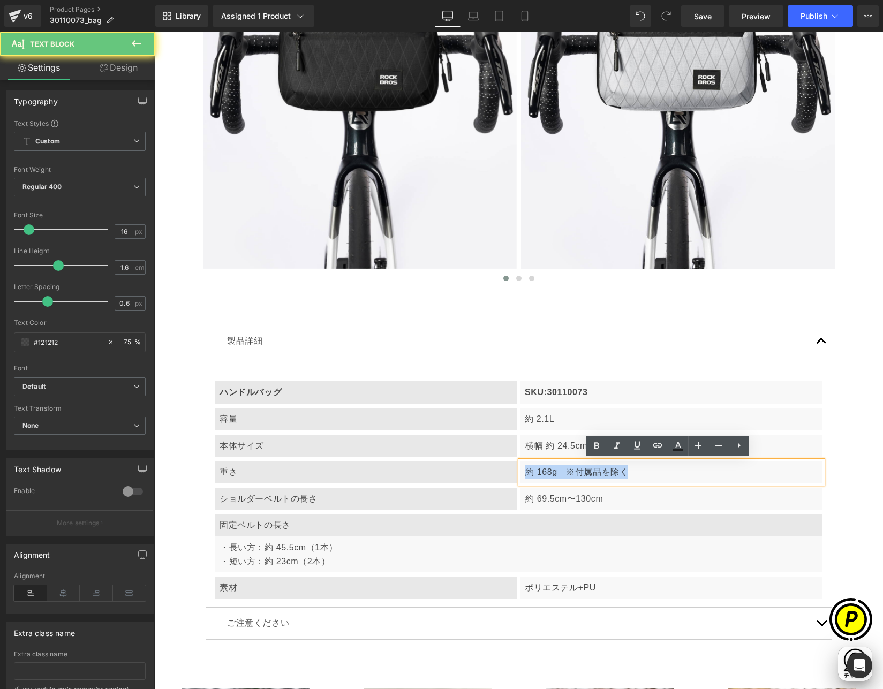
drag, startPoint x: 523, startPoint y: 470, endPoint x: 640, endPoint y: 474, distance: 116.7
click at [640, 474] on p "約 168g　※付属品を除く" at bounding box center [671, 472] width 293 height 14
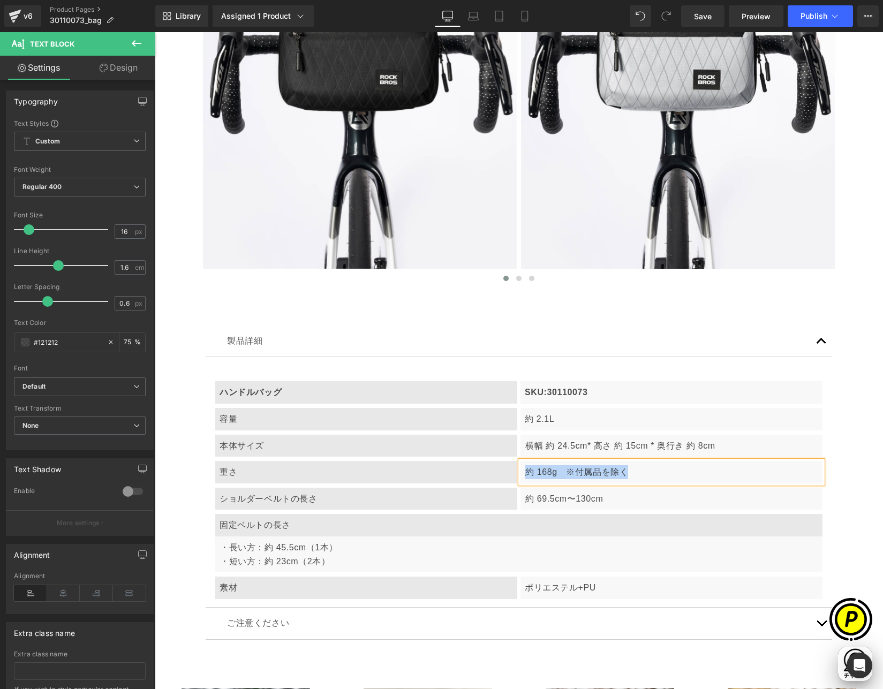
paste div
click at [529, 471] on p "約210g（ショルダーベルト含む）" at bounding box center [671, 472] width 293 height 14
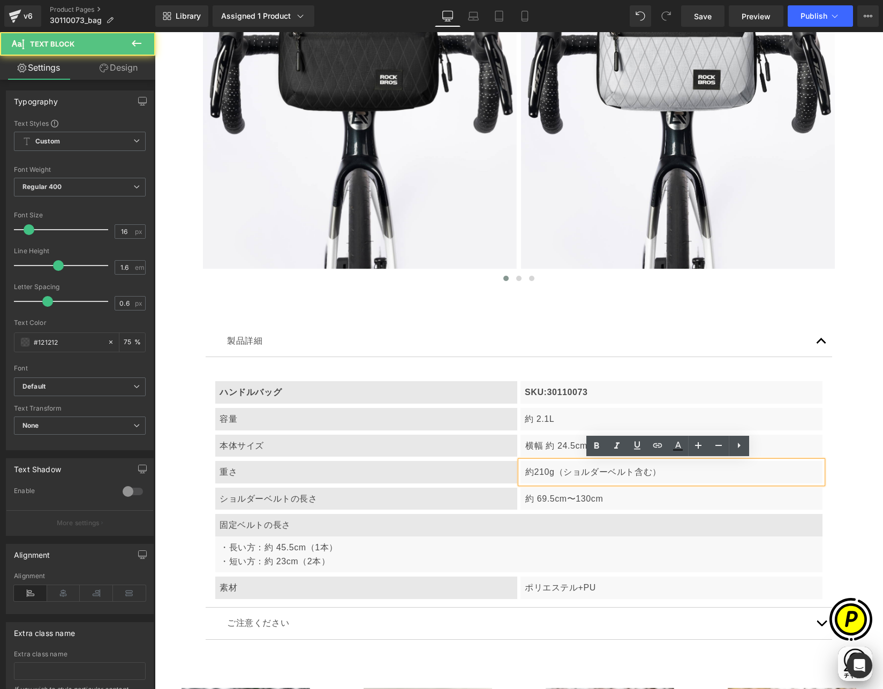
scroll to position [0, 626]
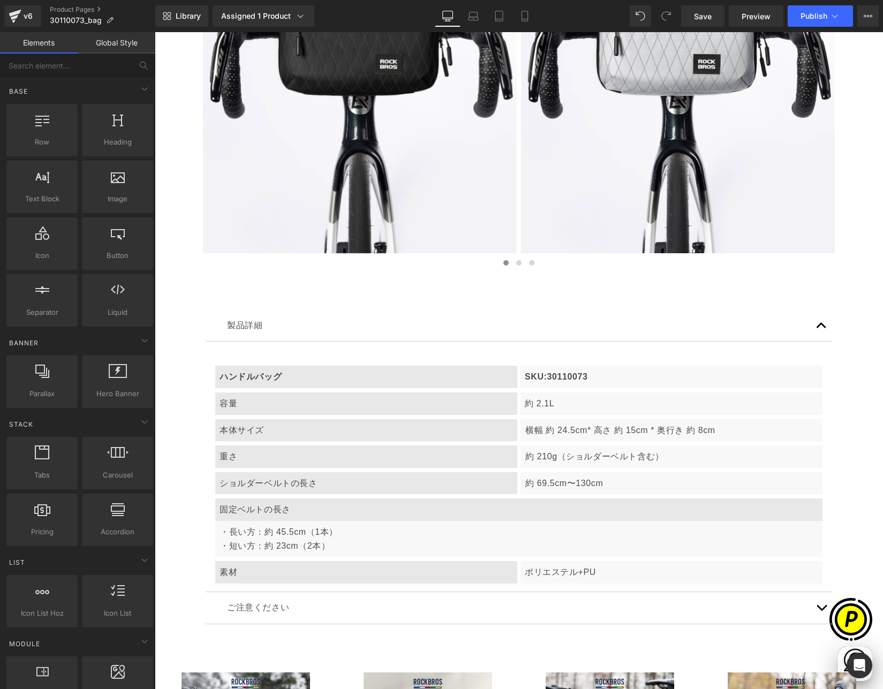
scroll to position [4031, 0]
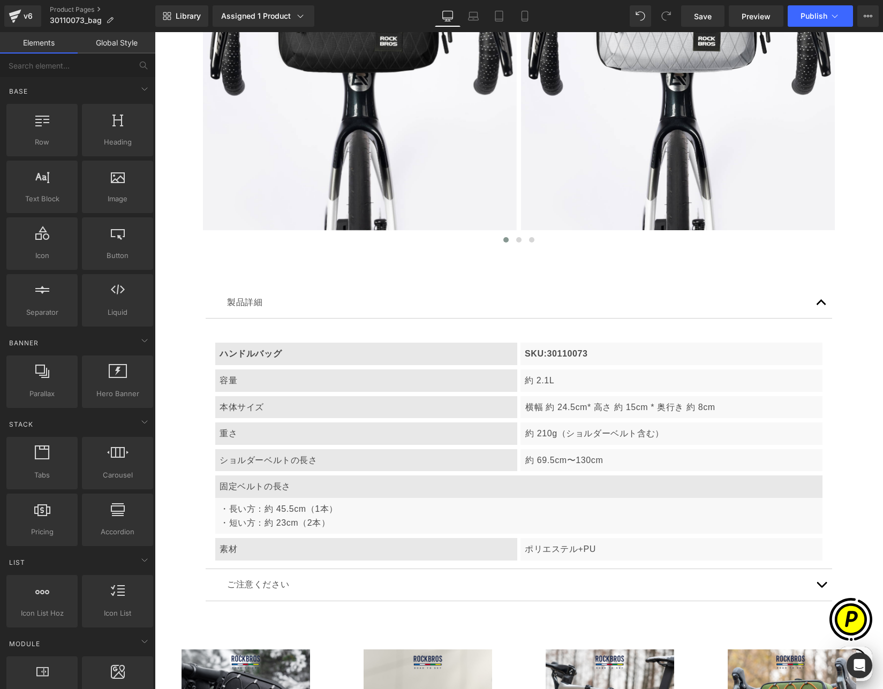
click at [588, 462] on p "約 69.5cm〜130cm" at bounding box center [671, 460] width 293 height 14
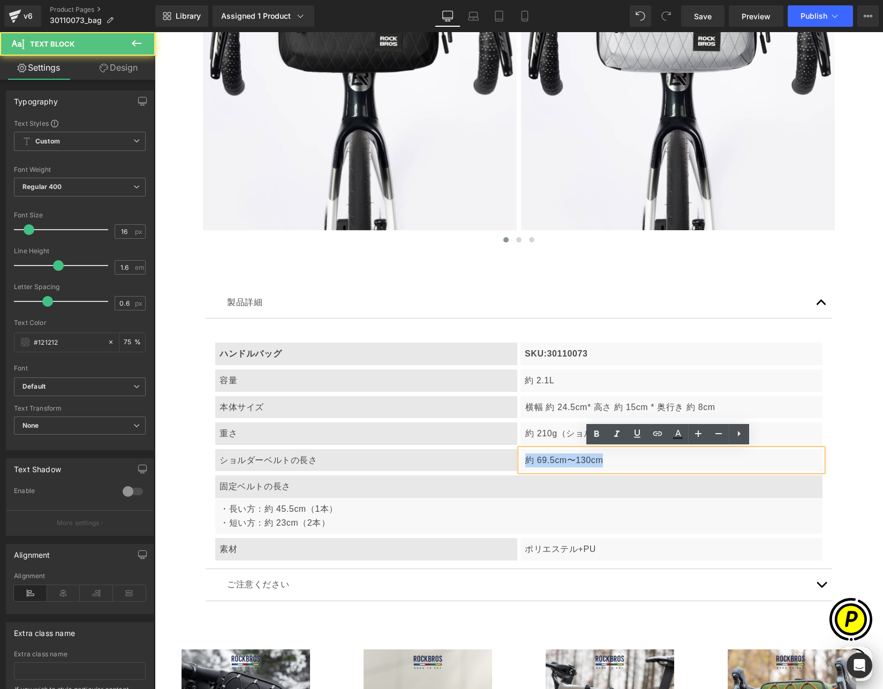
drag, startPoint x: 523, startPoint y: 459, endPoint x: 629, endPoint y: 463, distance: 105.5
click at [629, 463] on p "約 69.5cm〜130cm" at bounding box center [671, 460] width 293 height 14
click at [577, 463] on p "約 69.5cm〜130cm" at bounding box center [671, 460] width 293 height 14
drag, startPoint x: 535, startPoint y: 459, endPoint x: 613, endPoint y: 467, distance: 79.1
click at [613, 467] on div "約 69.5cm〜130cm" at bounding box center [671, 460] width 302 height 22
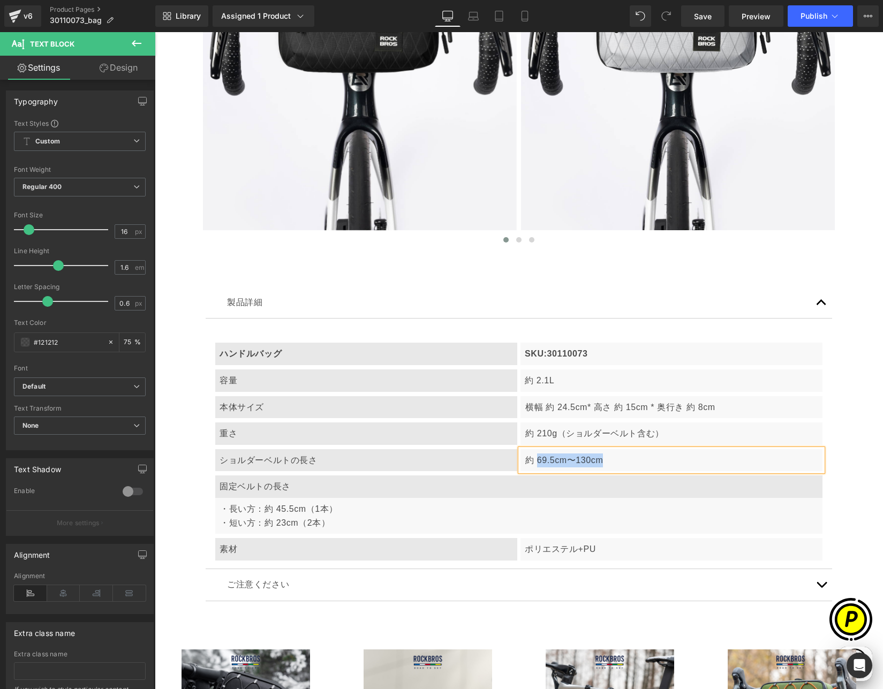
paste div
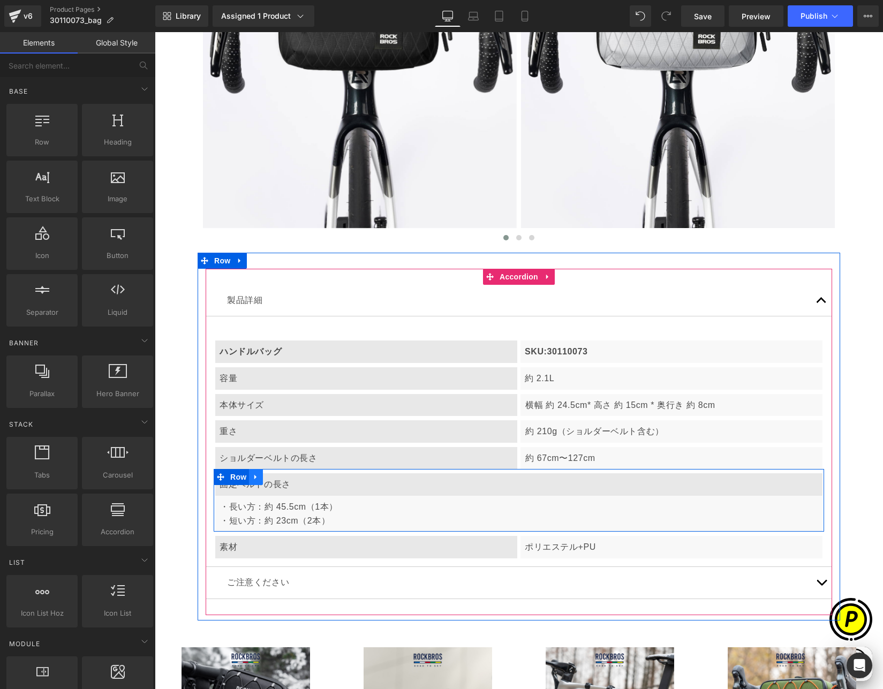
click at [255, 477] on icon at bounding box center [255, 477] width 7 height 8
click at [284, 477] on link at bounding box center [284, 477] width 14 height 16
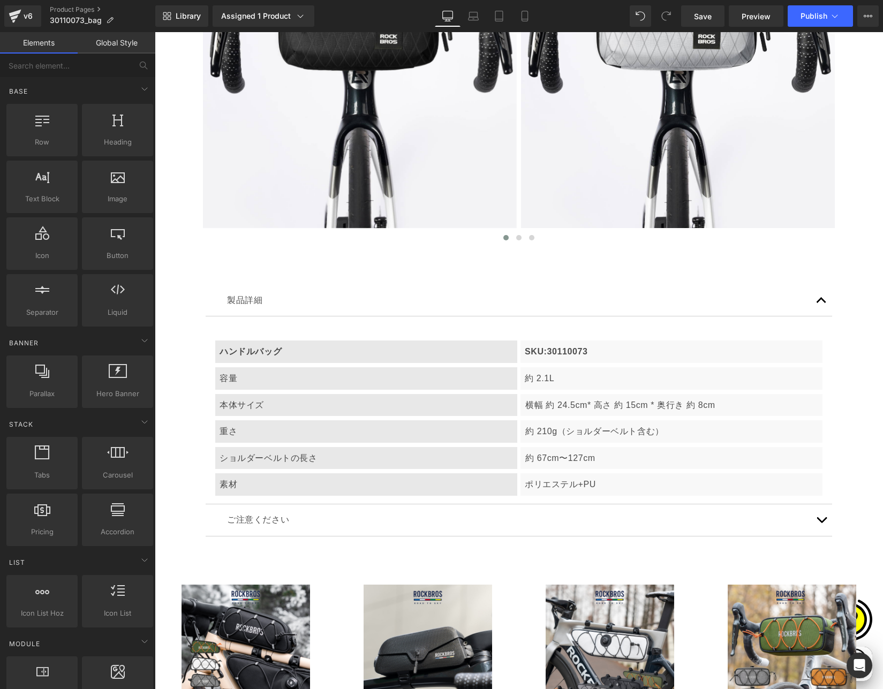
scroll to position [0, 417]
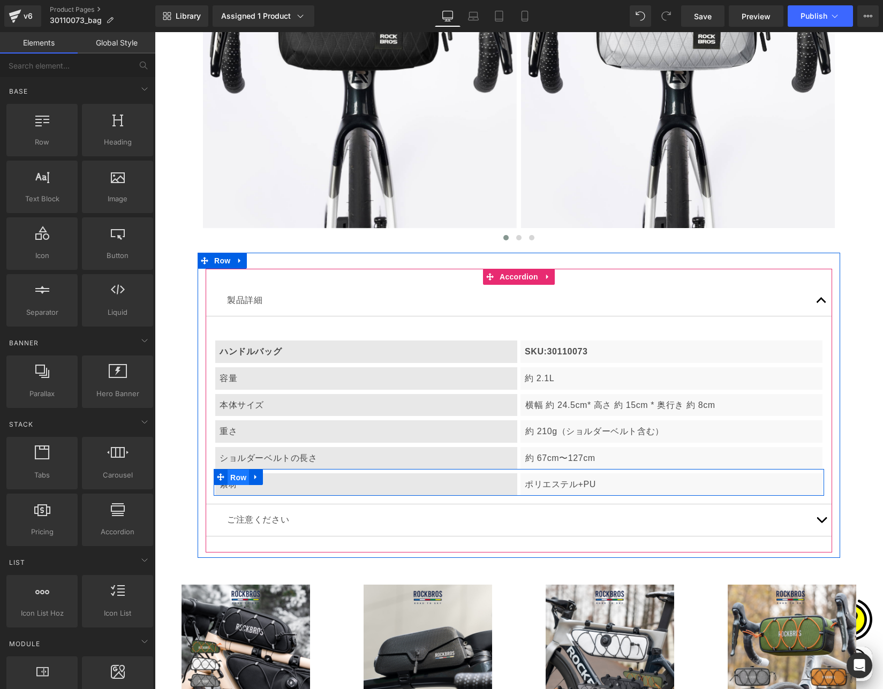
click at [235, 478] on span "Row" at bounding box center [237, 477] width 21 height 16
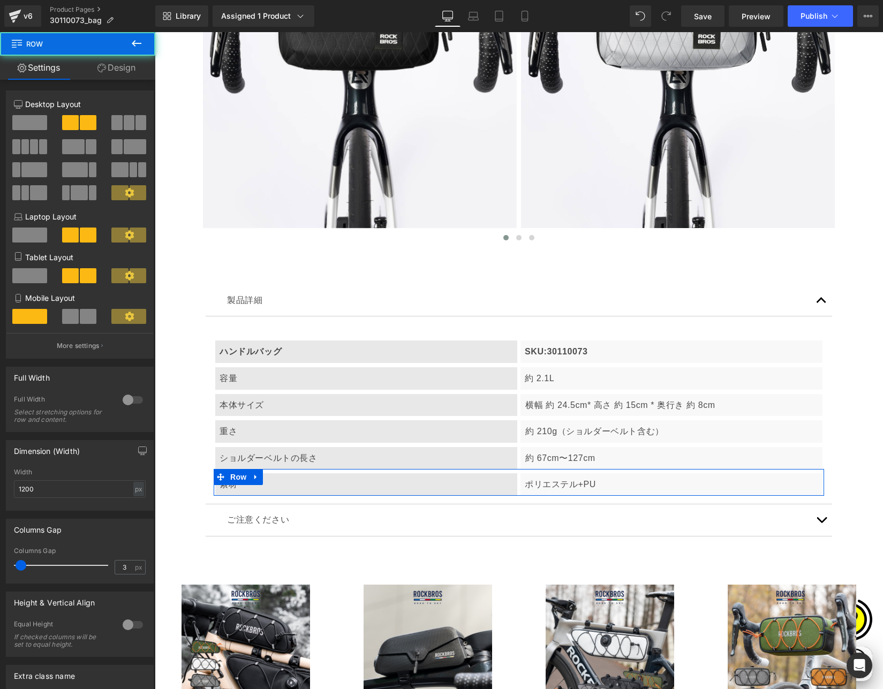
click at [35, 120] on span at bounding box center [29, 122] width 35 height 15
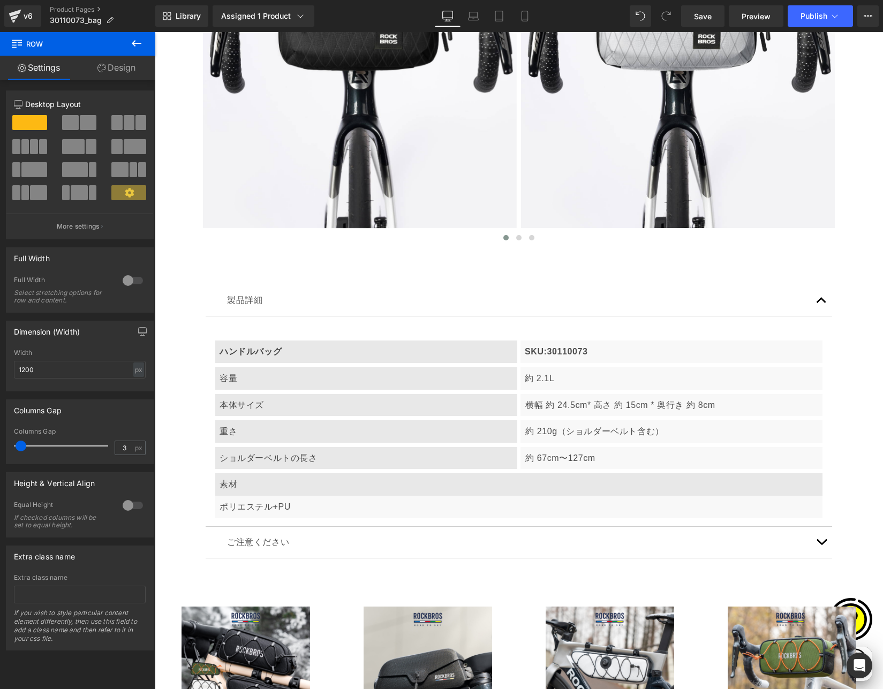
scroll to position [0, 626]
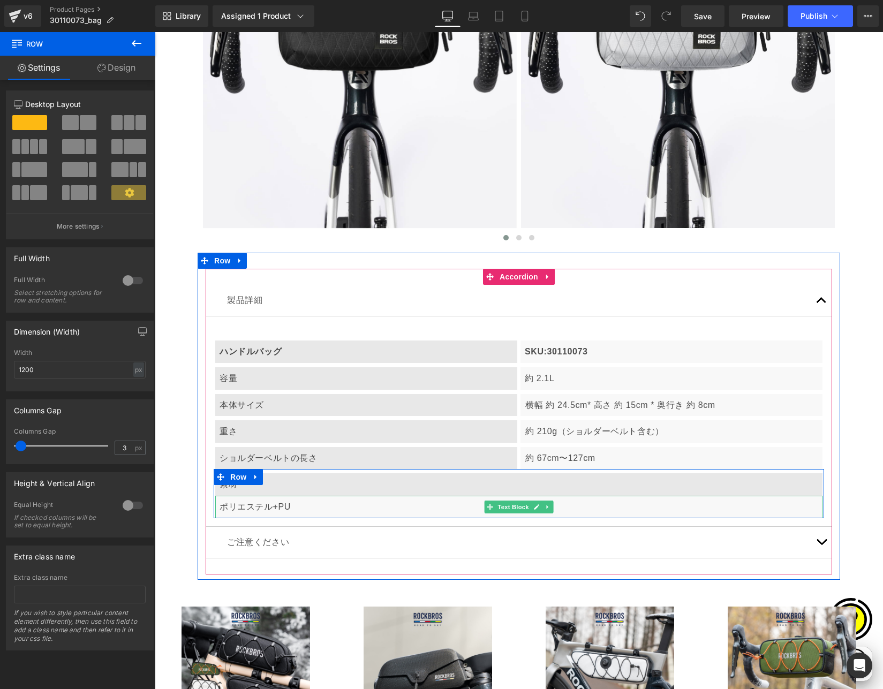
click at [272, 505] on p "ポリエステル+PU" at bounding box center [518, 507] width 598 height 14
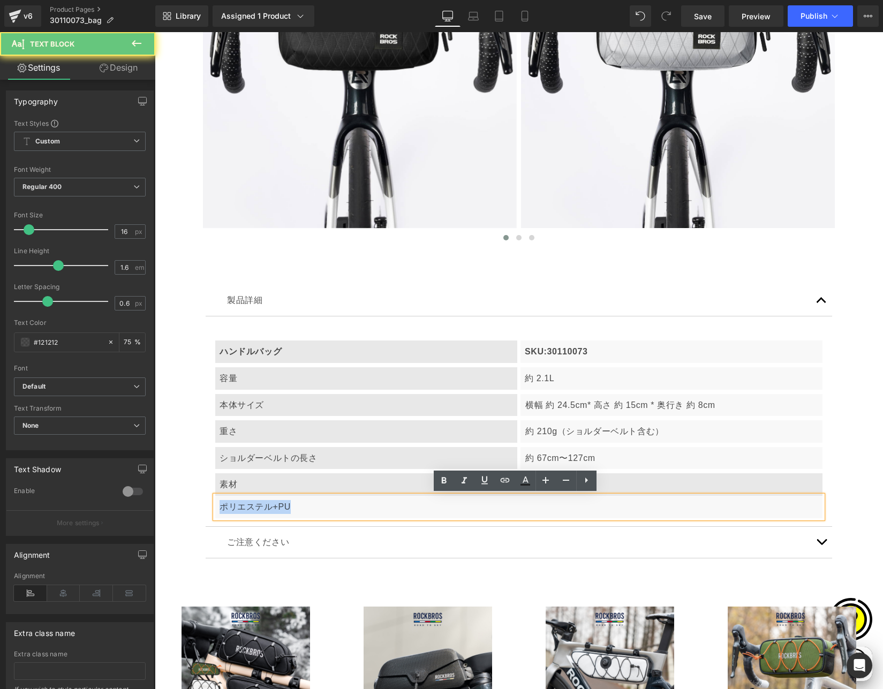
drag, startPoint x: 214, startPoint y: 504, endPoint x: 339, endPoint y: 504, distance: 125.8
click at [339, 504] on div "ポリエステル+PU" at bounding box center [518, 507] width 607 height 22
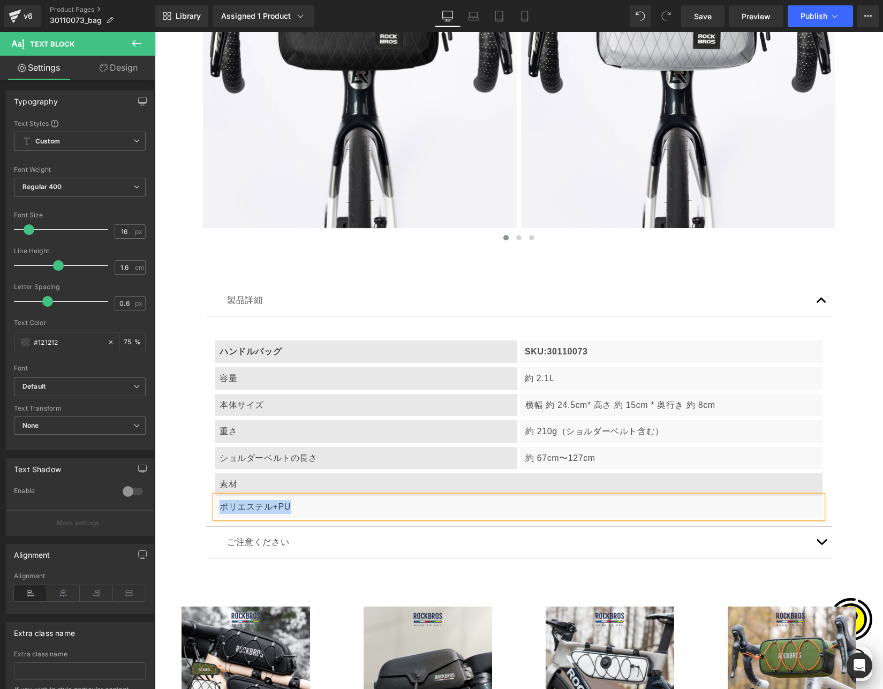
scroll to position [0, 0]
paste div
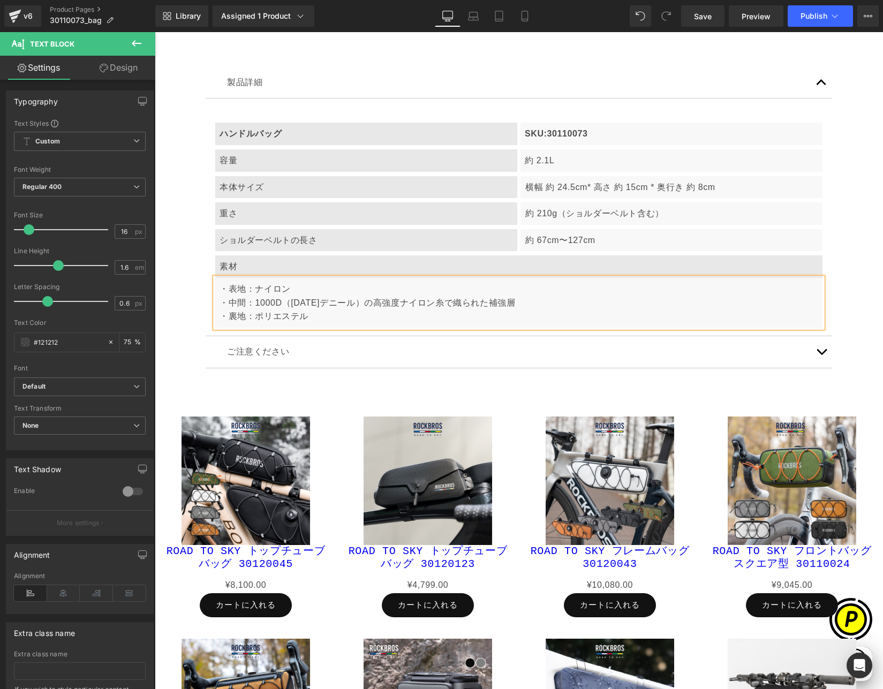
scroll to position [4262, 0]
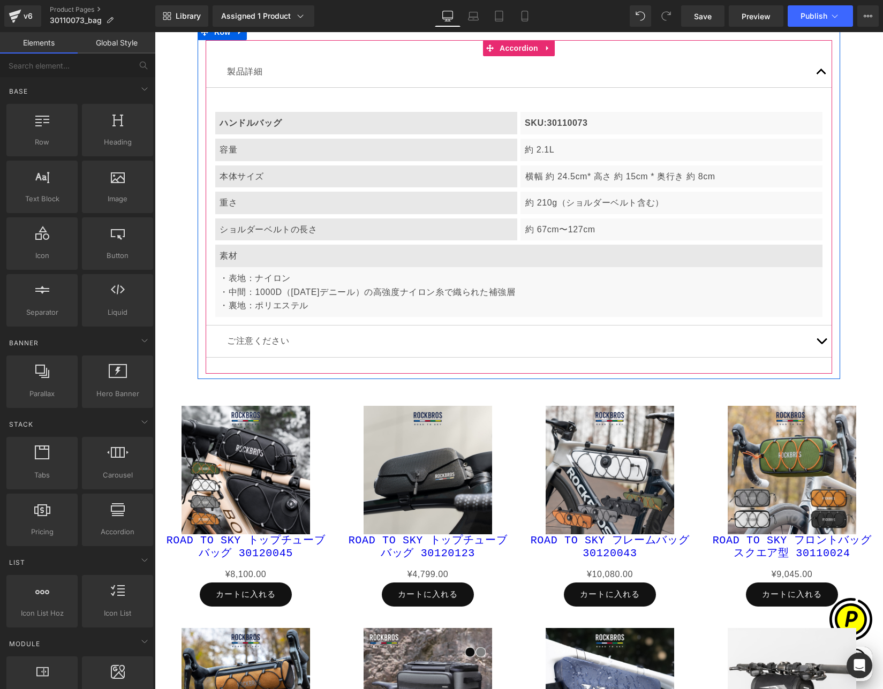
click at [818, 342] on button "button" at bounding box center [820, 341] width 21 height 32
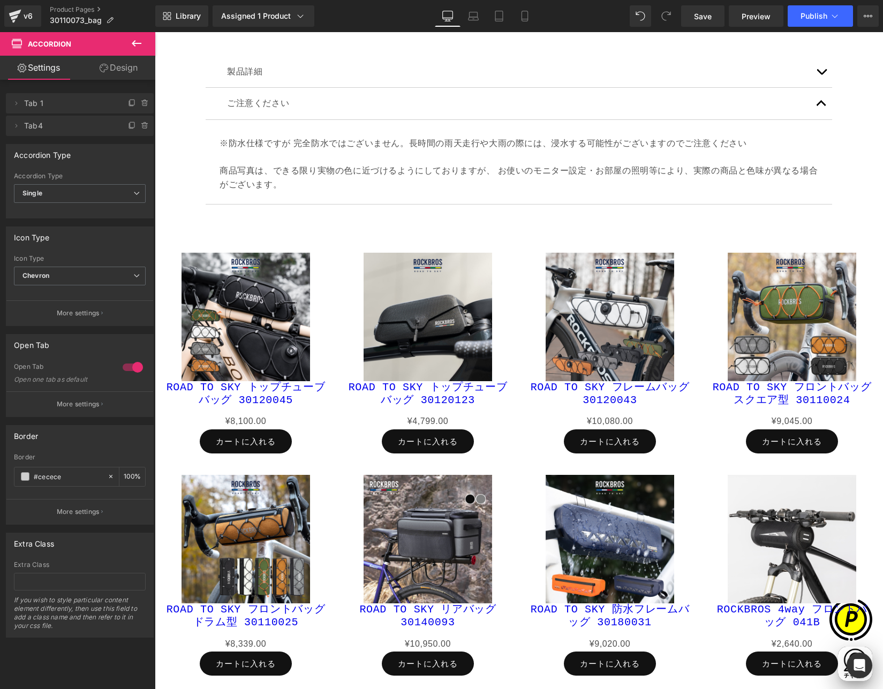
scroll to position [0, 209]
click at [300, 144] on p "※防水仕様ですが 完全防水ではございません。長時間の雨天走行や大雨の際には、浸水する可能性がございますのでご注意ください 商品写真は、できる限り実物の色に近づ…" at bounding box center [518, 163] width 598 height 55
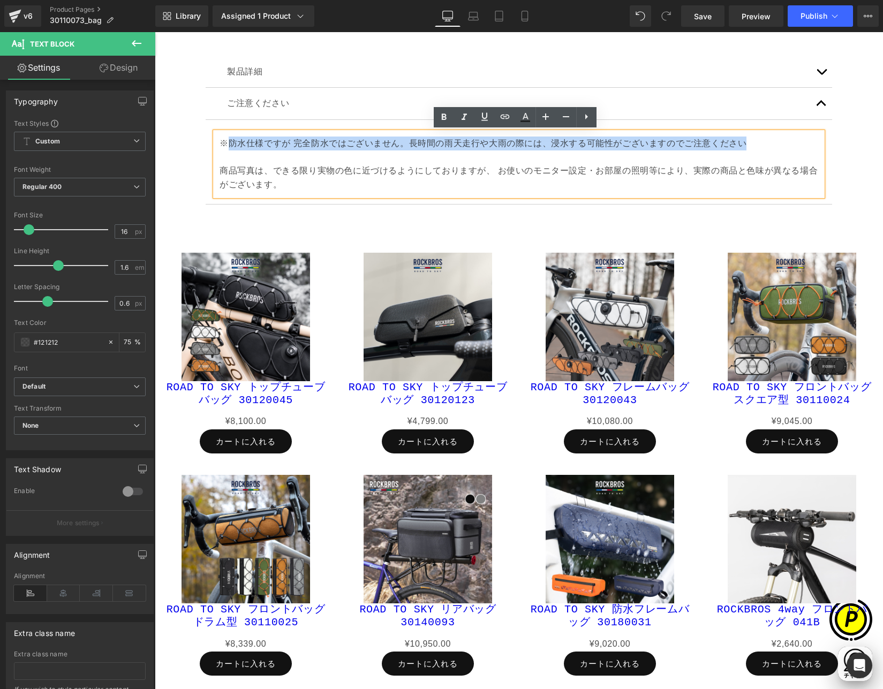
drag, startPoint x: 223, startPoint y: 141, endPoint x: 737, endPoint y: 143, distance: 514.9
click at [737, 143] on p "※防水仕様ですが 完全防水ではございません。長時間の雨天走行や大雨の際には、浸水する可能性がございますのでご注意ください 商品写真は、できる限り実物の色に近づ…" at bounding box center [518, 163] width 598 height 55
paste div
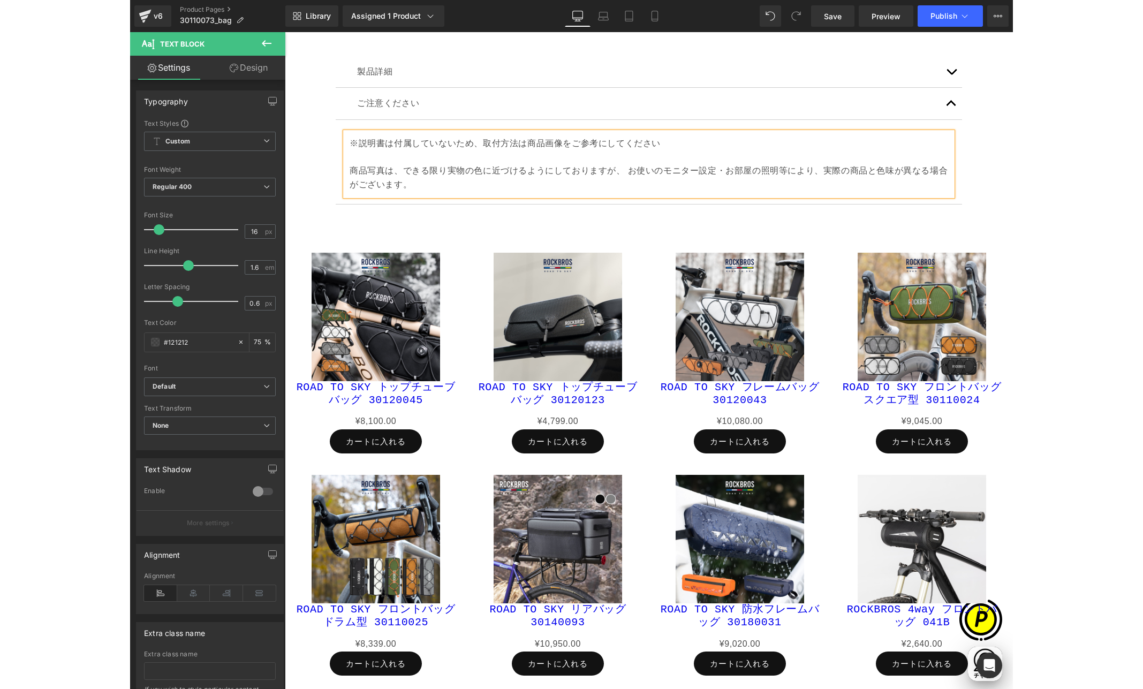
scroll to position [0, 417]
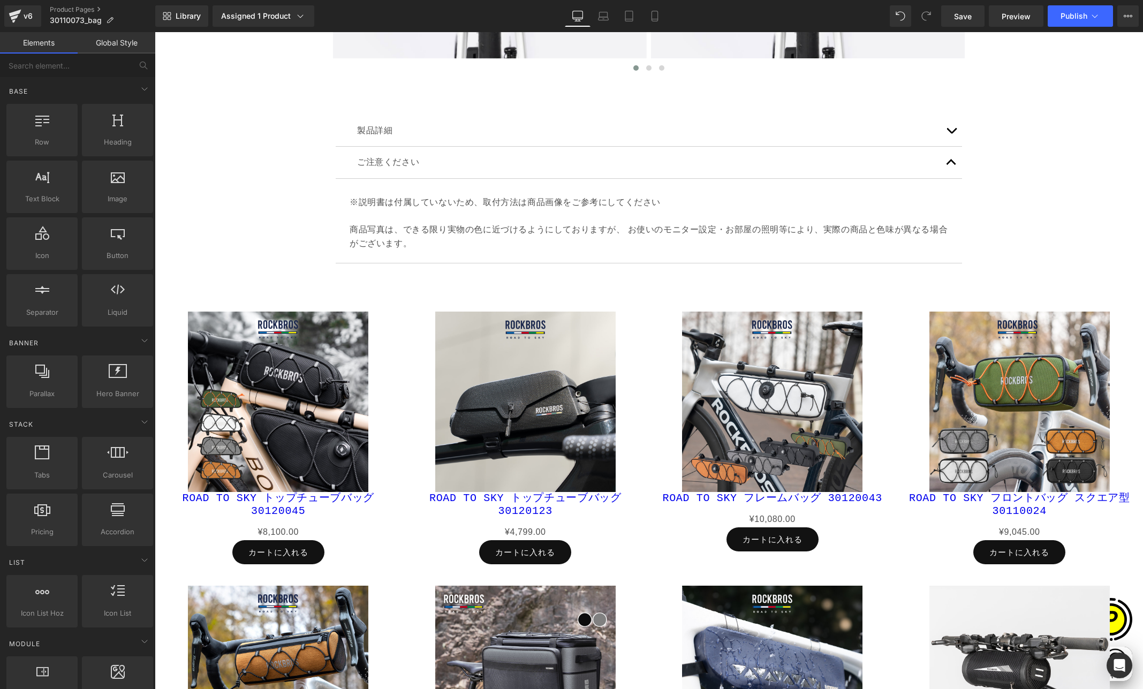
scroll to position [4185, 0]
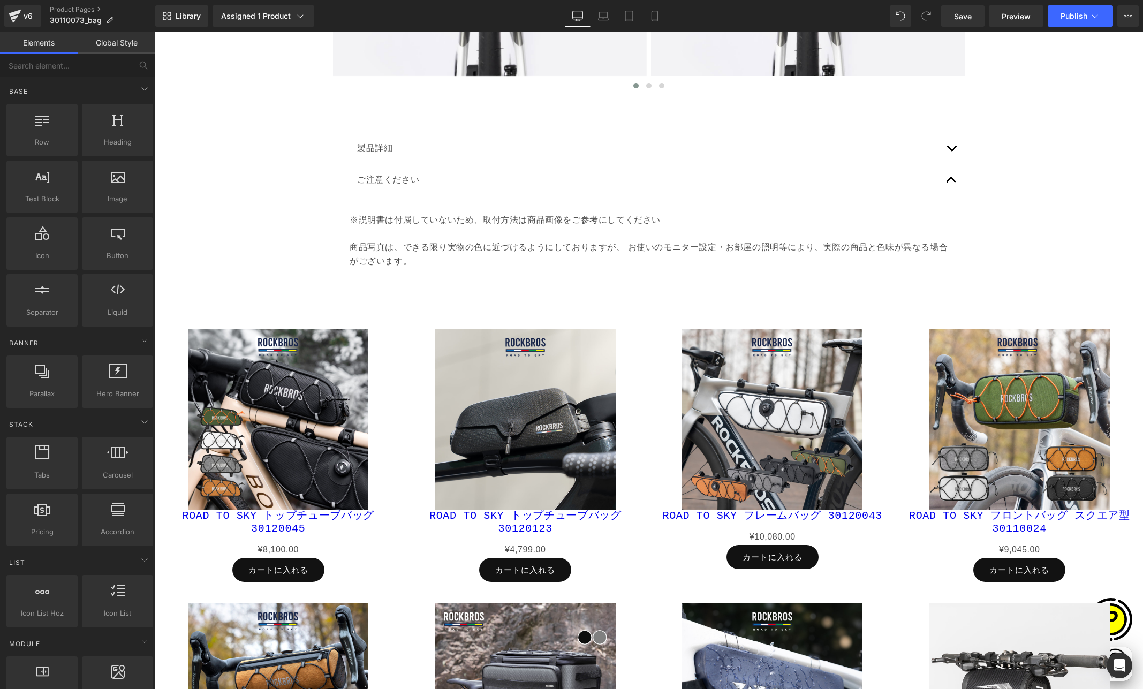
click at [951, 151] on span "button" at bounding box center [951, 151] width 0 height 0
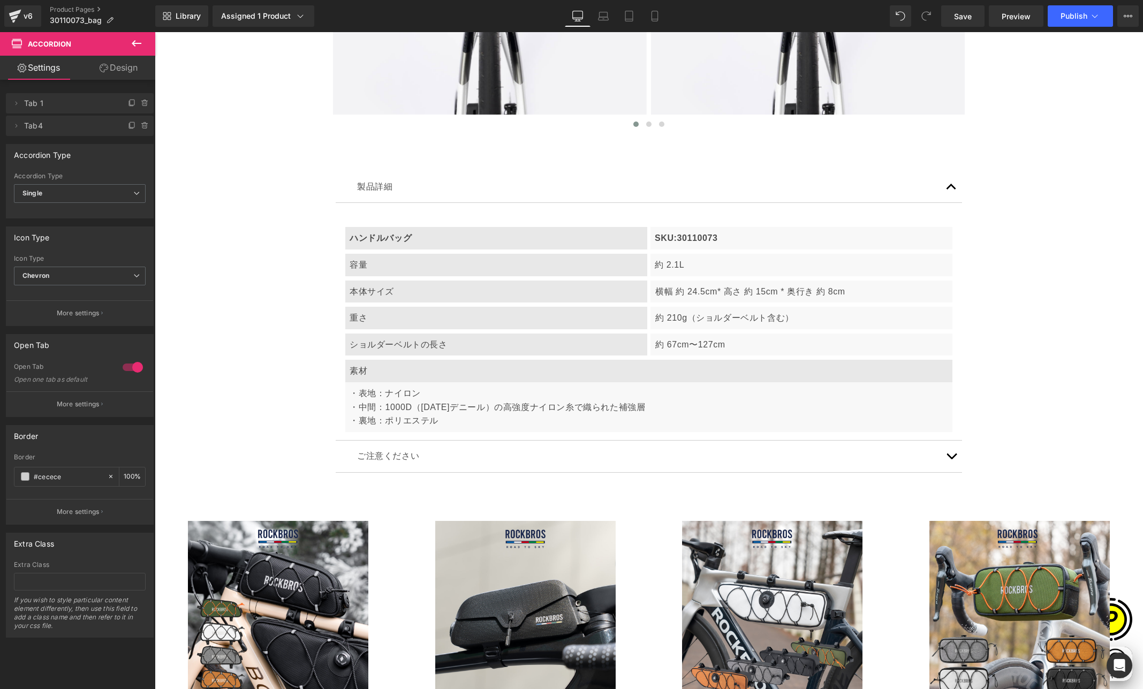
scroll to position [0, 626]
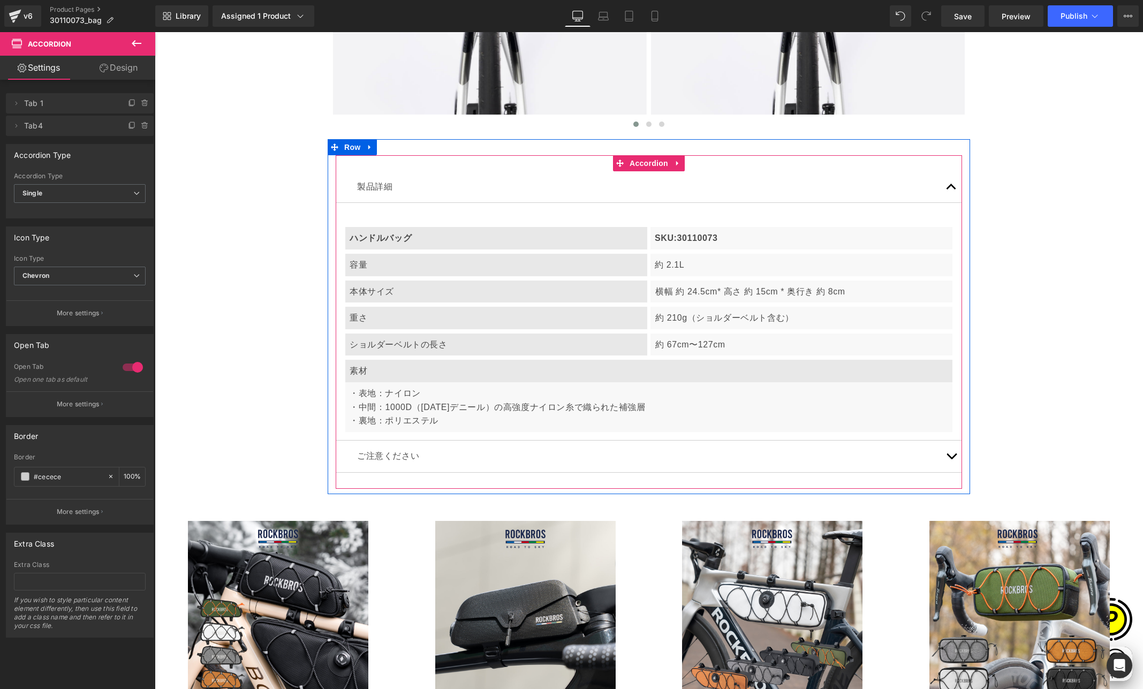
click at [668, 295] on p "横幅 約 24.5cm* 高さ 約 15cm * 奥行き 約 8cm" at bounding box center [801, 292] width 293 height 14
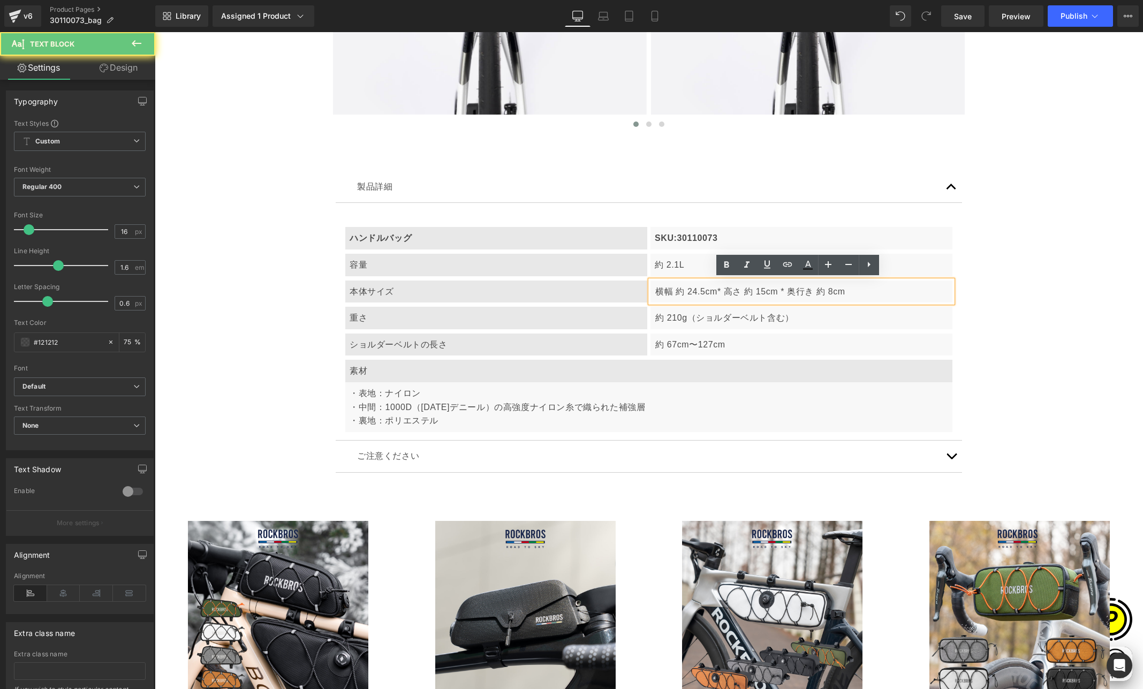
drag, startPoint x: 651, startPoint y: 287, endPoint x: 674, endPoint y: 298, distance: 25.9
click at [655, 287] on p "横幅 約 24.5cm* 高さ 約 15cm * 奥行き 約 8cm" at bounding box center [801, 292] width 293 height 14
drag, startPoint x: 655, startPoint y: 290, endPoint x: 659, endPoint y: 294, distance: 6.8
click at [655, 290] on p "横幅 約 24.5cm* 高さ 約 15cm * 奥行き 約 8cm" at bounding box center [801, 292] width 293 height 14
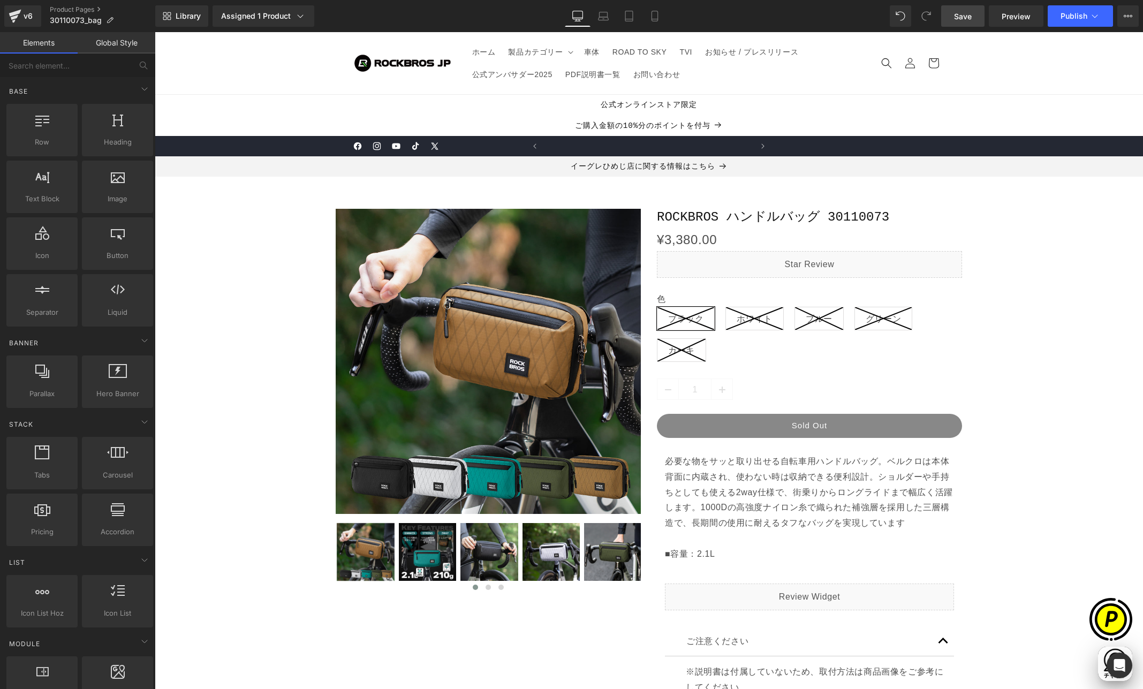
scroll to position [0, 209]
click at [955, 16] on span "Save" at bounding box center [963, 16] width 18 height 11
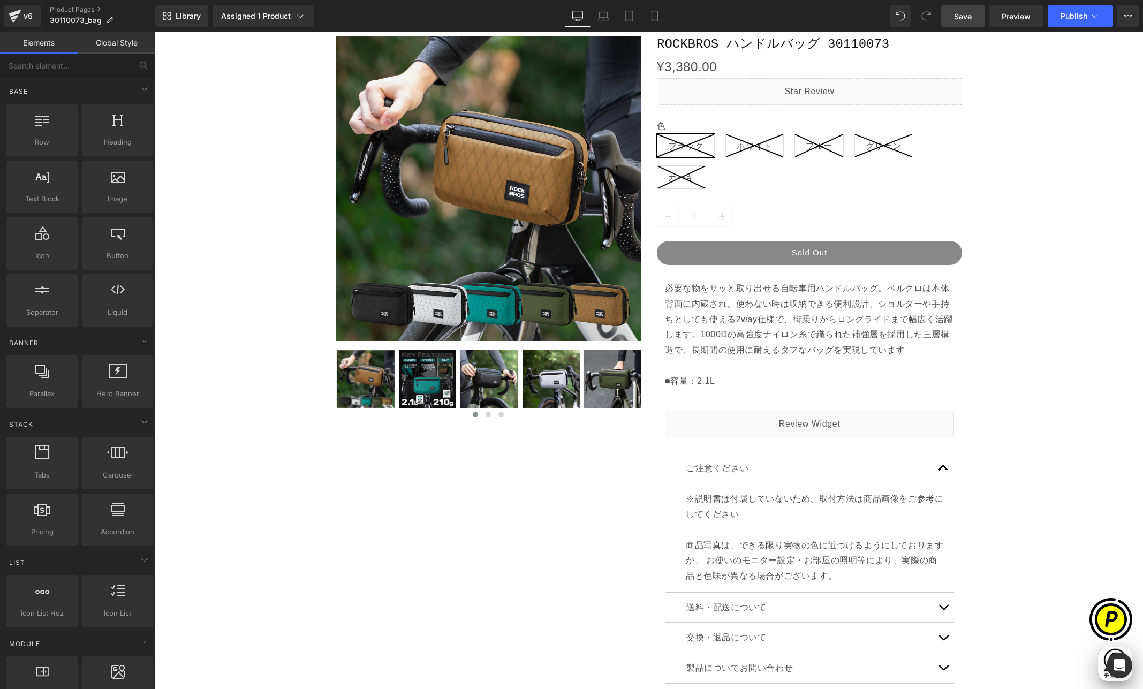
scroll to position [0, 626]
click at [597, 13] on link "Laptop" at bounding box center [603, 15] width 26 height 21
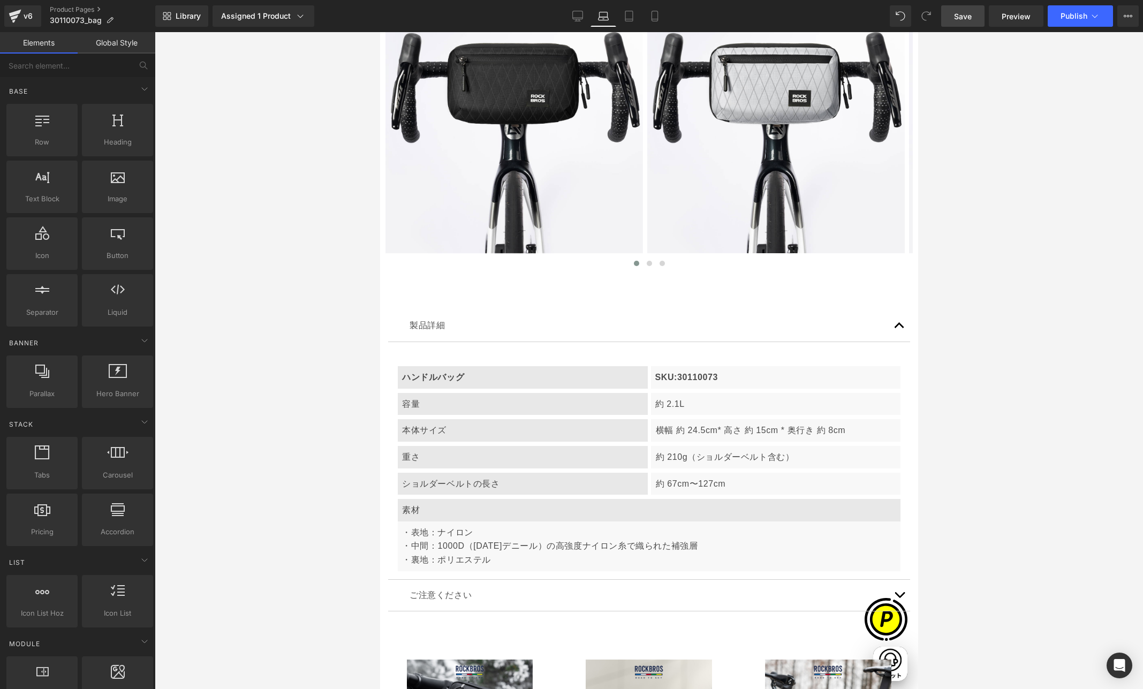
scroll to position [3518, 0]
drag, startPoint x: 627, startPoint y: 13, endPoint x: 222, endPoint y: 14, distance: 405.1
click at [627, 13] on icon at bounding box center [628, 16] width 11 height 11
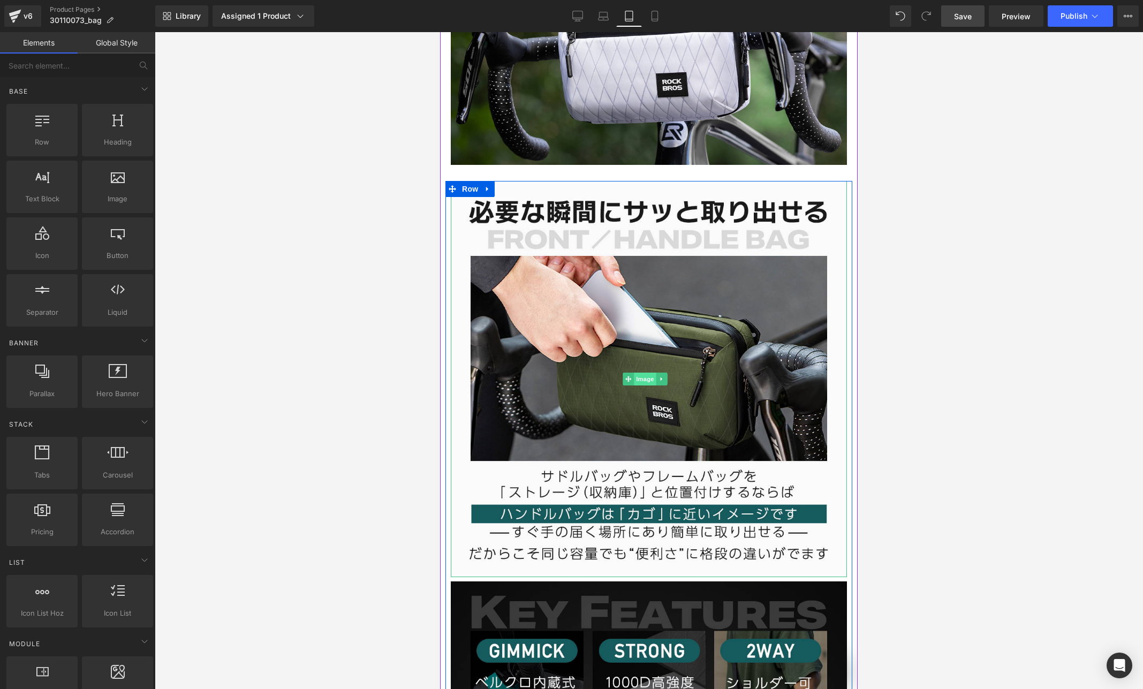
scroll to position [0, 1045]
click at [643, 372] on span "Image" at bounding box center [645, 378] width 22 height 13
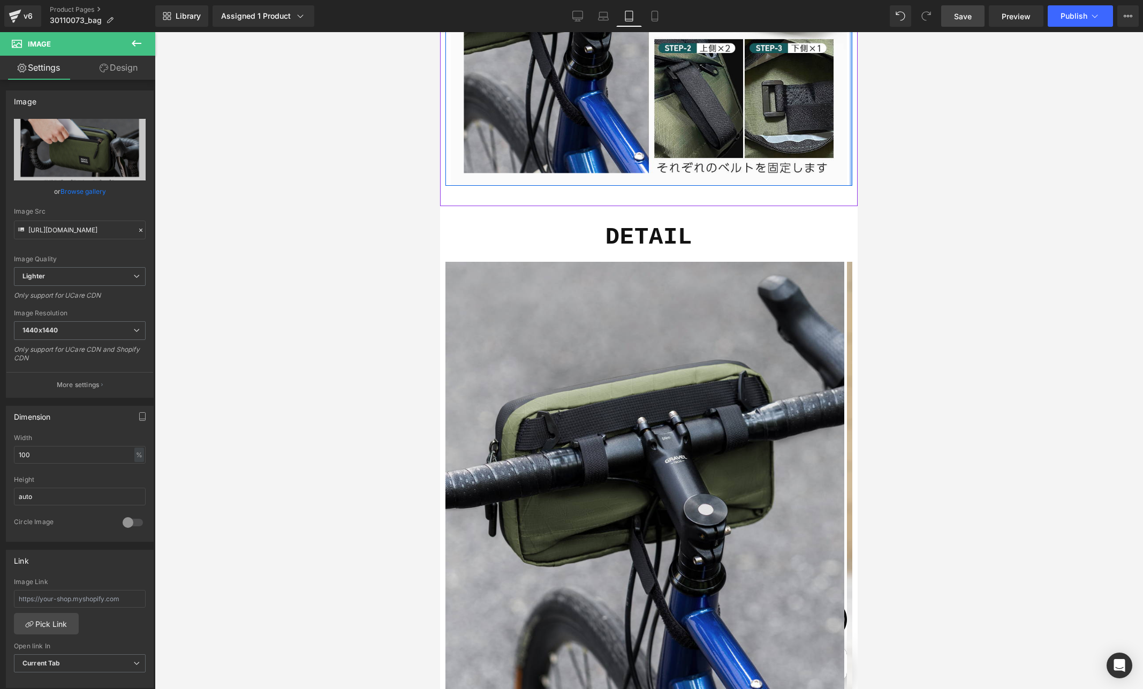
scroll to position [0, 697]
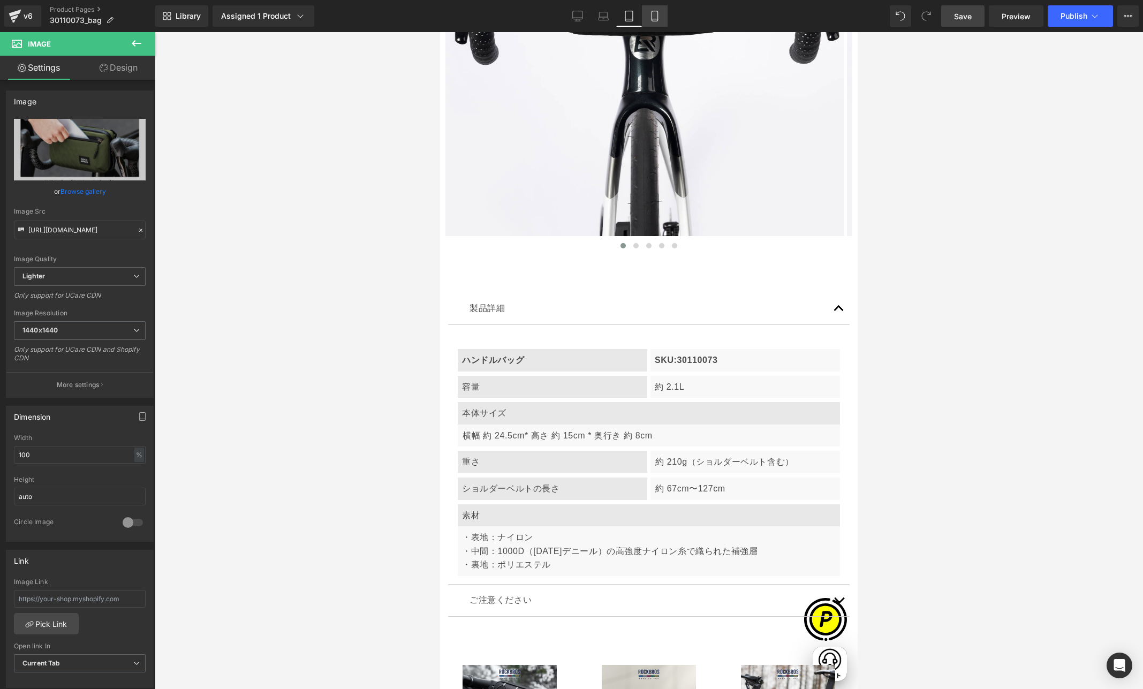
click at [649, 18] on icon at bounding box center [654, 16] width 11 height 11
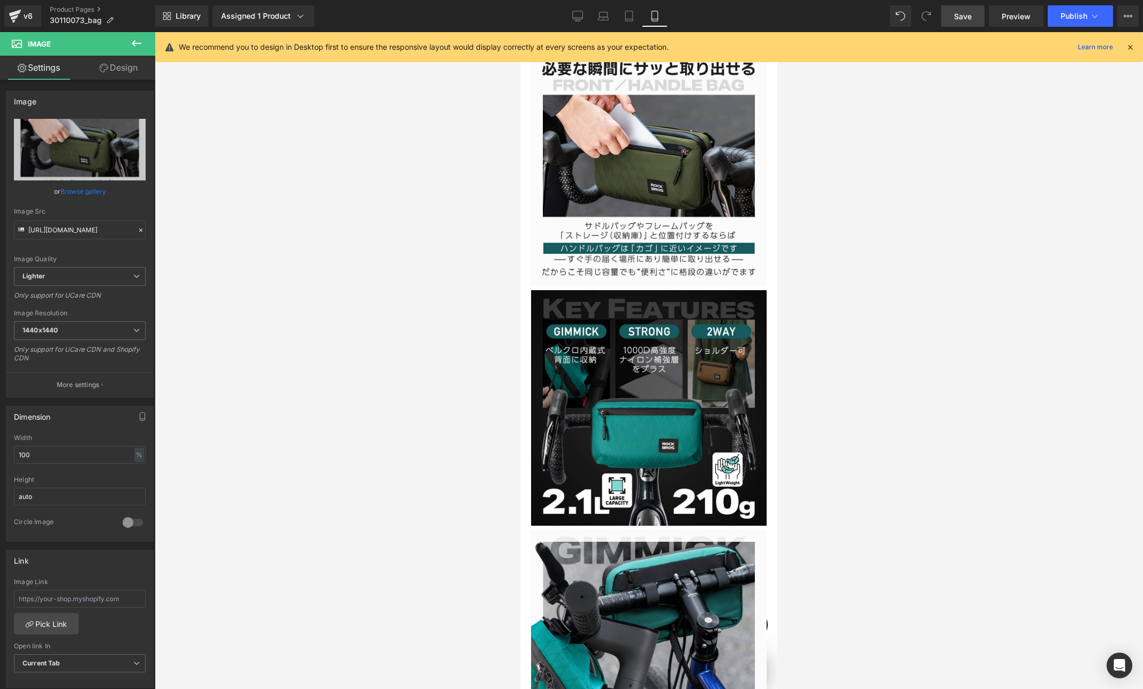
click at [998, 46] on icon at bounding box center [1130, 47] width 10 height 10
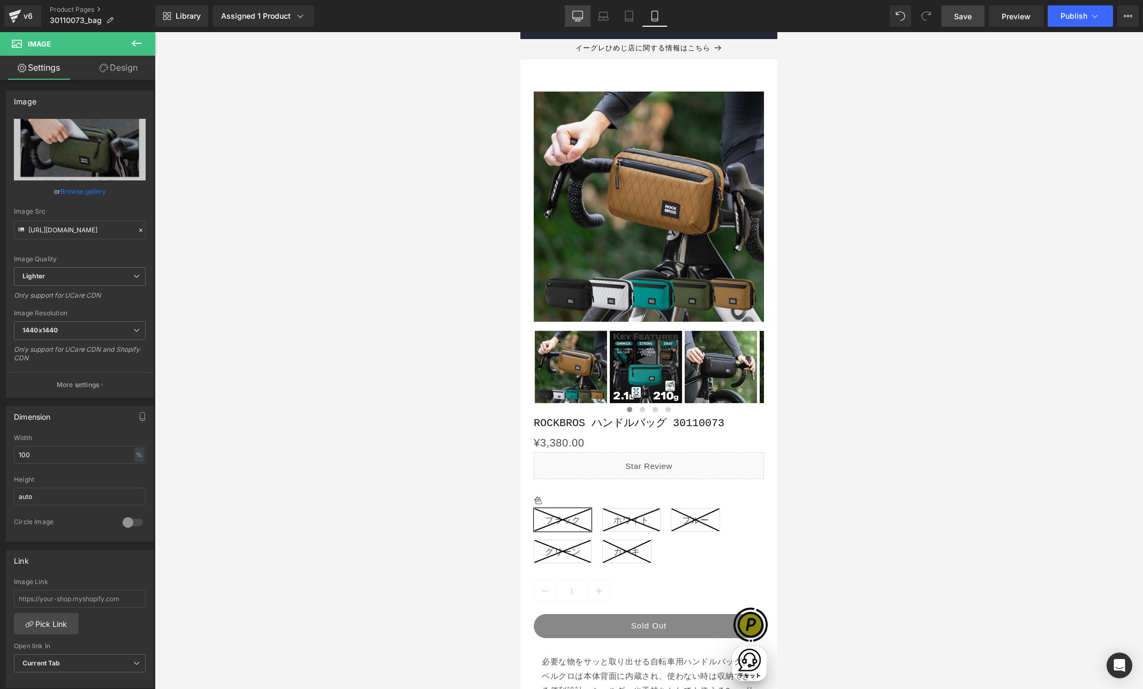
click at [569, 16] on link "Desktop" at bounding box center [578, 15] width 26 height 21
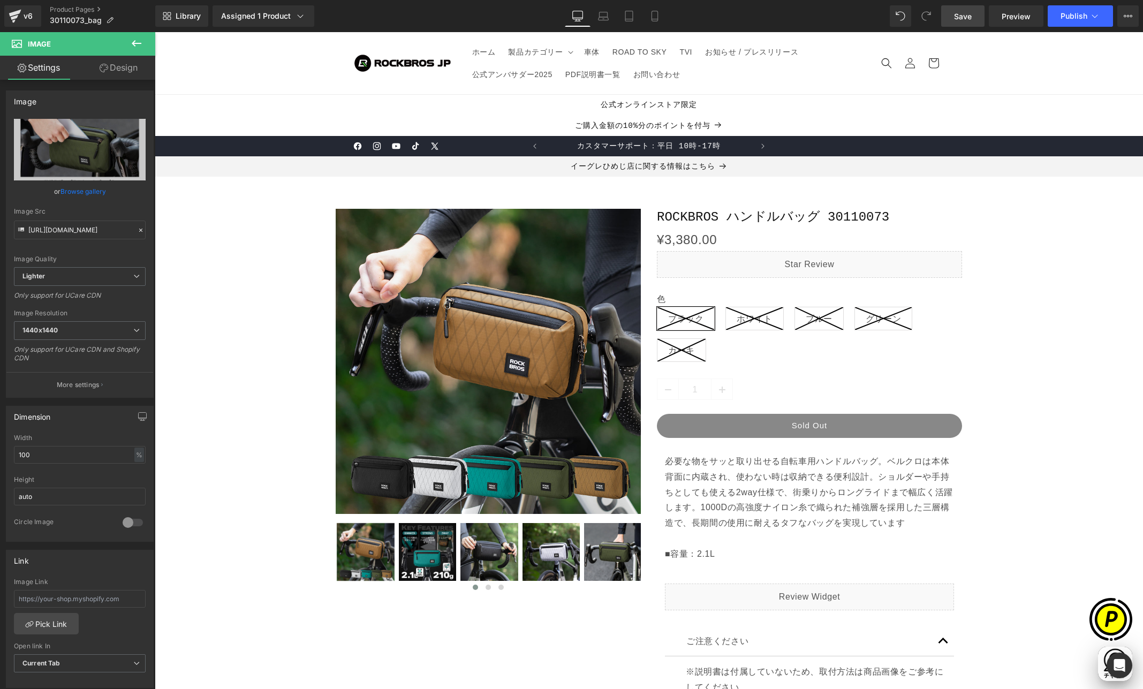
click at [964, 21] on span "Save" at bounding box center [963, 16] width 18 height 11
click at [998, 13] on span "Publish" at bounding box center [1073, 16] width 27 height 9
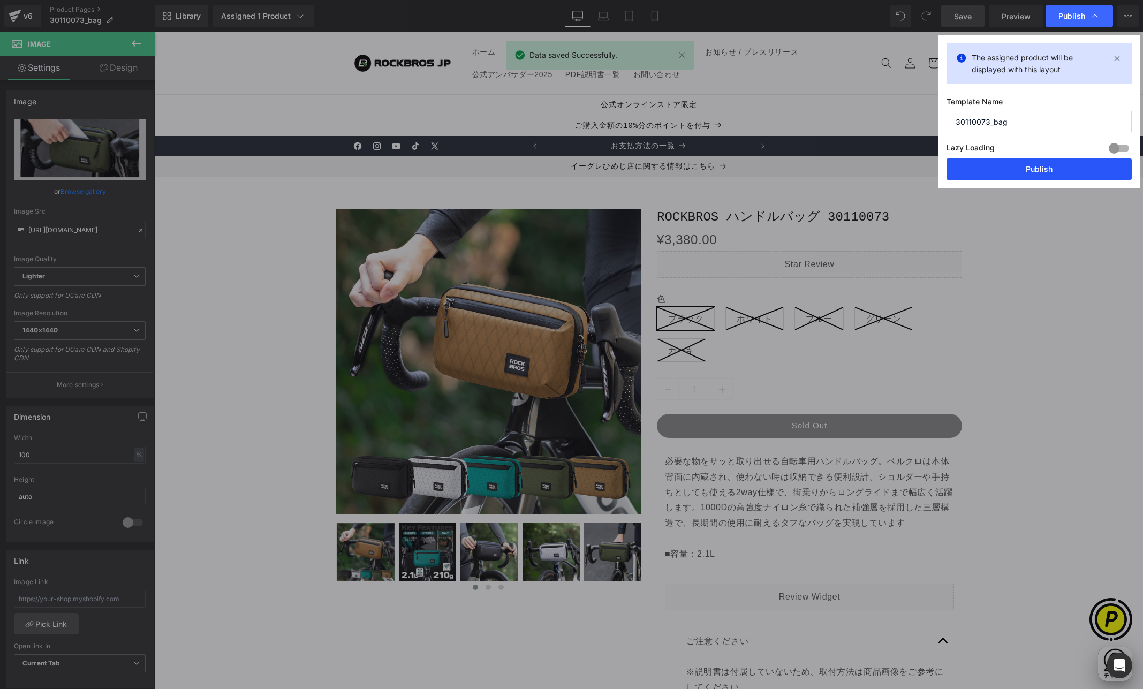
click at [998, 173] on button "Publish" at bounding box center [1038, 168] width 185 height 21
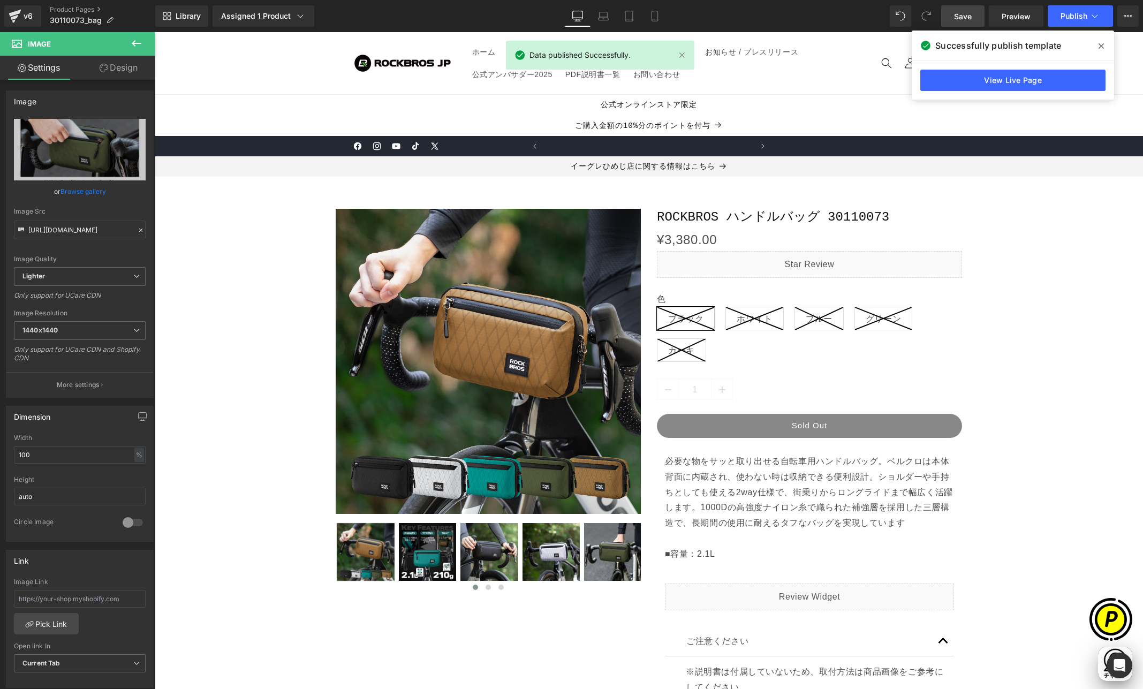
scroll to position [0, 0]
click at [998, 45] on icon at bounding box center [1100, 45] width 5 height 5
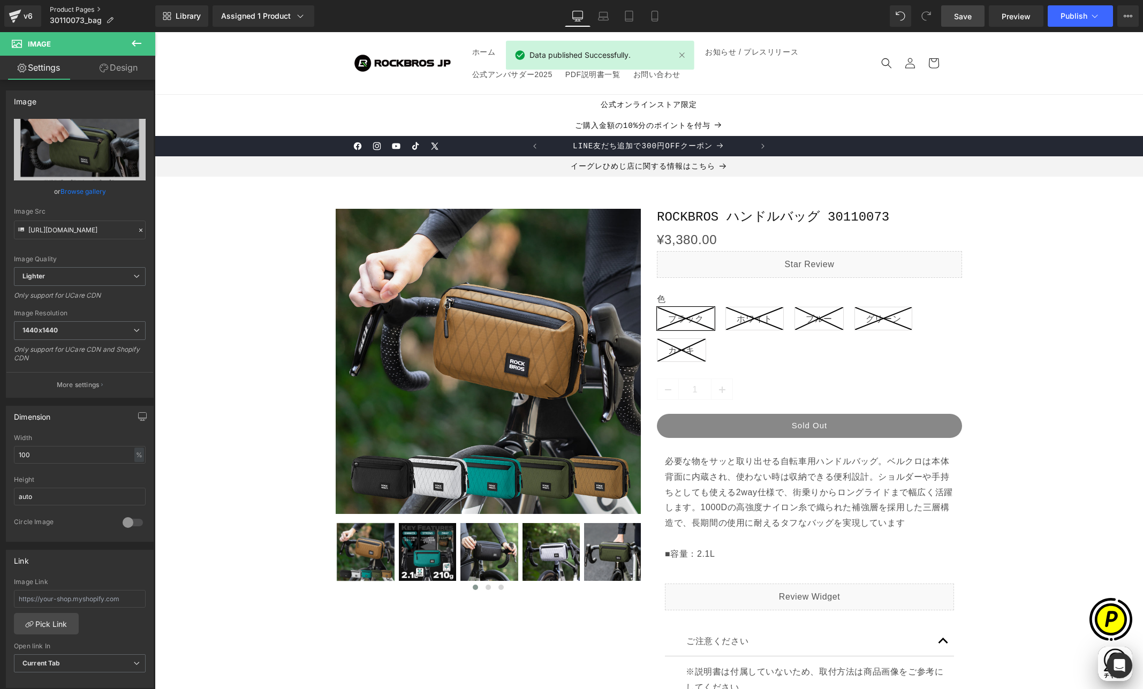
click at [80, 6] on link "Product Pages" at bounding box center [102, 9] width 105 height 9
